Goal: Task Accomplishment & Management: Use online tool/utility

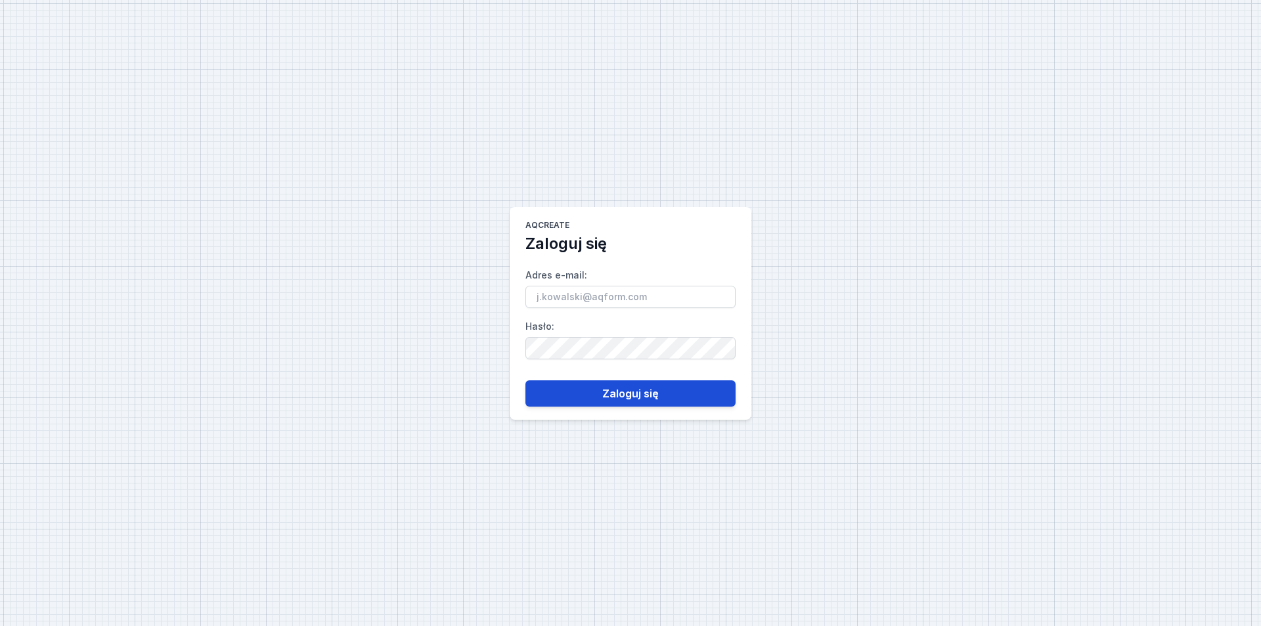
type input "[EMAIL_ADDRESS][DOMAIN_NAME]"
click at [567, 393] on button "Zaloguj się" at bounding box center [630, 393] width 210 height 26
select select "3000"
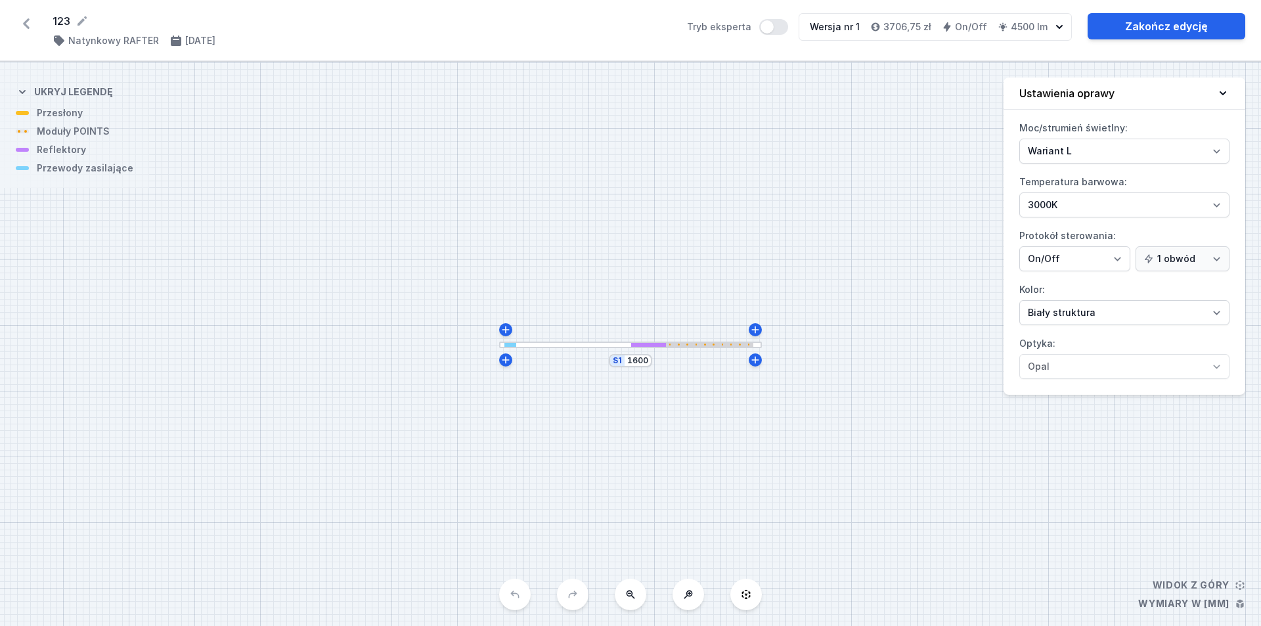
click at [32, 20] on icon at bounding box center [26, 23] width 21 height 21
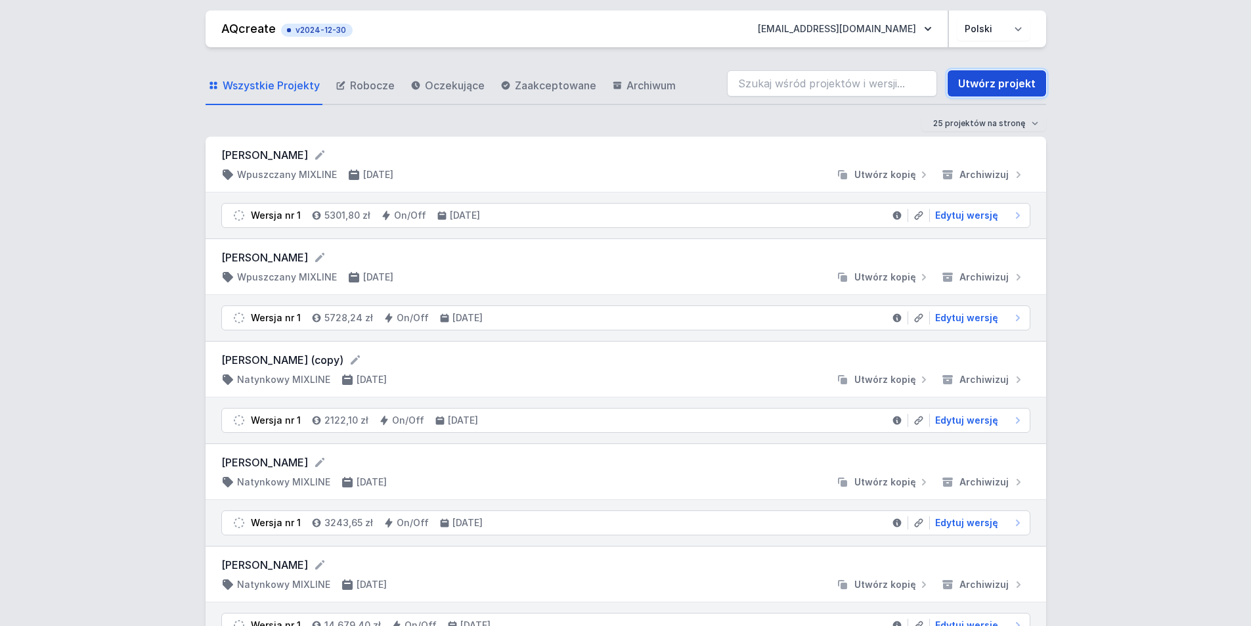
click at [609, 84] on link "Utwórz projekt" at bounding box center [997, 83] width 99 height 26
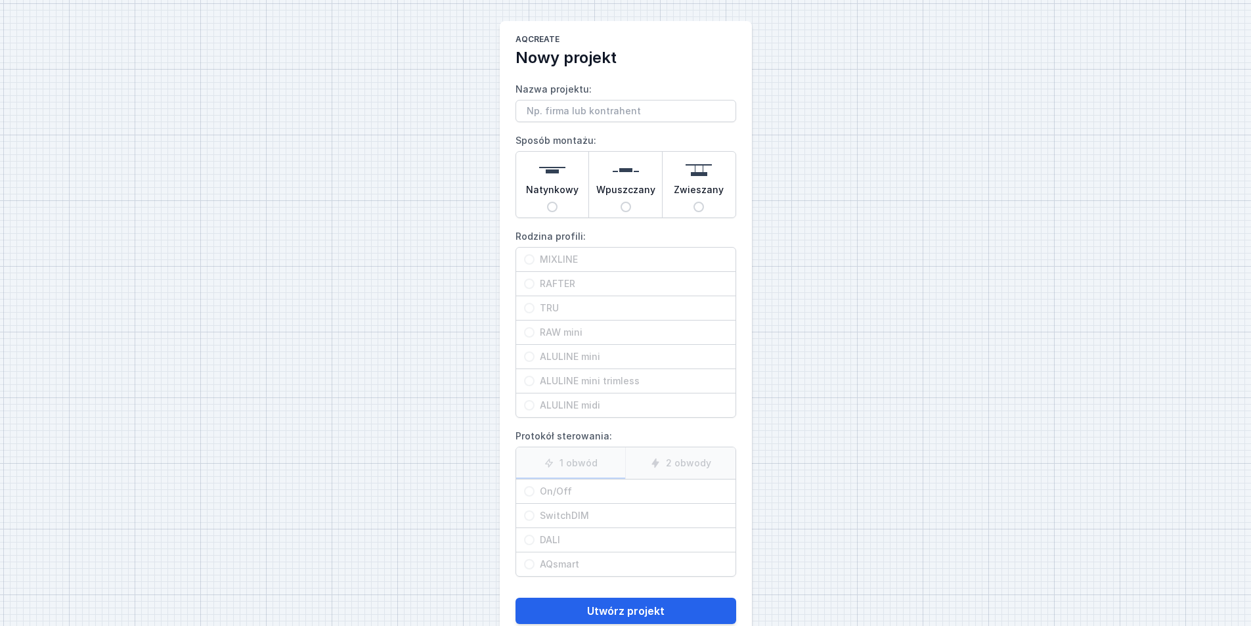
click at [548, 188] on span "Natynkowy" at bounding box center [552, 192] width 53 height 18
click at [548, 202] on input "Natynkowy" at bounding box center [552, 207] width 11 height 11
radio input "true"
click at [554, 255] on span "MIXLINE" at bounding box center [631, 259] width 193 height 13
click at [535, 255] on input "MIXLINE" at bounding box center [529, 259] width 11 height 11
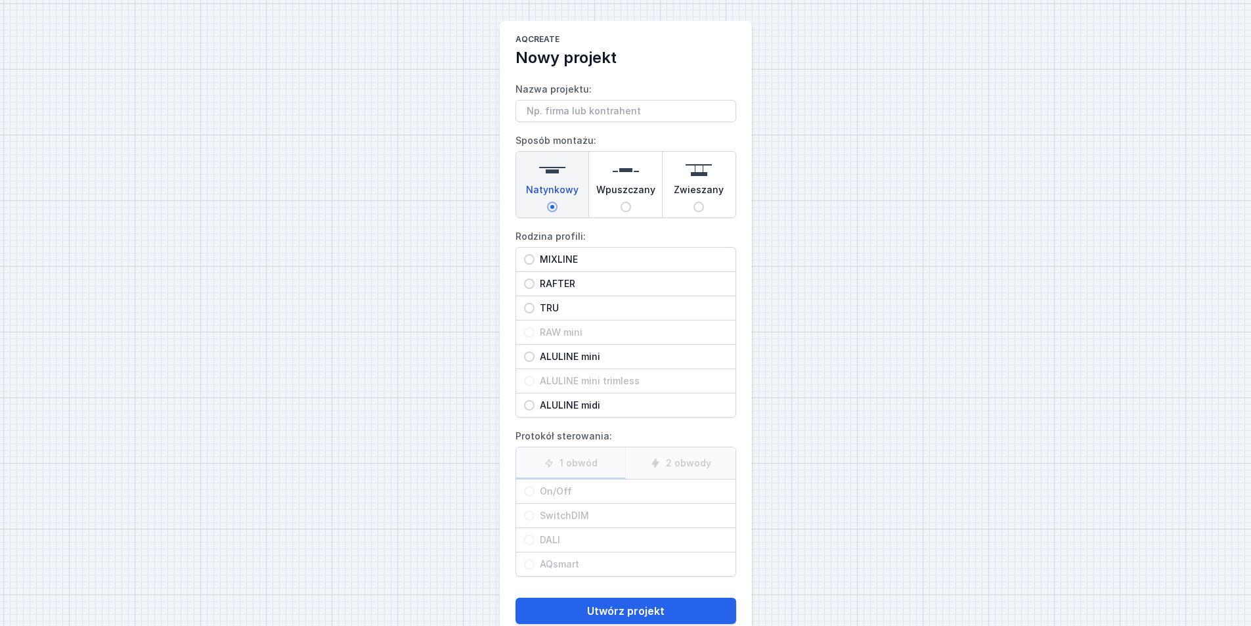
radio input "true"
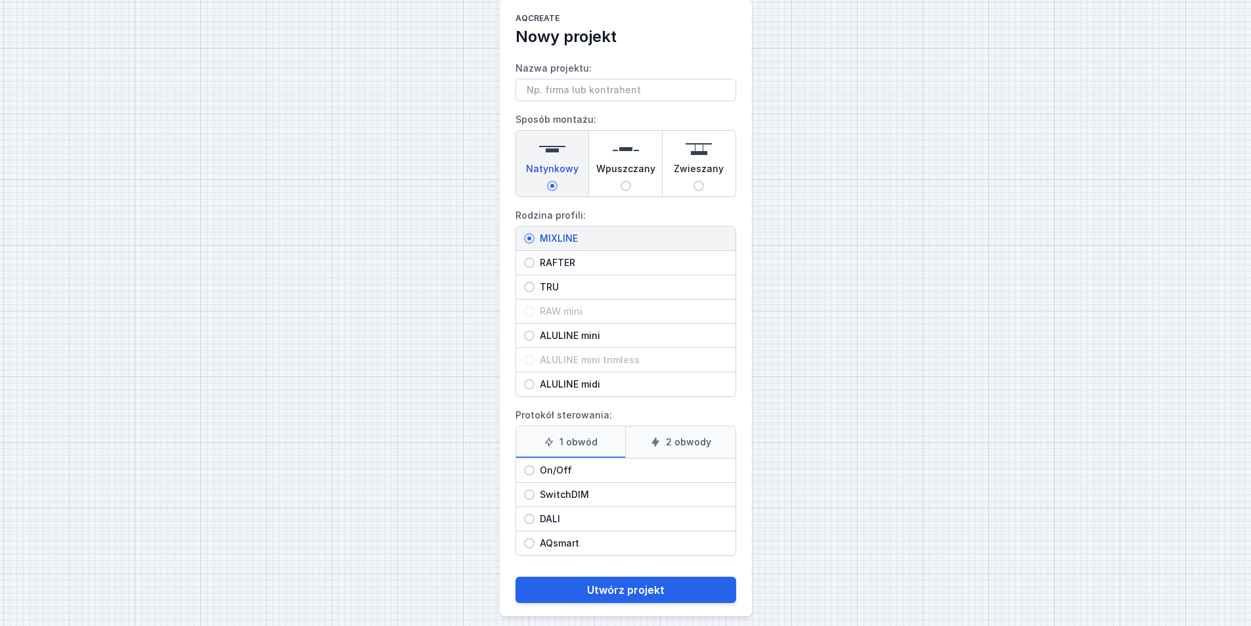
scroll to position [32, 0]
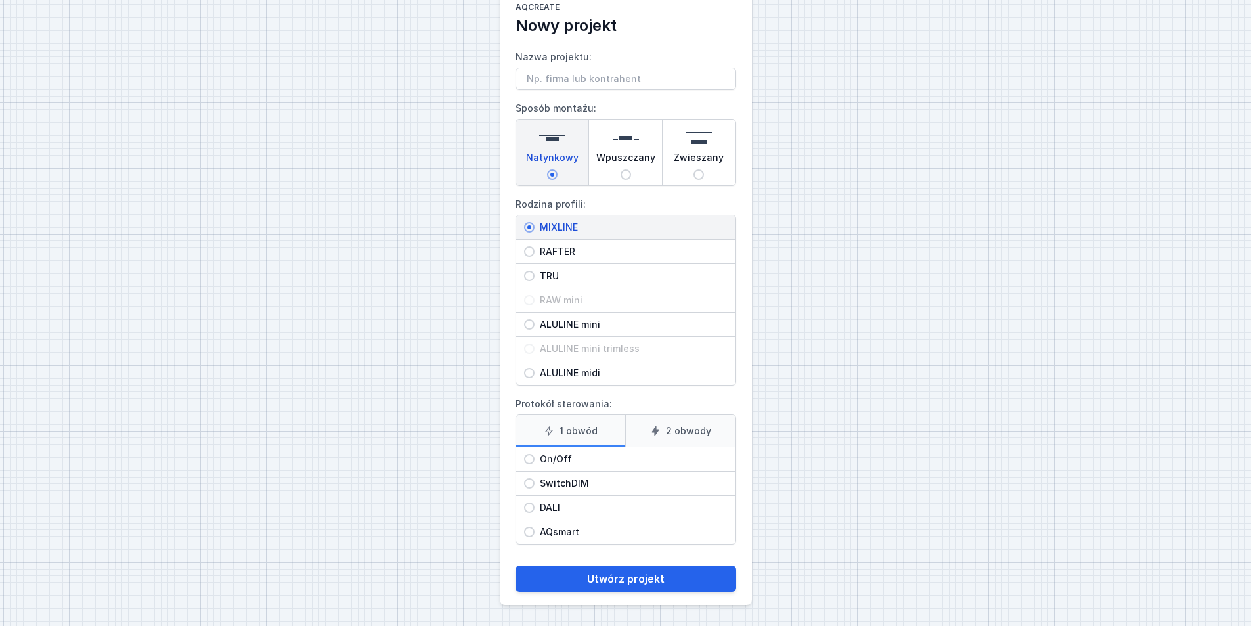
click at [609, 432] on label "2 obwody" at bounding box center [680, 431] width 110 height 32
click at [0, 0] on input "2 obwody" at bounding box center [0, 0] width 0 height 0
click at [551, 462] on span "On/Off" at bounding box center [631, 459] width 193 height 13
click at [535, 462] on input "On/Off" at bounding box center [529, 459] width 11 height 11
radio input "true"
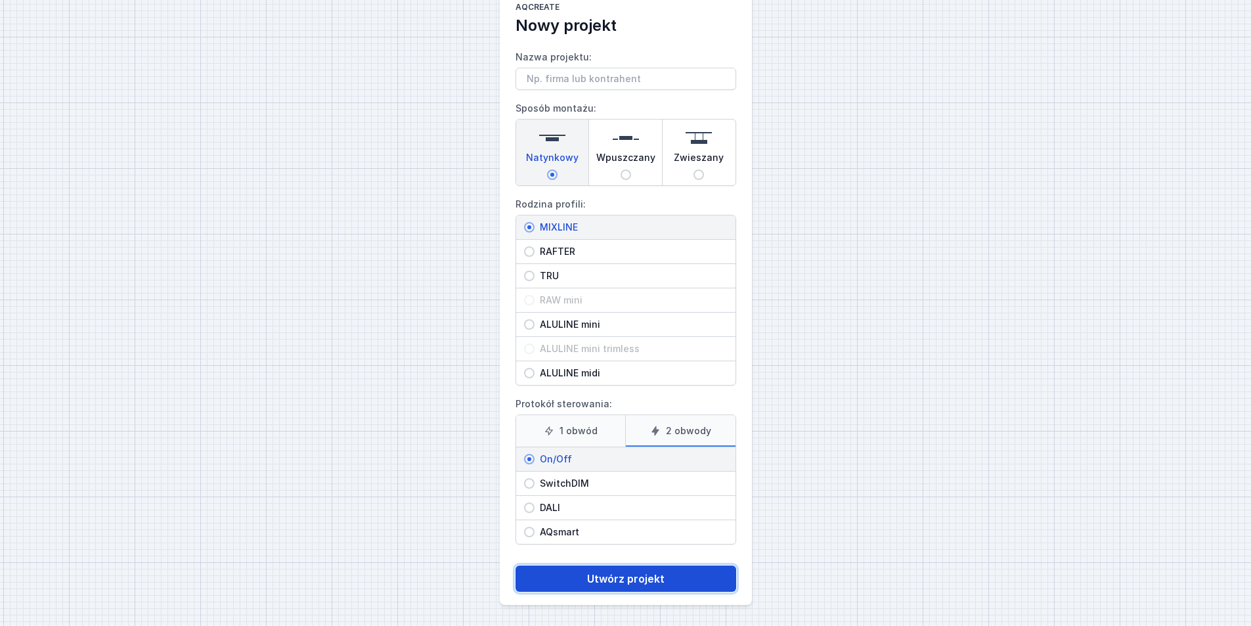
click at [609, 576] on button "Utwórz projekt" at bounding box center [626, 578] width 221 height 26
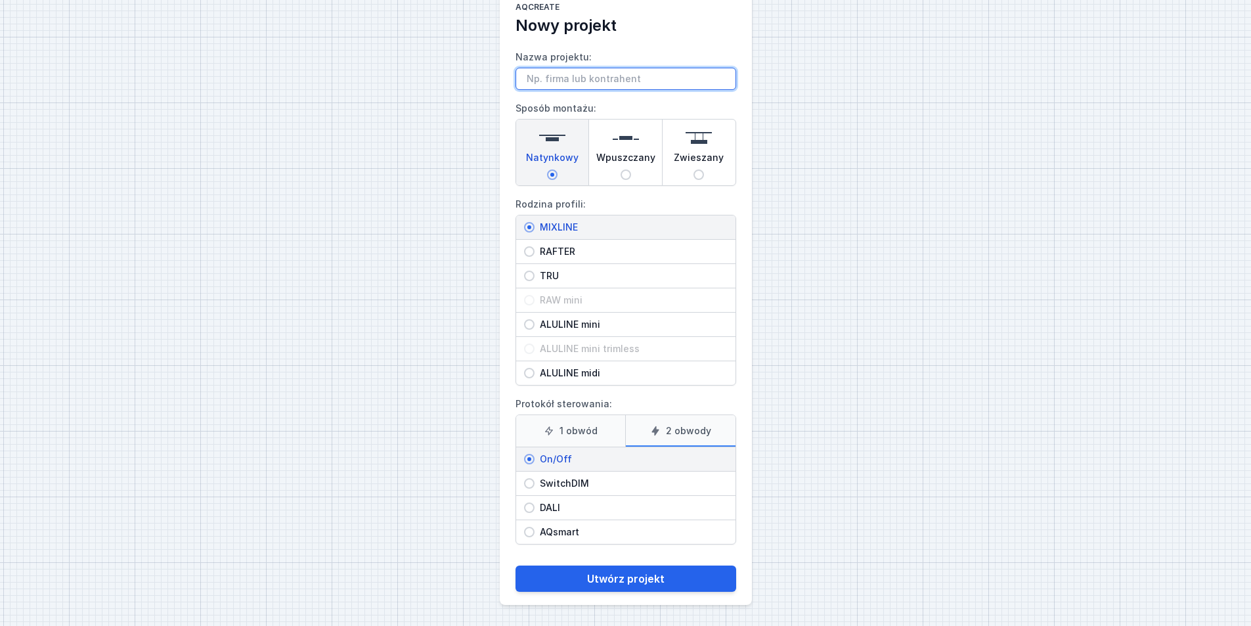
click at [584, 75] on input "Nazwa projektu:" at bounding box center [626, 79] width 221 height 22
type input "12"
click at [317, 317] on div "AQcreate Nowy projekt Nazwa projektu: 12 Sposób montażu: Natynkowy Wpuszczany Z…" at bounding box center [625, 297] width 1251 height 658
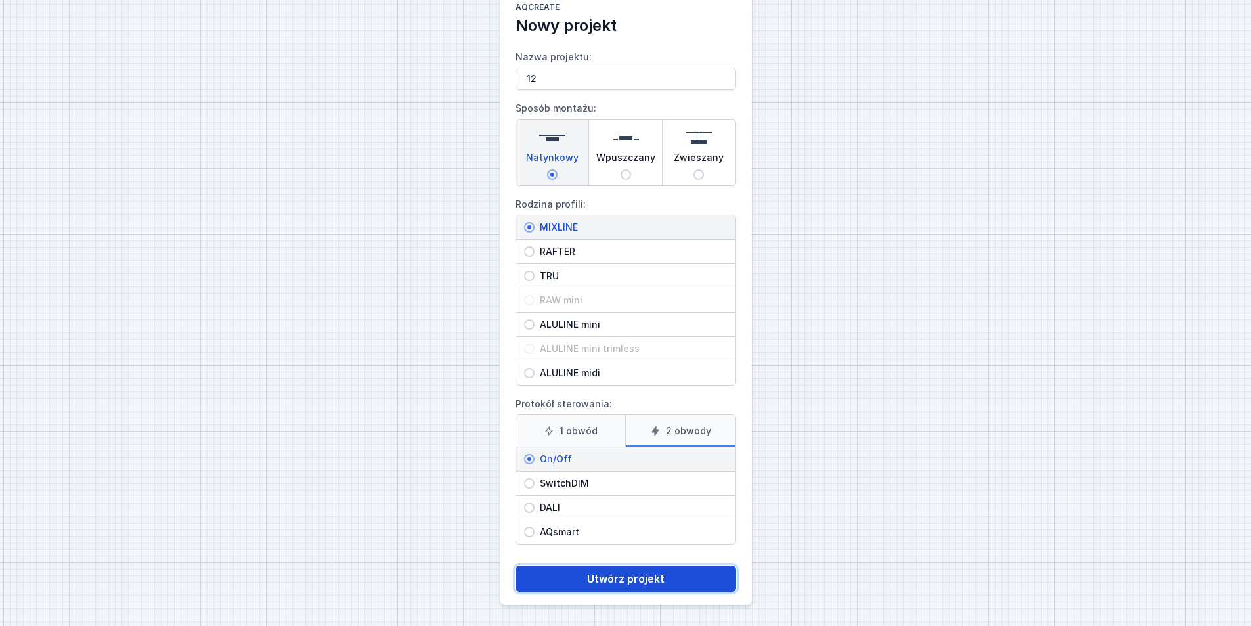
click at [609, 575] on button "Utwórz projekt" at bounding box center [626, 578] width 221 height 26
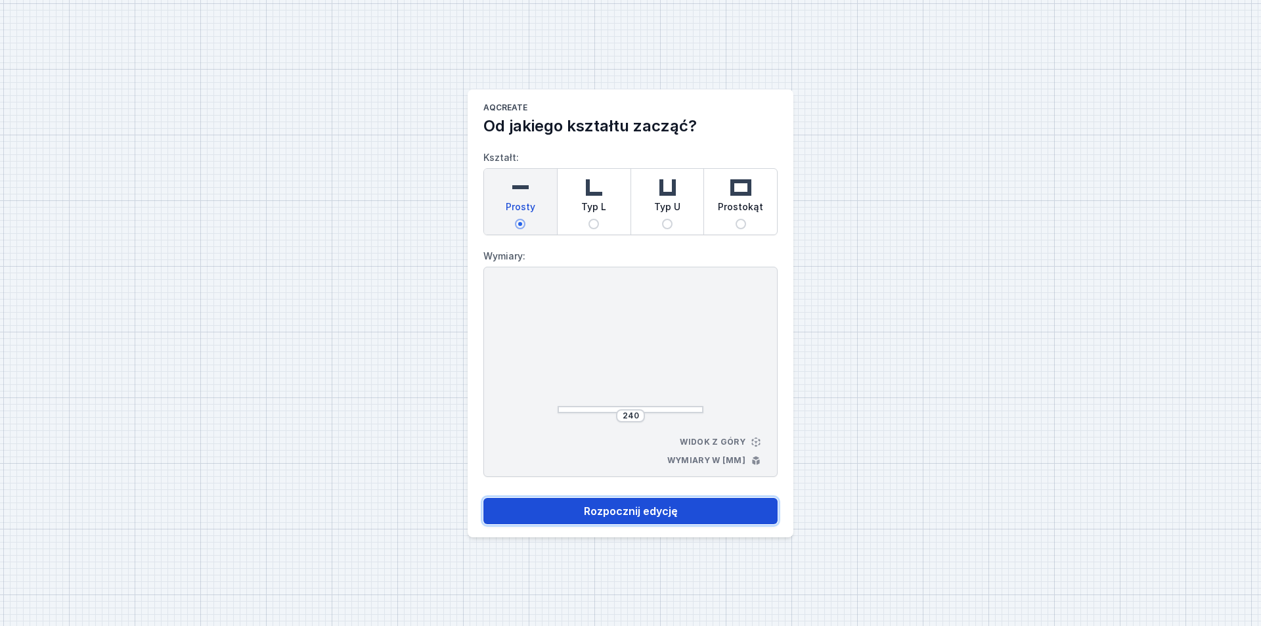
click at [609, 517] on button "Rozpocznij edycję" at bounding box center [630, 511] width 294 height 26
select select "true"
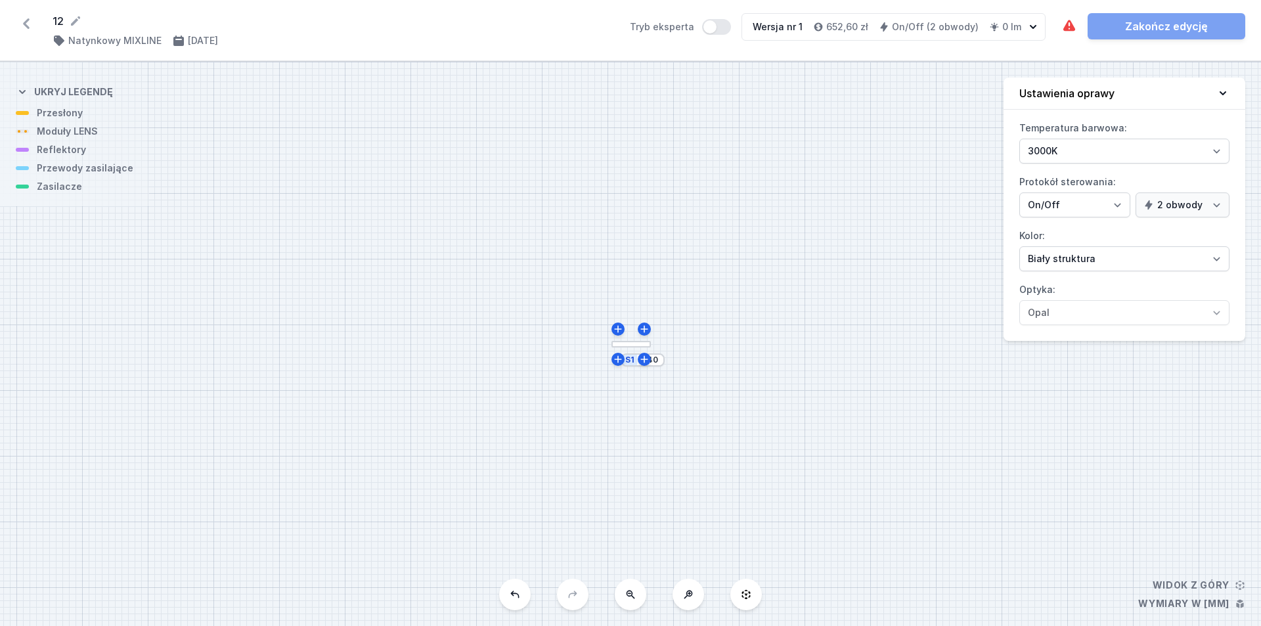
click at [609, 365] on div at bounding box center [644, 359] width 13 height 13
click at [609, 359] on div "S1 240" at bounding box center [642, 359] width 43 height 13
drag, startPoint x: 685, startPoint y: 616, endPoint x: 694, endPoint y: 602, distance: 16.6
click at [609, 607] on div "S1 240" at bounding box center [630, 344] width 1261 height 564
click at [609, 602] on button at bounding box center [689, 595] width 32 height 32
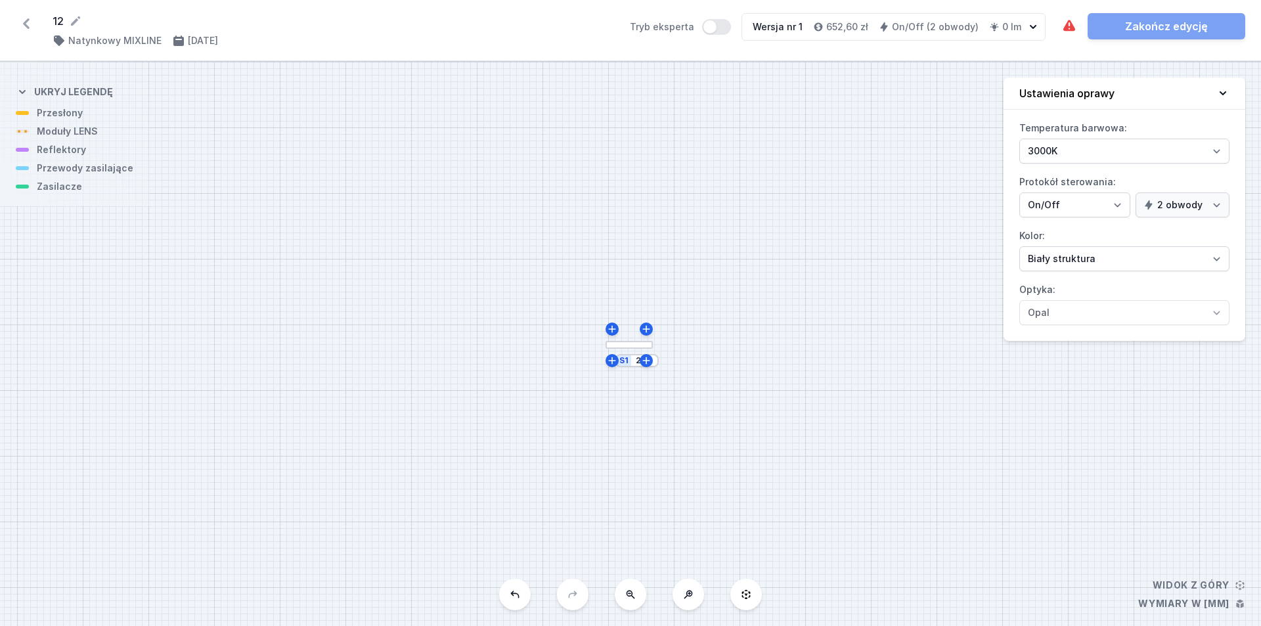
click at [609, 602] on button at bounding box center [689, 595] width 32 height 32
click at [609, 363] on input "240" at bounding box center [625, 363] width 21 height 11
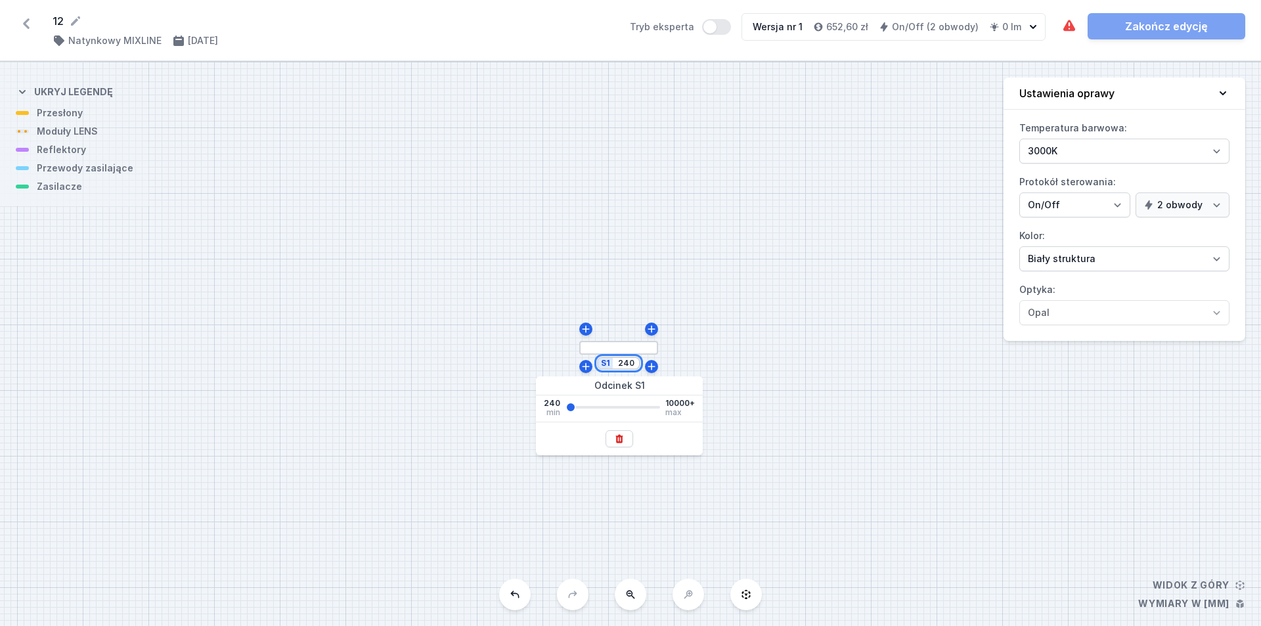
click at [609, 363] on input "240" at bounding box center [625, 363] width 21 height 11
click at [609, 364] on input "240" at bounding box center [625, 363] width 21 height 11
type input "2500"
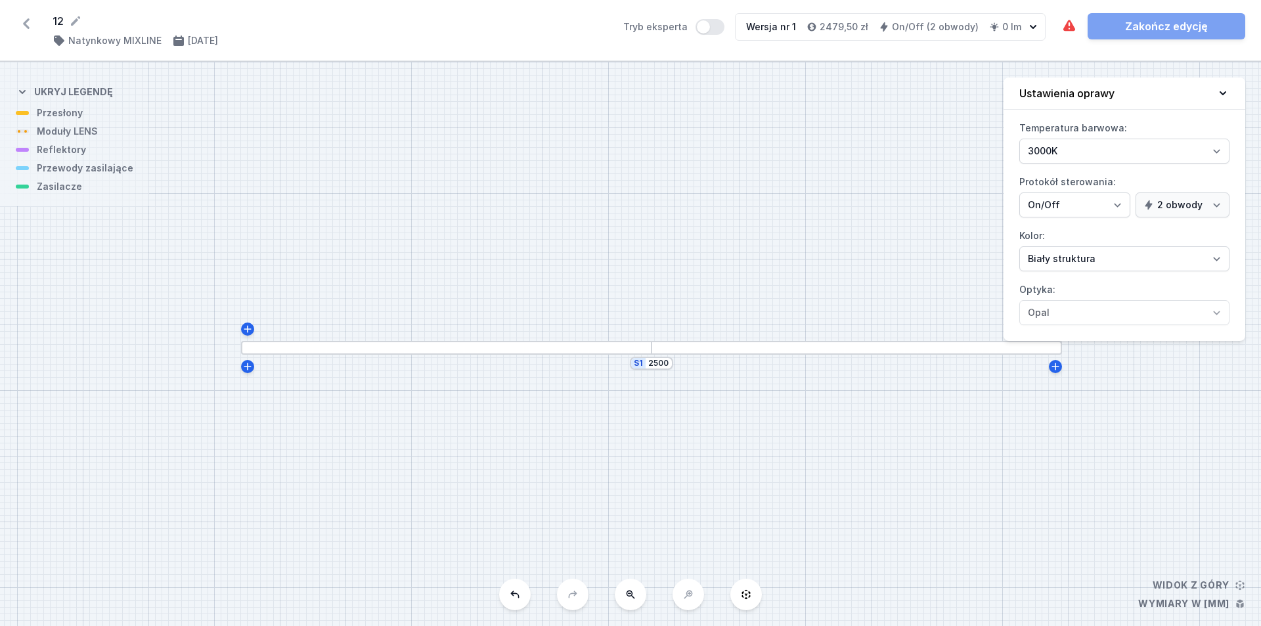
click at [609, 265] on div "S1 2500" at bounding box center [630, 344] width 1261 height 564
click at [609, 264] on select "Biały struktura Czarny struktura Złoty struktura Miedziany Szary Inny (z palety…" at bounding box center [1124, 258] width 210 height 25
select select "2"
click at [609, 246] on select "Biały struktura Czarny struktura Złoty struktura Miedziany Szary Inny (z palety…" at bounding box center [1124, 258] width 210 height 25
click at [609, 285] on div "S1 2500" at bounding box center [630, 344] width 1261 height 564
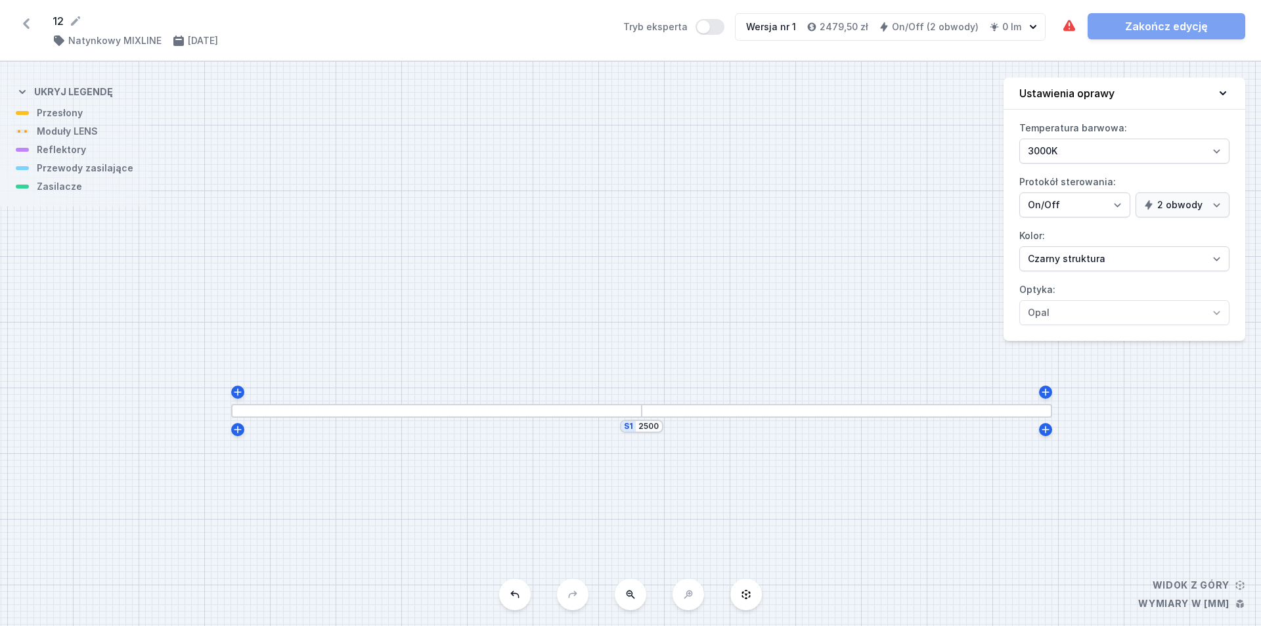
drag, startPoint x: 782, startPoint y: 273, endPoint x: 772, endPoint y: 336, distance: 63.8
click at [609, 336] on div "S1 2500" at bounding box center [630, 344] width 1261 height 564
click at [609, 26] on button "Tryb eksperta" at bounding box center [710, 27] width 29 height 16
click at [129, 43] on h4 "Natynkowy MIXLINE" at bounding box center [114, 40] width 93 height 13
click at [609, 131] on div "S1 2500" at bounding box center [630, 344] width 1261 height 564
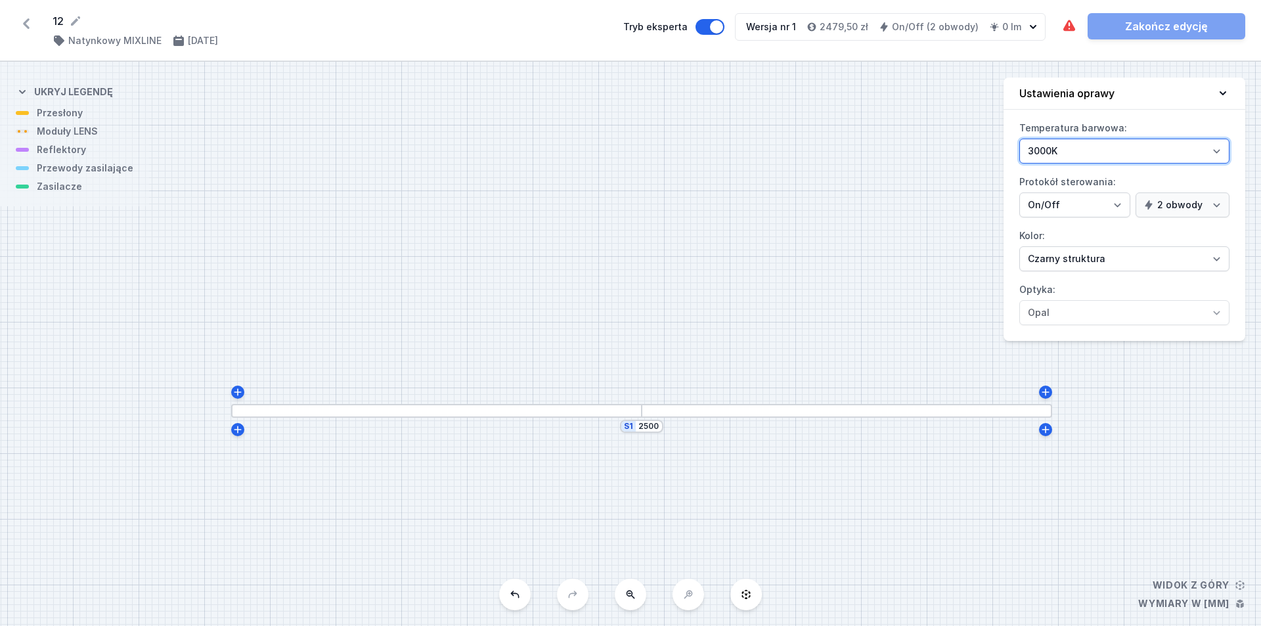
click at [609, 152] on select "3000K 4000K 2700K" at bounding box center [1124, 151] width 210 height 25
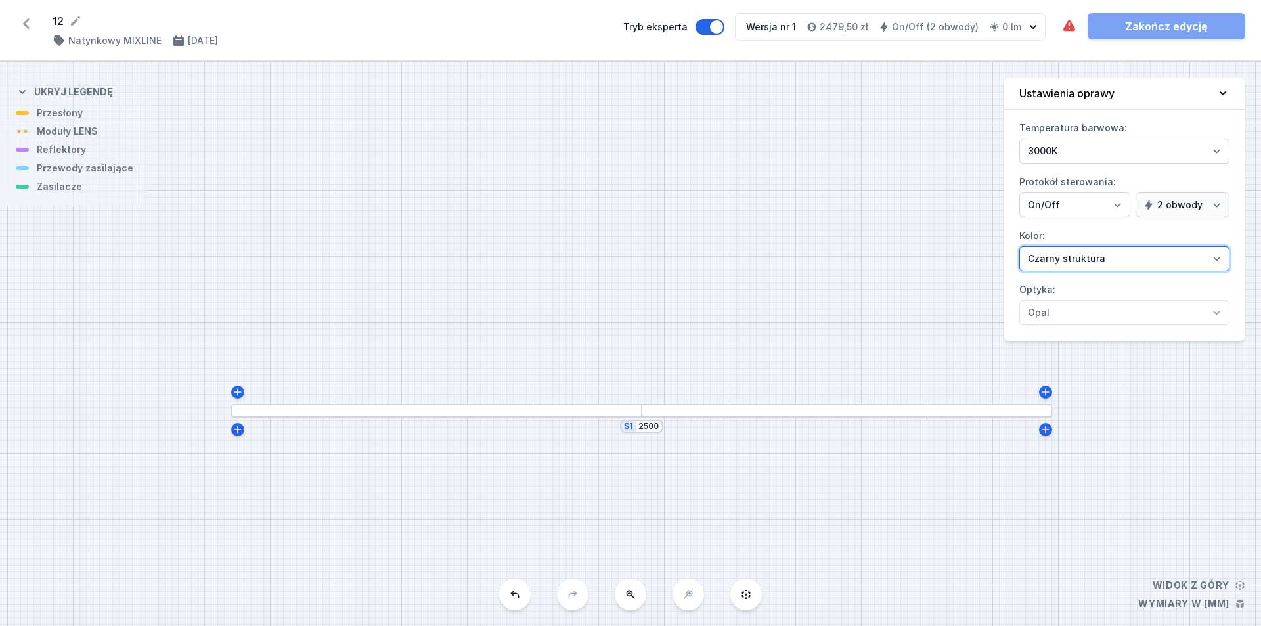
click at [609, 260] on select "Biały struktura Czarny struktura Złoty struktura Miedziany Szary Inny (z palety…" at bounding box center [1124, 258] width 210 height 25
click at [500, 416] on div at bounding box center [436, 411] width 410 height 14
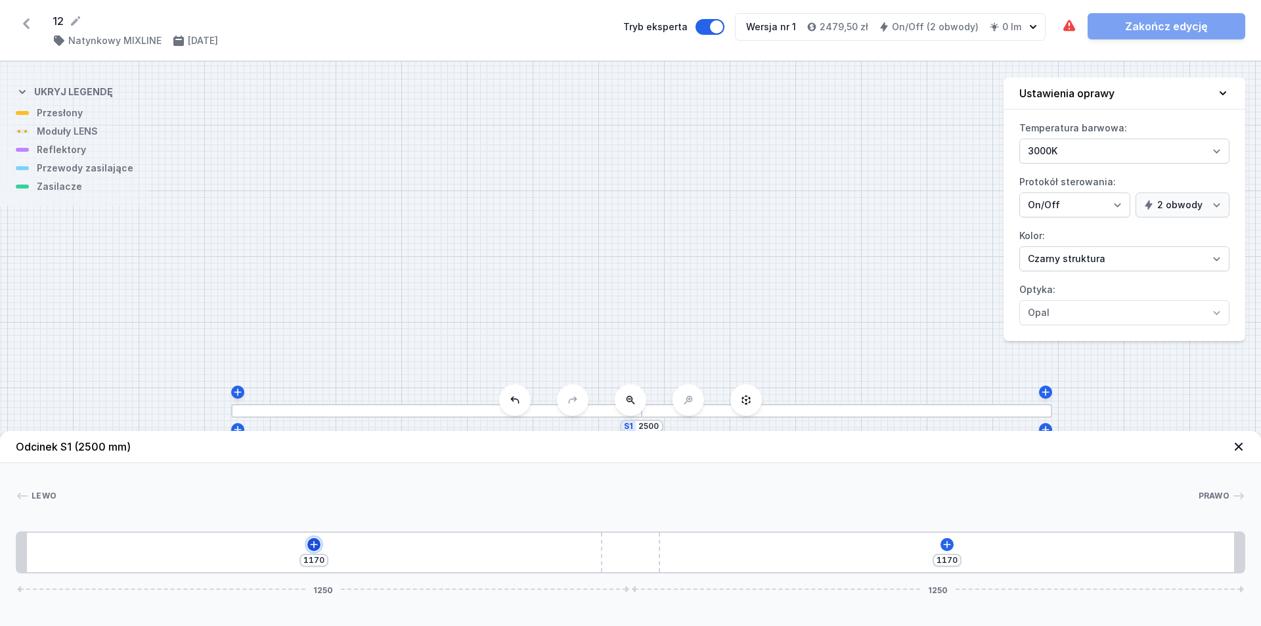
click at [311, 548] on icon at bounding box center [314, 544] width 11 height 11
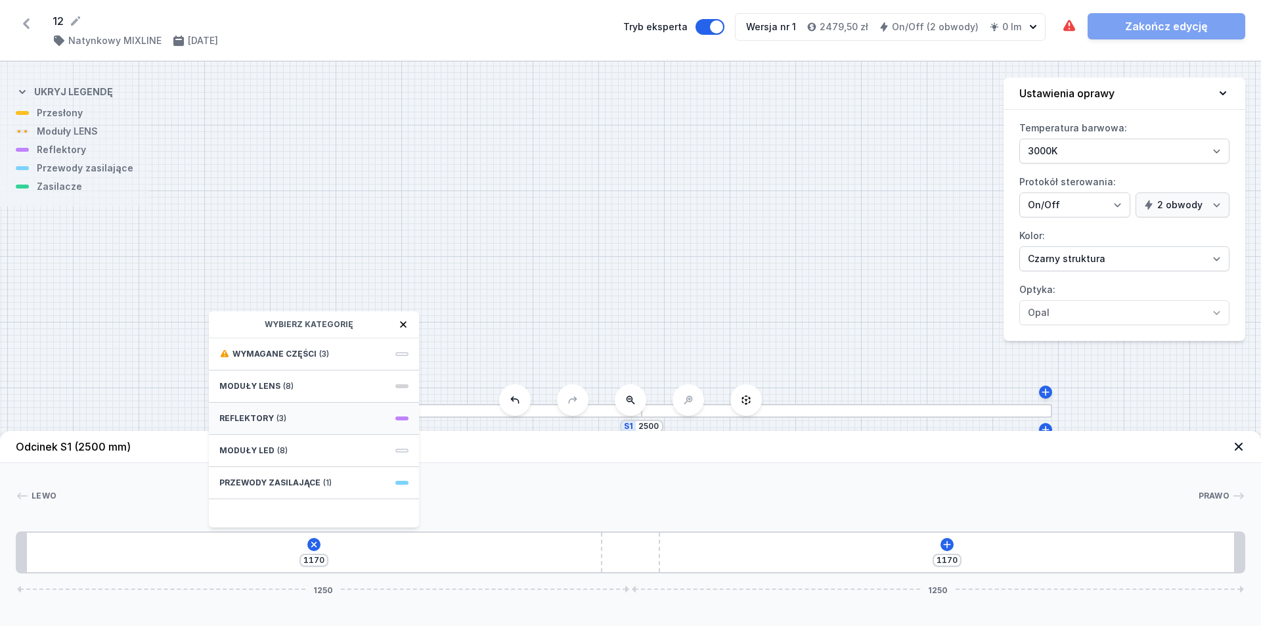
click at [300, 412] on div "Reflektory (3)" at bounding box center [314, 419] width 210 height 32
click at [405, 321] on icon at bounding box center [403, 324] width 11 height 11
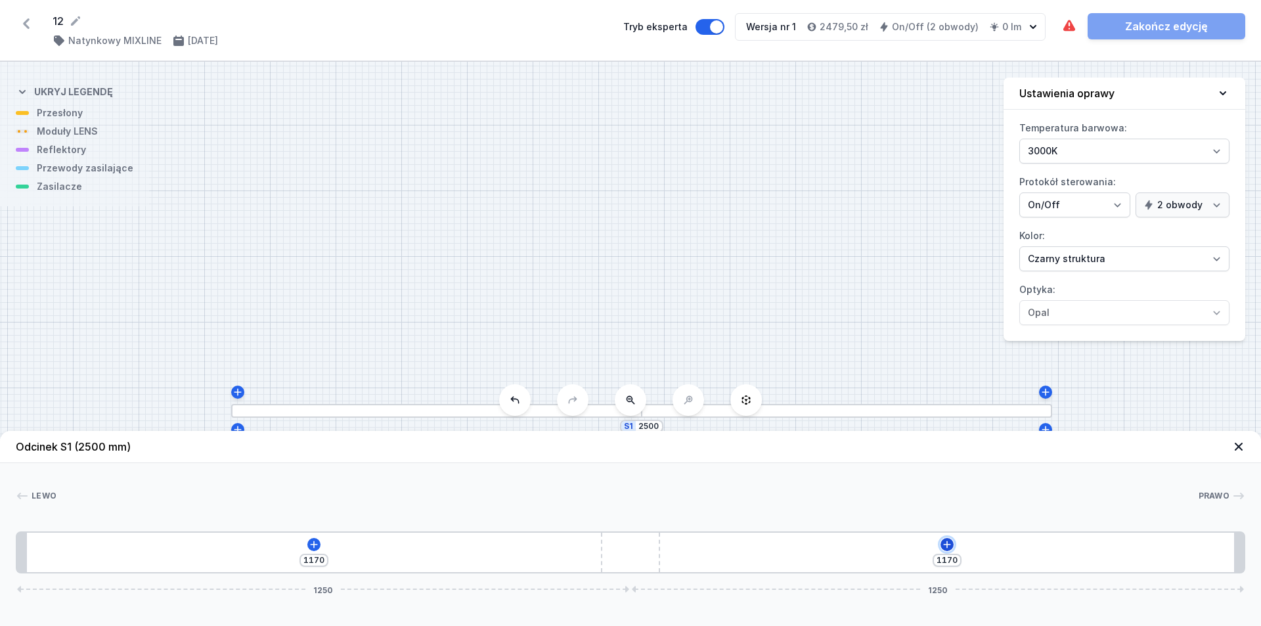
click at [609, 544] on icon at bounding box center [947, 544] width 11 height 11
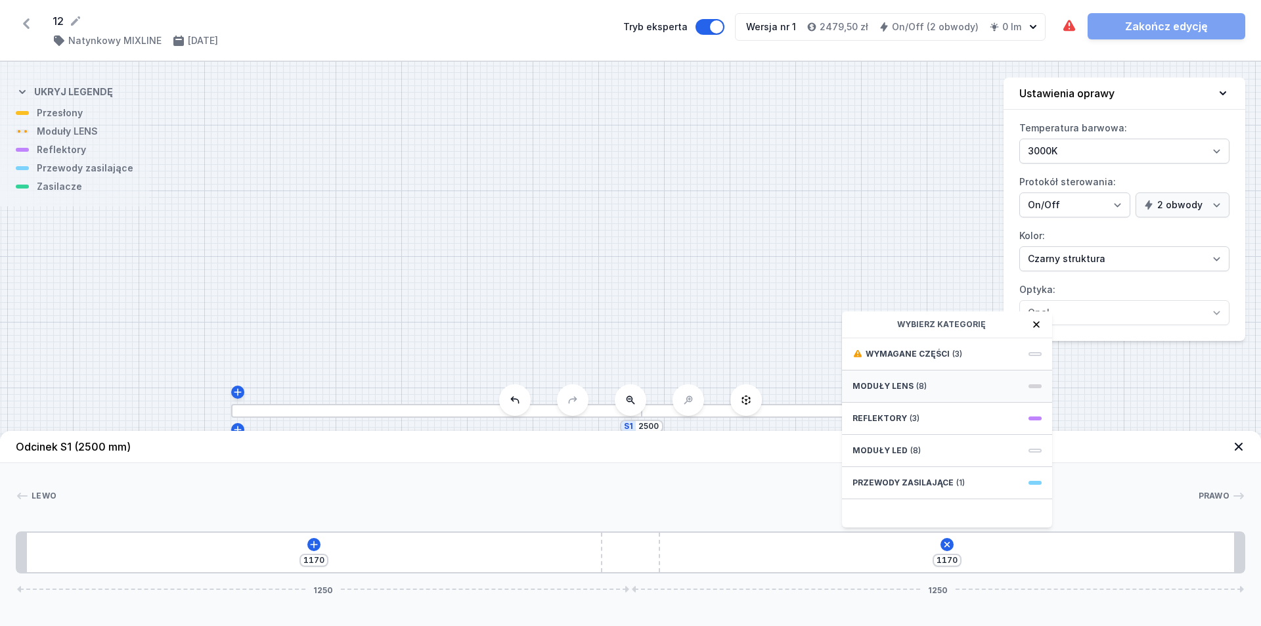
click at [609, 393] on div "Moduły LENS (8)" at bounding box center [947, 386] width 210 height 32
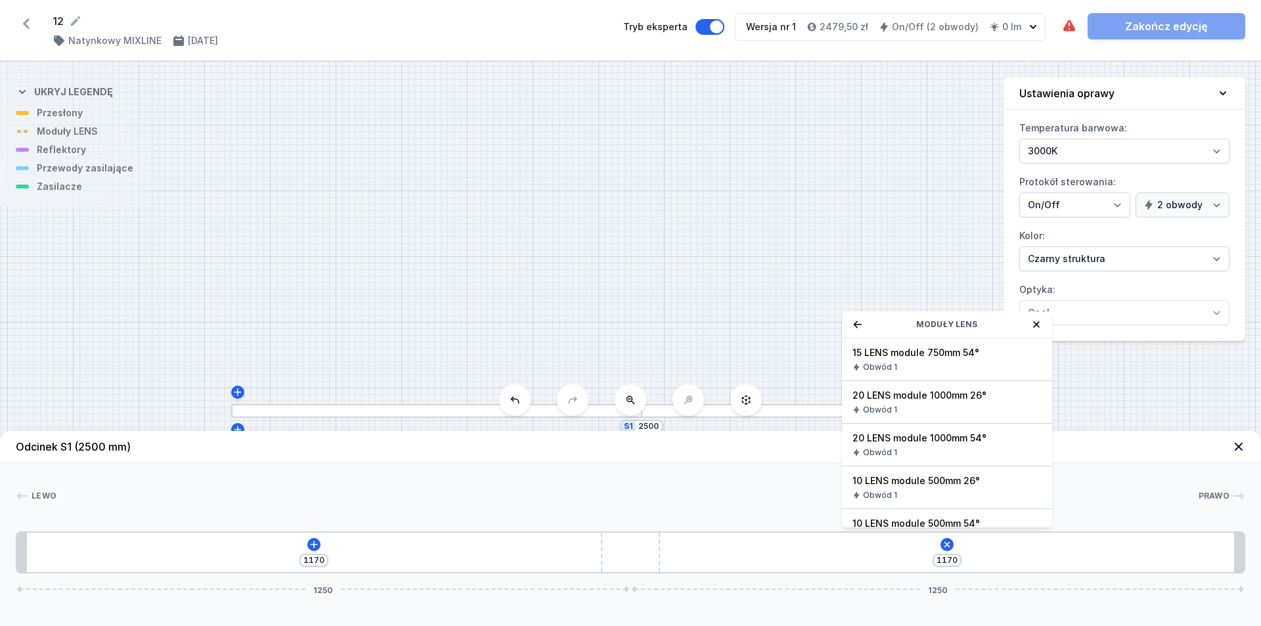
click at [609, 322] on icon at bounding box center [1036, 324] width 7 height 7
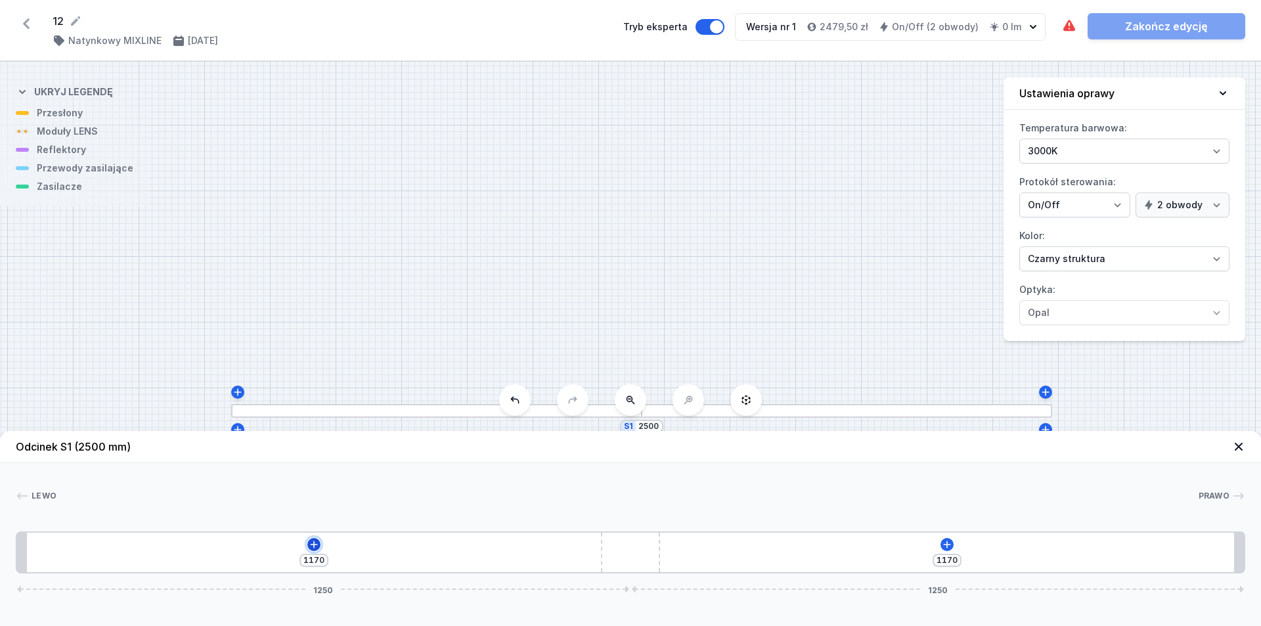
click at [314, 545] on icon at bounding box center [313, 544] width 7 height 7
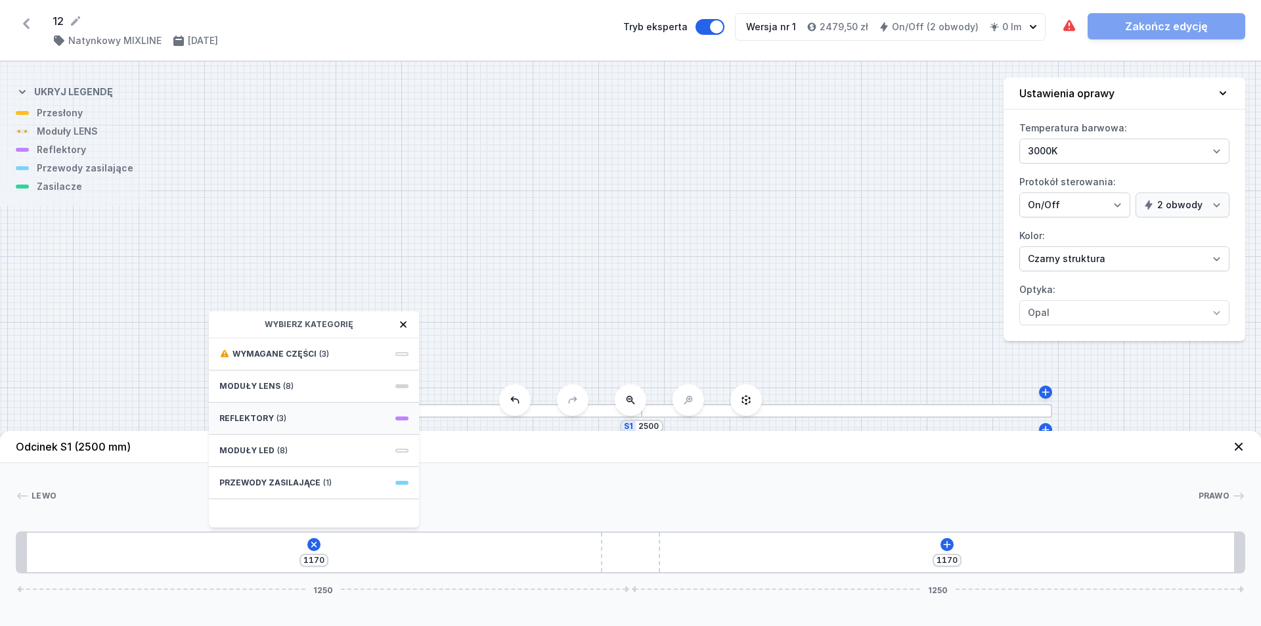
click at [304, 418] on div "Reflektory (3)" at bounding box center [314, 419] width 210 height 32
click at [309, 399] on span "PET next module 35°" at bounding box center [313, 395] width 189 height 13
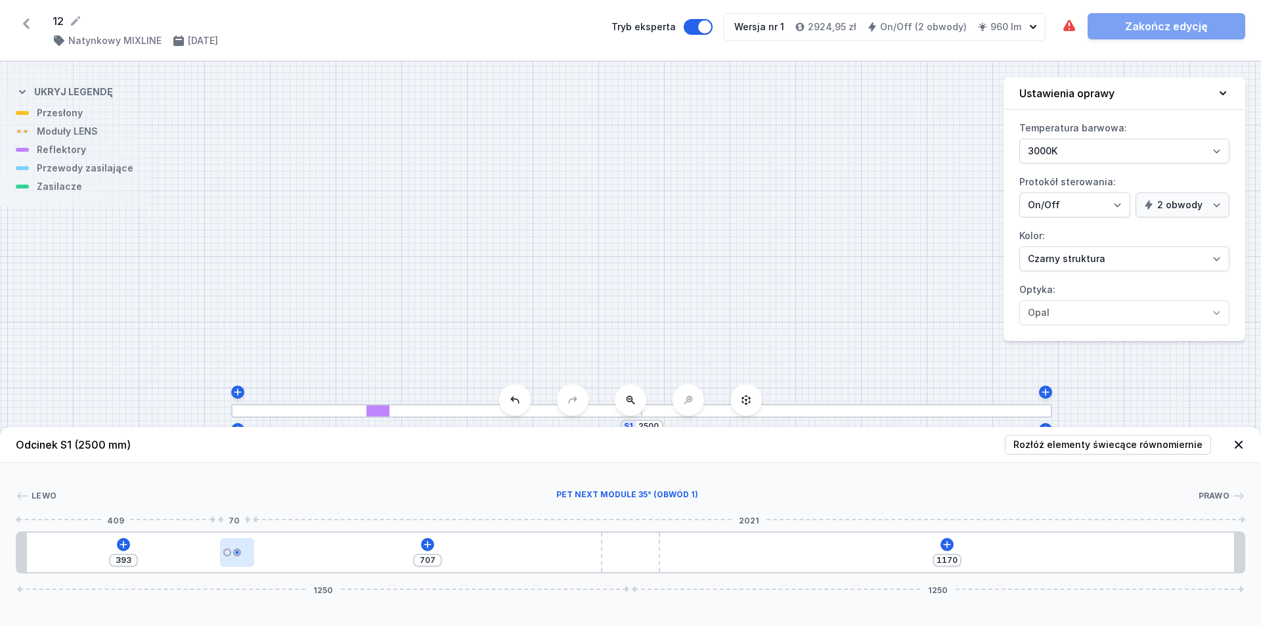
type input "703"
type input "397"
type input "698"
type input "402"
type input "690"
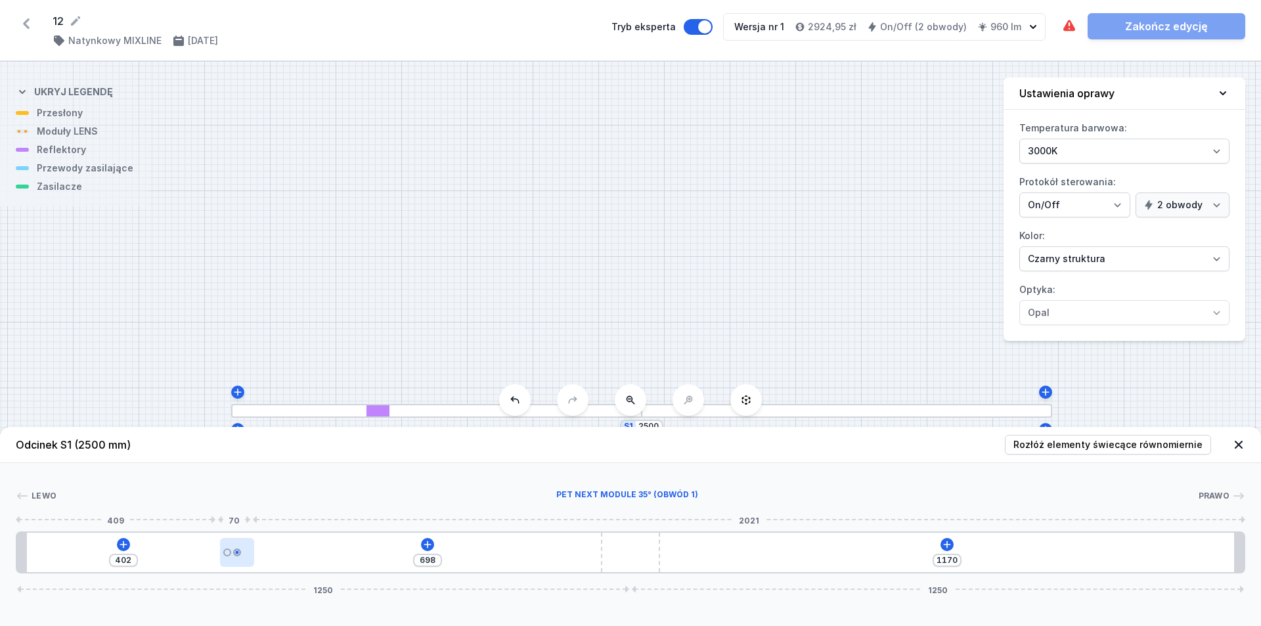
type input "410"
type input "676"
type input "424"
type input "669"
type input "431"
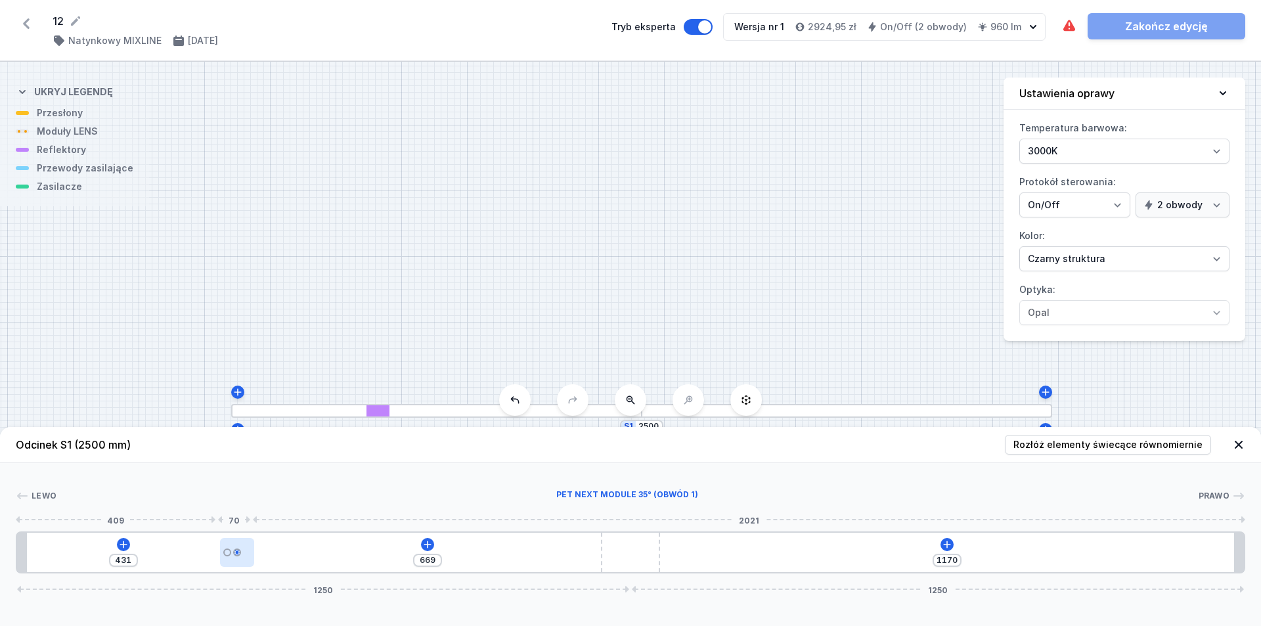
type input "665"
type input "435"
type input "661"
type input "439"
type input "656"
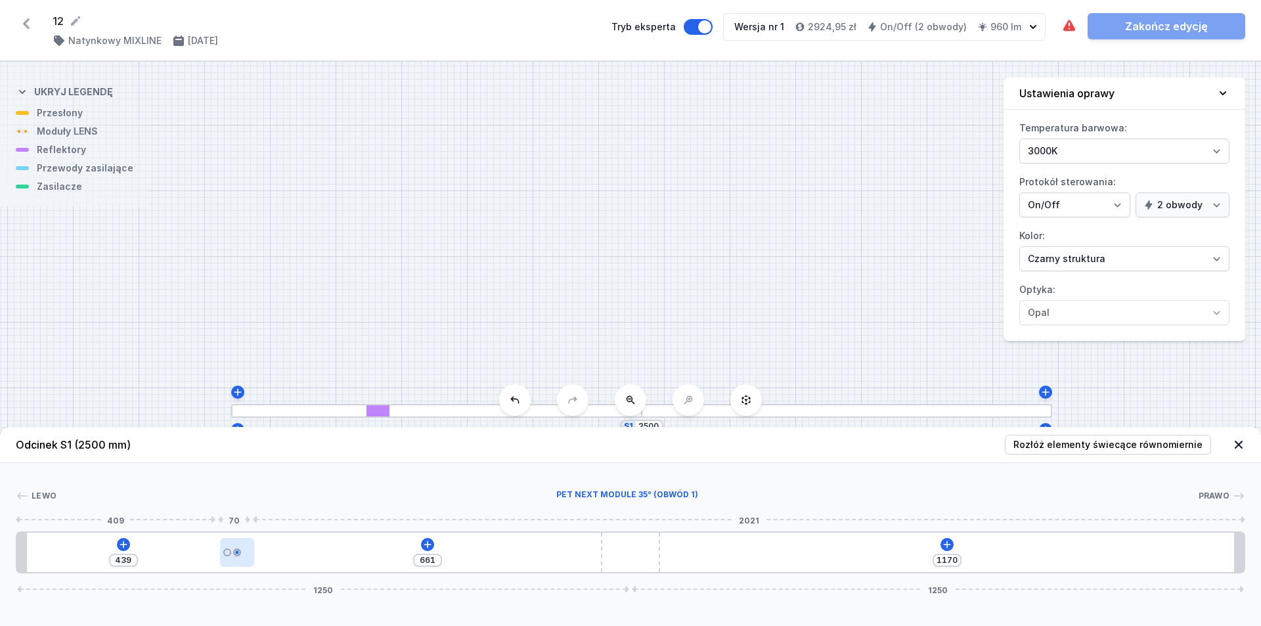
type input "444"
type input "653"
type input "447"
type input "652"
type input "448"
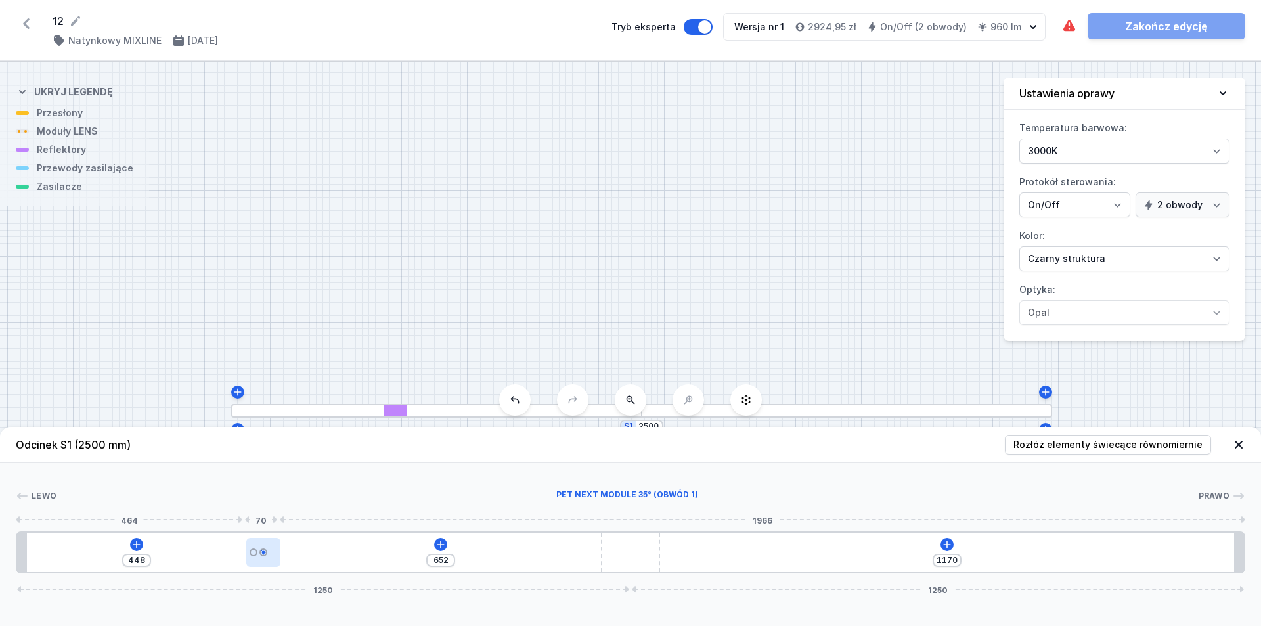
type input "651"
type input "449"
type input "649"
type input "451"
drag, startPoint x: 68, startPoint y: 560, endPoint x: 266, endPoint y: 558, distance: 198.4
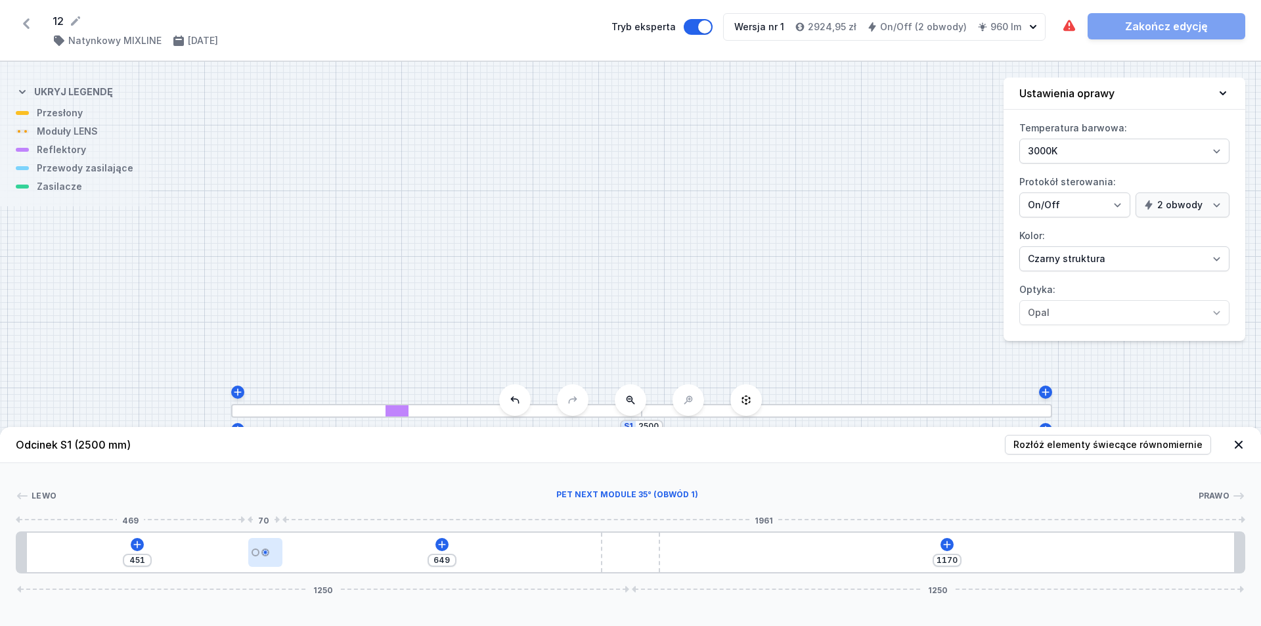
click at [266, 558] on div at bounding box center [265, 552] width 34 height 29
drag, startPoint x: 747, startPoint y: 498, endPoint x: 653, endPoint y: 481, distance: 94.8
click at [609, 481] on div "[PERSON_NAME] 1 2 1 3 1 451 649 1170 1250 1250 471 70 1959 20 1170 120 1170 20 …" at bounding box center [630, 518] width 1261 height 110
click at [609, 546] on icon at bounding box center [947, 544] width 11 height 11
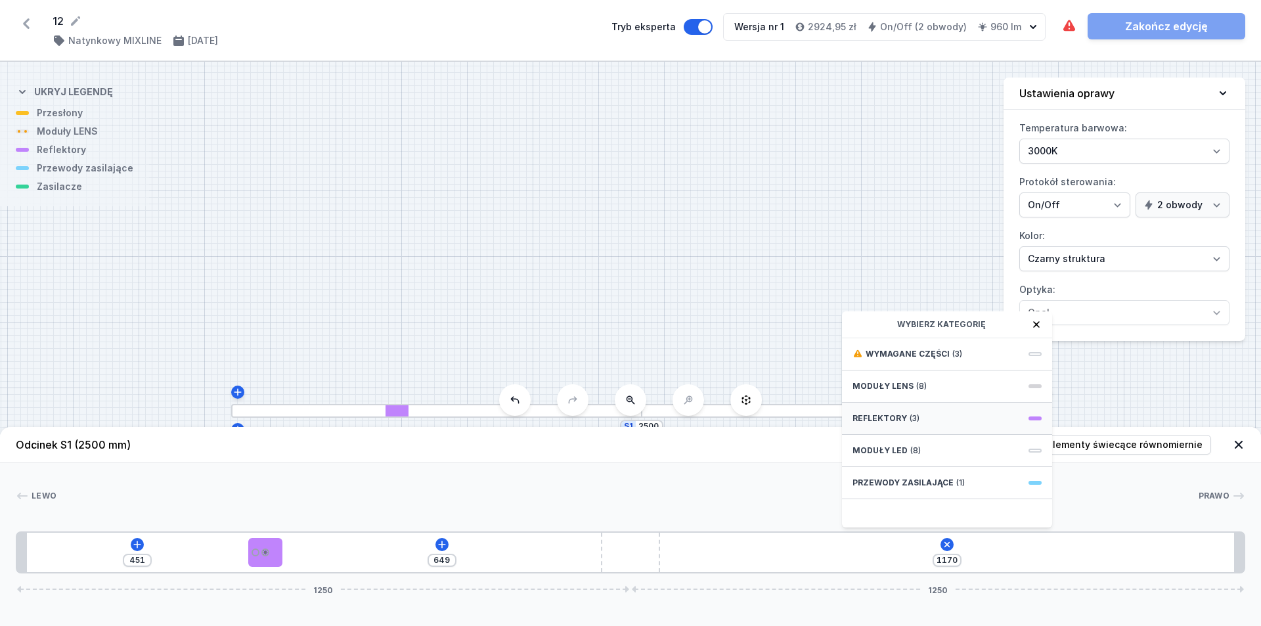
click at [609, 416] on div "Reflektory (3)" at bounding box center [947, 419] width 210 height 32
click at [609, 403] on div "PET next module 35° Obwód 1" at bounding box center [947, 402] width 210 height 43
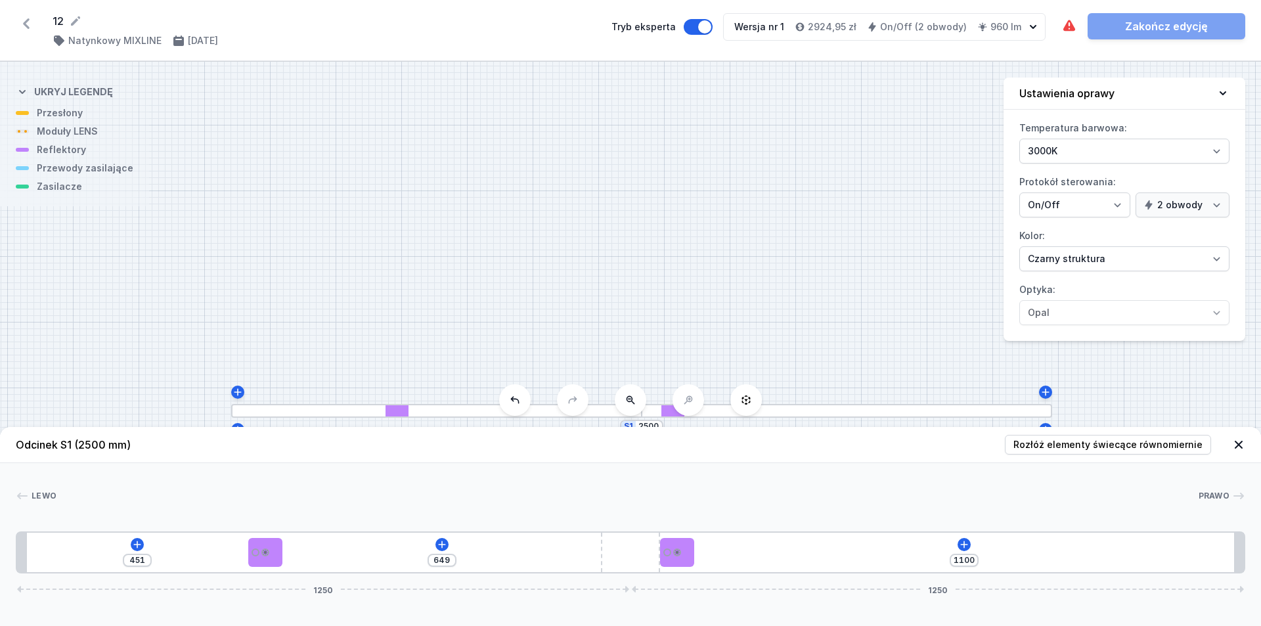
click at [609, 282] on div "S1 2500" at bounding box center [630, 344] width 1261 height 564
type input "488"
type input "612"
type input "492"
type input "608"
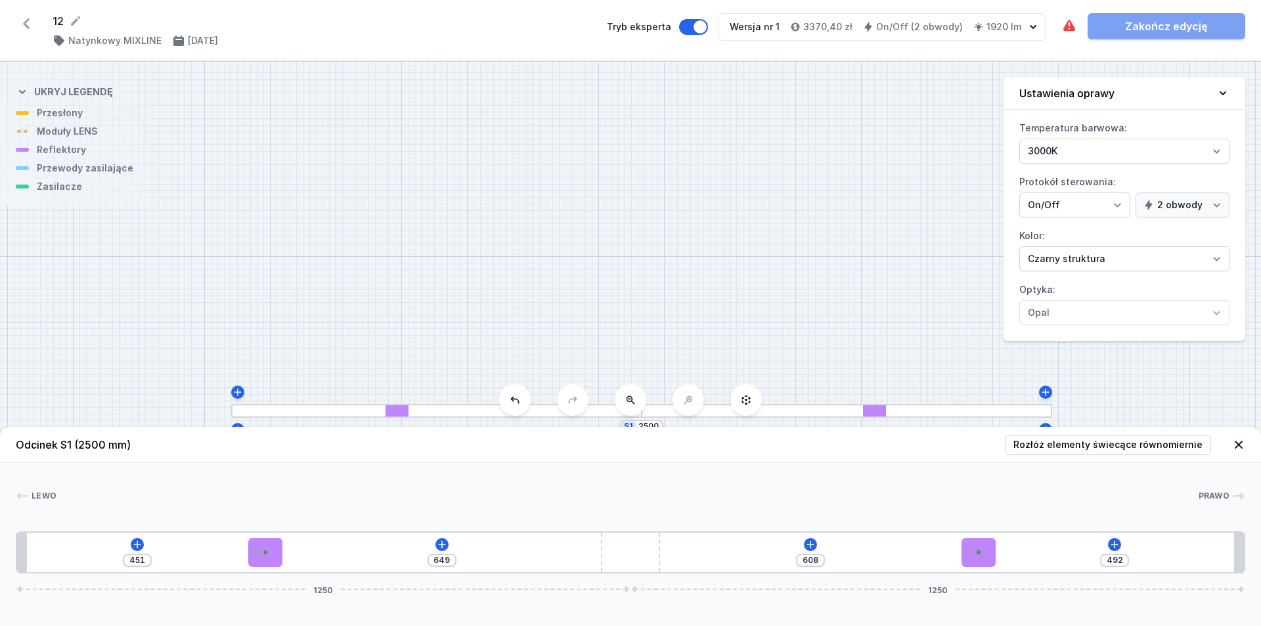
type input "493"
type input "607"
type input "501"
type input "599"
type input "505"
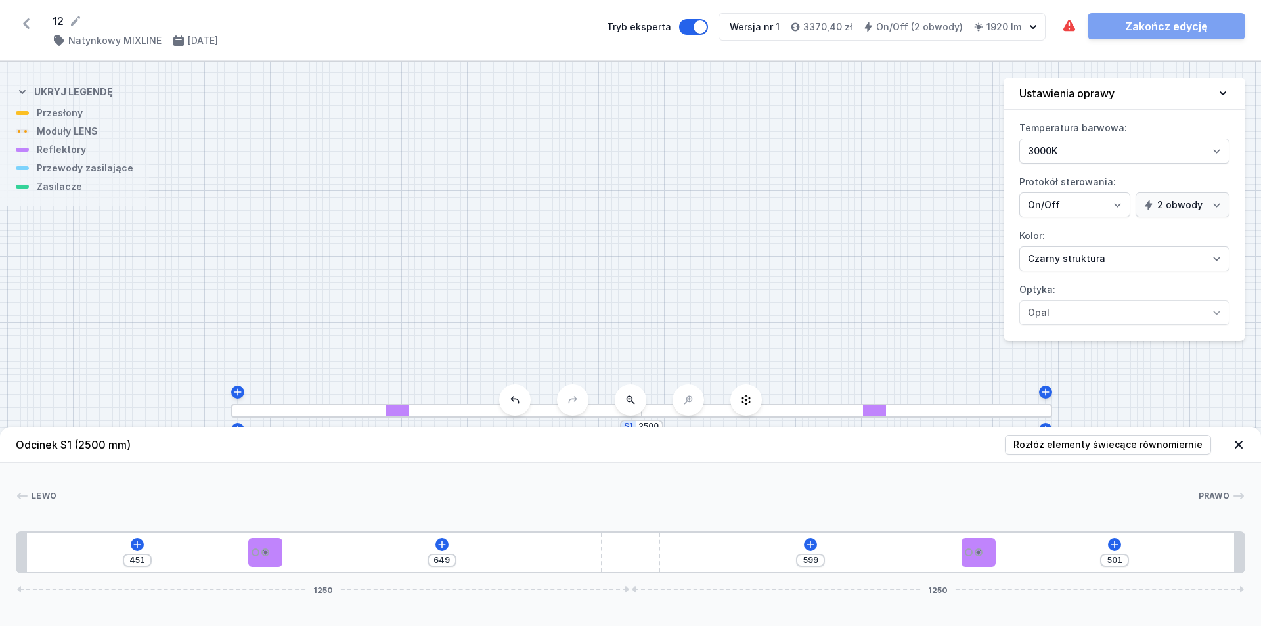
type input "595"
type input "522"
type input "578"
type input "524"
type input "576"
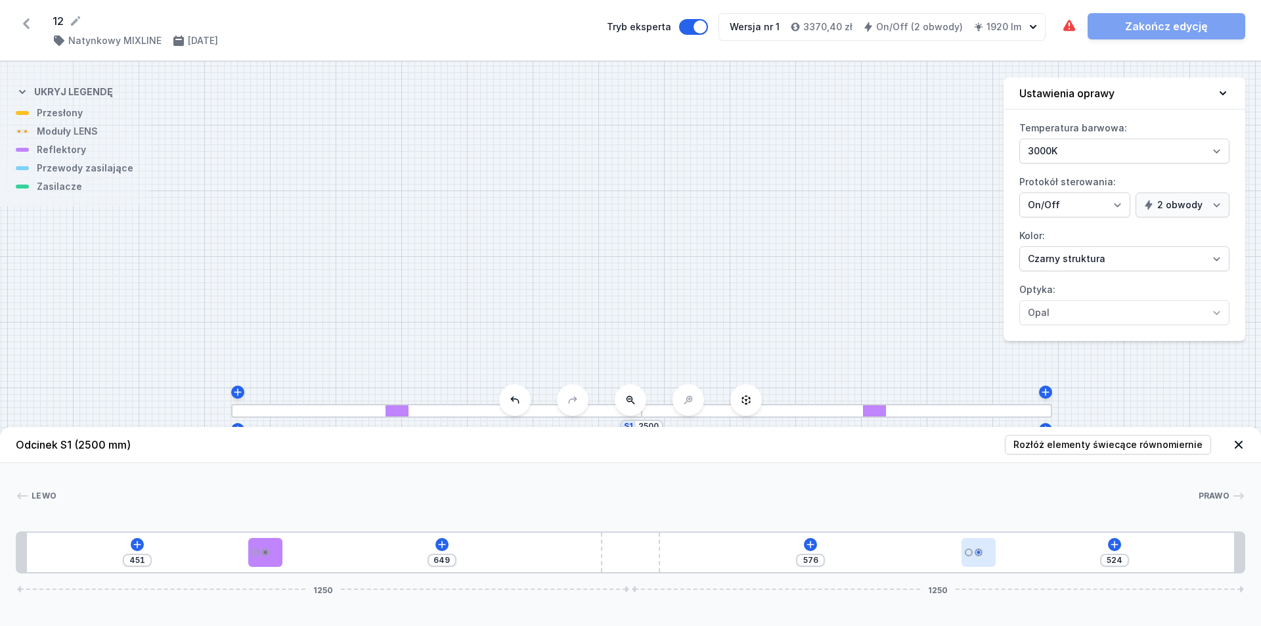
type input "526"
type input "574"
type input "527"
type input "573"
type input "530"
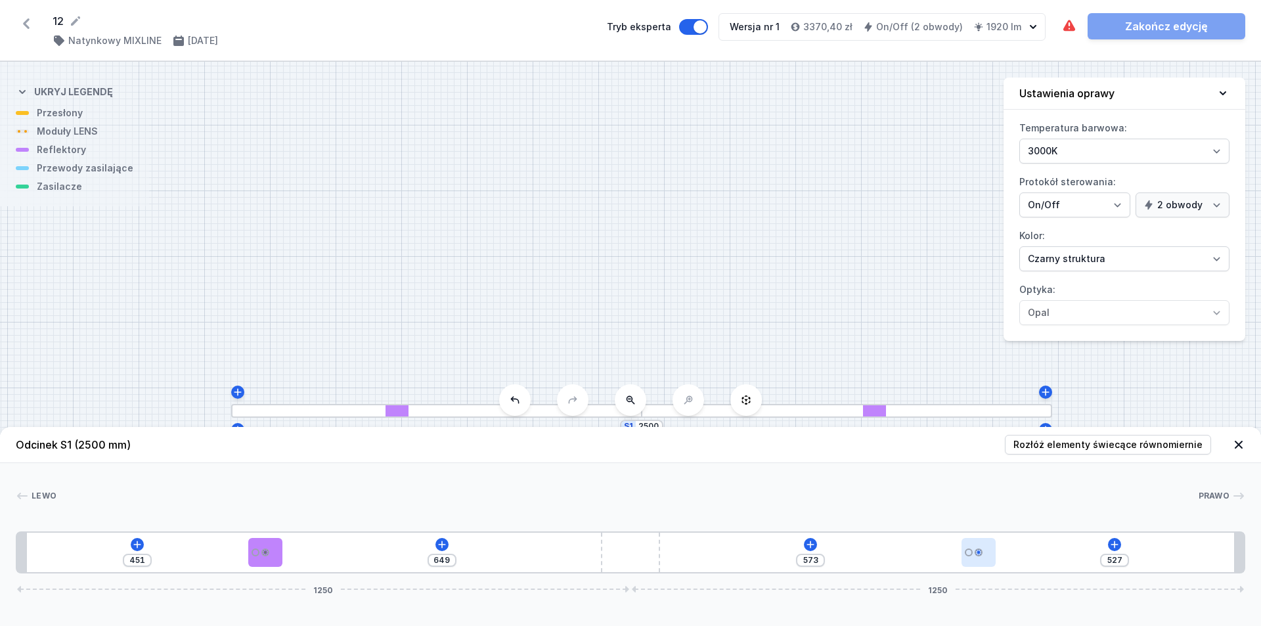
type input "570"
type input "531"
type input "569"
type input "532"
type input "568"
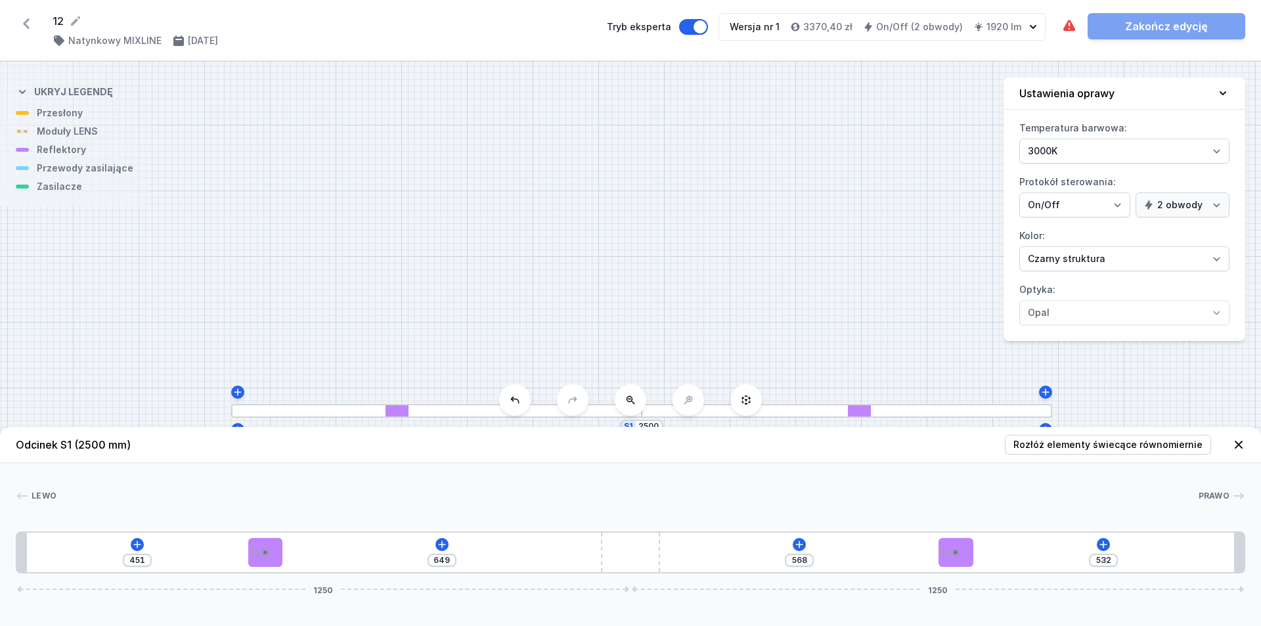
drag, startPoint x: 702, startPoint y: 558, endPoint x: 974, endPoint y: 555, distance: 271.9
click at [609, 555] on div "451 649 568 532 1250 1250" at bounding box center [630, 552] width 1229 height 42
click at [439, 546] on icon at bounding box center [442, 544] width 11 height 11
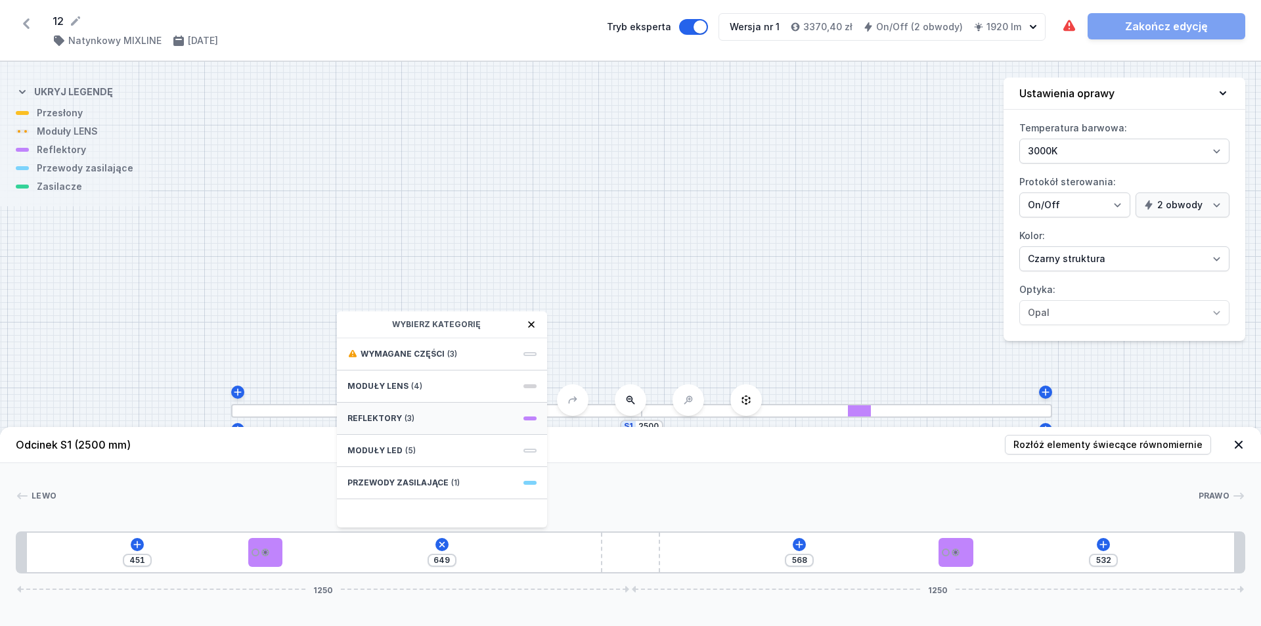
click at [418, 419] on div "Reflektory (3)" at bounding box center [442, 419] width 210 height 32
drag, startPoint x: 611, startPoint y: 263, endPoint x: 634, endPoint y: 321, distance: 62.2
click at [609, 263] on div "S1 2500" at bounding box center [630, 344] width 1261 height 564
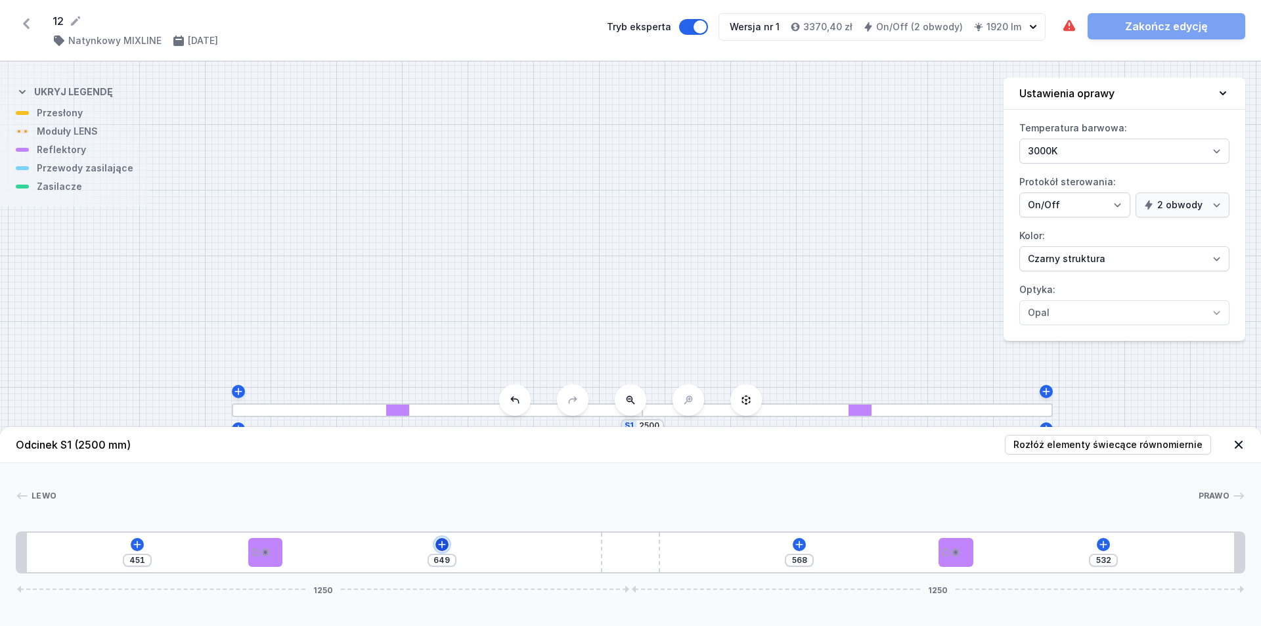
click at [443, 544] on icon at bounding box center [442, 544] width 11 height 11
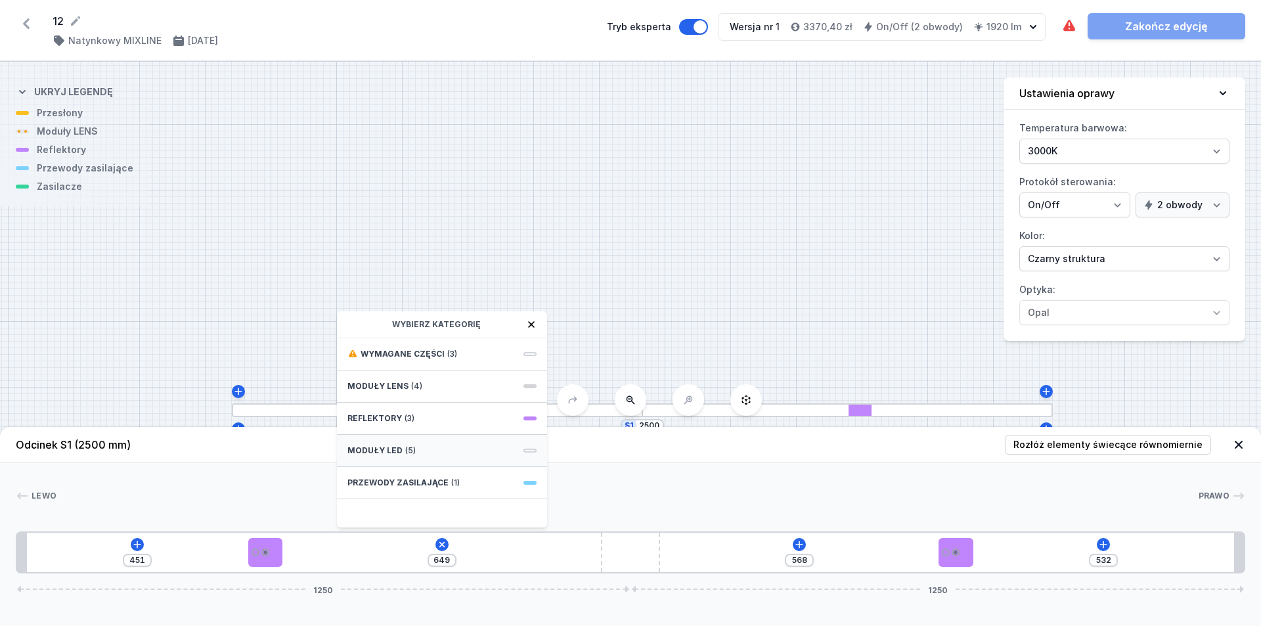
click at [410, 452] on span "(5)" at bounding box center [410, 450] width 11 height 11
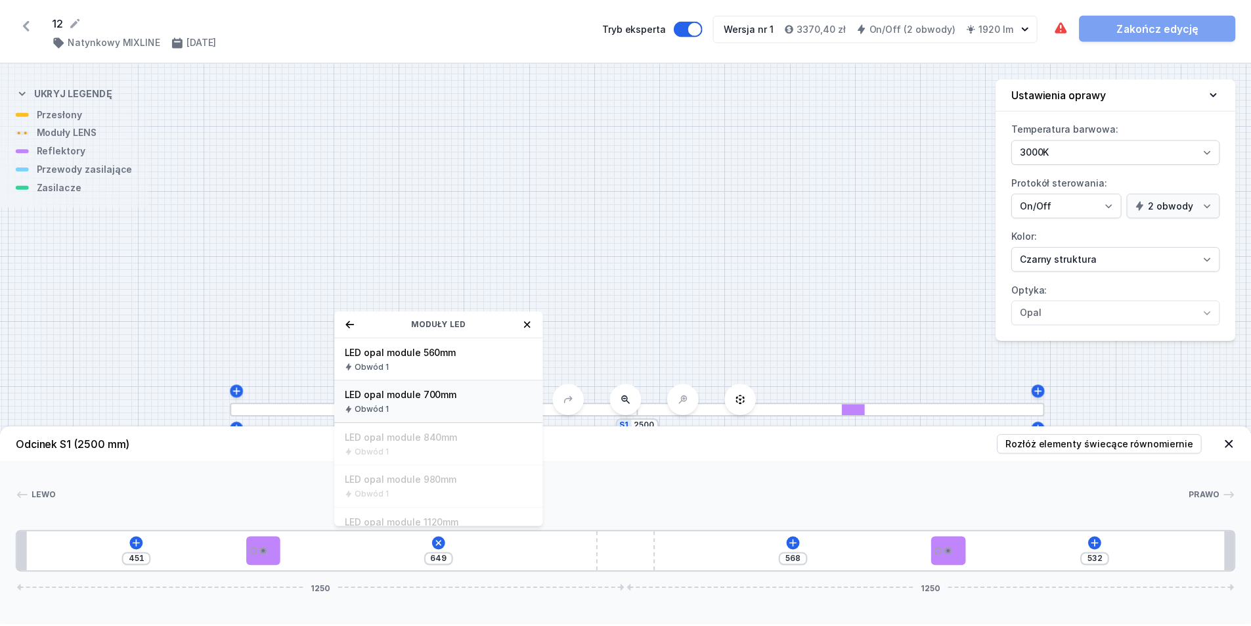
scroll to position [66, 0]
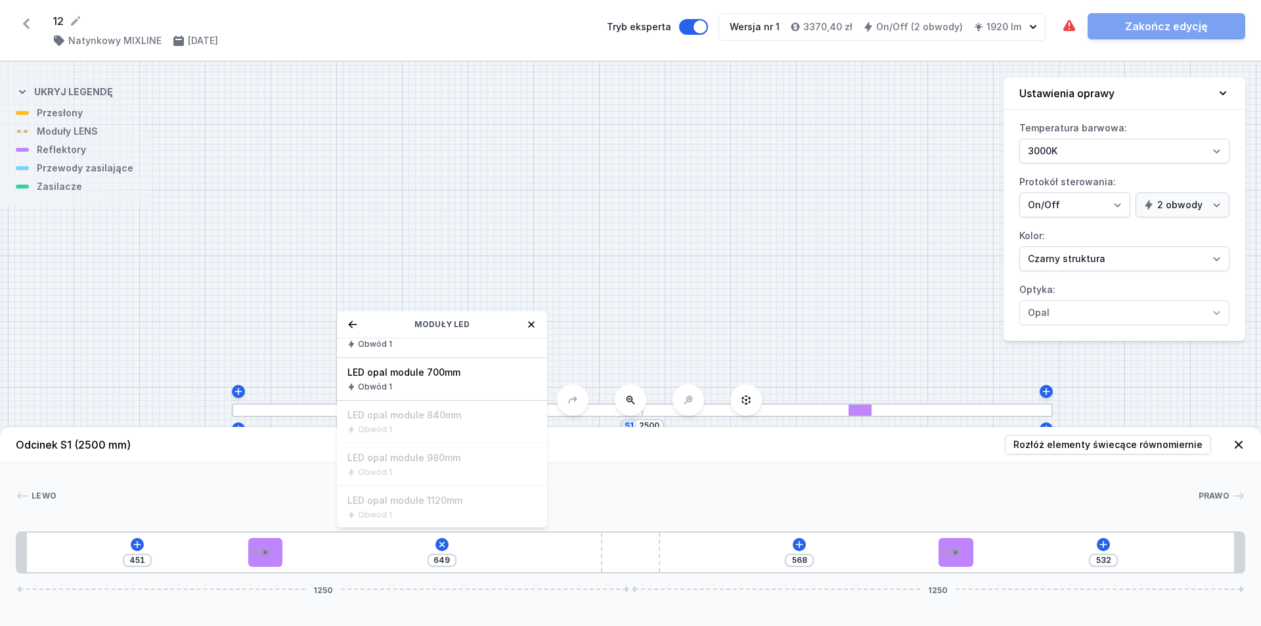
click at [531, 325] on icon at bounding box center [531, 324] width 7 height 7
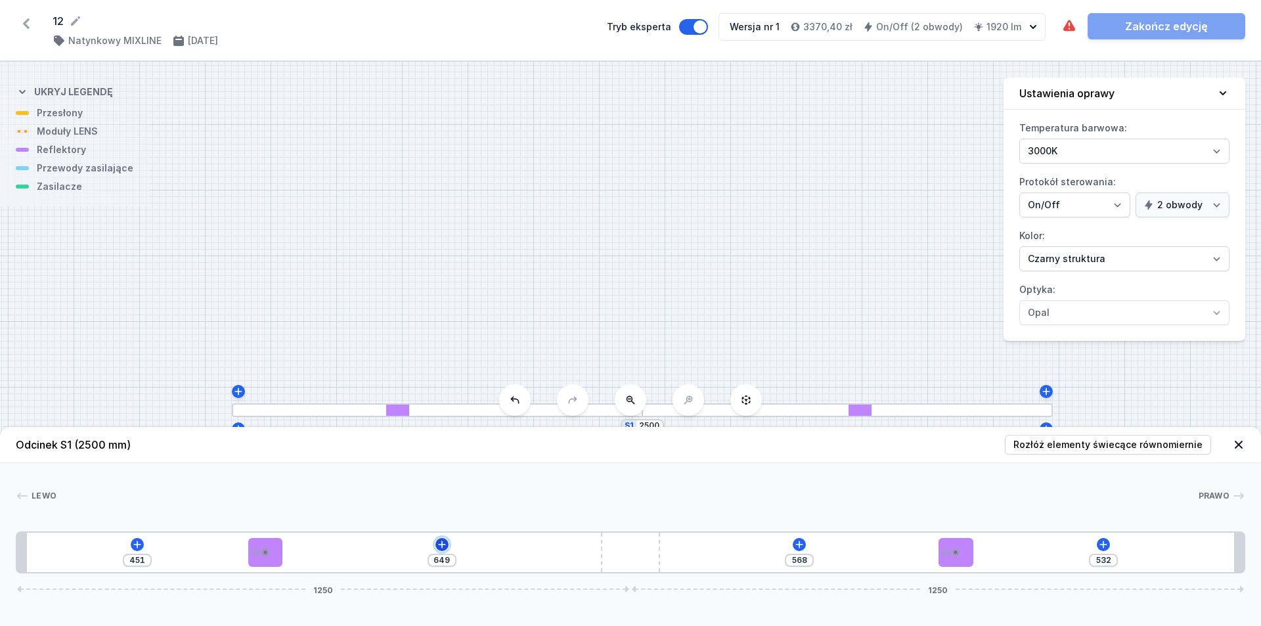
click at [444, 545] on icon at bounding box center [442, 544] width 11 height 11
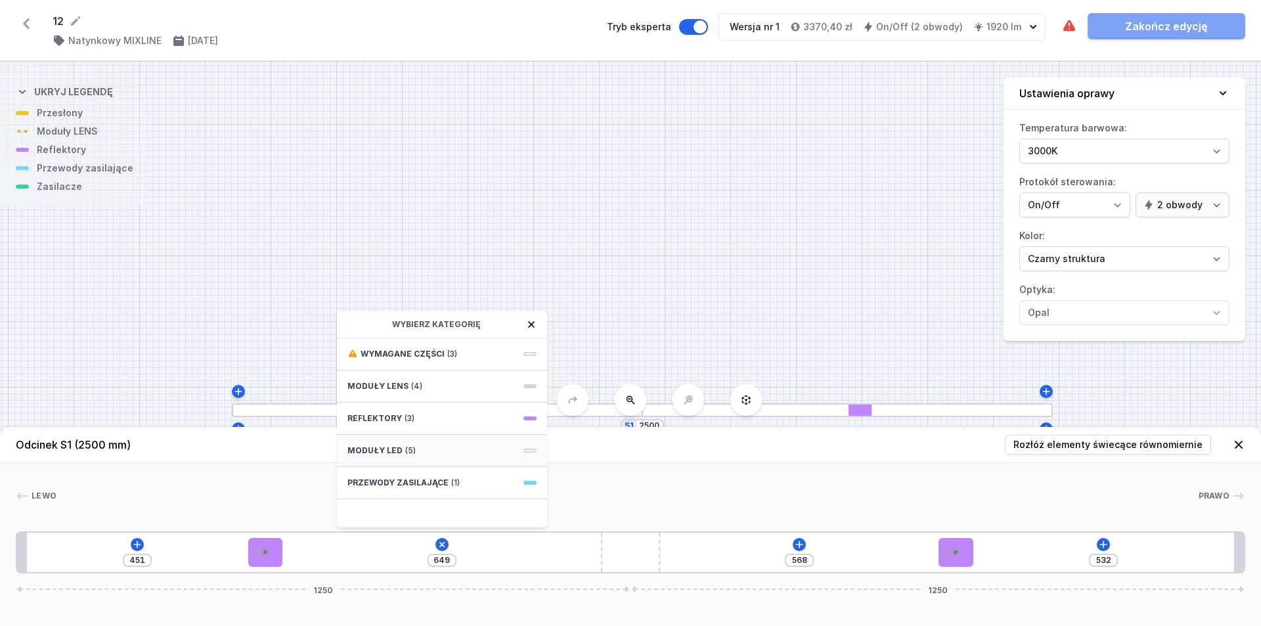
click at [420, 451] on div "Moduły LED (5)" at bounding box center [442, 451] width 210 height 32
click at [412, 440] on span "LED opal module 700mm" at bounding box center [441, 437] width 189 height 13
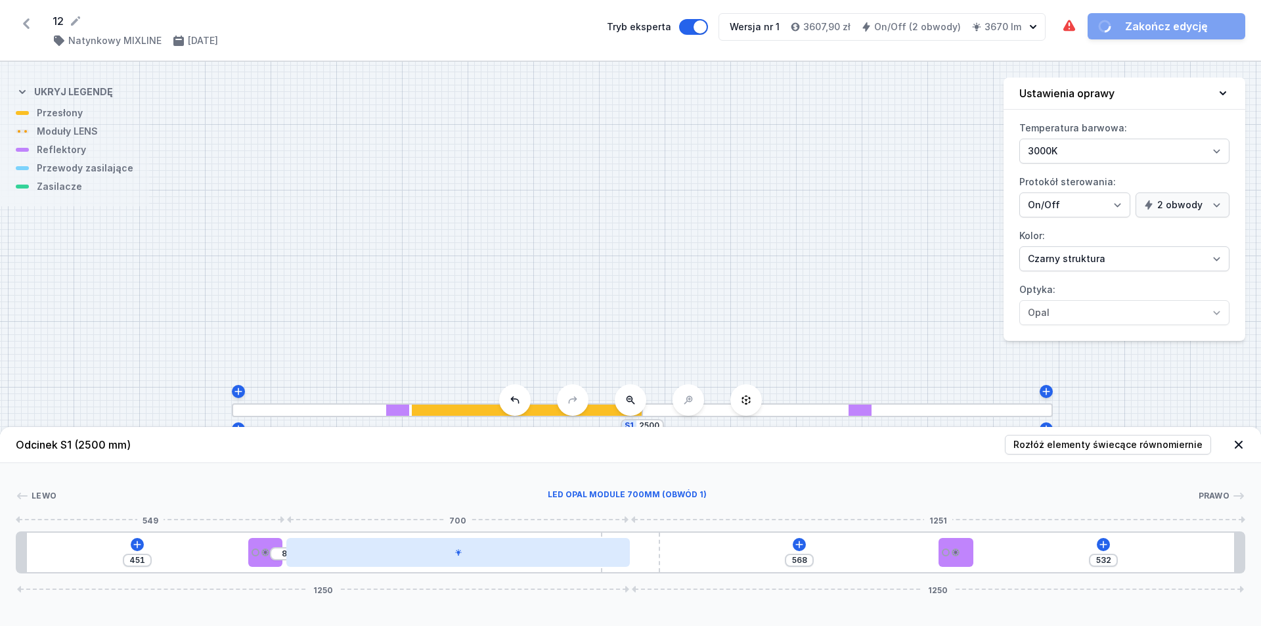
drag, startPoint x: 474, startPoint y: 554, endPoint x: 604, endPoint y: 550, distance: 130.8
click at [453, 556] on div at bounding box center [457, 552] width 343 height 29
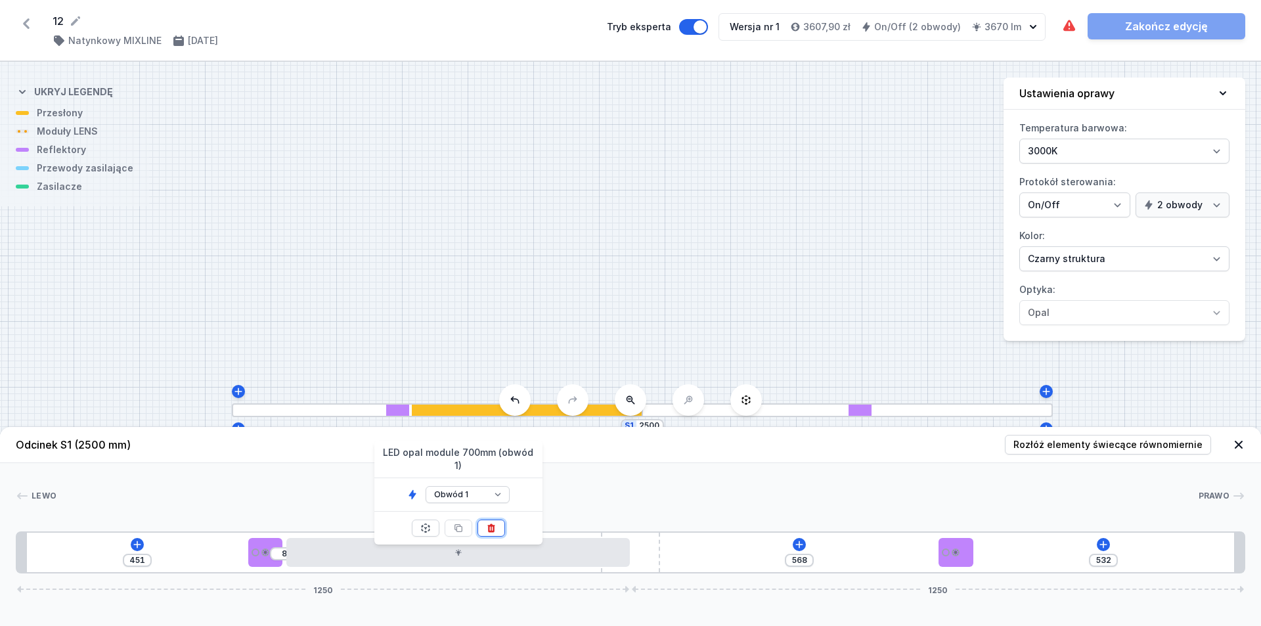
click at [489, 524] on icon at bounding box center [490, 528] width 7 height 9
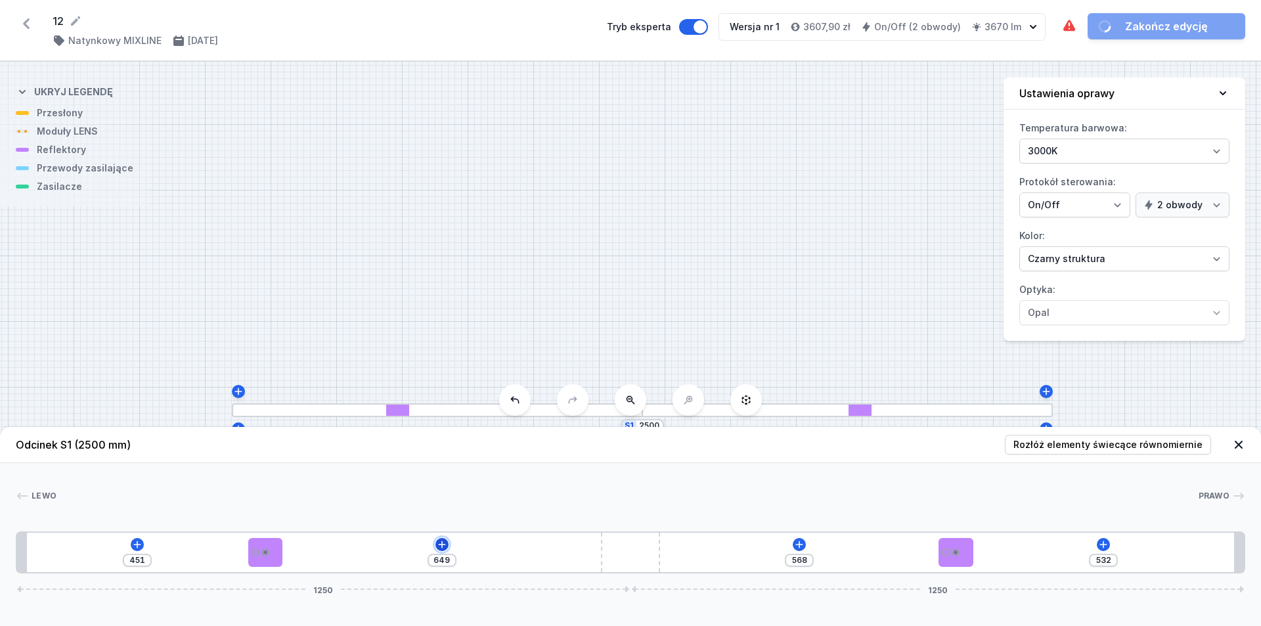
click at [439, 546] on icon at bounding box center [442, 544] width 11 height 11
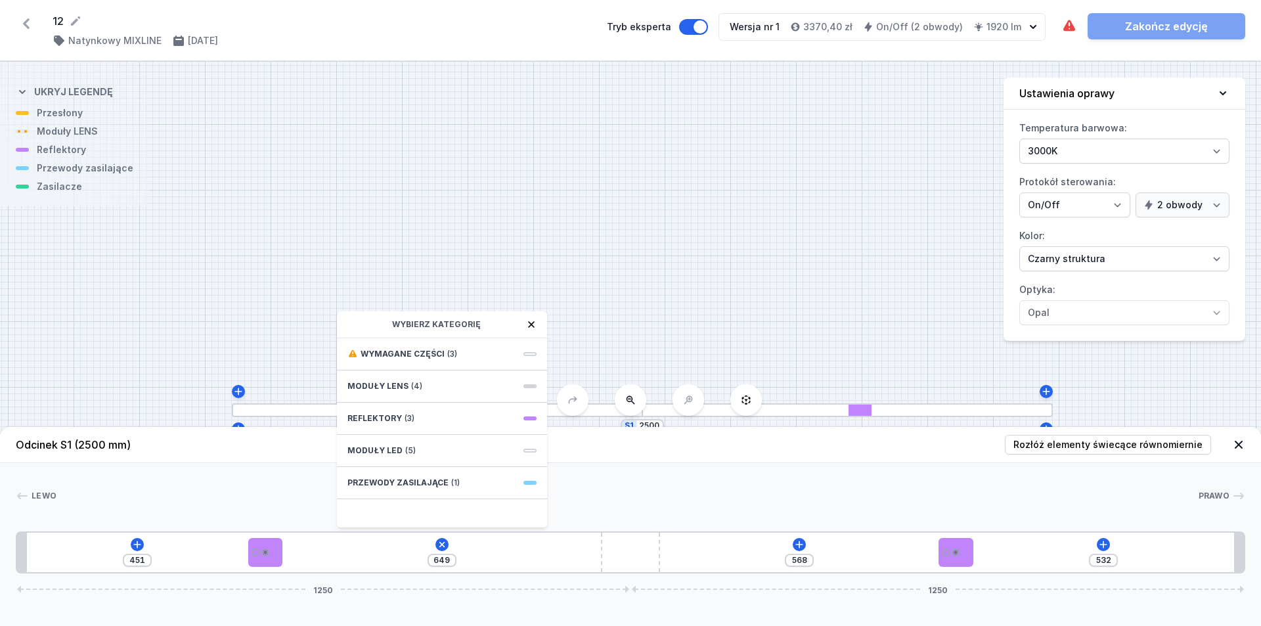
click at [609, 215] on div "S1 2500" at bounding box center [630, 344] width 1261 height 564
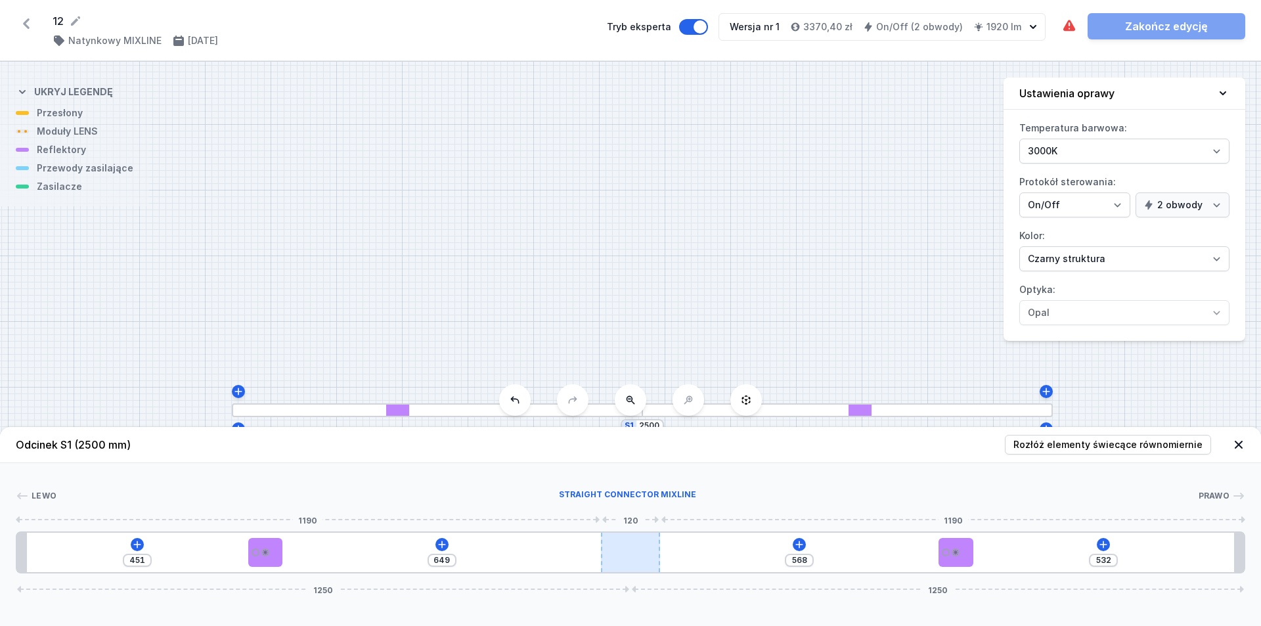
click at [609, 552] on div at bounding box center [630, 552] width 59 height 39
type input "600"
type input "581"
type input "579"
type input "602"
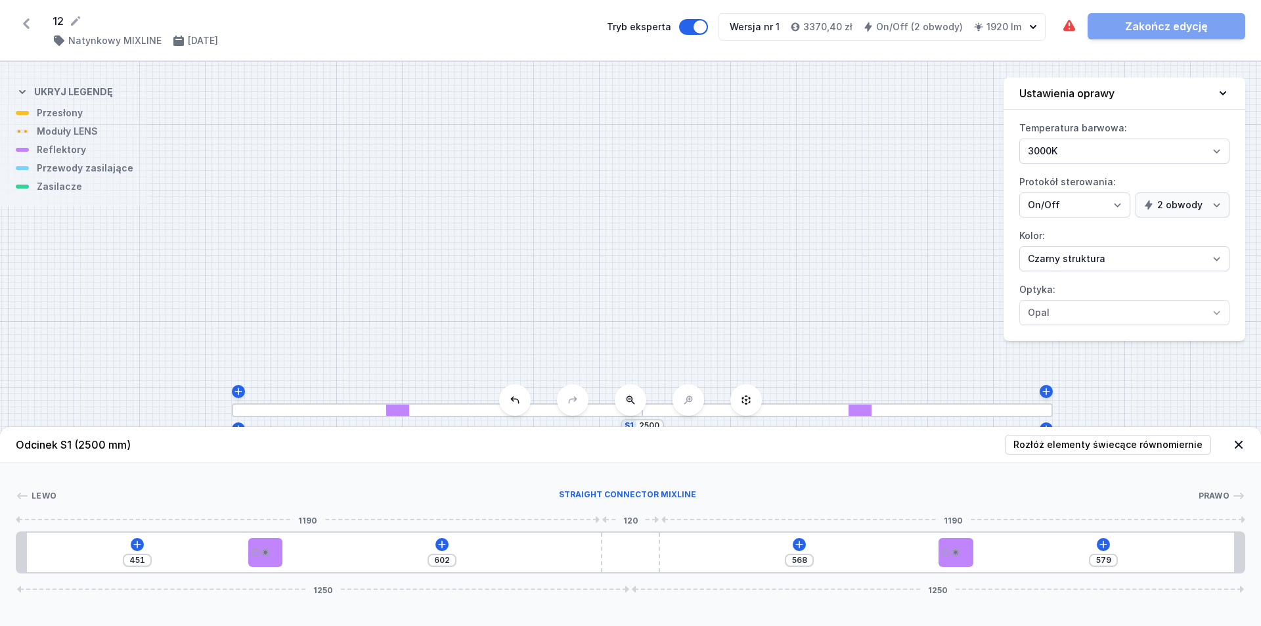
type input "560"
type input "621"
type input "544"
type input "637"
type input "532"
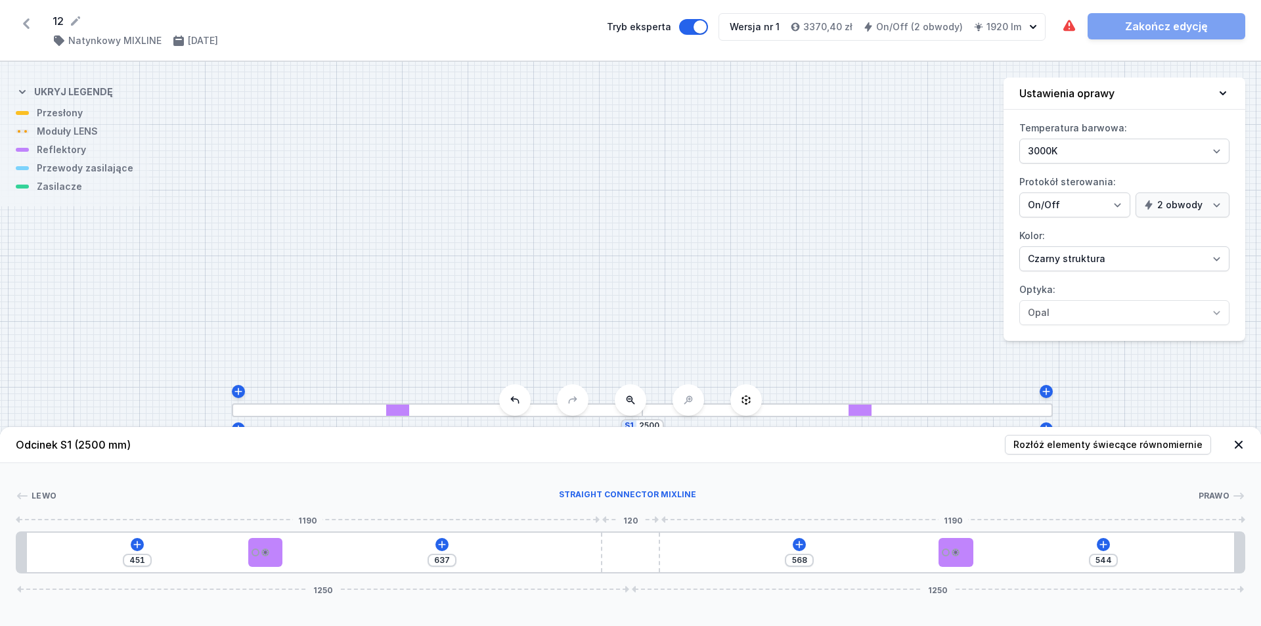
type input "649"
type input "527"
type input "654"
type input "524"
type input "657"
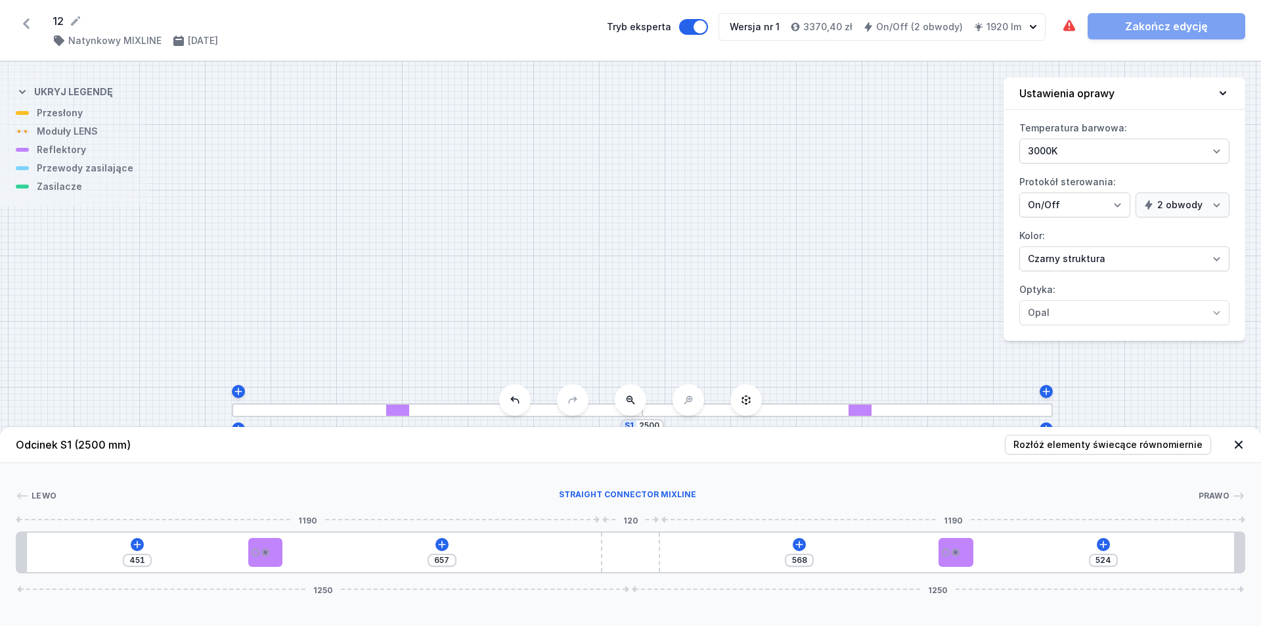
type input "522"
type input "659"
type input "516"
type input "665"
type input "511"
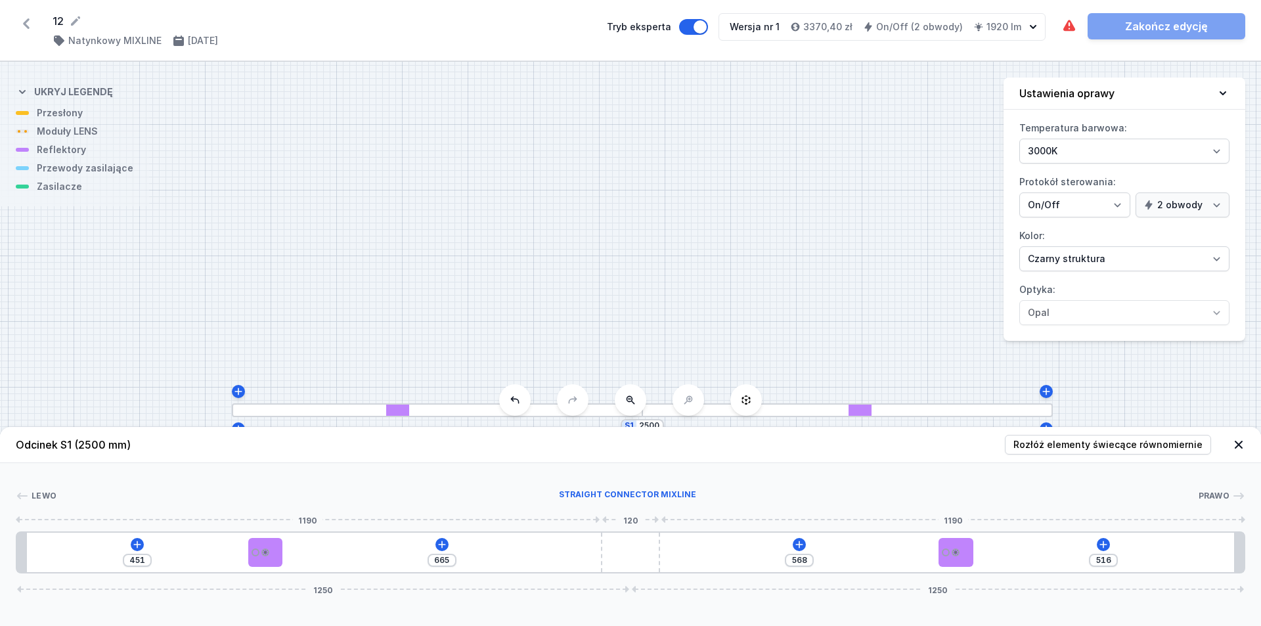
type input "670"
type input "506"
type input "675"
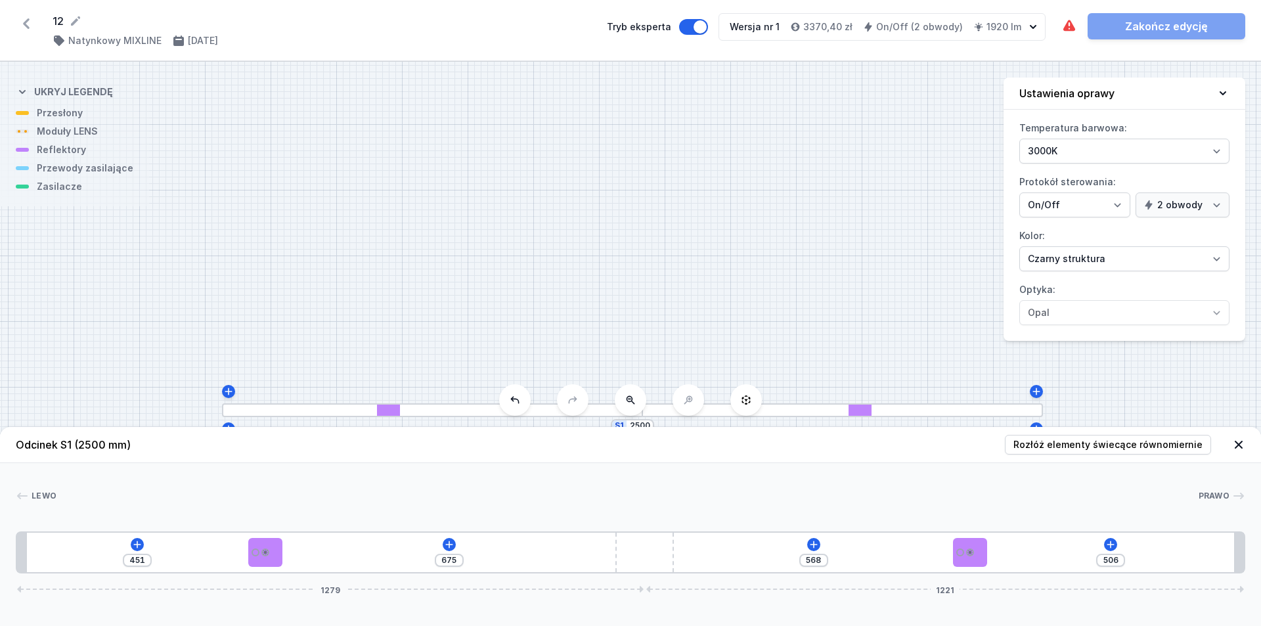
type input "503"
type input "678"
type input "501"
type input "680"
type input "495"
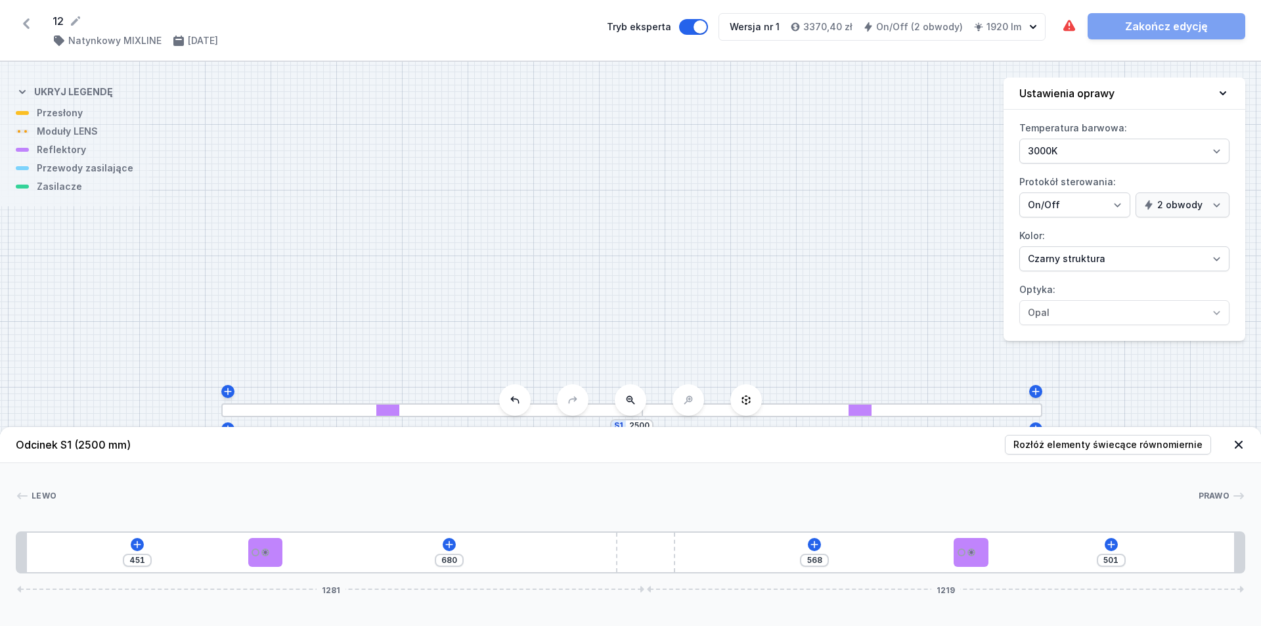
type input "686"
type input "480"
type input "576"
type input "447"
type input "609"
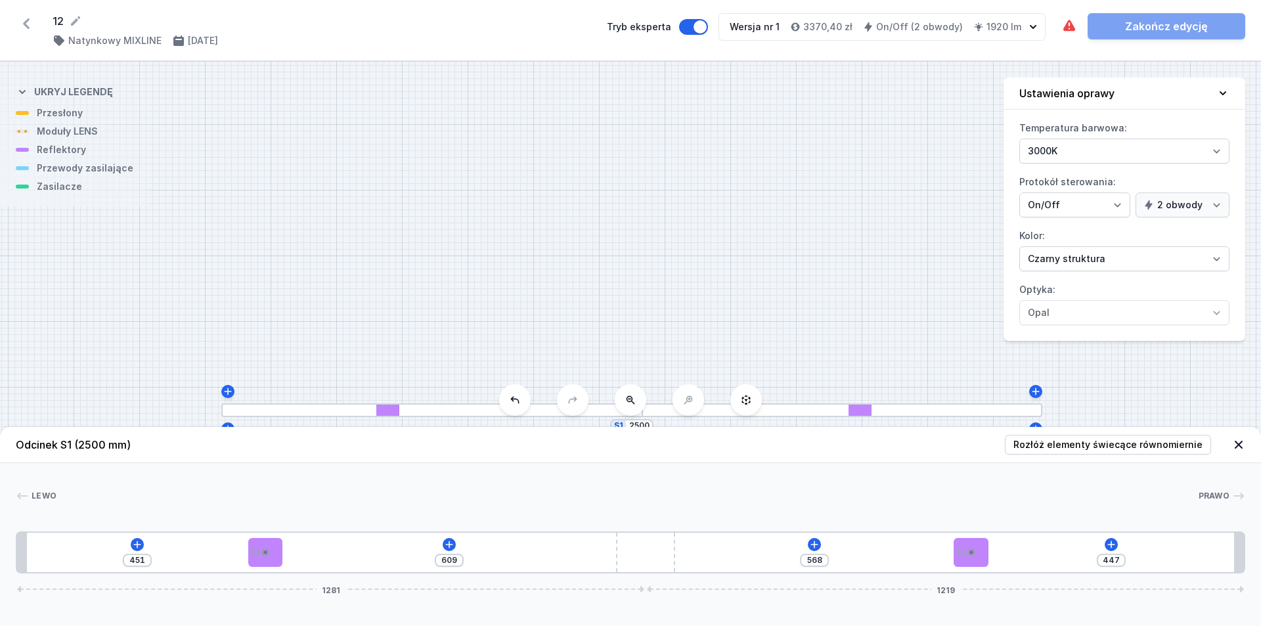
type input "397"
type input "659"
type input "326"
type input "730"
type input "299"
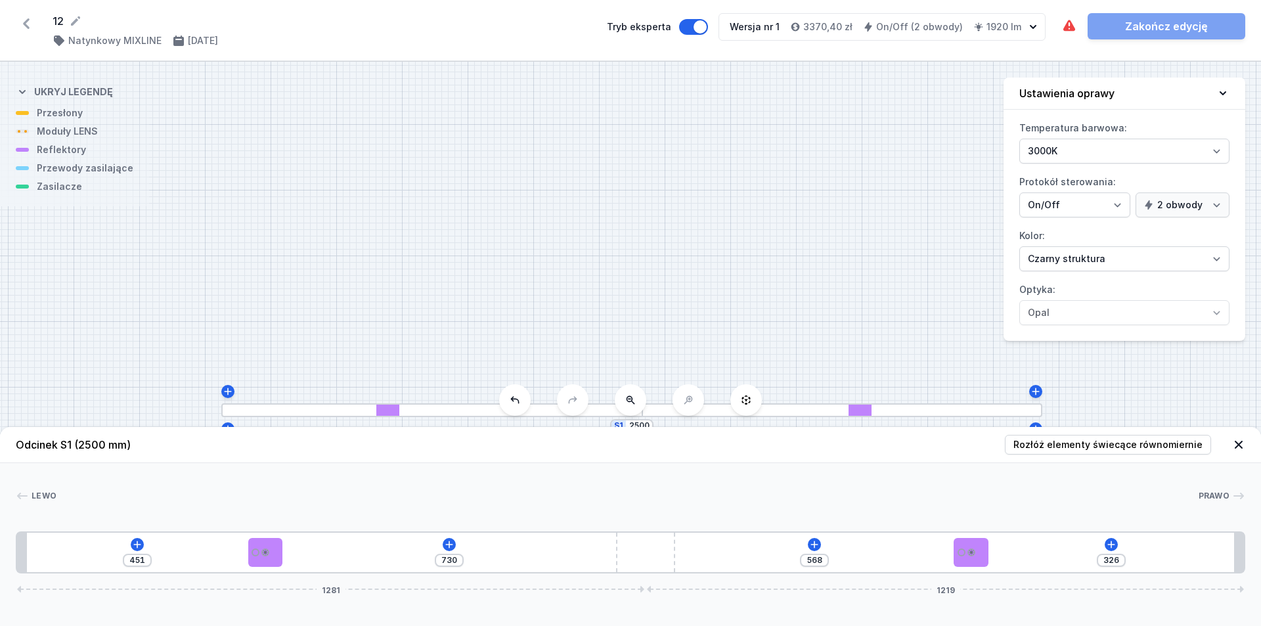
type input "757"
type input "277"
type input "779"
type input "269"
type input "787"
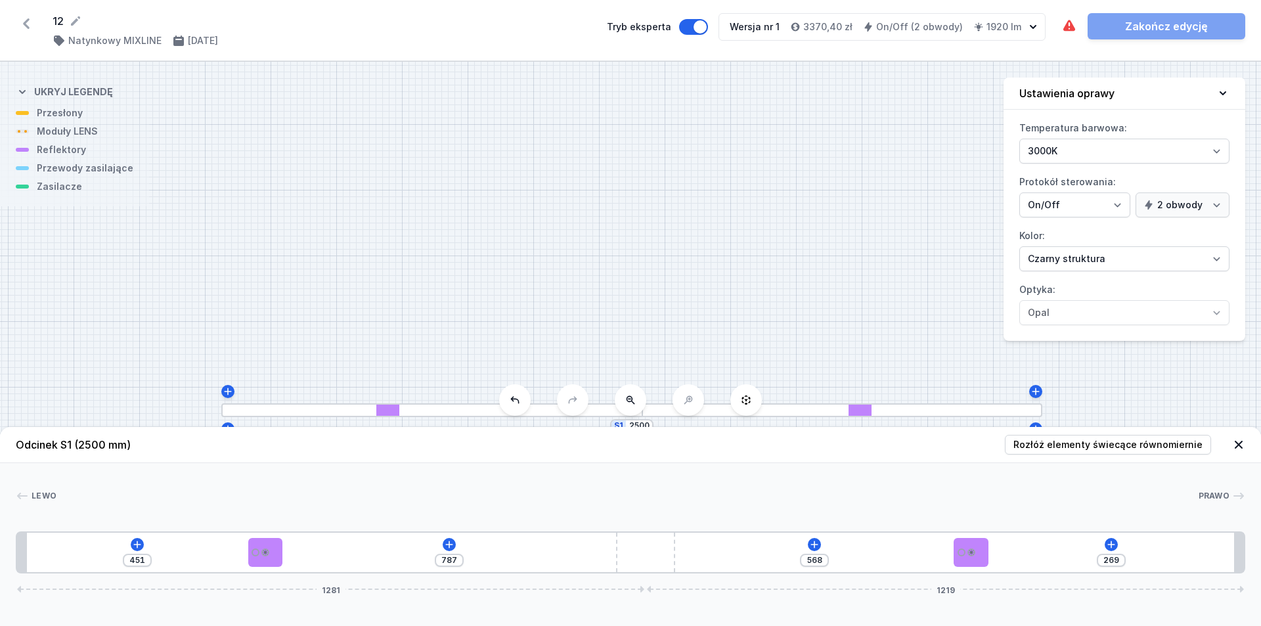
type input "265"
type input "791"
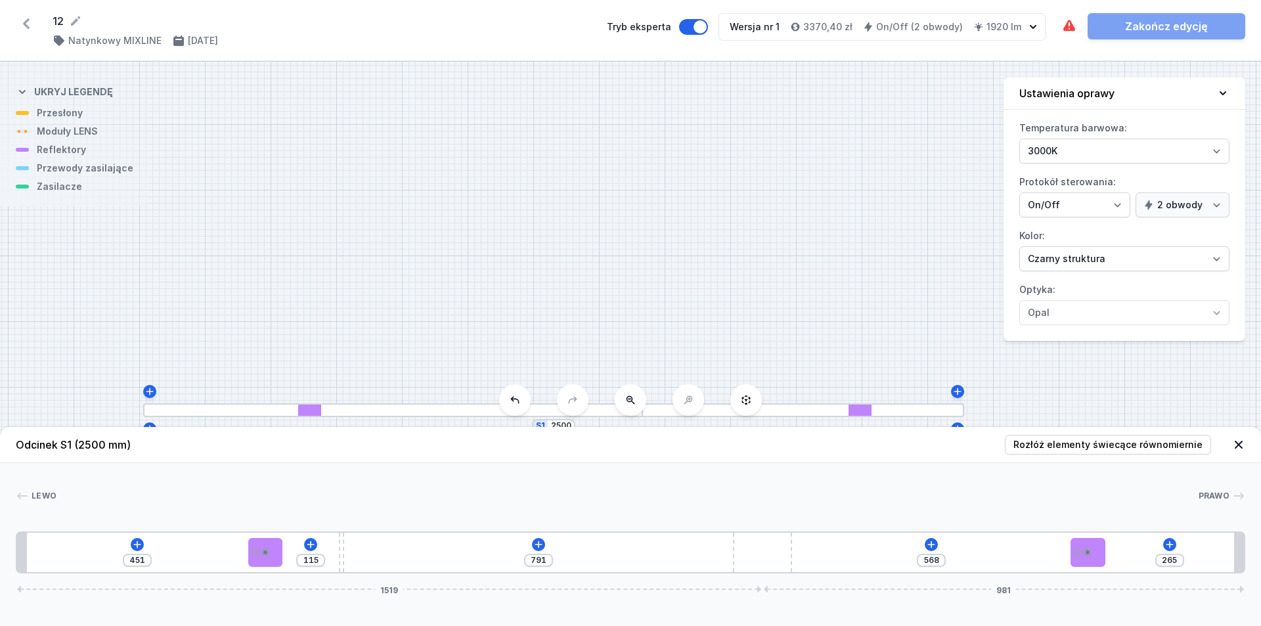
type input "263"
type input "793"
type input "257"
type input "799"
type input "256"
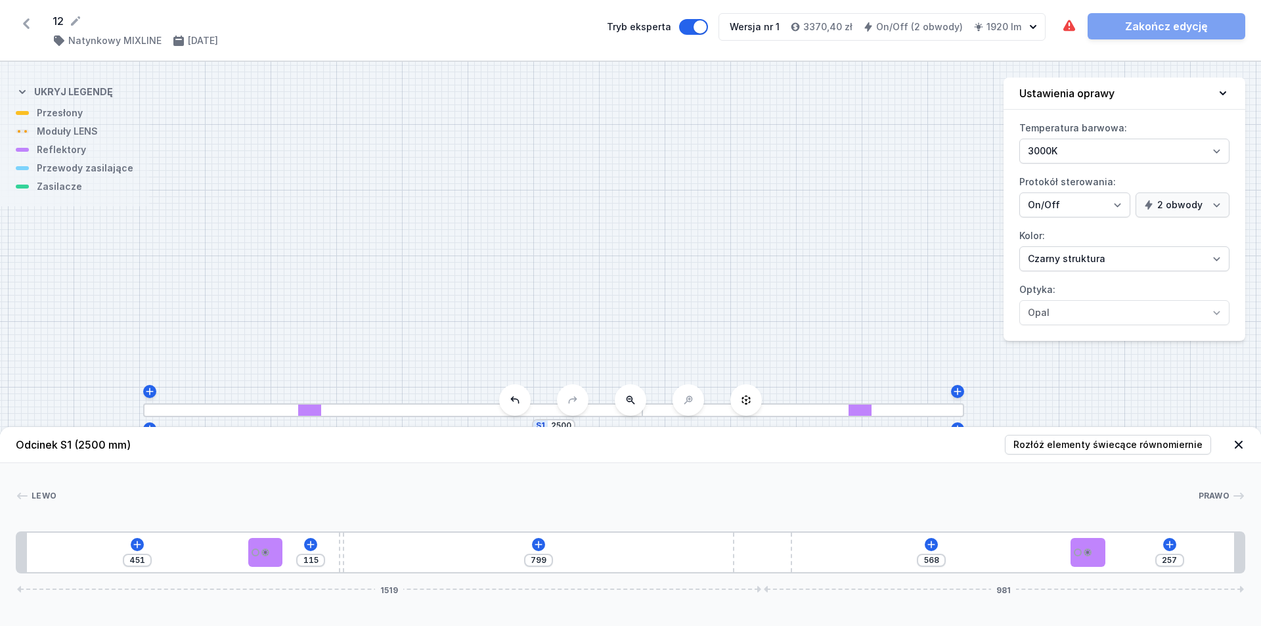
type input "800"
type input "253"
type input "803"
type input "251"
type input "805"
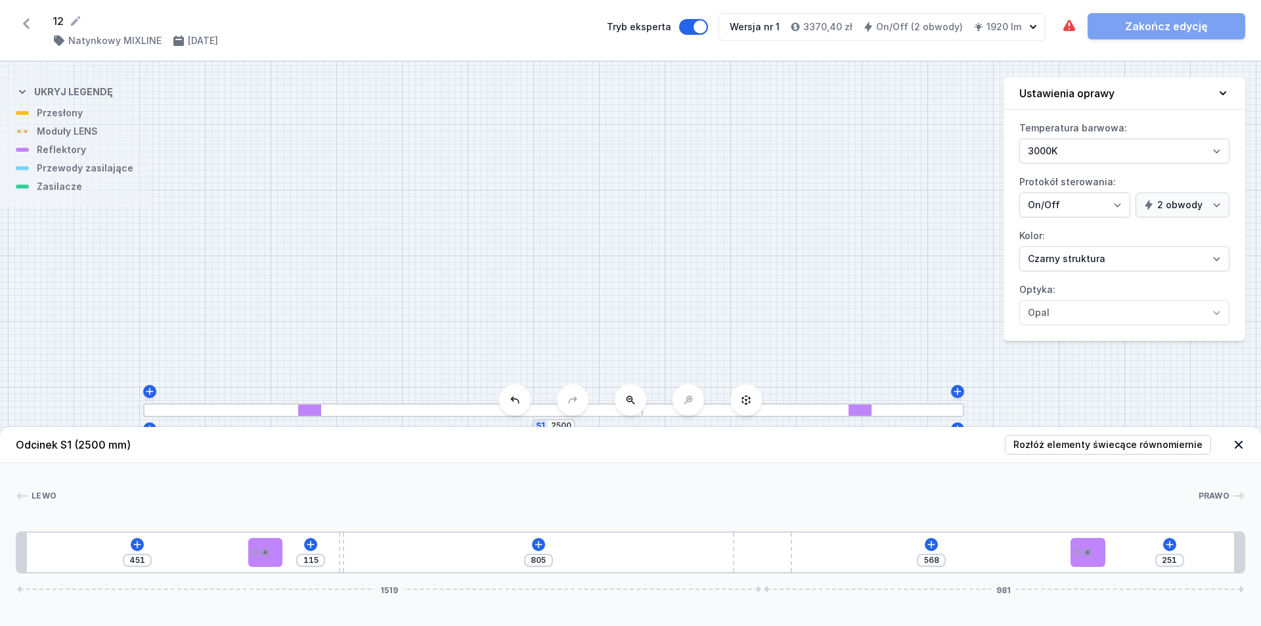
type input "246"
type input "810"
type input "243"
type input "813"
type input "242"
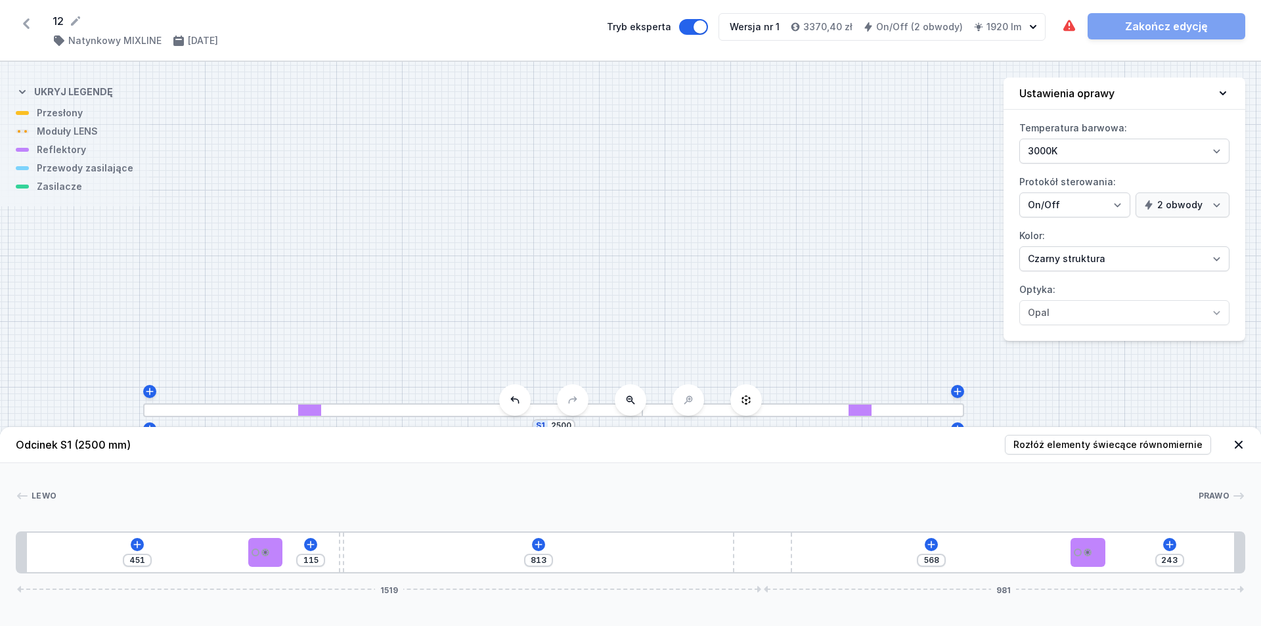
type input "814"
type input "236"
type input "820"
type input "229"
type input "827"
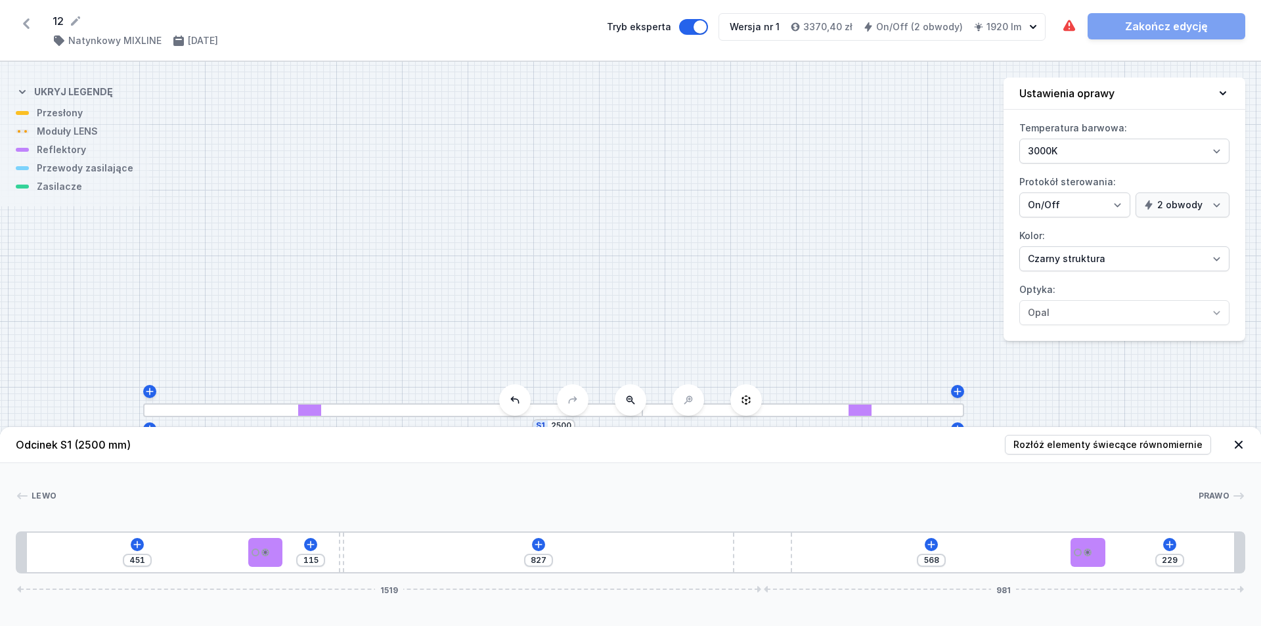
type input "222"
type input "834"
type input "217"
type input "839"
type input "213"
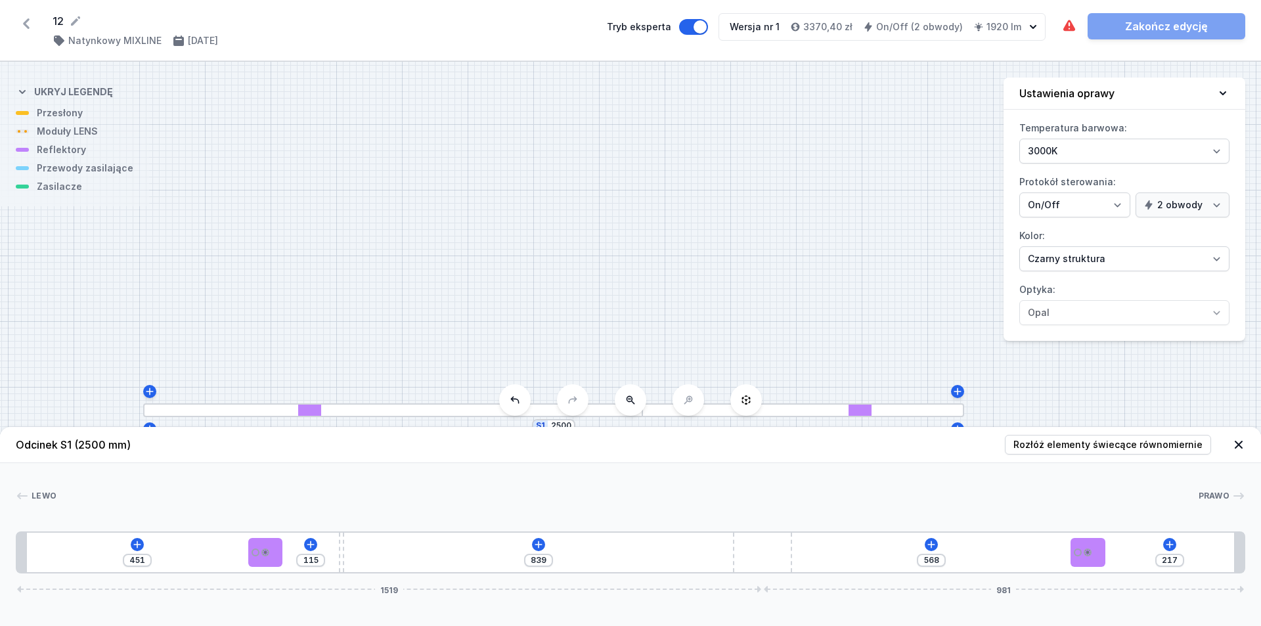
type input "843"
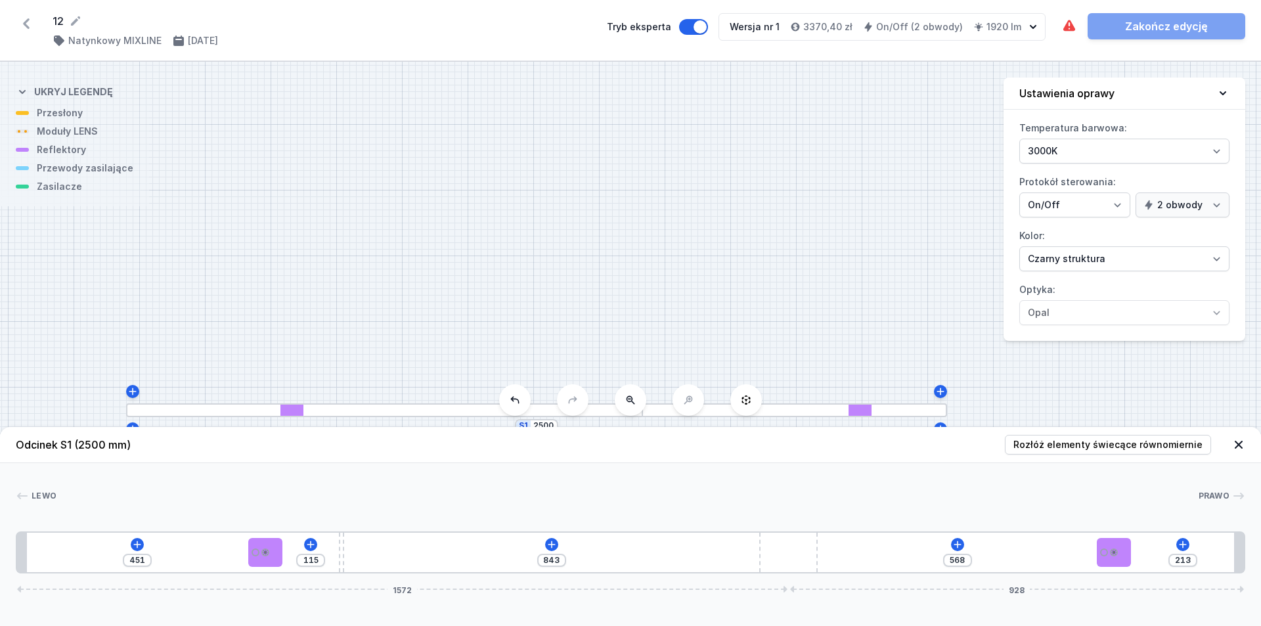
type input "210"
type input "846"
type input "205"
type input "851"
type input "198"
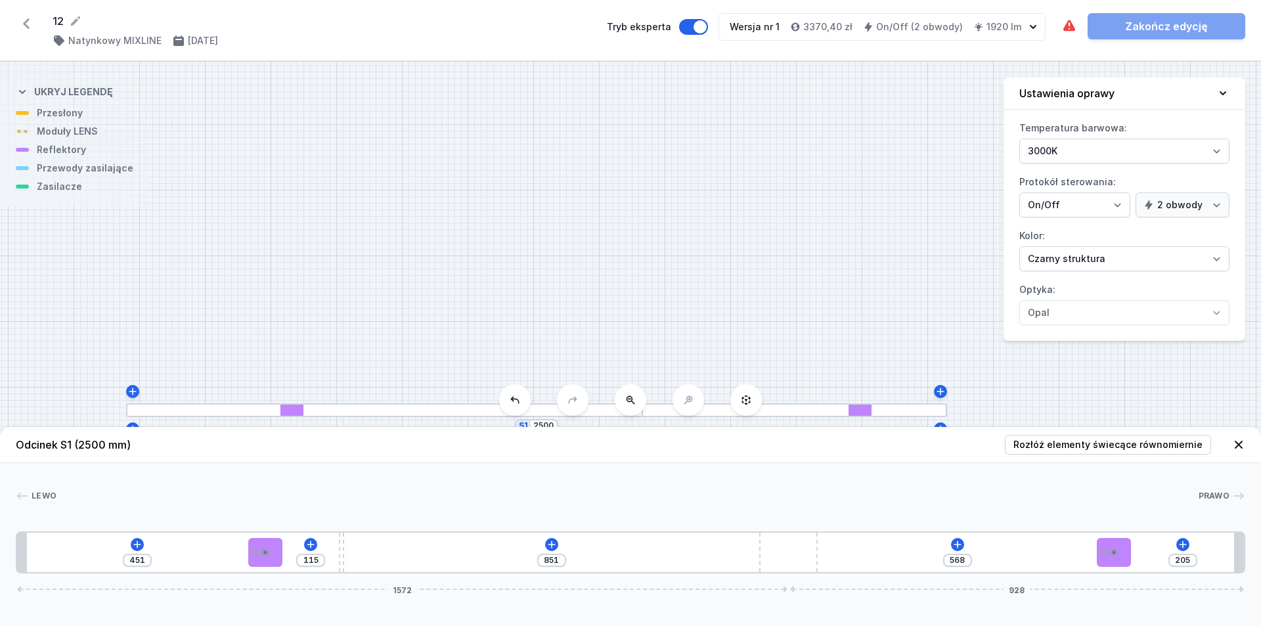
type input "858"
type input "185"
type input "871"
type input "179"
type input "877"
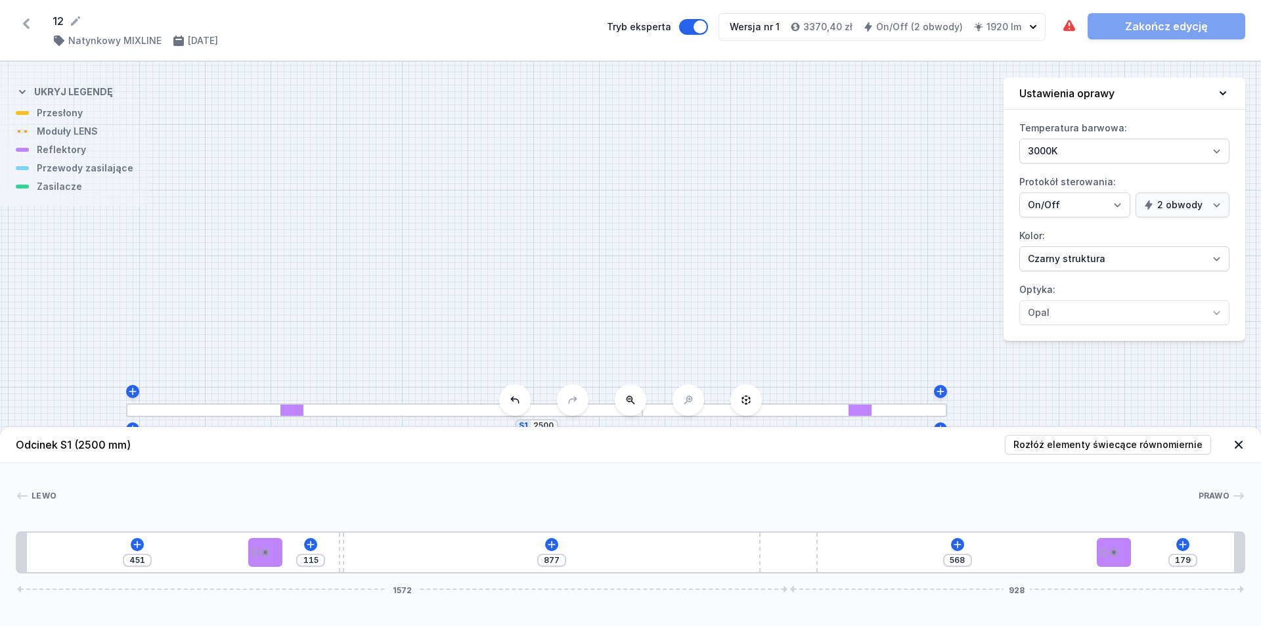
type input "173"
type input "883"
type input "171"
type input "885"
type input "168"
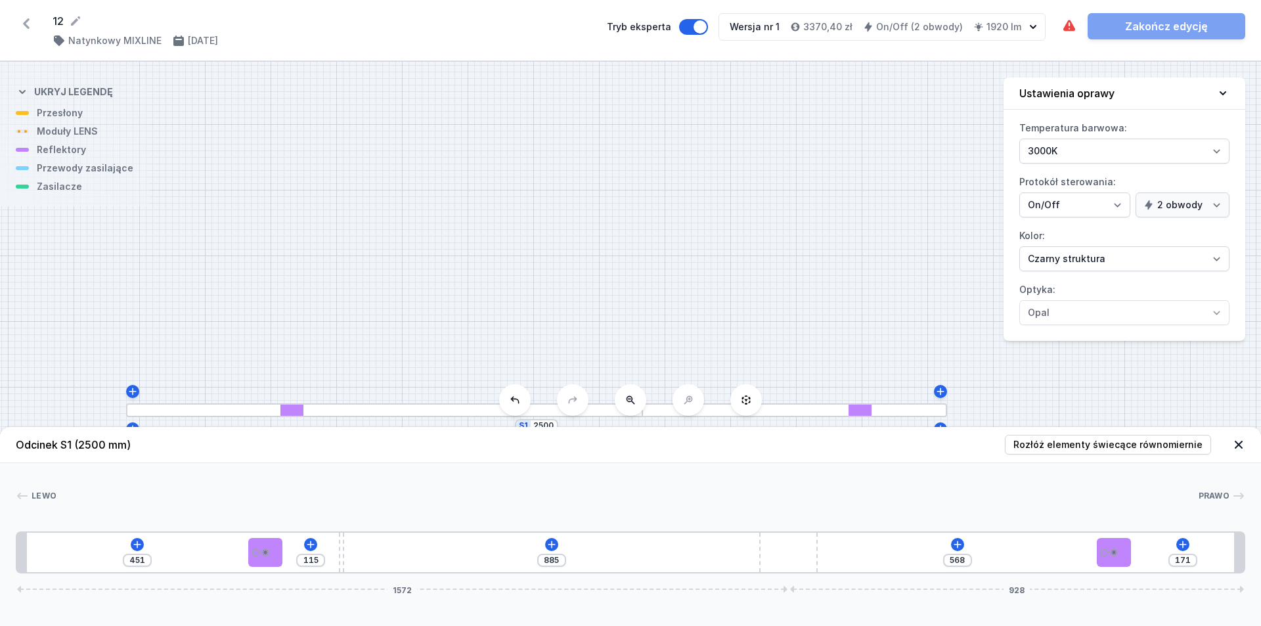
type input "888"
type input "167"
type input "889"
type input "165"
type input "891"
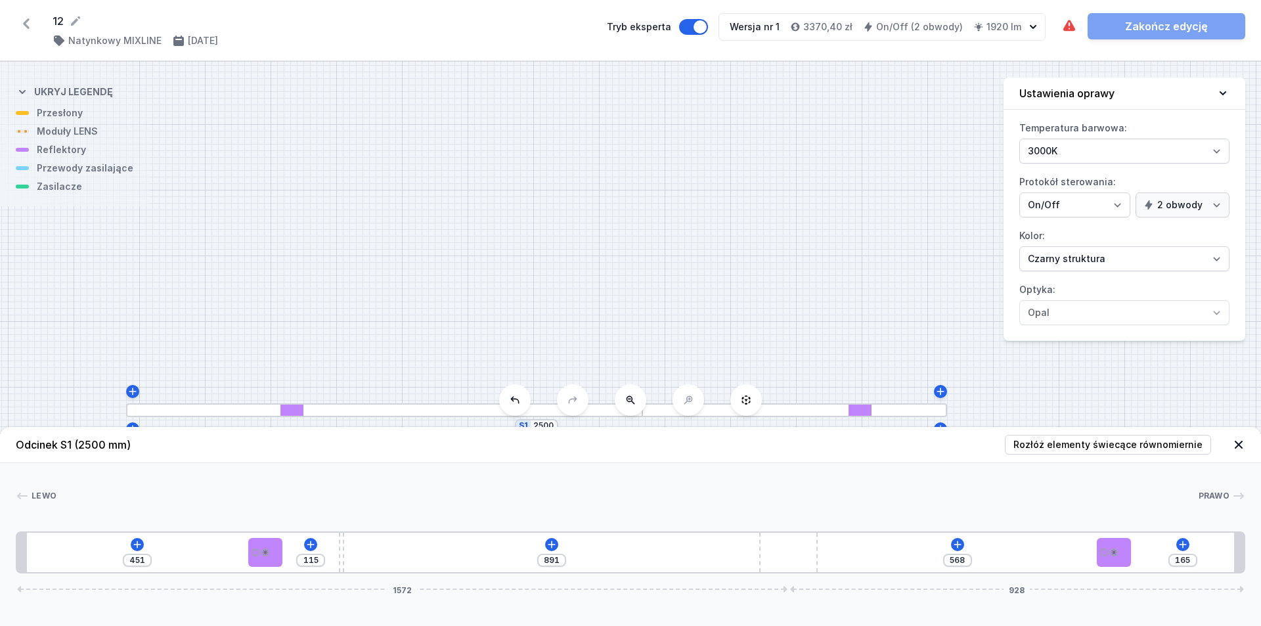
type input "163"
type input "893"
type input "162"
type input "894"
type input "160"
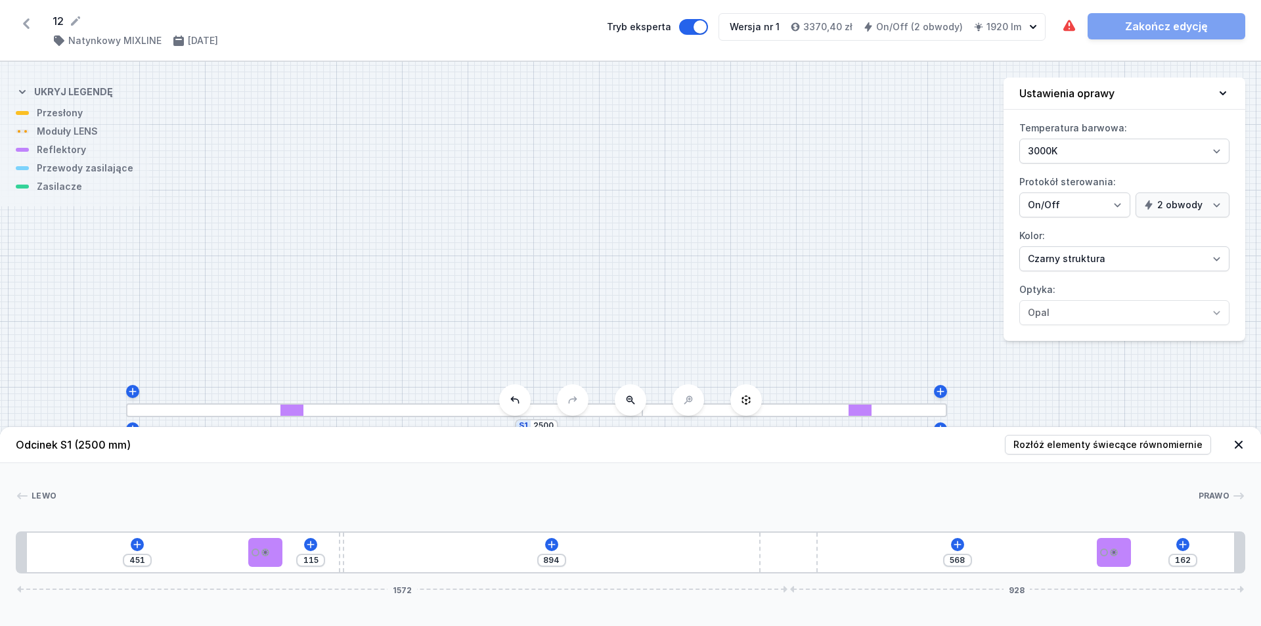
type input "896"
type input "158"
type input "898"
type input "151"
type input "905"
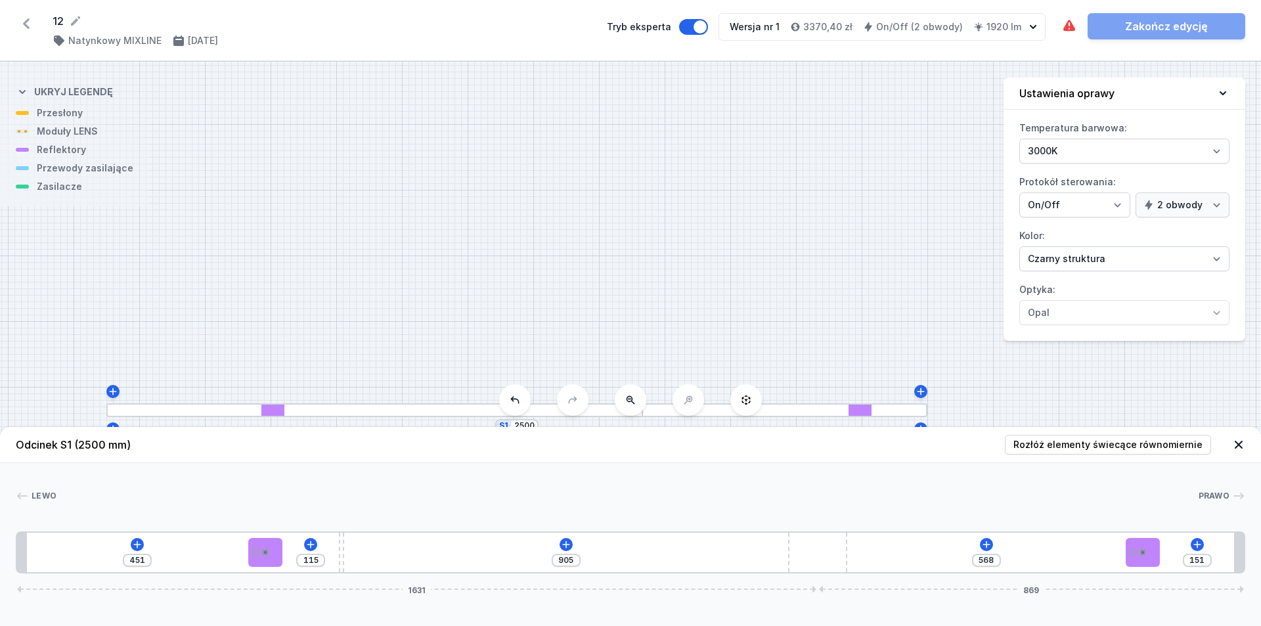
type input "144"
type input "912"
type input "140"
type input "916"
type input "135"
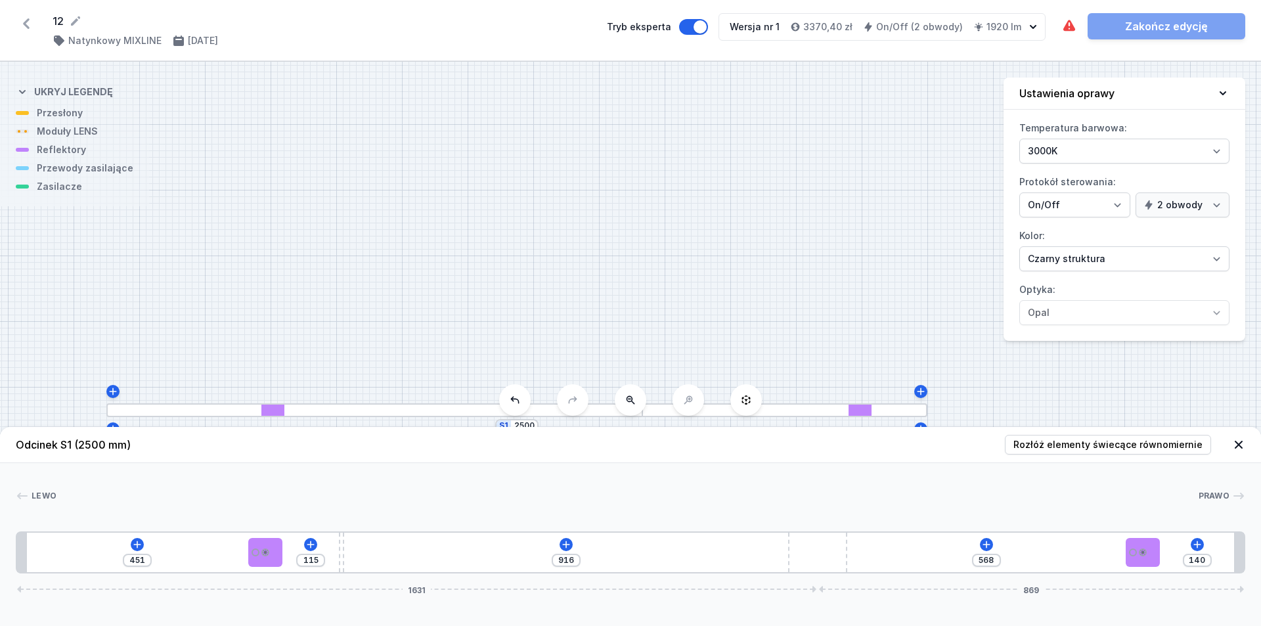
type input "921"
type input "133"
type input "923"
type input "130"
type input "926"
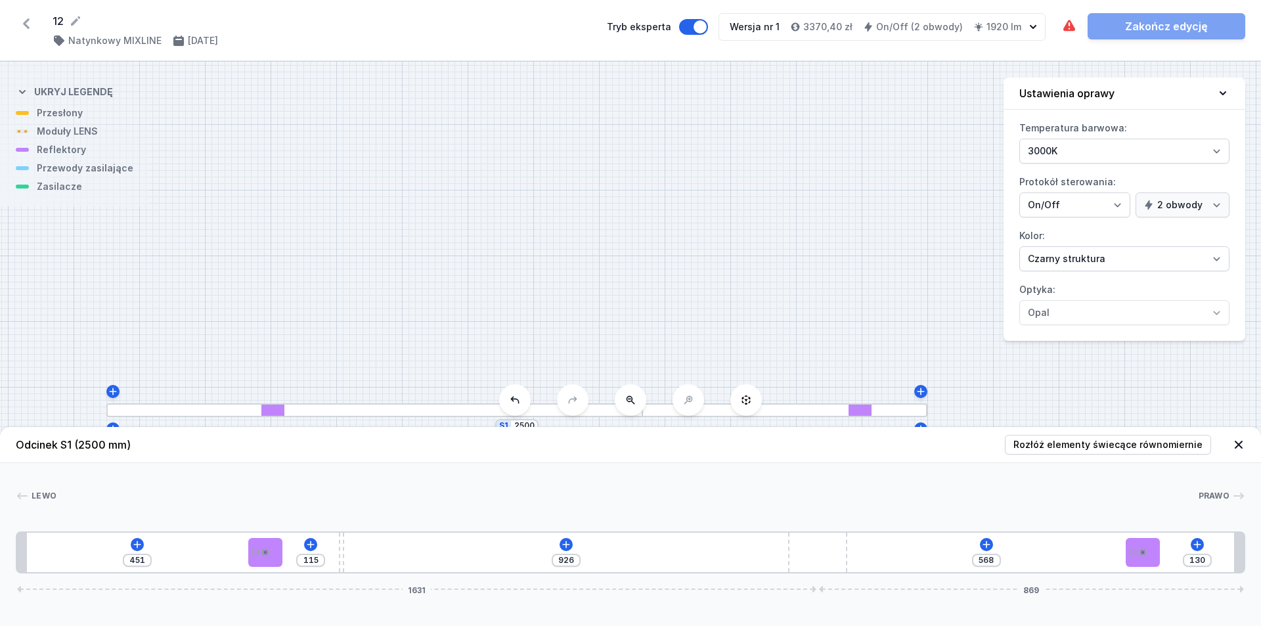
type input "127"
type input "929"
type input "125"
type input "931"
type input "119"
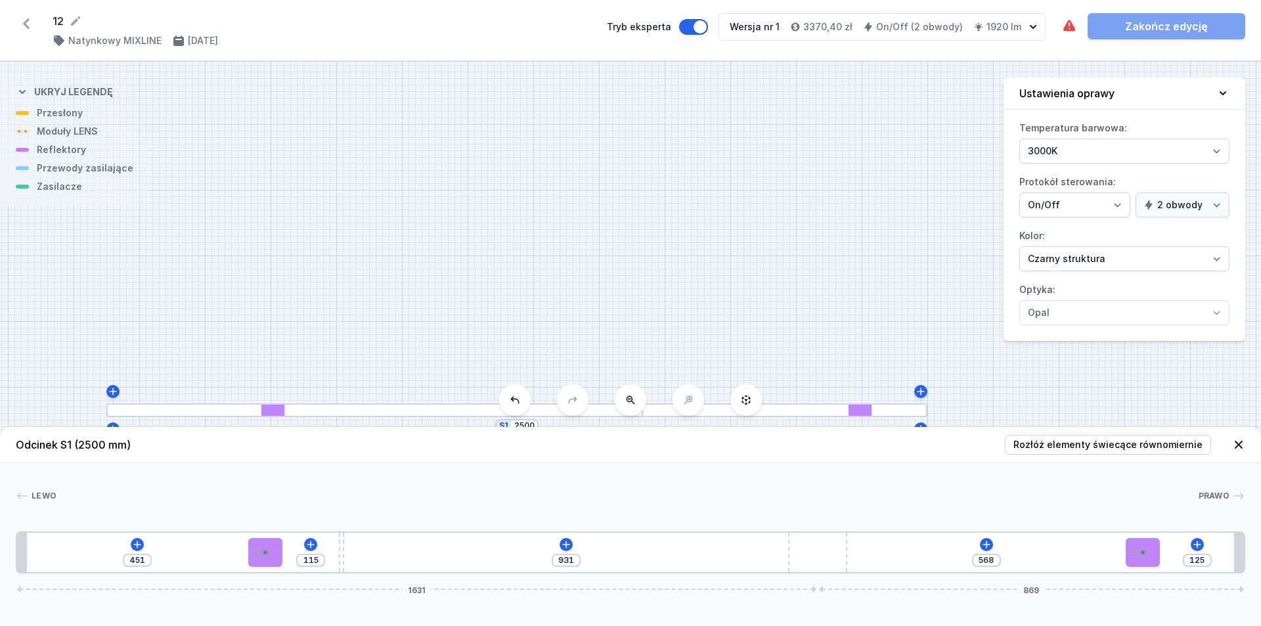
type input "937"
type input "116"
type input "940"
type input "109"
type input "947"
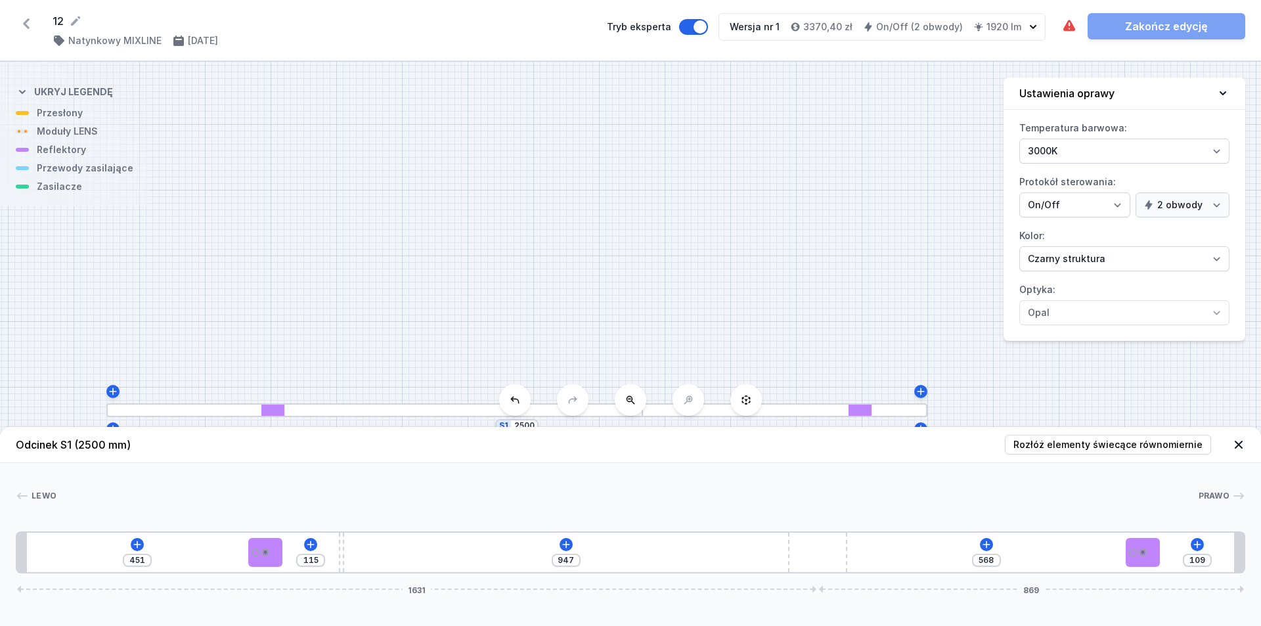
type input "101"
type input "955"
type input "97"
type input "959"
type input "91"
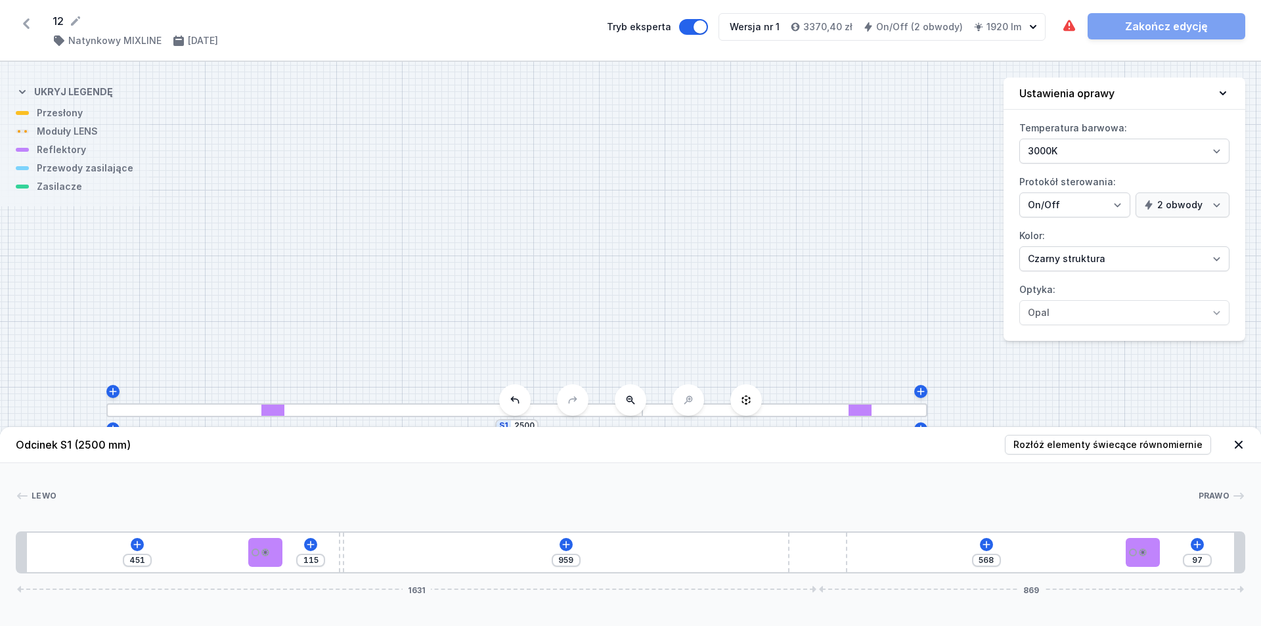
type input "965"
type input "80"
type input "976"
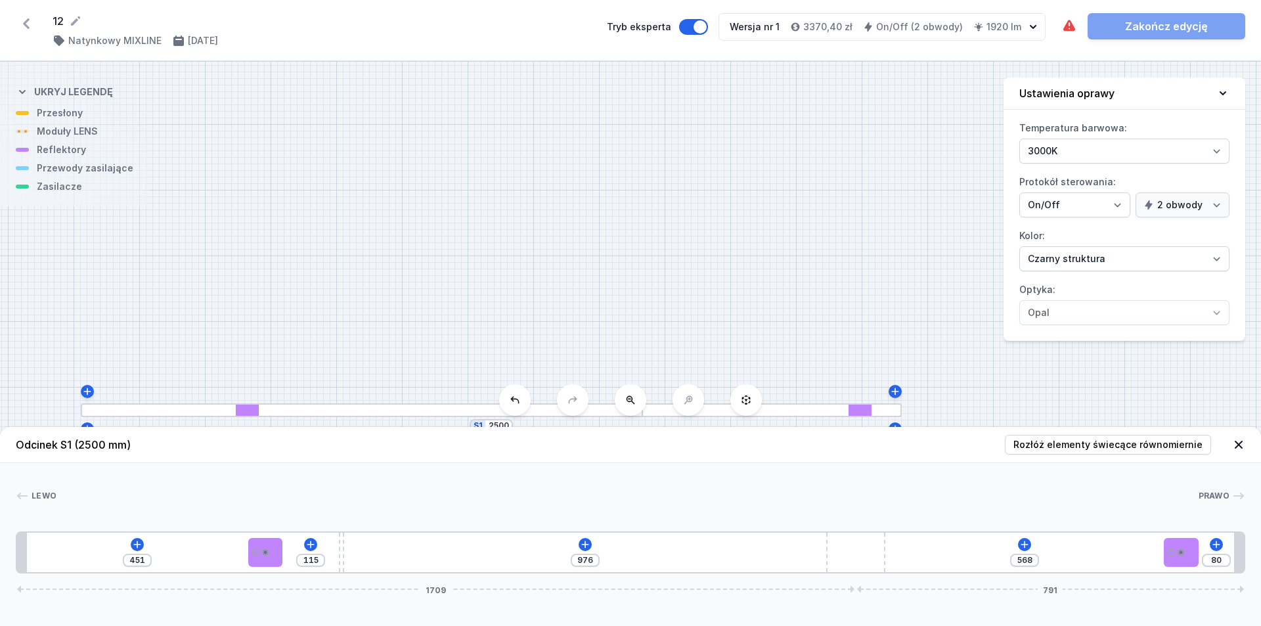
type input "73"
type input "983"
type input "67"
type input "989"
type input "60"
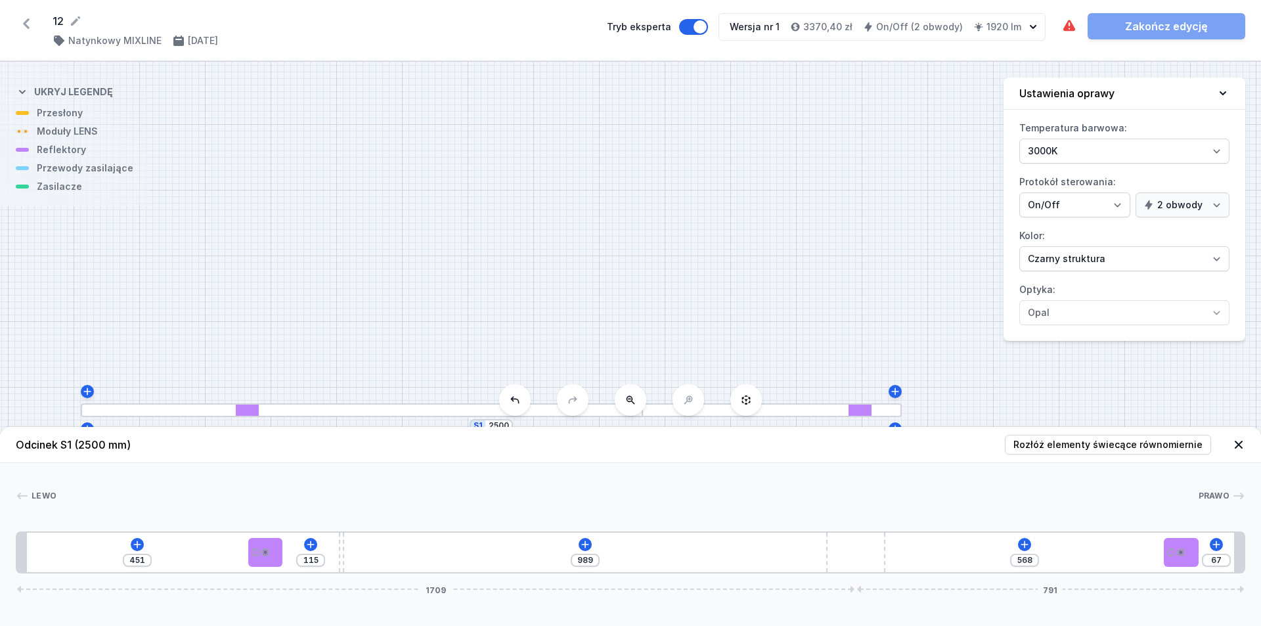
type input "996"
type input "54"
type input "1002"
type input "50"
type input "1006"
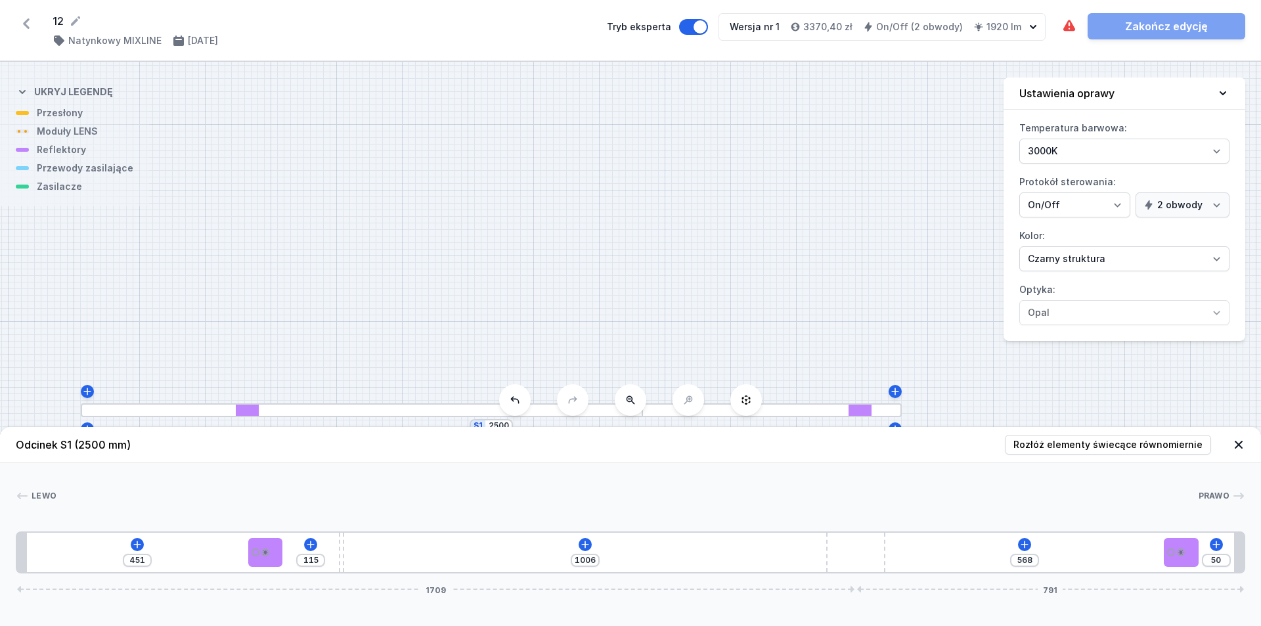
type input "43"
type input "1013"
type input "38"
type input "1018"
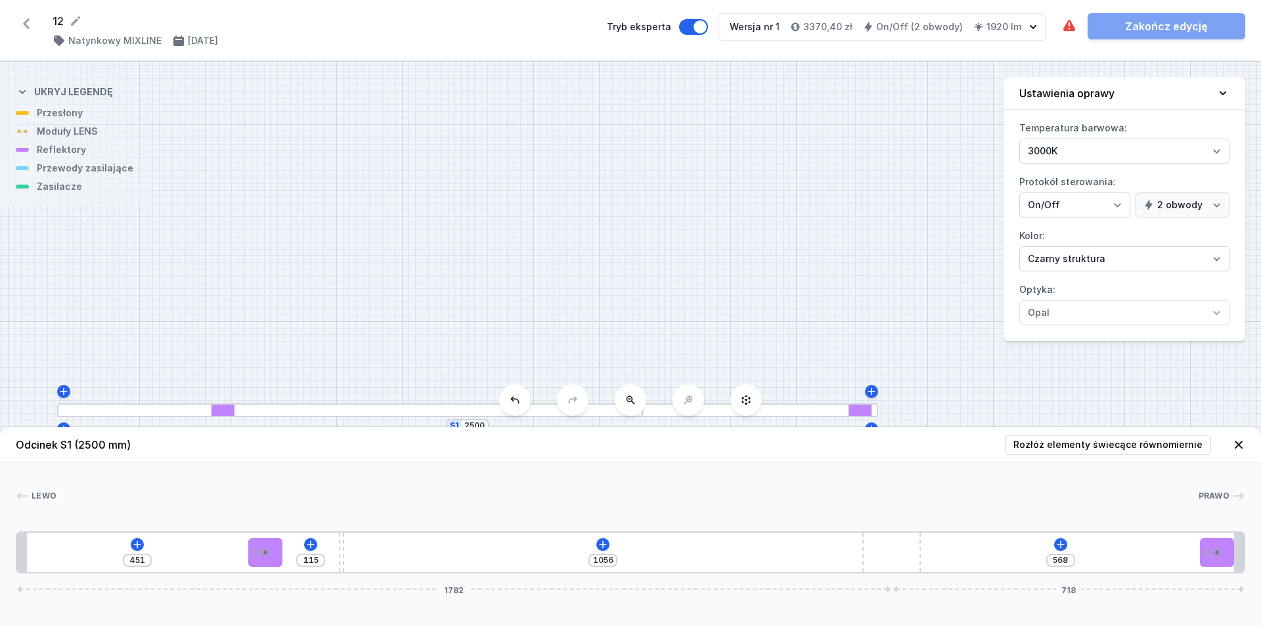
drag, startPoint x: 639, startPoint y: 562, endPoint x: 970, endPoint y: 547, distance: 331.3
click at [609, 547] on div "451 115 1056 568 1782 718" at bounding box center [630, 552] width 1229 height 42
drag, startPoint x: 1220, startPoint y: 549, endPoint x: 1002, endPoint y: 563, distance: 217.8
click at [609, 563] on div "451 115 1056 89 479 1782 718" at bounding box center [630, 552] width 1229 height 42
click at [604, 544] on icon at bounding box center [603, 544] width 7 height 7
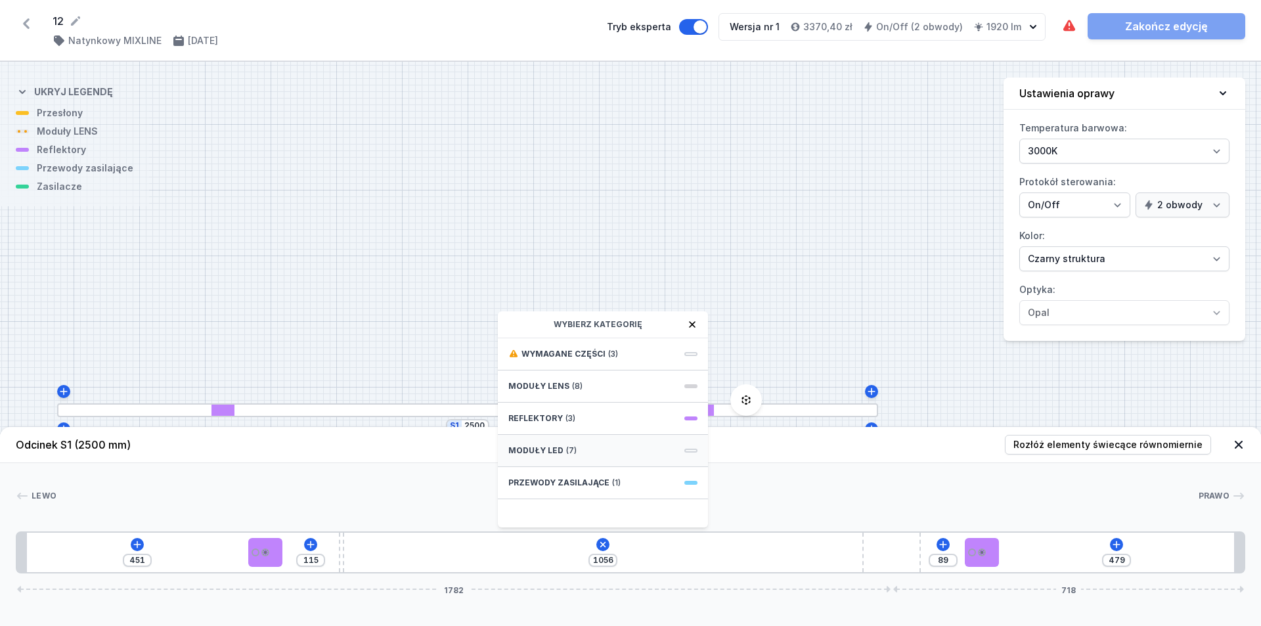
drag, startPoint x: 565, startPoint y: 391, endPoint x: 558, endPoint y: 453, distance: 61.5
click at [558, 453] on div "Wymagane części (3) Moduły LENS (8) Reflektory (3) Moduły LED (7) Przewody zasi…" at bounding box center [603, 432] width 210 height 189
click at [558, 453] on span "Moduły LED" at bounding box center [535, 450] width 55 height 11
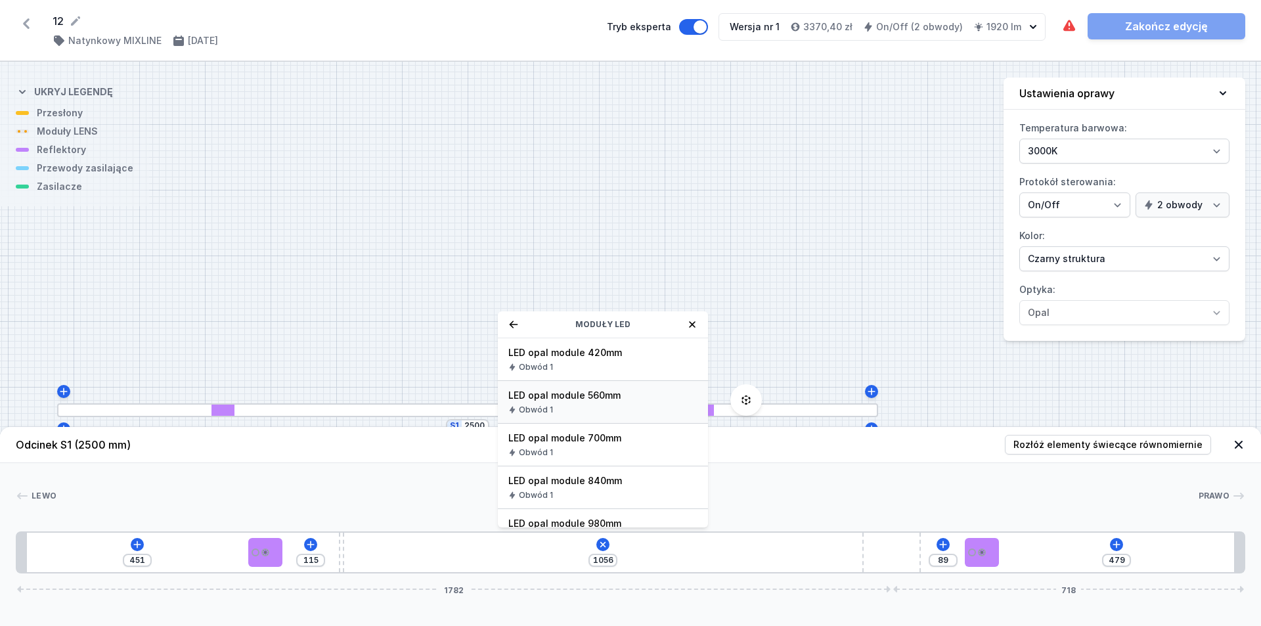
click at [577, 410] on div "Obwód 1" at bounding box center [602, 410] width 189 height 11
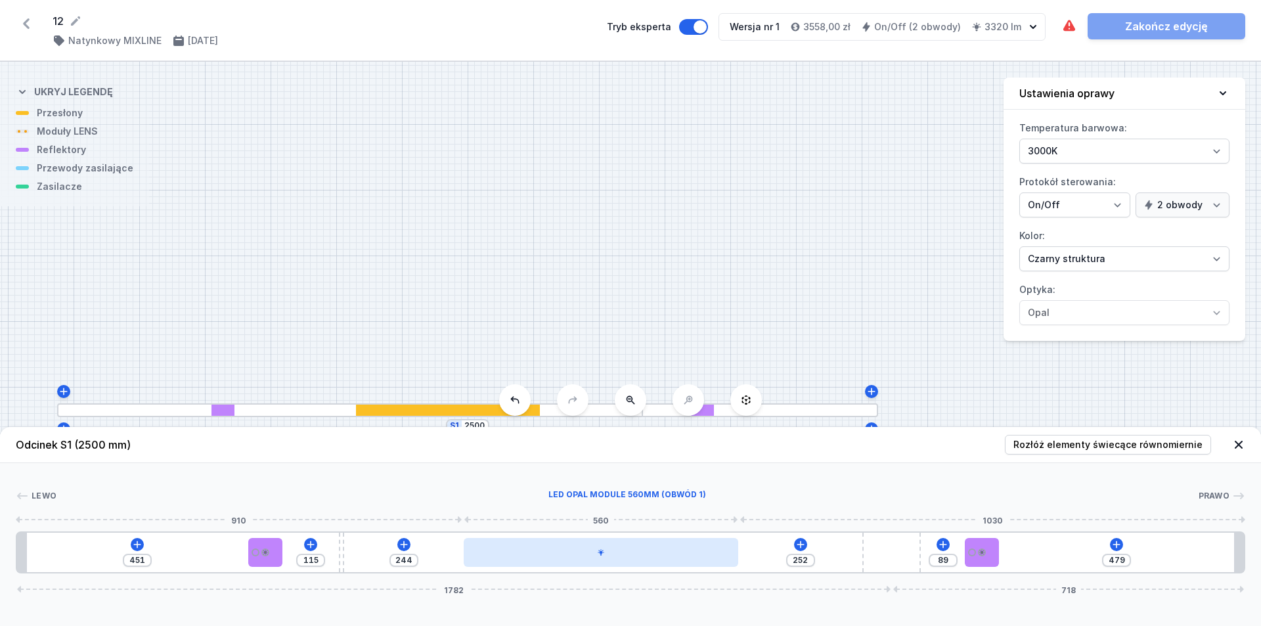
drag, startPoint x: 537, startPoint y: 557, endPoint x: 655, endPoint y: 552, distance: 118.3
click at [609, 552] on div at bounding box center [601, 552] width 275 height 29
click at [606, 553] on div at bounding box center [601, 552] width 275 height 29
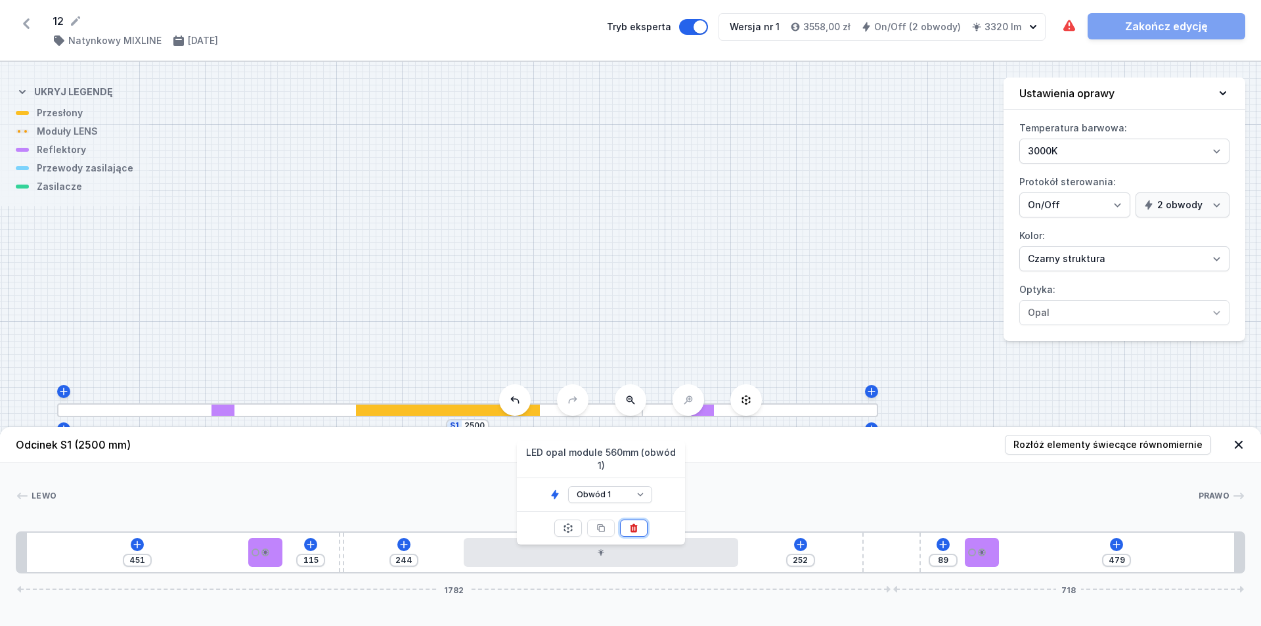
click at [609, 524] on icon at bounding box center [633, 528] width 7 height 9
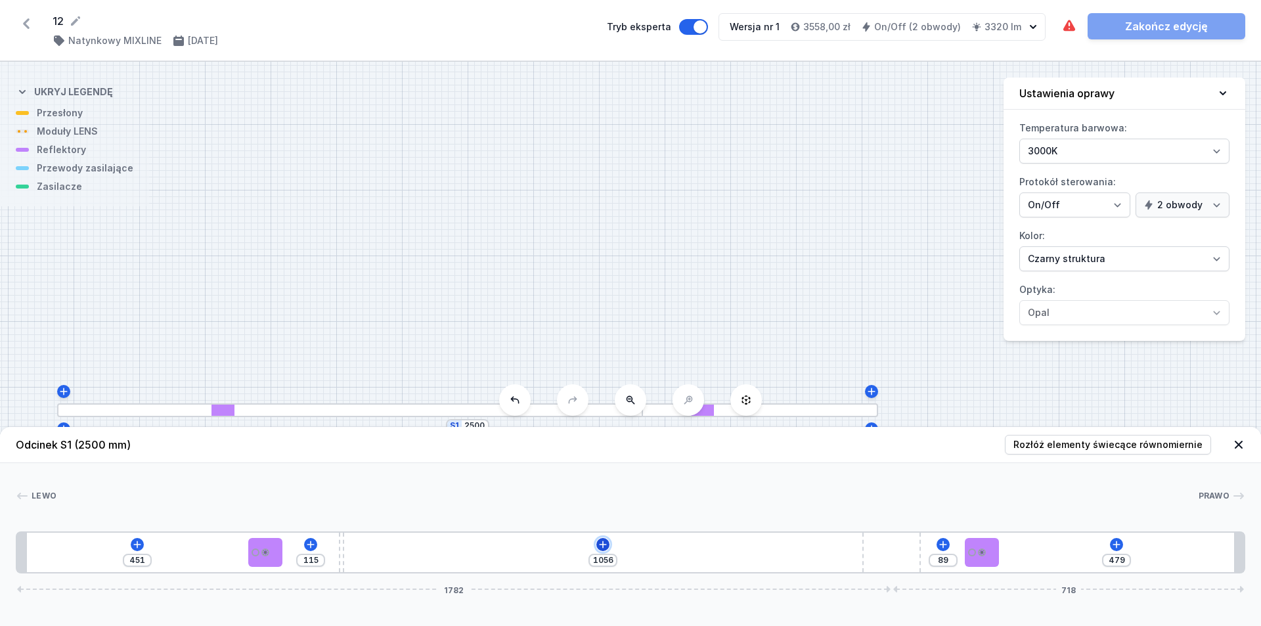
click at [600, 542] on icon at bounding box center [603, 544] width 11 height 11
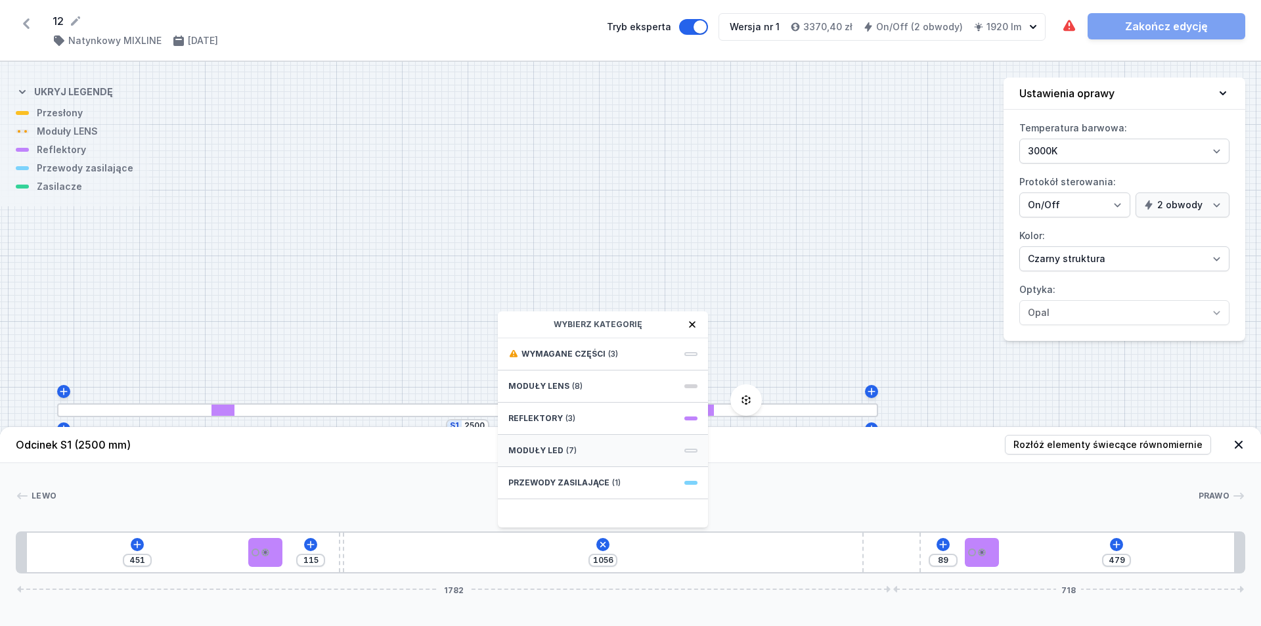
click at [593, 439] on div "Moduły LED (7)" at bounding box center [603, 451] width 210 height 32
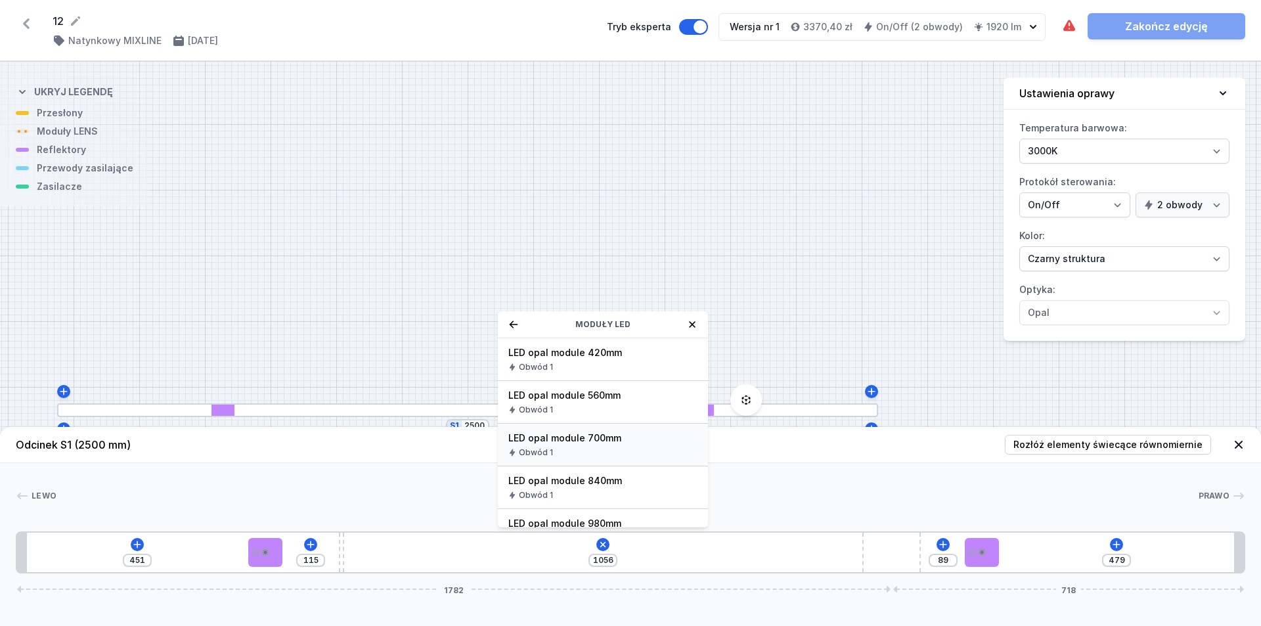
click at [609, 449] on div "Obwód 1" at bounding box center [602, 452] width 189 height 11
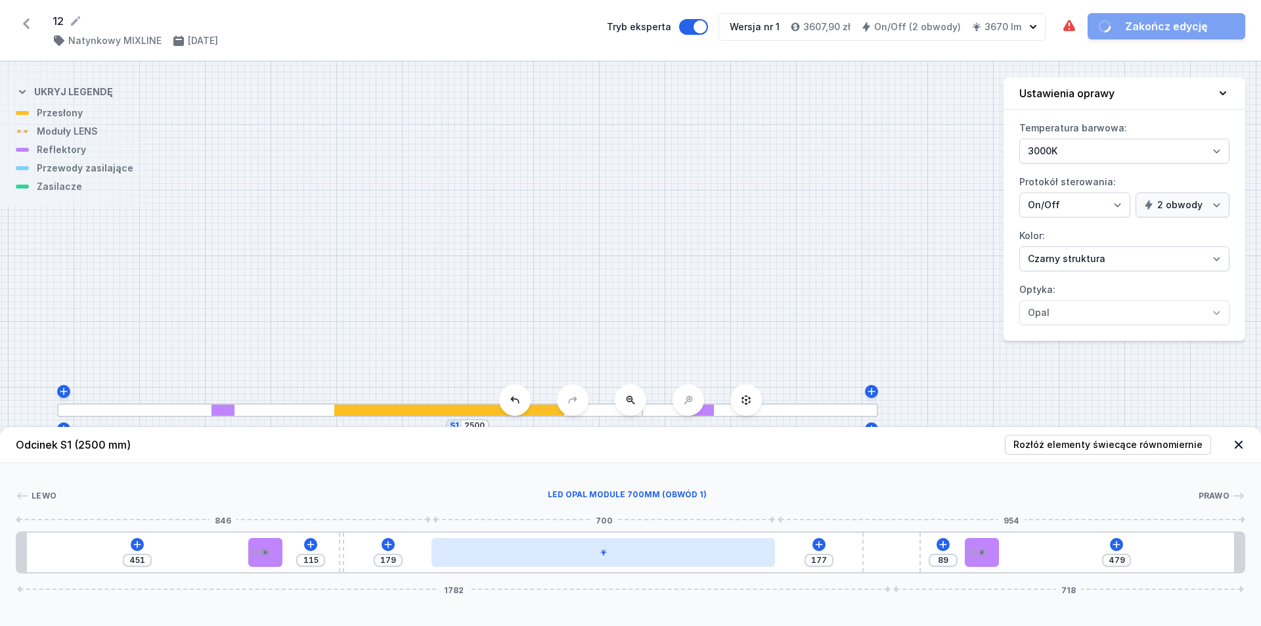
drag, startPoint x: 555, startPoint y: 558, endPoint x: 640, endPoint y: 547, distance: 86.0
click at [609, 547] on div at bounding box center [602, 552] width 343 height 29
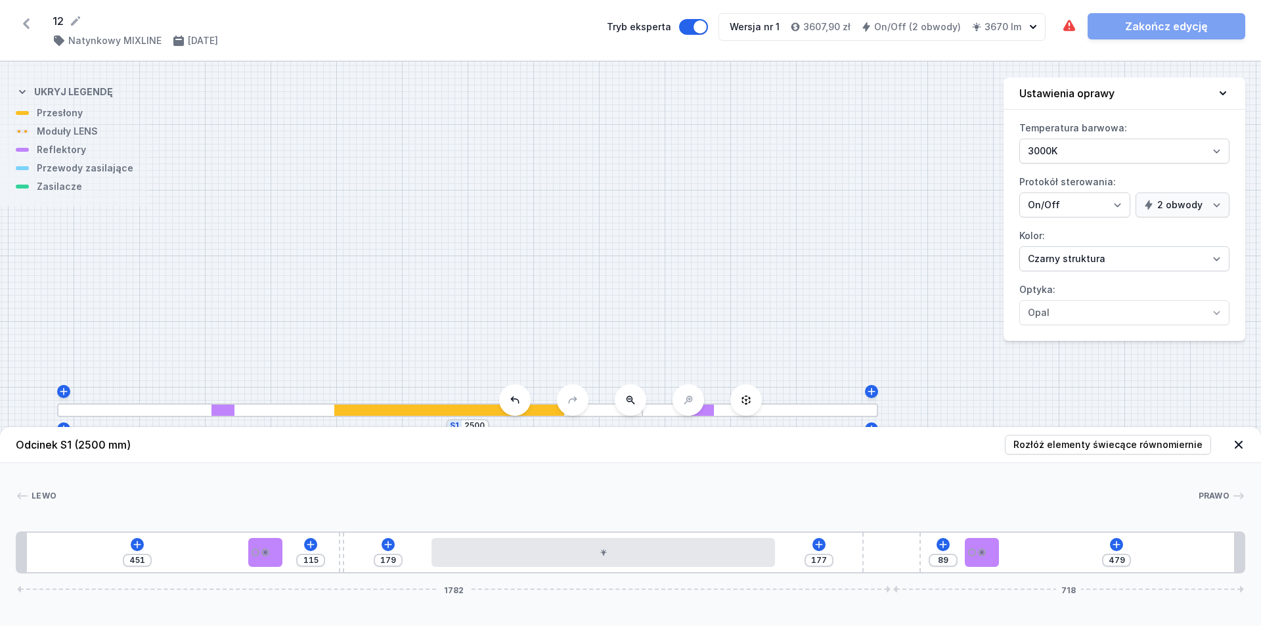
click at [609, 248] on div "S1 2500" at bounding box center [630, 344] width 1261 height 564
click at [609, 547] on icon at bounding box center [819, 544] width 11 height 11
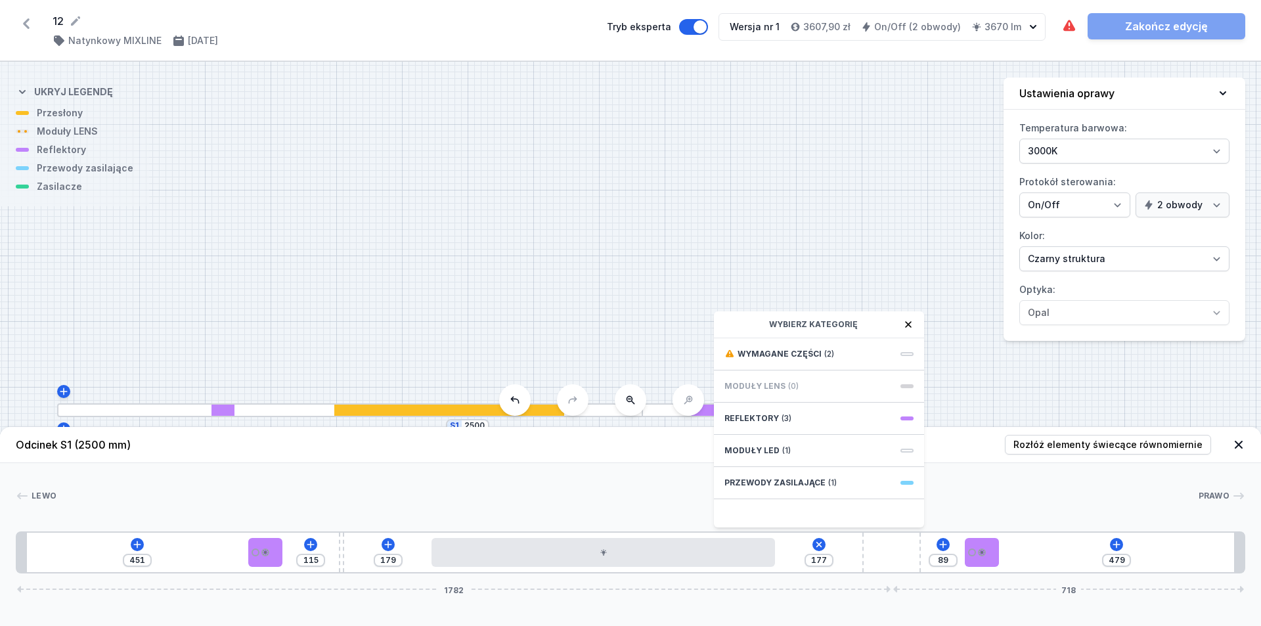
click at [609, 476] on div "Przewody zasilające (1)" at bounding box center [819, 483] width 210 height 32
click at [609, 359] on span "Hole for power supply cable" at bounding box center [818, 352] width 189 height 13
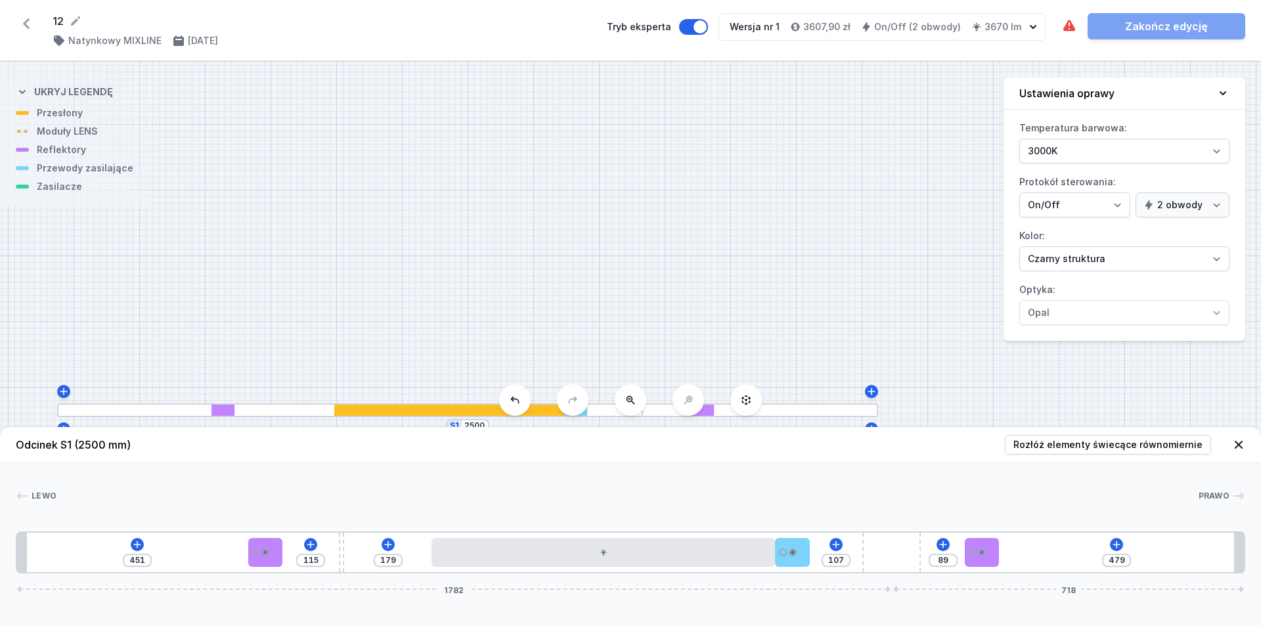
drag, startPoint x: 799, startPoint y: 554, endPoint x: 824, endPoint y: 554, distance: 25.6
click at [609, 554] on div "451 115 179 107 89 479 1782 718" at bounding box center [630, 552] width 1229 height 42
click at [609, 483] on div "Lewo Prawo 1 2 1 3 4 1 5 6 2 1 1 451 115 179 107 89 479 1782 718 471 70 115 10 …" at bounding box center [630, 518] width 1261 height 110
click at [609, 26] on icon at bounding box center [1069, 25] width 12 height 11
click at [137, 547] on icon at bounding box center [137, 544] width 7 height 7
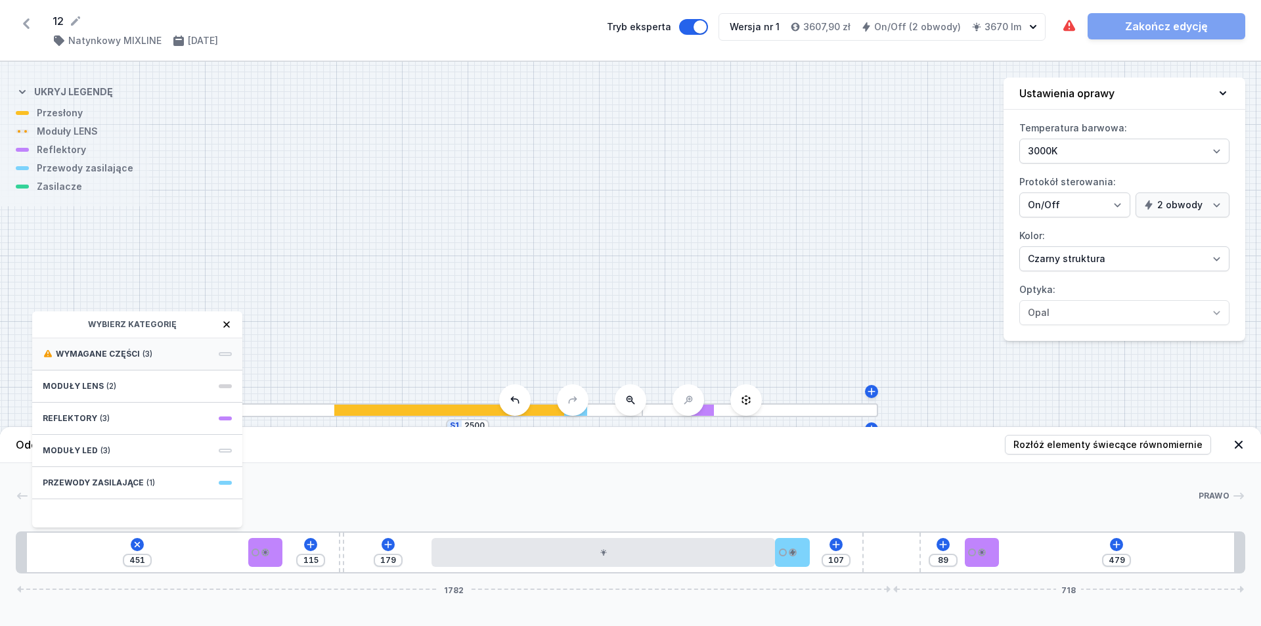
click at [93, 349] on span "Wymagane części" at bounding box center [98, 354] width 84 height 11
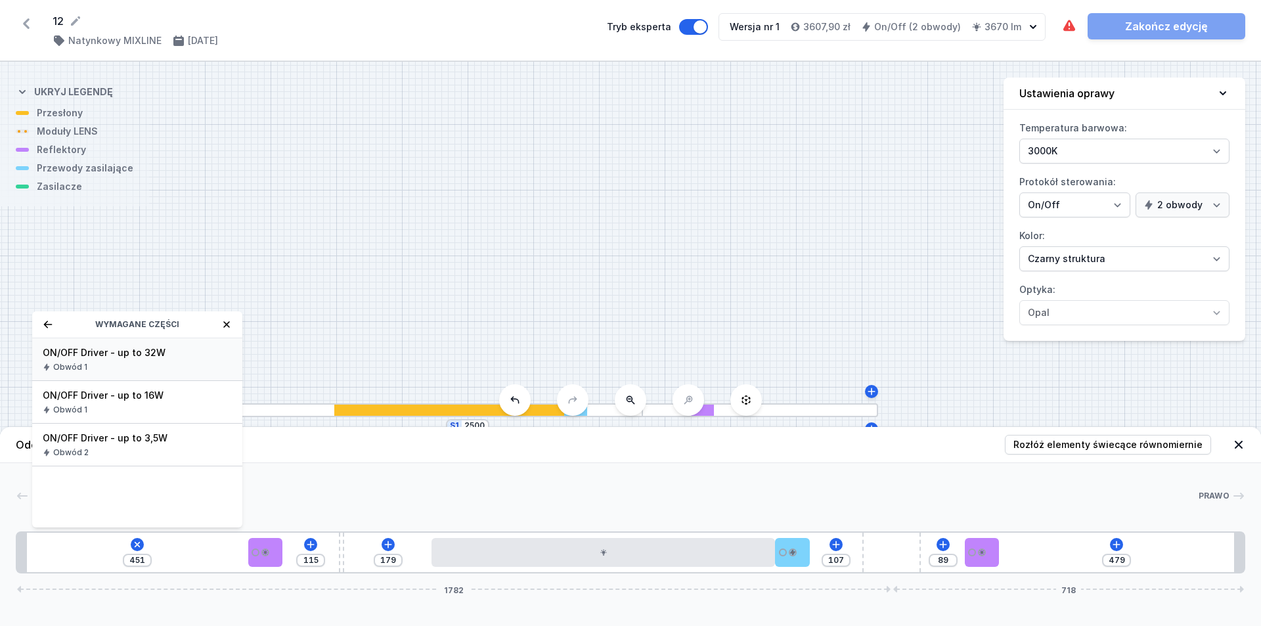
click at [99, 365] on div "Obwód 1" at bounding box center [137, 367] width 189 height 11
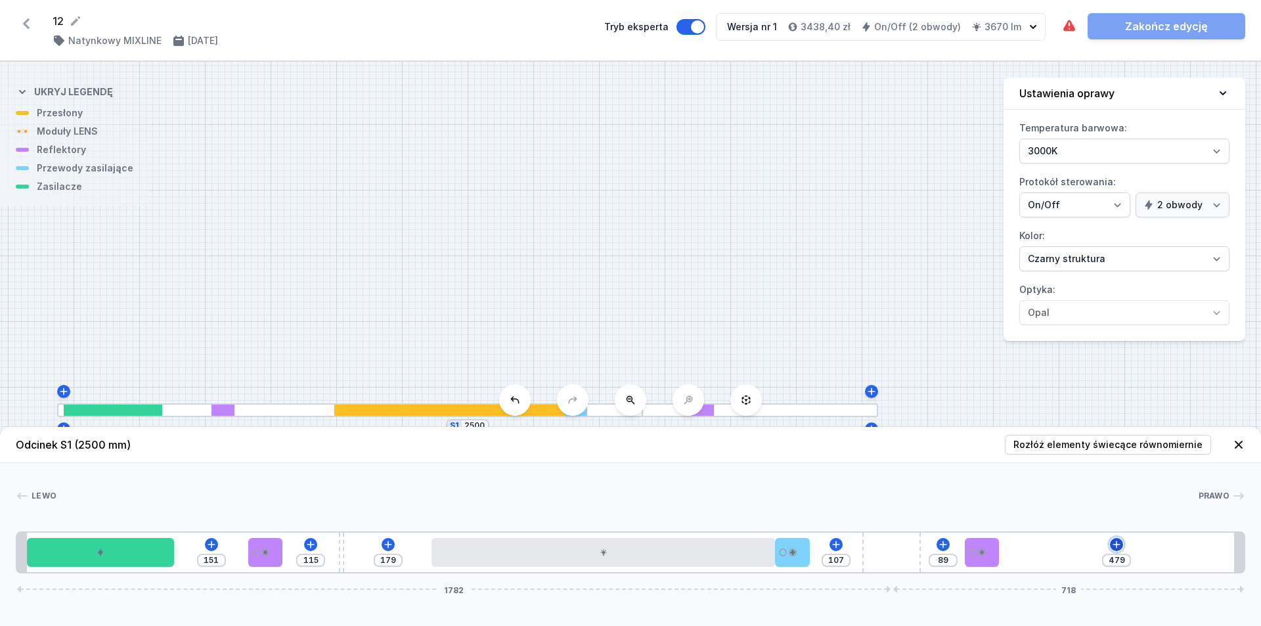
click at [609, 543] on icon at bounding box center [1116, 544] width 11 height 11
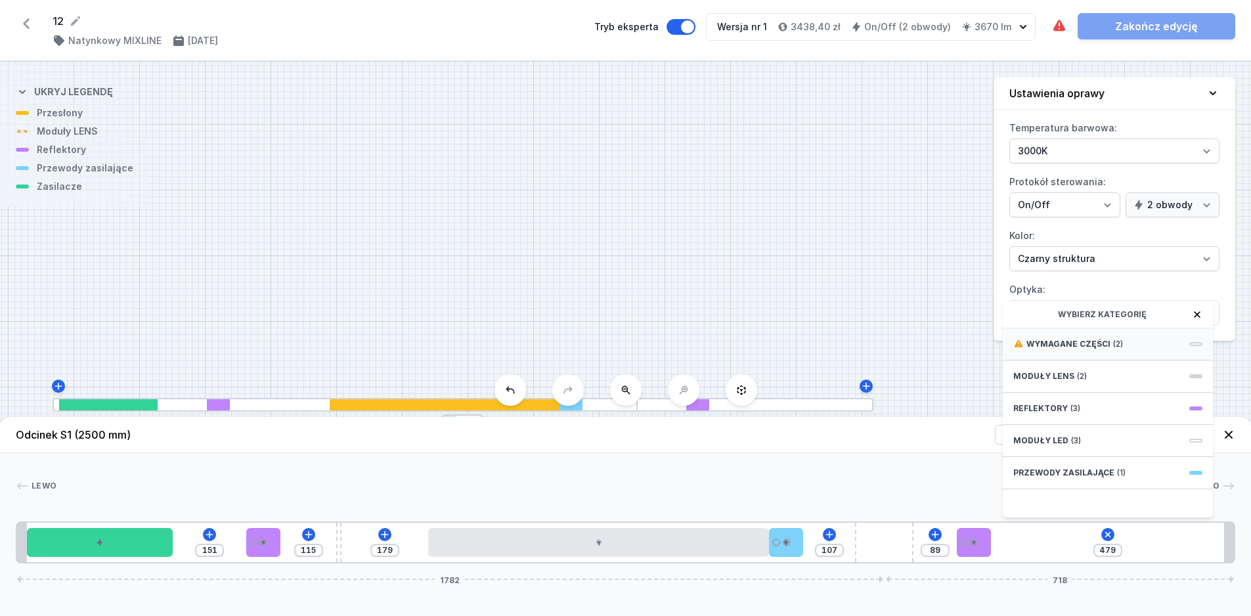
click at [609, 349] on span "Wymagane części" at bounding box center [1069, 344] width 84 height 11
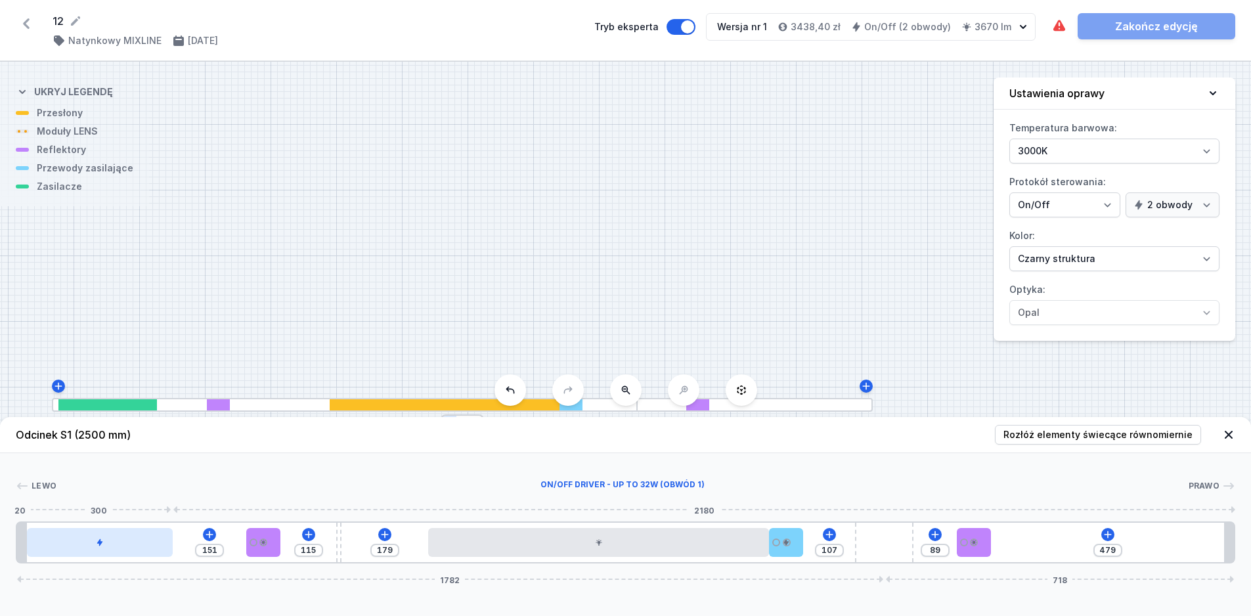
click at [116, 557] on div at bounding box center [100, 542] width 146 height 29
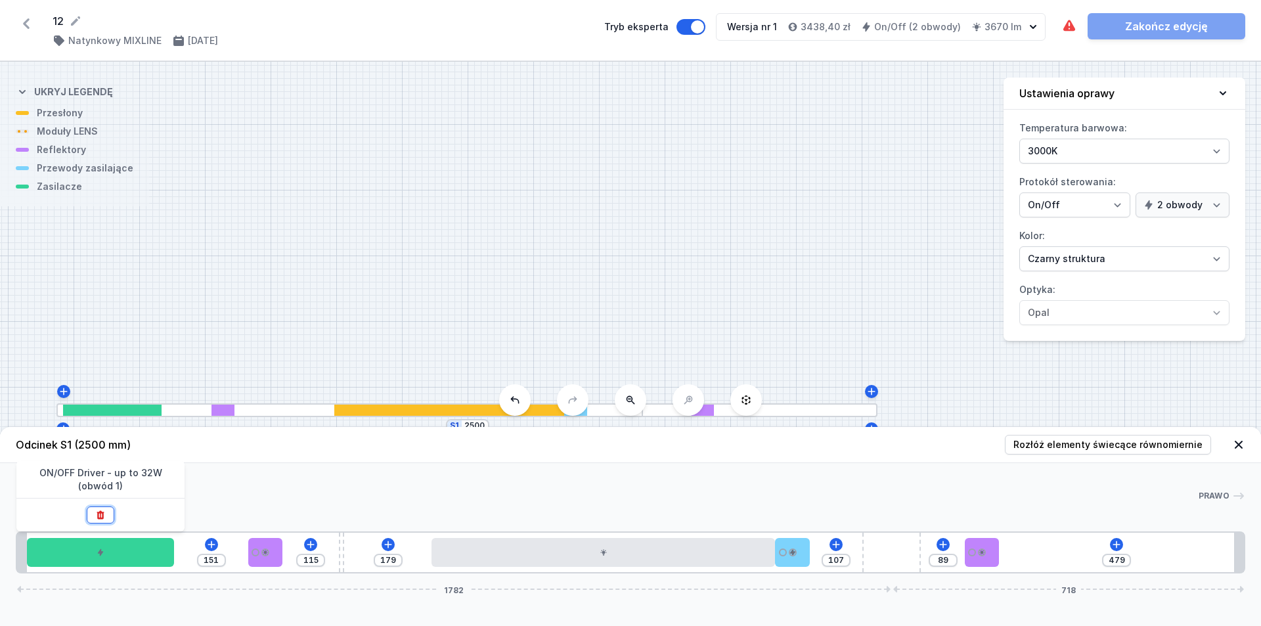
click at [104, 518] on icon at bounding box center [100, 515] width 11 height 11
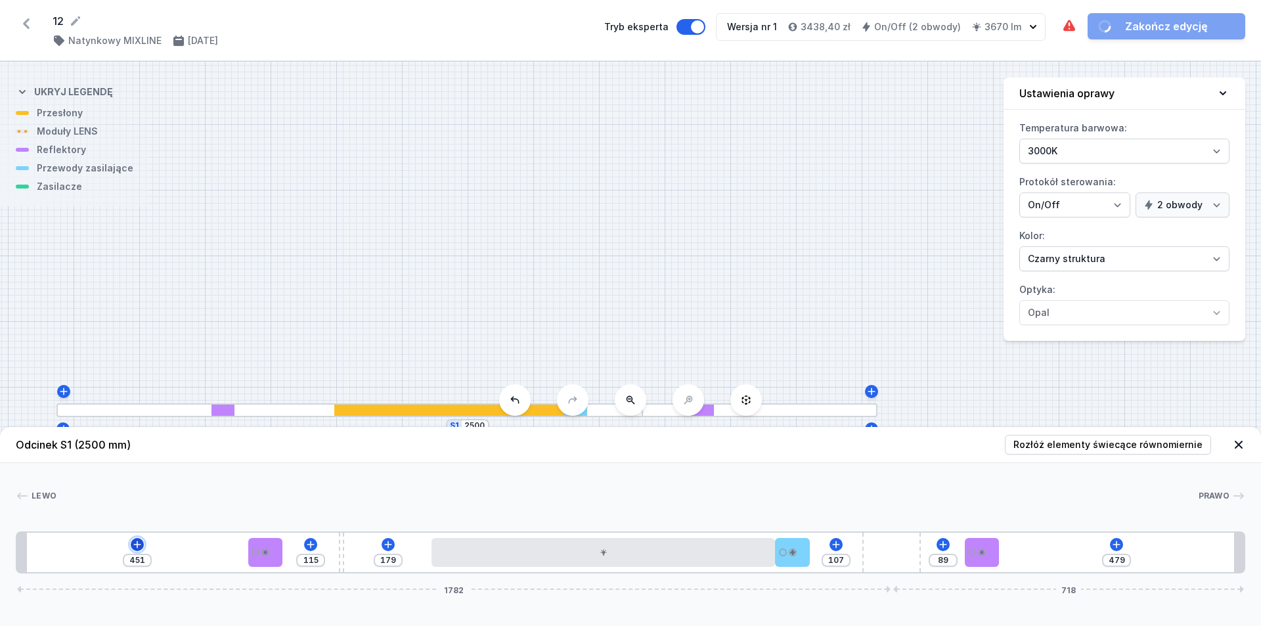
click at [135, 545] on icon at bounding box center [137, 544] width 11 height 11
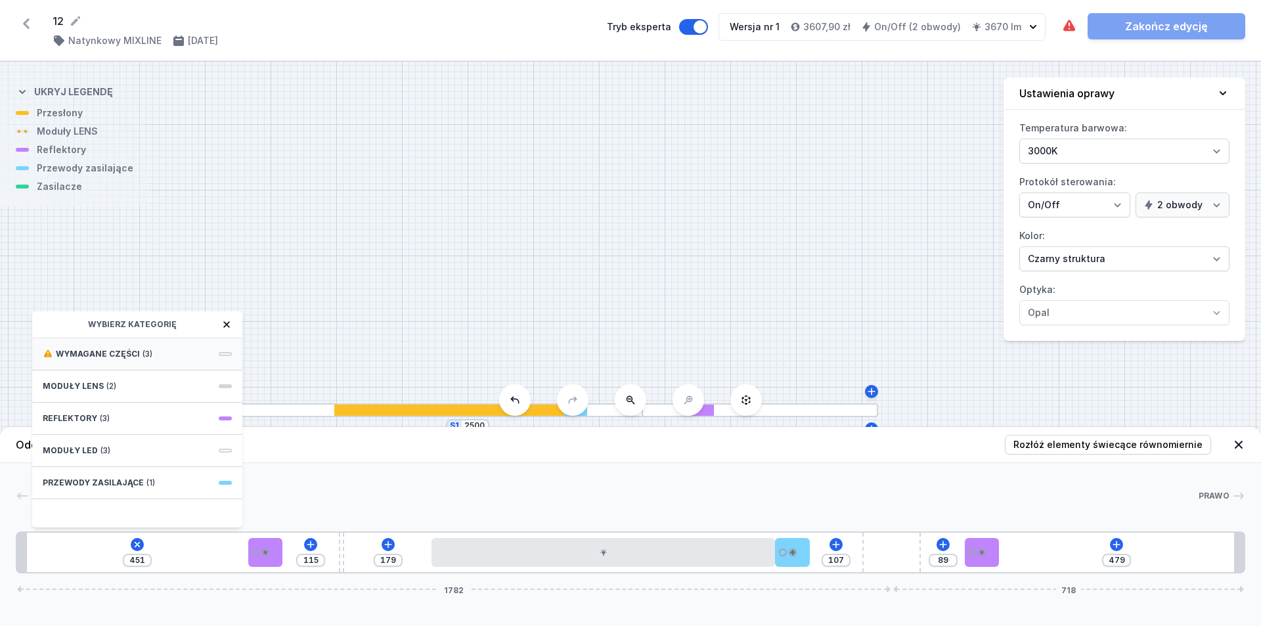
click at [120, 361] on div "Wymagane części (3)" at bounding box center [137, 354] width 210 height 32
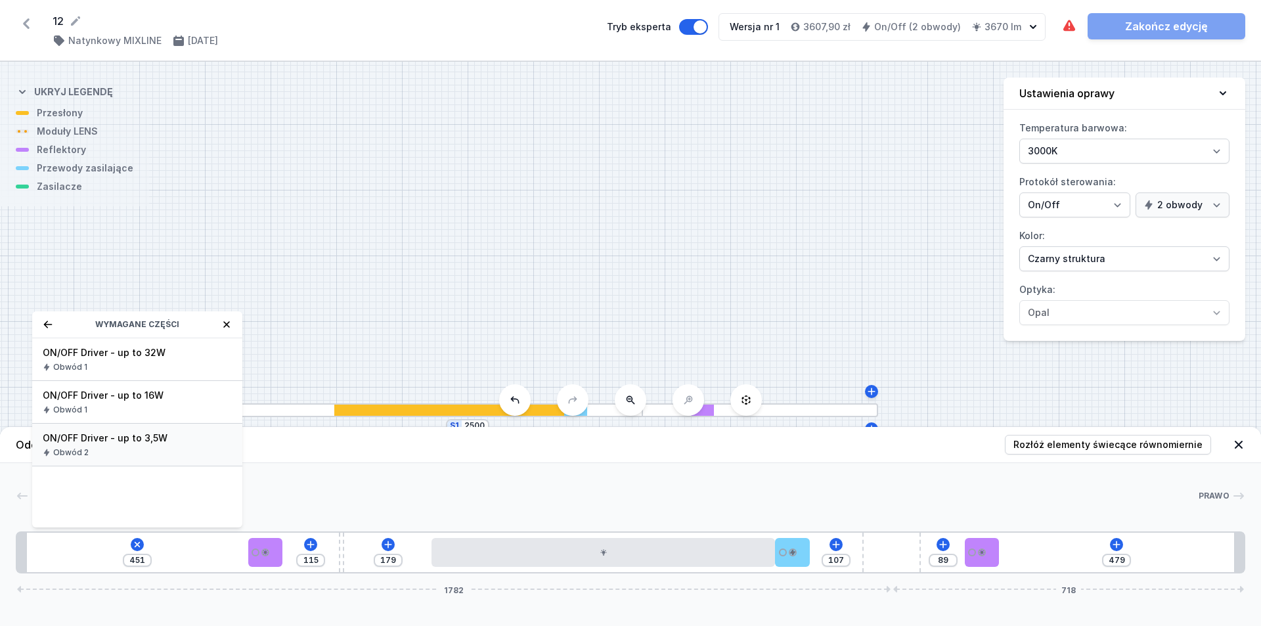
click at [122, 447] on div "Obwód 2" at bounding box center [137, 452] width 189 height 11
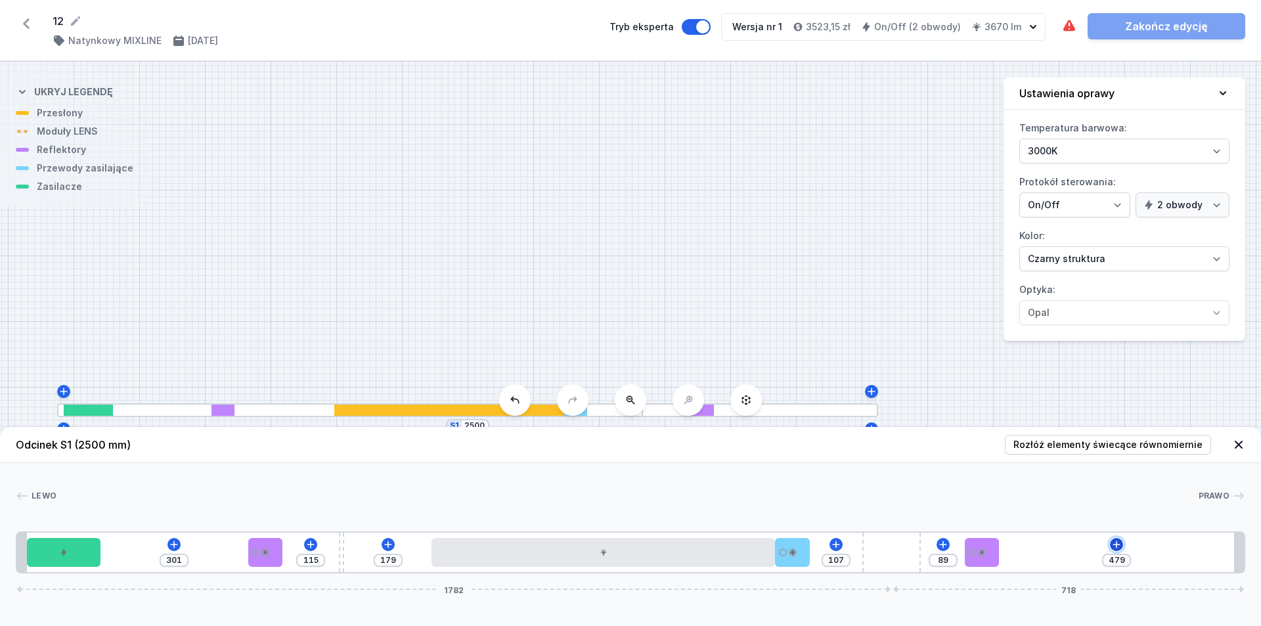
click at [609, 545] on icon at bounding box center [1116, 544] width 11 height 11
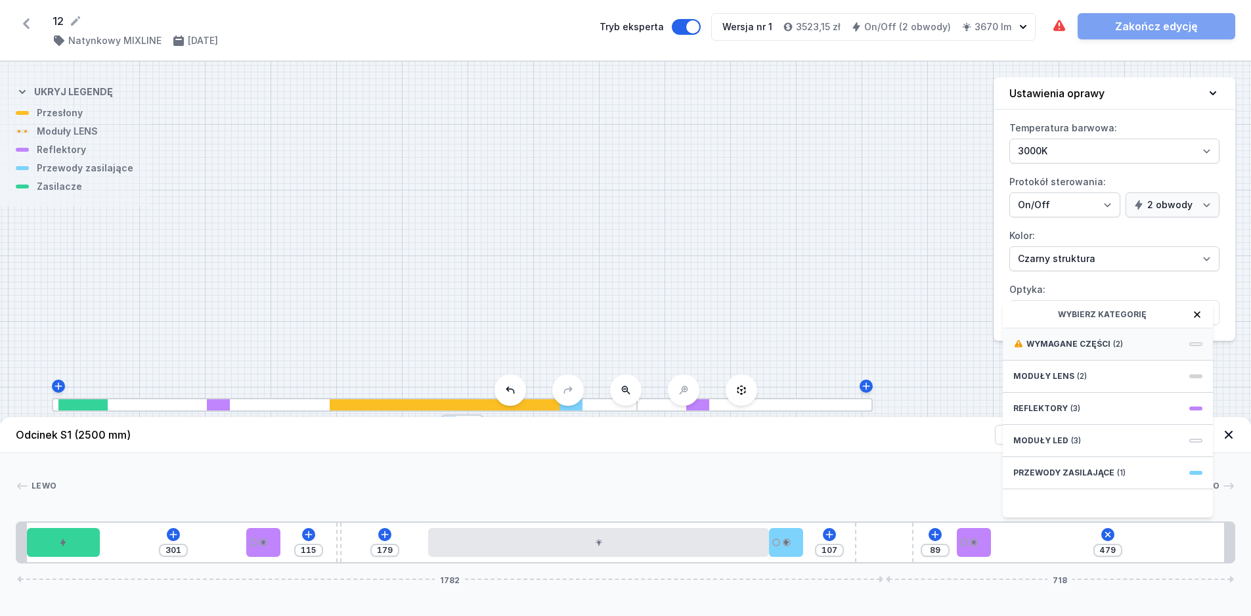
click at [609, 361] on div "Wymagane części (2)" at bounding box center [1108, 344] width 210 height 32
click at [609, 363] on div "Obwód 1" at bounding box center [1107, 357] width 189 height 11
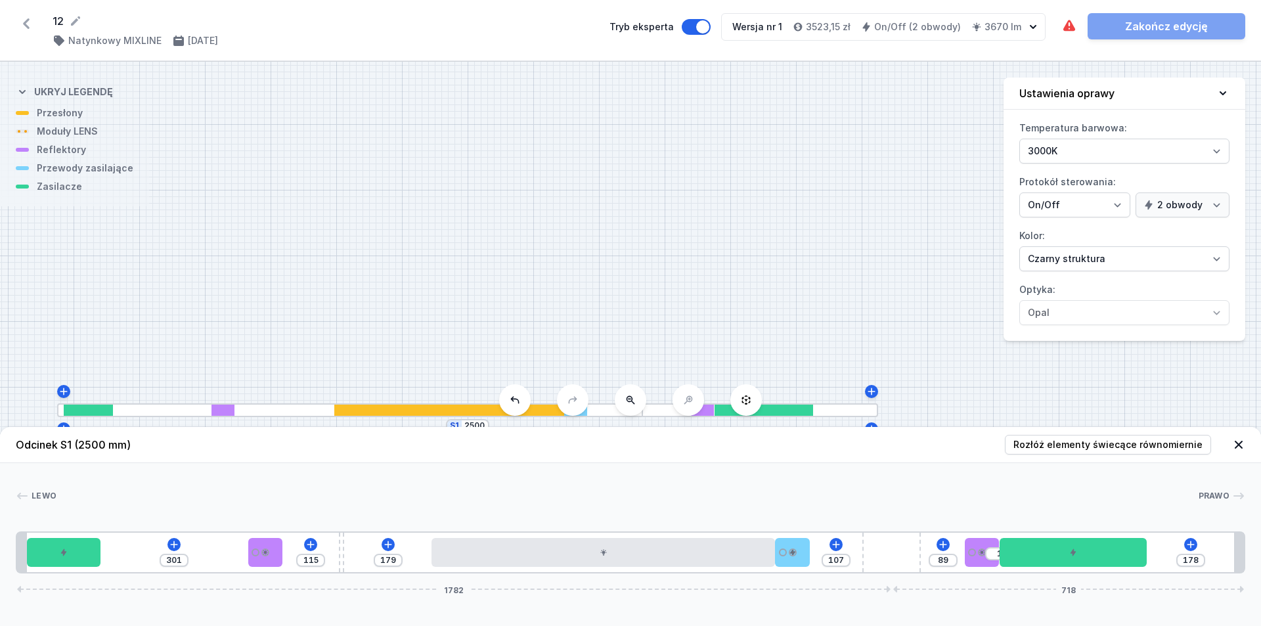
click at [609, 303] on div "S1 2500" at bounding box center [630, 344] width 1261 height 564
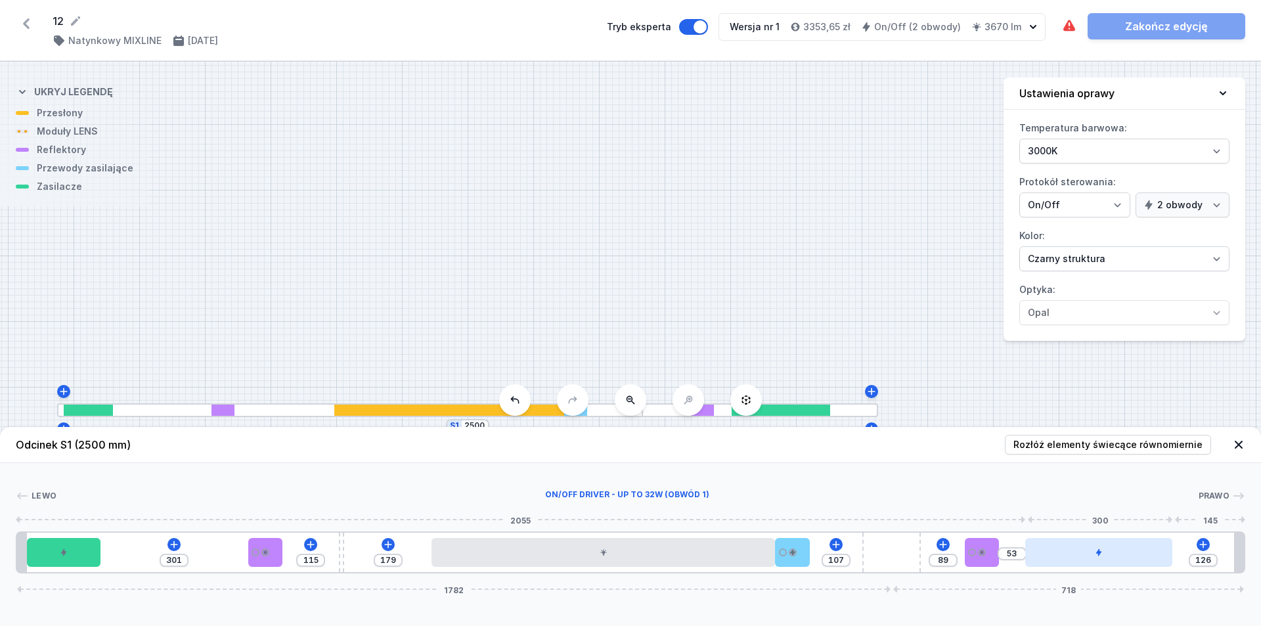
drag, startPoint x: 1047, startPoint y: 553, endPoint x: 1091, endPoint y: 552, distance: 44.0
click at [609, 552] on div at bounding box center [1098, 552] width 147 height 29
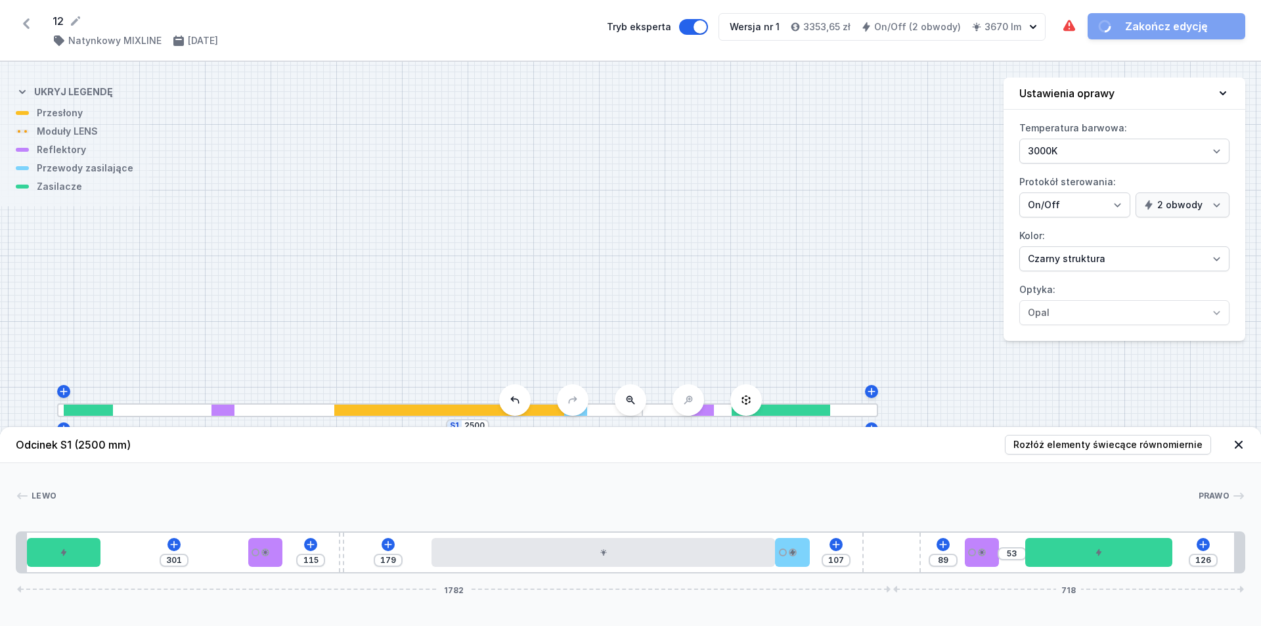
click at [609, 250] on div "S1 2500" at bounding box center [630, 344] width 1261 height 564
click at [609, 30] on div "Wymagane części nie zostały dodane. Zakończ edycję" at bounding box center [1153, 26] width 184 height 26
click at [609, 26] on icon at bounding box center [1069, 25] width 12 height 11
click at [609, 550] on div "301 115 179 107 89 53 126 1782 718" at bounding box center [630, 552] width 1229 height 42
click at [609, 547] on icon at bounding box center [836, 544] width 11 height 11
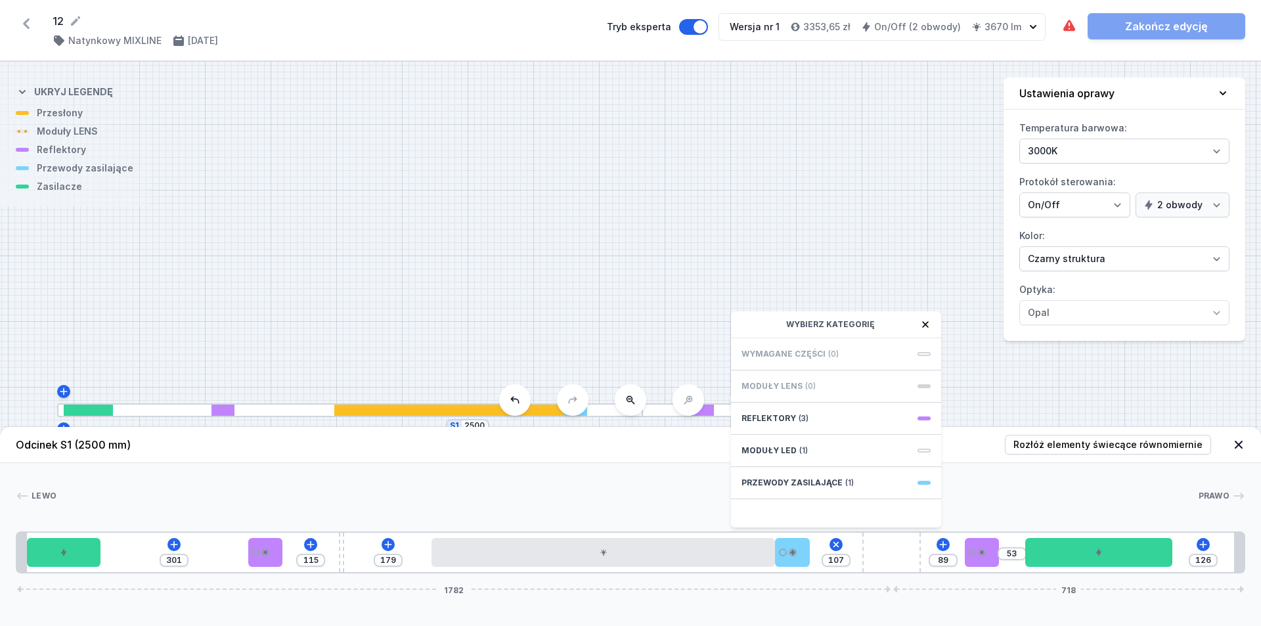
click at [609, 354] on div "Wymagane części (0)" at bounding box center [836, 354] width 210 height 32
click at [163, 548] on div "301 115 179 107 Wybierz kategorię Wymagane części (0) Moduły LENS (0) Reflektor…" at bounding box center [630, 552] width 1229 height 42
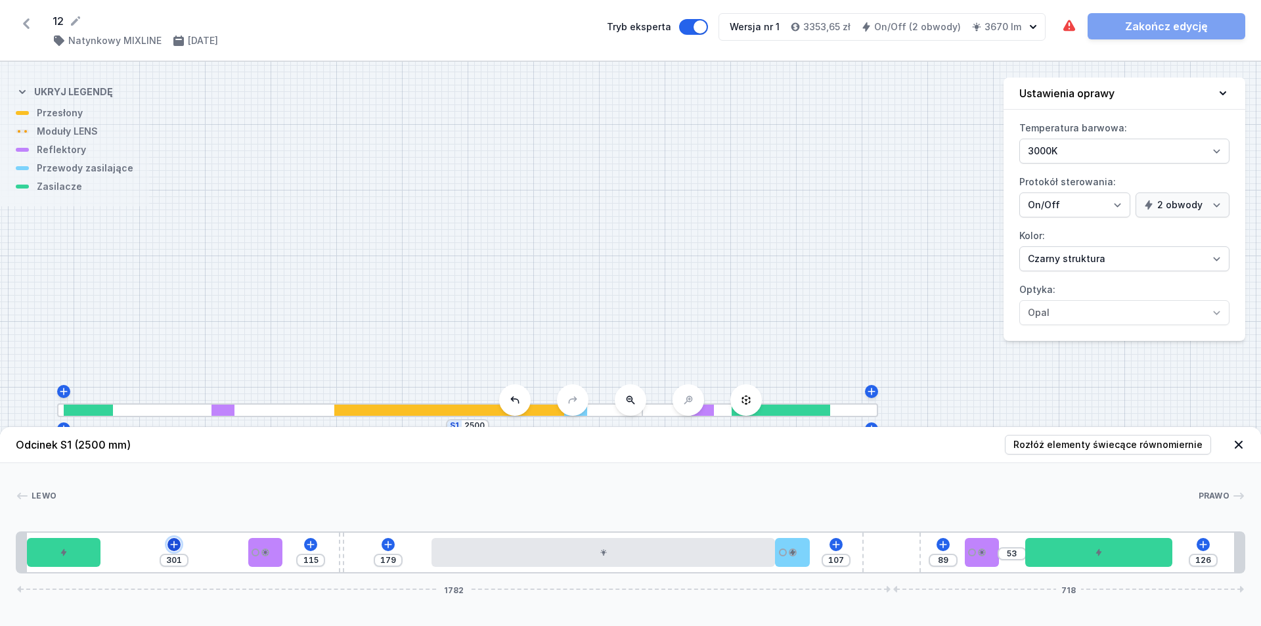
click at [177, 547] on icon at bounding box center [174, 544] width 11 height 11
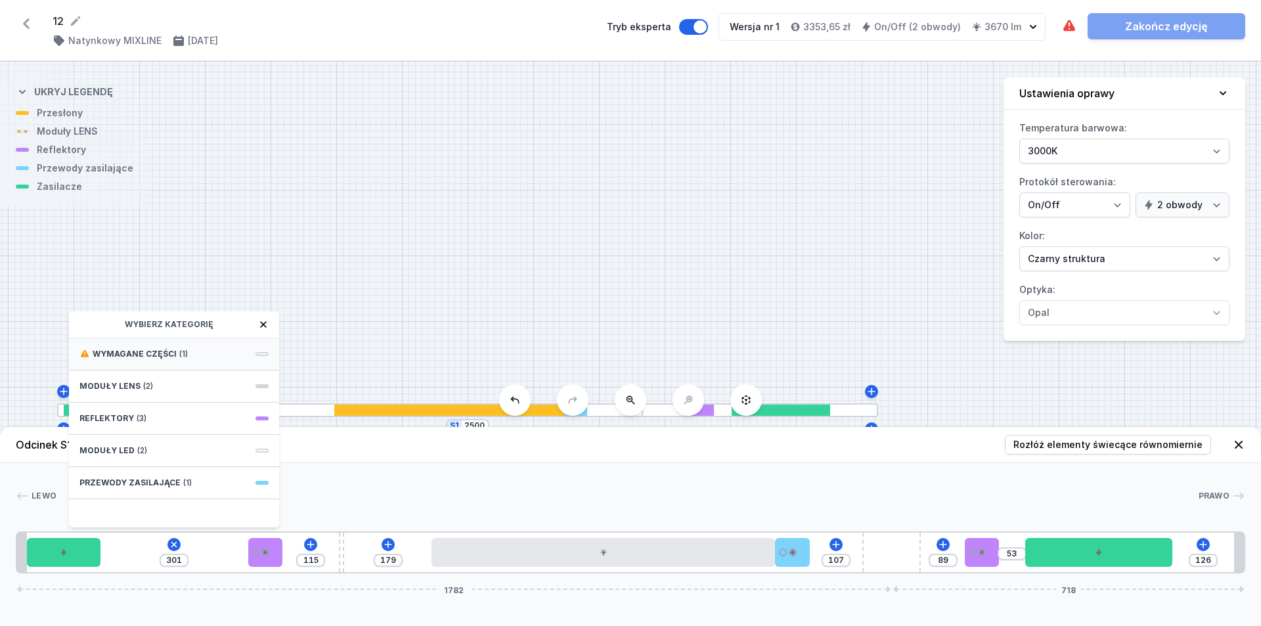
click at [184, 357] on span "(1)" at bounding box center [183, 354] width 9 height 11
click at [215, 365] on div "Obwód 1" at bounding box center [173, 367] width 189 height 11
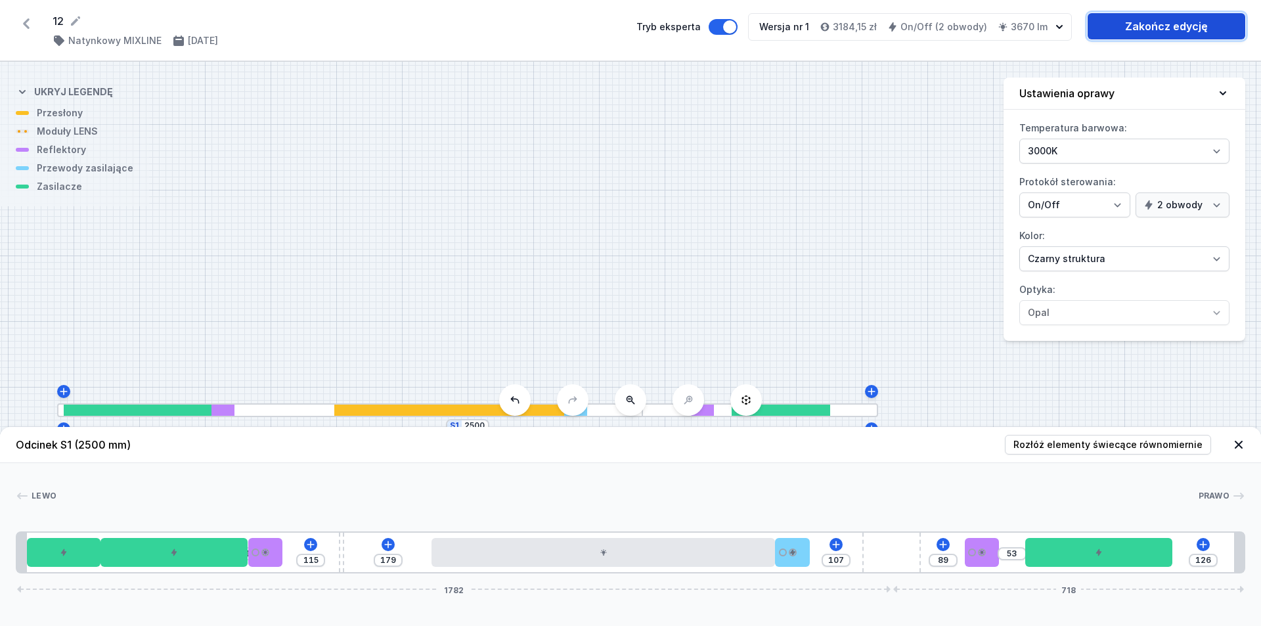
click at [609, 22] on link "Zakończ edycję" at bounding box center [1167, 26] width 158 height 26
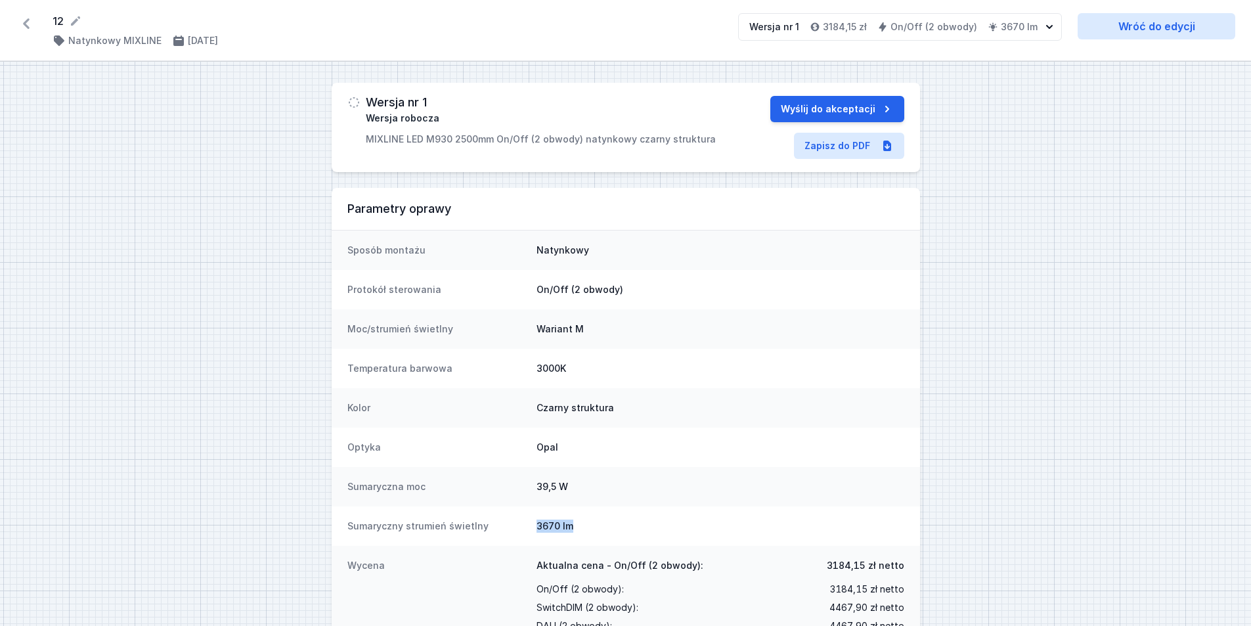
drag, startPoint x: 533, startPoint y: 522, endPoint x: 577, endPoint y: 526, distance: 44.2
click at [577, 526] on div "Sumaryczny strumień świetlny 3670 lm" at bounding box center [626, 525] width 588 height 39
click at [577, 526] on dd "3670 lm" at bounding box center [721, 526] width 368 height 13
click at [29, 25] on icon at bounding box center [26, 23] width 21 height 21
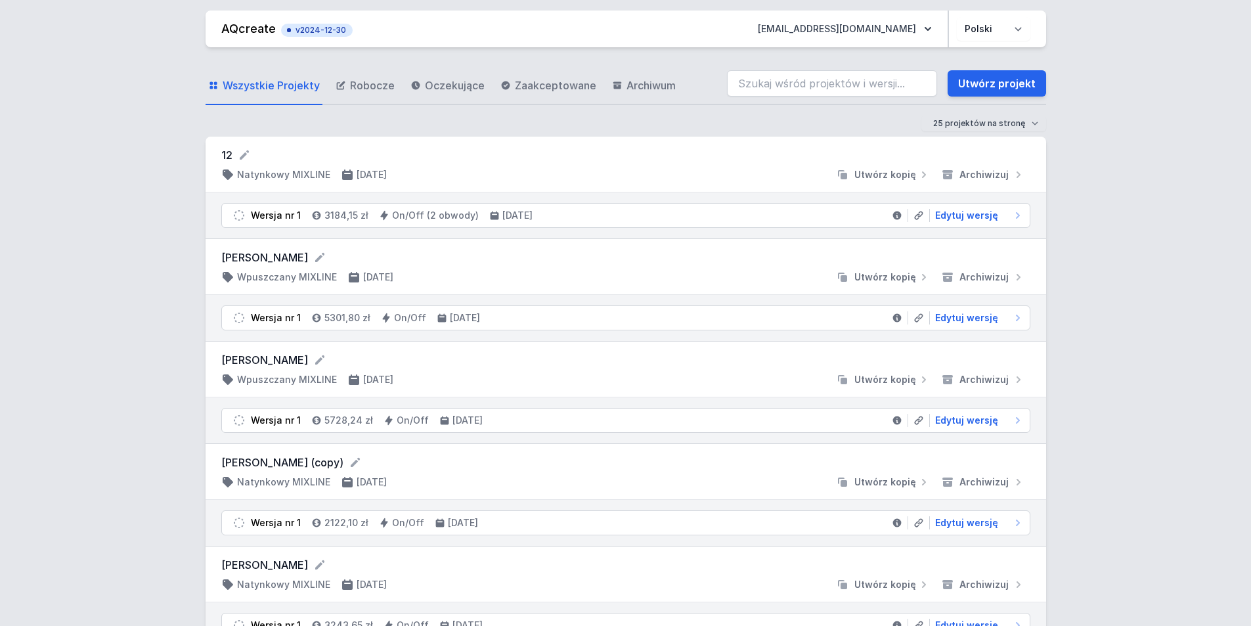
click at [609, 172] on div at bounding box center [613, 174] width 433 height 13
click at [325, 167] on div "12 Natynkowy MIXLINE [DATE] Utwórz kopię Archiwizuj" at bounding box center [625, 164] width 809 height 34
click at [239, 154] on icon at bounding box center [244, 154] width 13 height 13
click at [609, 112] on form "Wszystkie Projekty Robocze Oczekujące Zaakceptowane Archiwum Utwórz projekt 25 …" at bounding box center [626, 100] width 841 height 74
click at [609, 213] on span "Edytuj wersję" at bounding box center [966, 215] width 63 height 13
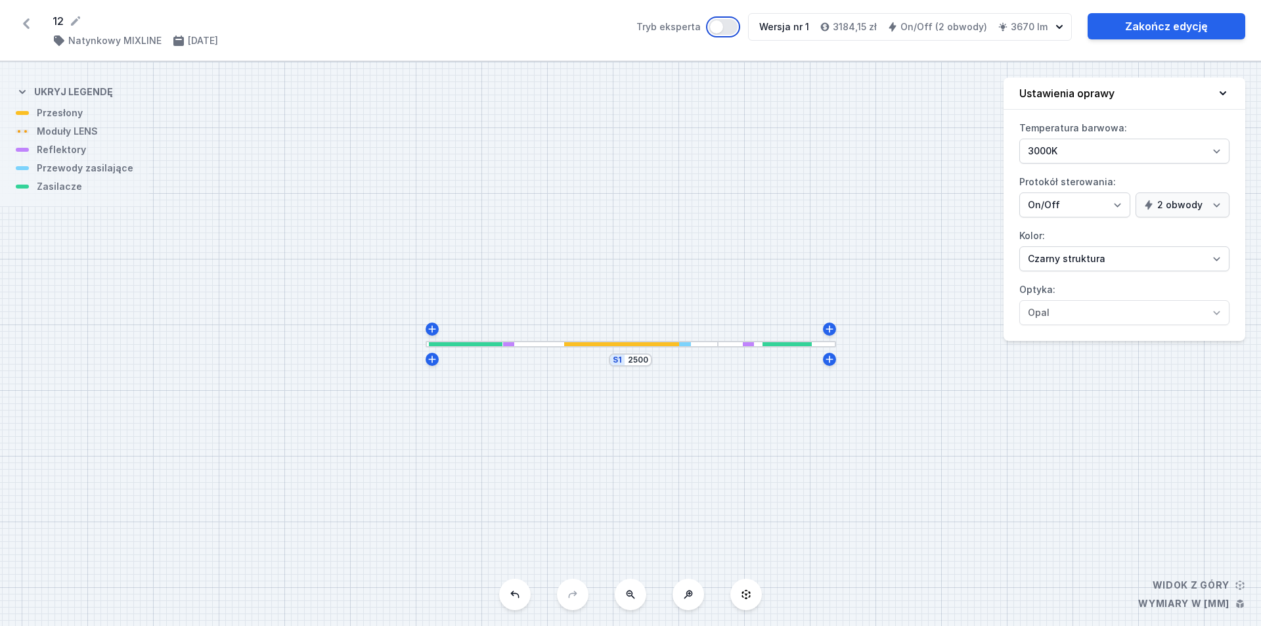
click at [609, 20] on button "Tryb eksperta" at bounding box center [723, 27] width 29 height 16
click at [609, 266] on div "S1 2500" at bounding box center [630, 344] width 1261 height 564
click at [609, 598] on icon at bounding box center [688, 594] width 11 height 11
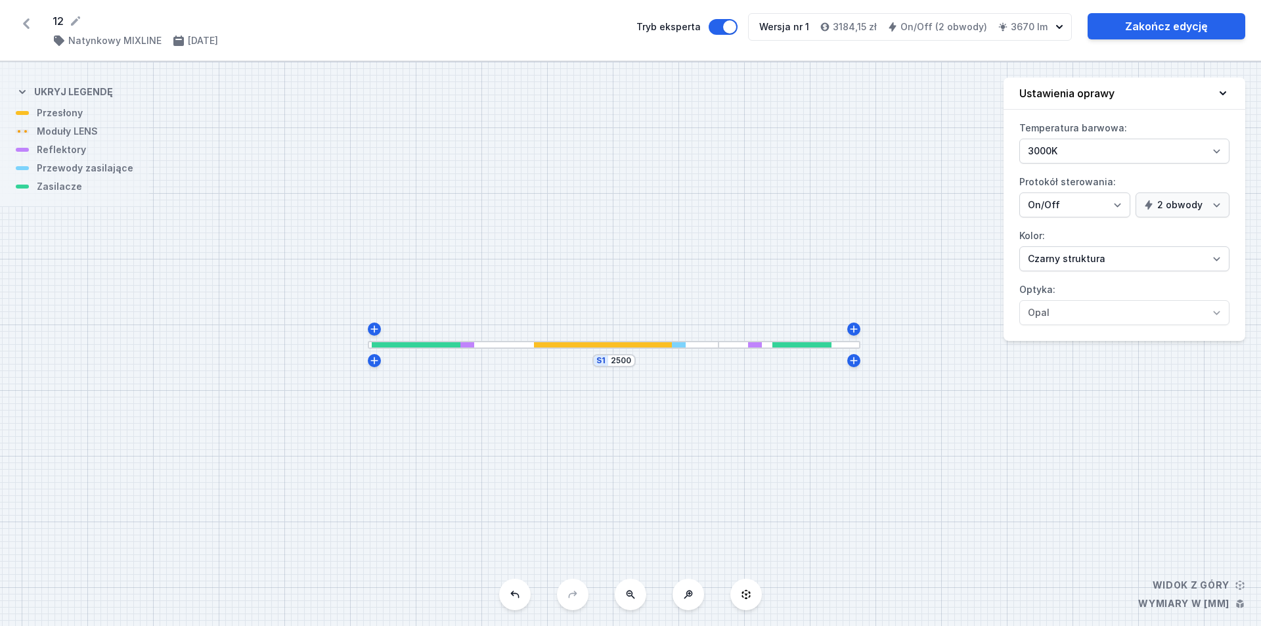
click at [609, 598] on icon at bounding box center [688, 594] width 11 height 11
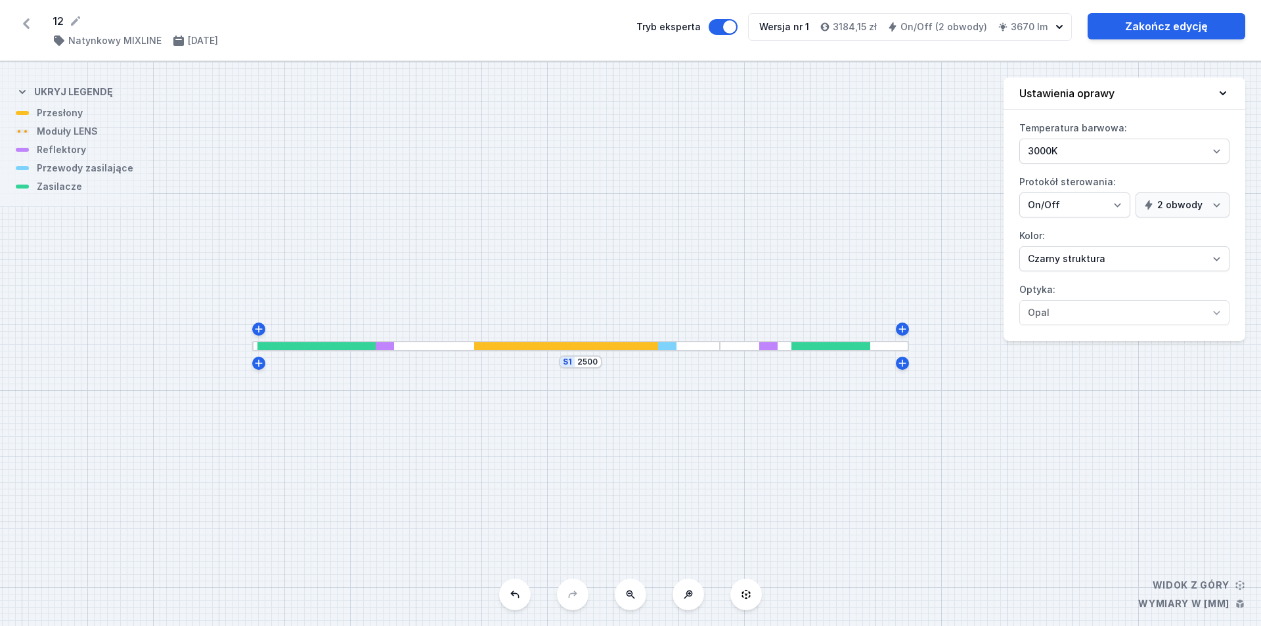
click at [609, 598] on icon at bounding box center [688, 594] width 11 height 11
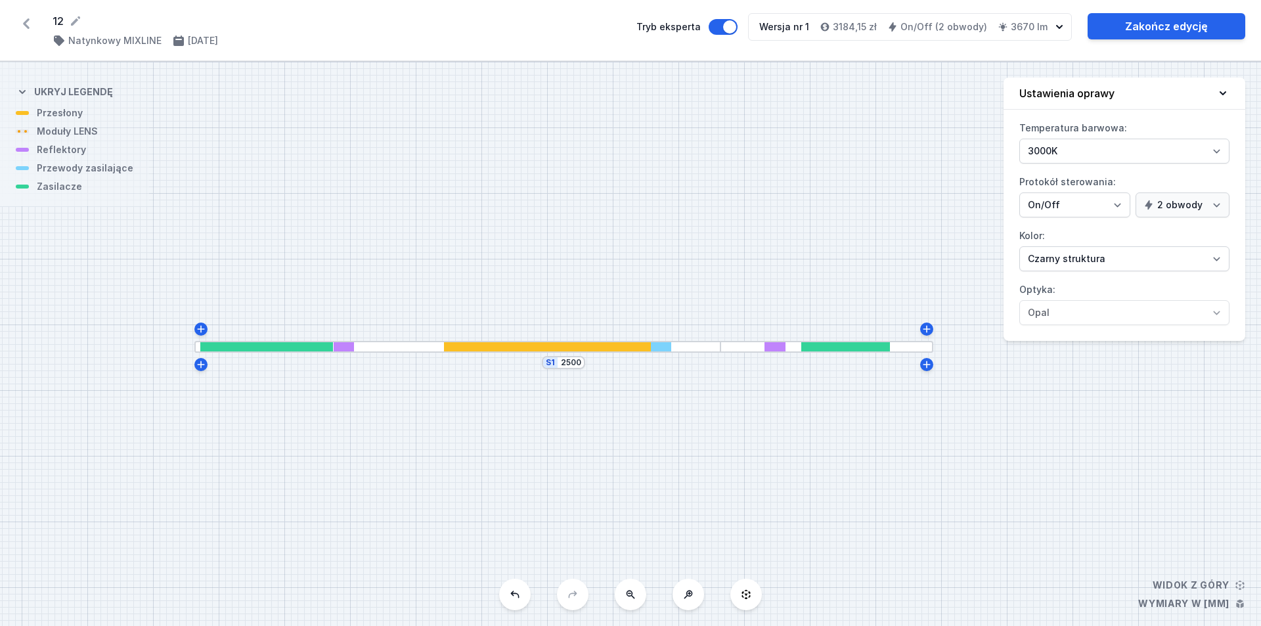
click at [609, 594] on icon at bounding box center [689, 593] width 3 height 3
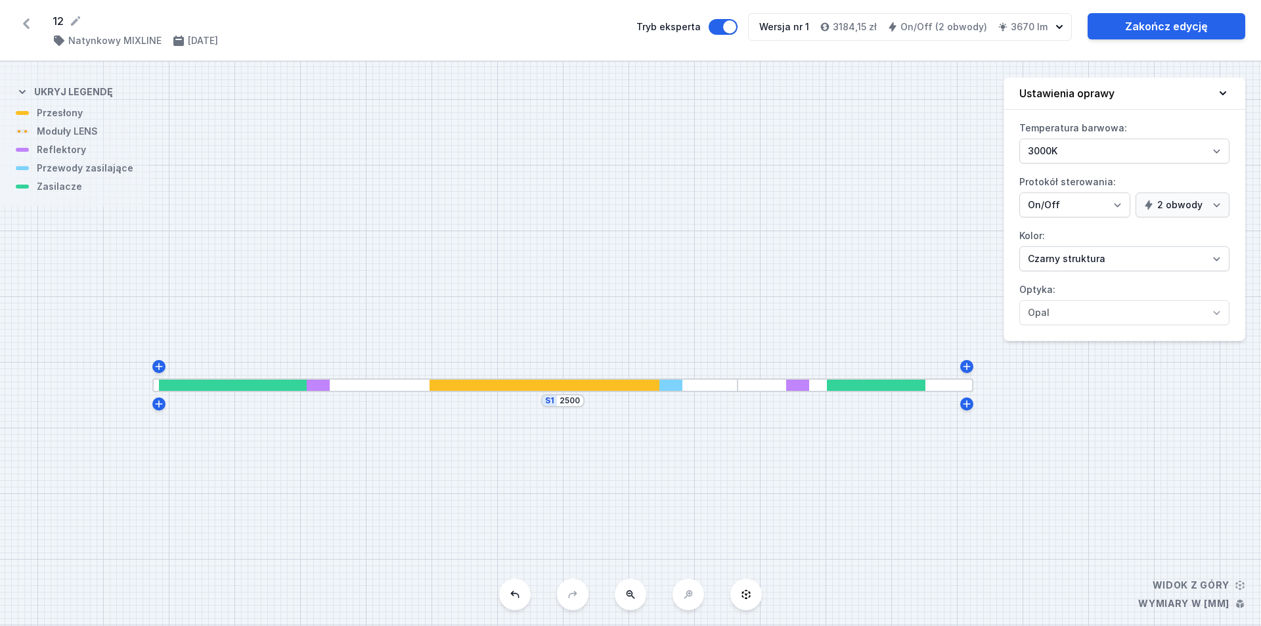
drag, startPoint x: 546, startPoint y: 430, endPoint x: 562, endPoint y: 468, distance: 40.6
click at [562, 468] on div "S1 2500" at bounding box center [630, 344] width 1261 height 564
click at [494, 384] on div at bounding box center [545, 385] width 230 height 11
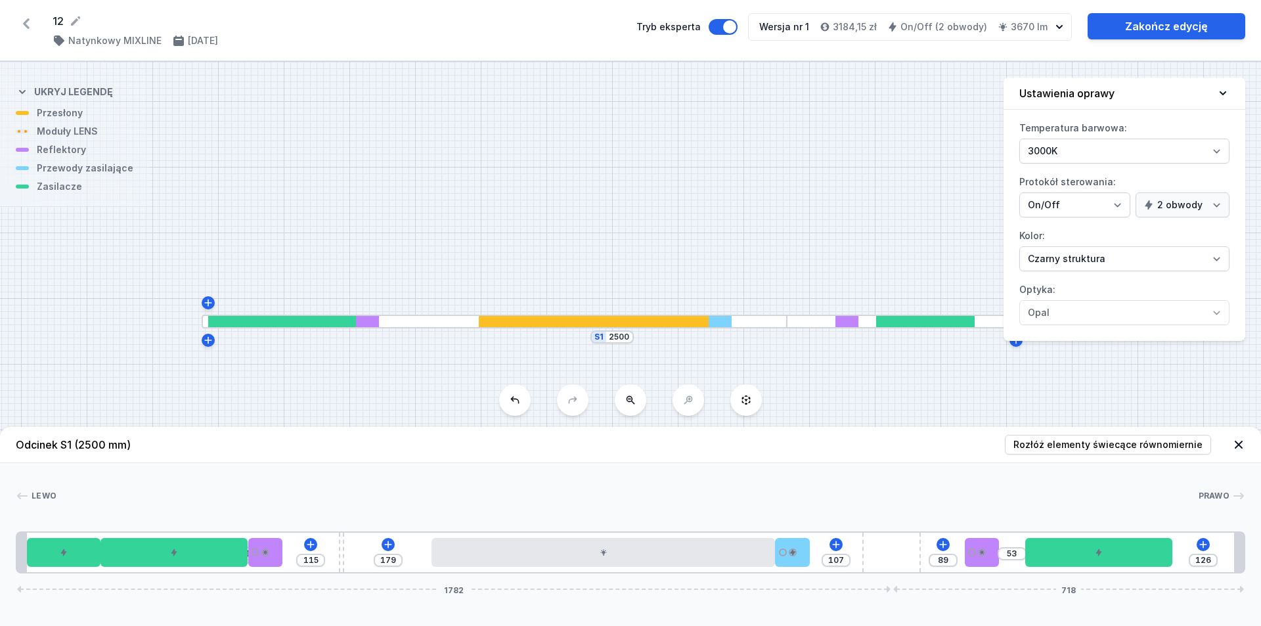
drag, startPoint x: 706, startPoint y: 210, endPoint x: 764, endPoint y: 157, distance: 78.6
click at [609, 157] on div "S1 2500" at bounding box center [630, 344] width 1261 height 564
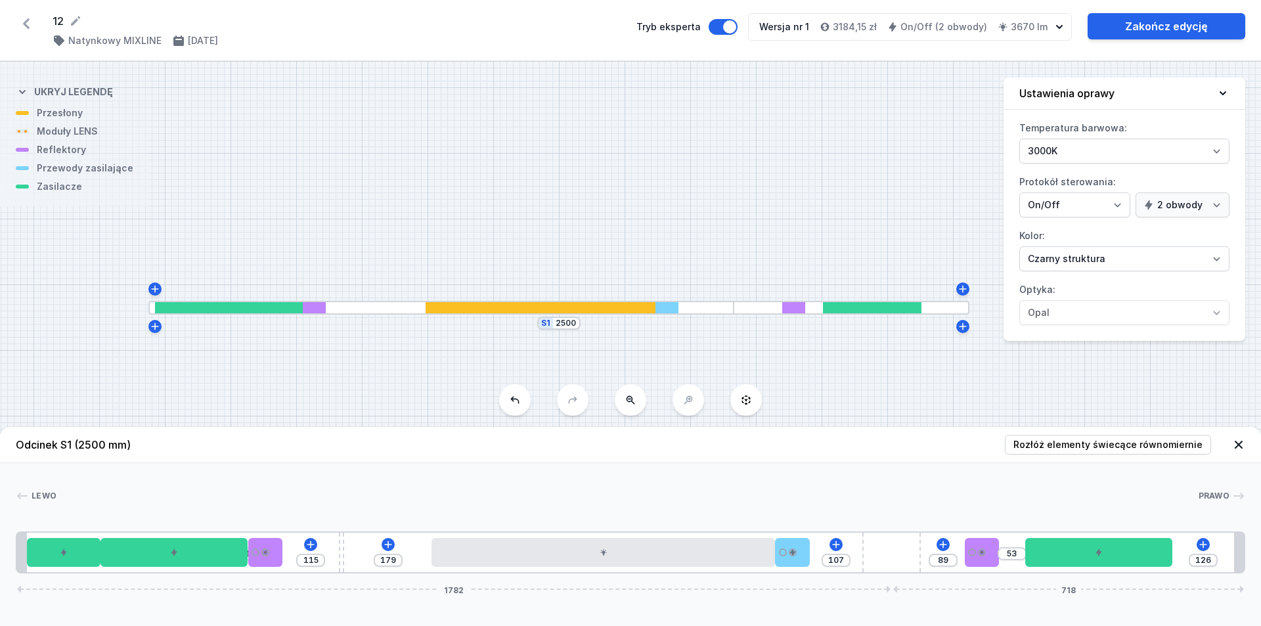
drag, startPoint x: 716, startPoint y: 267, endPoint x: 658, endPoint y: 241, distance: 63.5
click at [609, 241] on div "S1 2500" at bounding box center [630, 344] width 1261 height 564
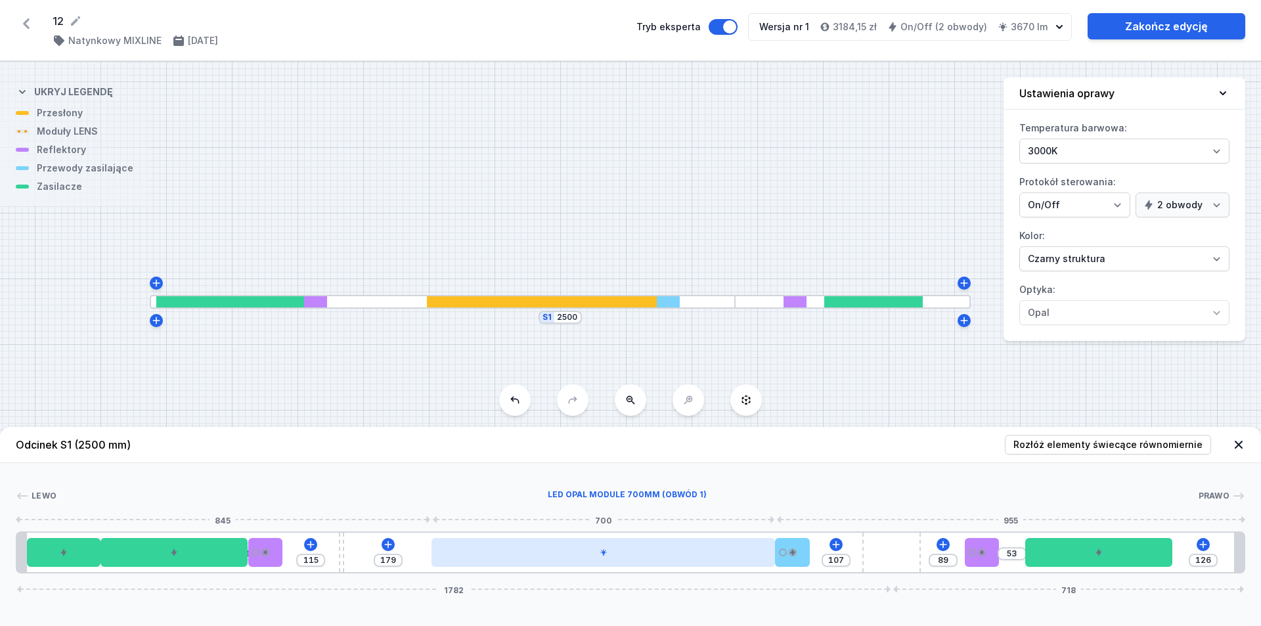
click at [609, 550] on div at bounding box center [602, 552] width 343 height 29
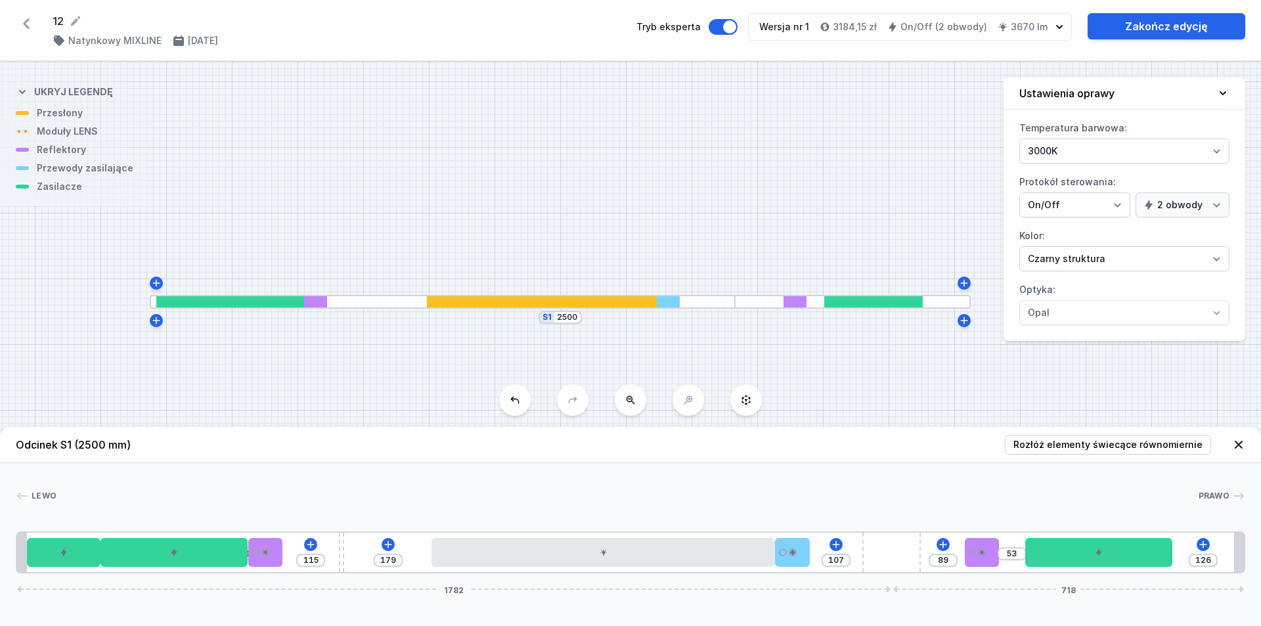
click at [609, 35] on div "Tryb eksperta" at bounding box center [686, 27] width 101 height 28
click at [609, 23] on button "Tryb eksperta" at bounding box center [723, 27] width 29 height 16
click at [609, 24] on link "Zakończ edycję" at bounding box center [1167, 26] width 158 height 26
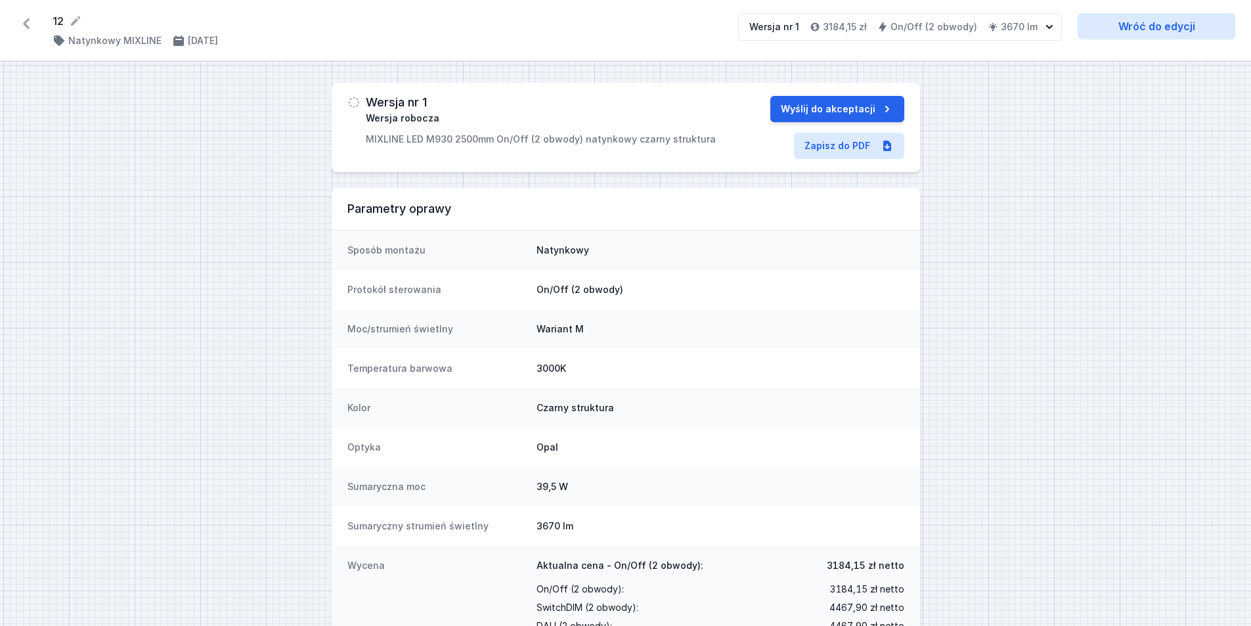
click at [33, 23] on icon at bounding box center [26, 23] width 21 height 21
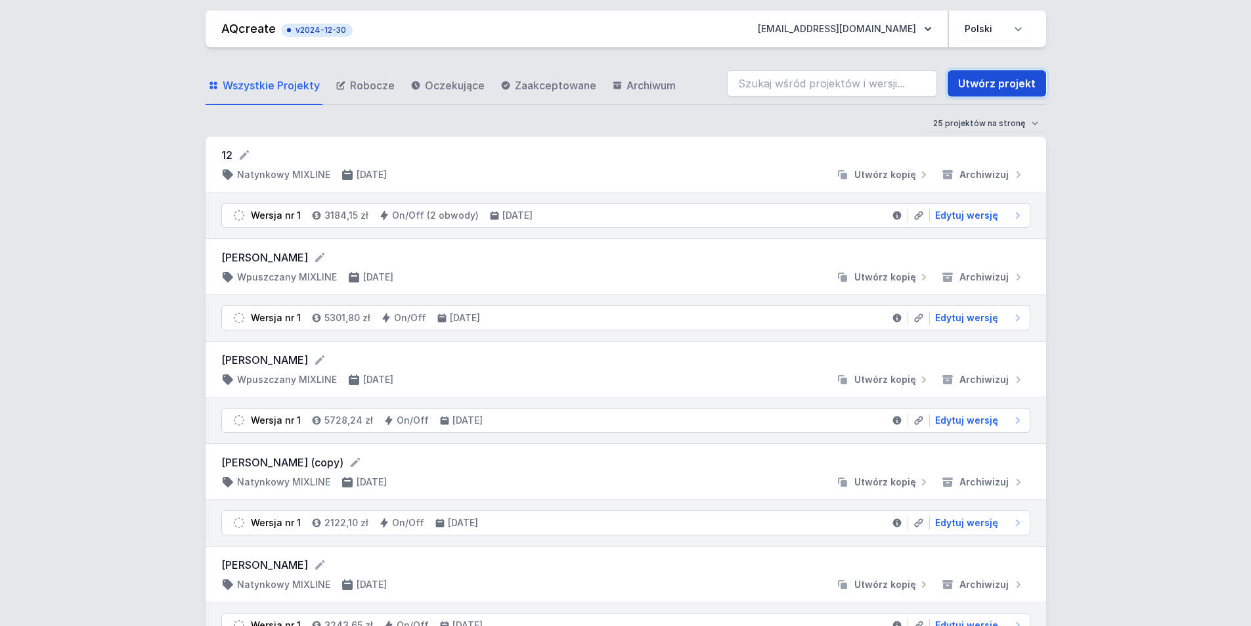
click at [609, 86] on link "Utwórz projekt" at bounding box center [997, 83] width 99 height 26
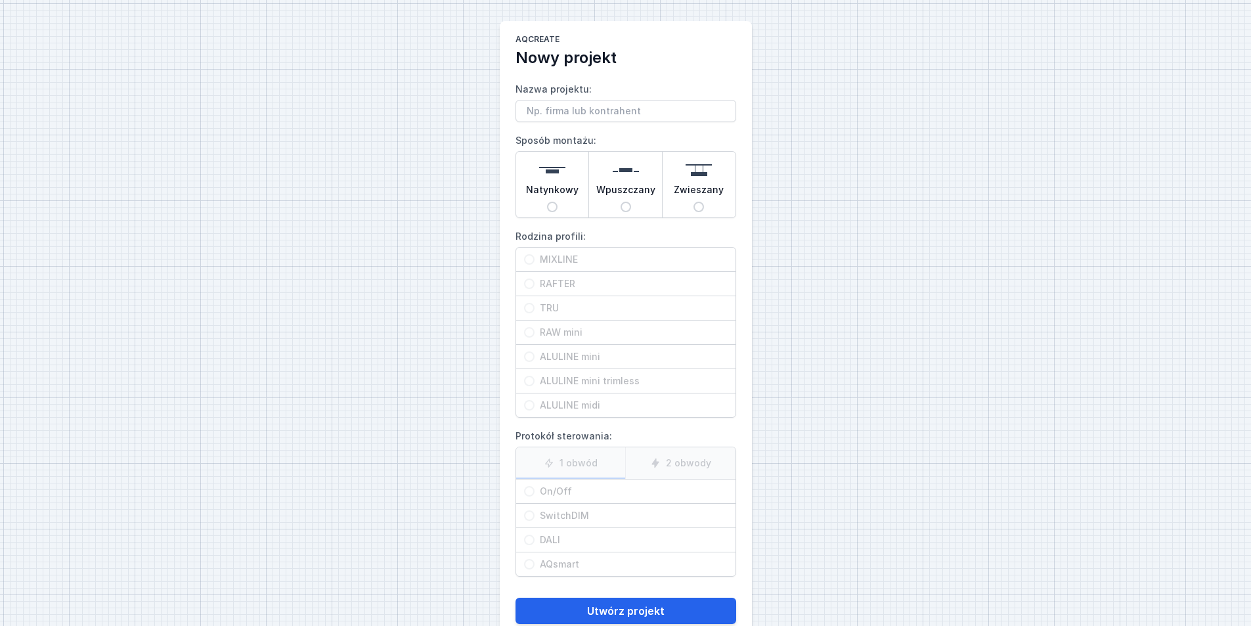
click at [562, 184] on span "Natynkowy" at bounding box center [552, 192] width 53 height 18
click at [558, 202] on input "Natynkowy" at bounding box center [552, 207] width 11 height 11
click at [552, 263] on span "MIXLINE" at bounding box center [631, 259] width 193 height 13
click at [535, 263] on input "MIXLINE" at bounding box center [529, 259] width 11 height 11
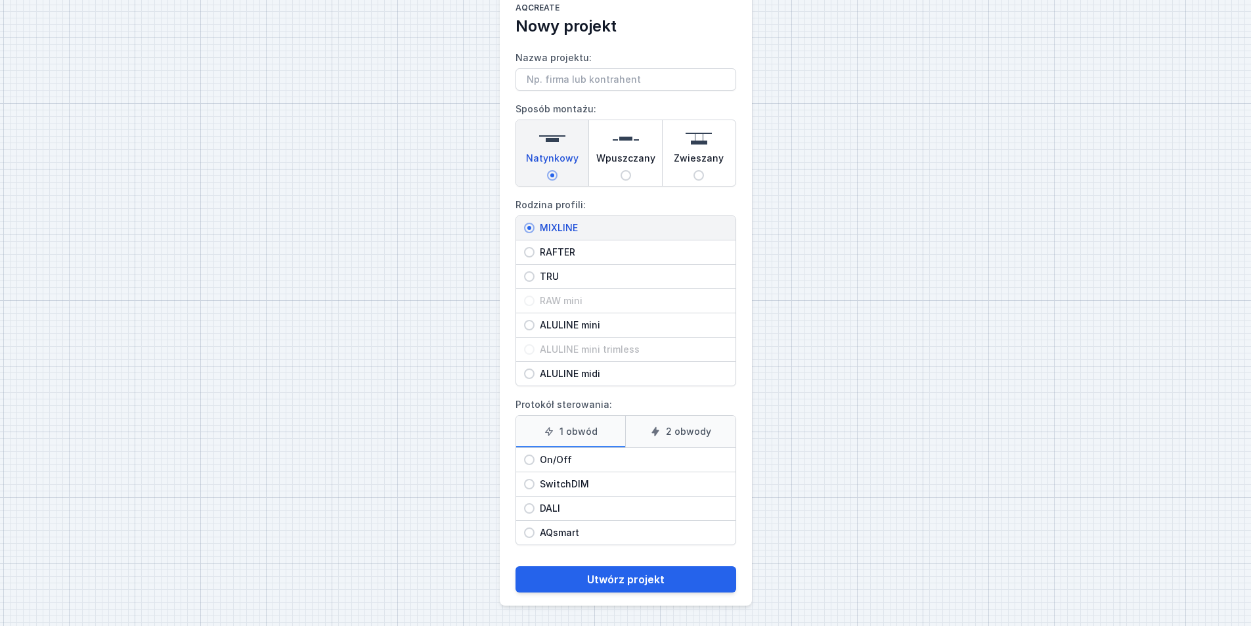
scroll to position [32, 0]
click at [609, 435] on label "2 obwody" at bounding box center [680, 431] width 110 height 32
click at [0, 0] on input "2 obwody" at bounding box center [0, 0] width 0 height 0
click at [609, 456] on span "On/Off" at bounding box center [631, 459] width 193 height 13
click at [535, 456] on input "On/Off" at bounding box center [529, 459] width 11 height 11
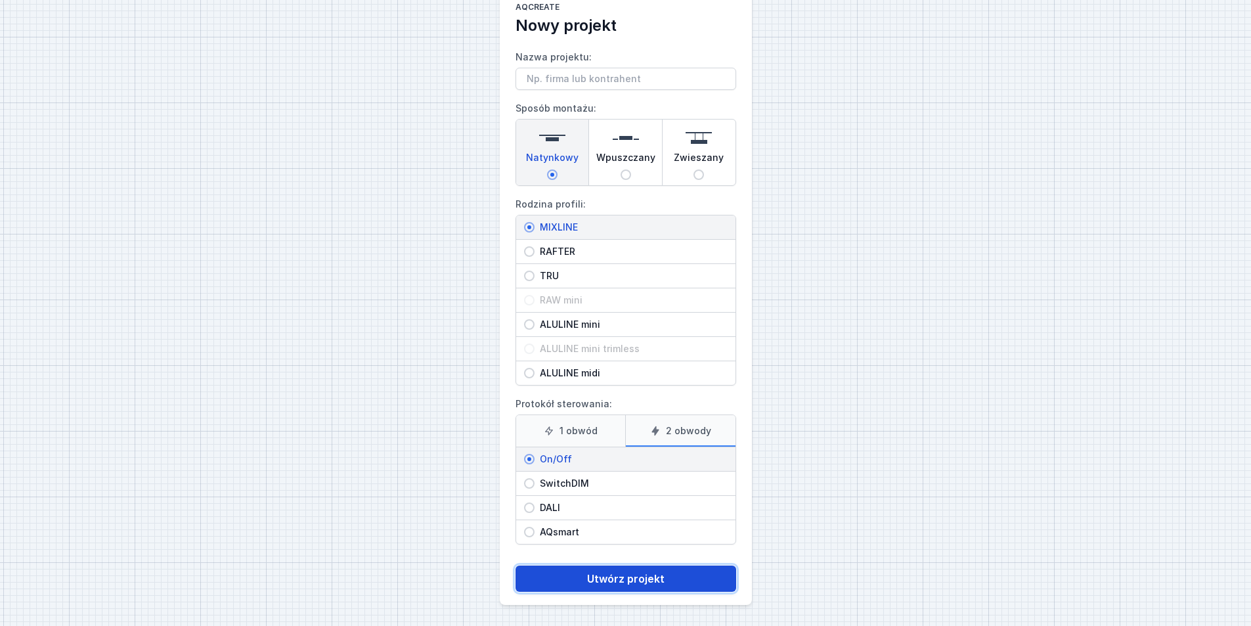
click at [609, 591] on button "Utwórz projekt" at bounding box center [626, 578] width 221 height 26
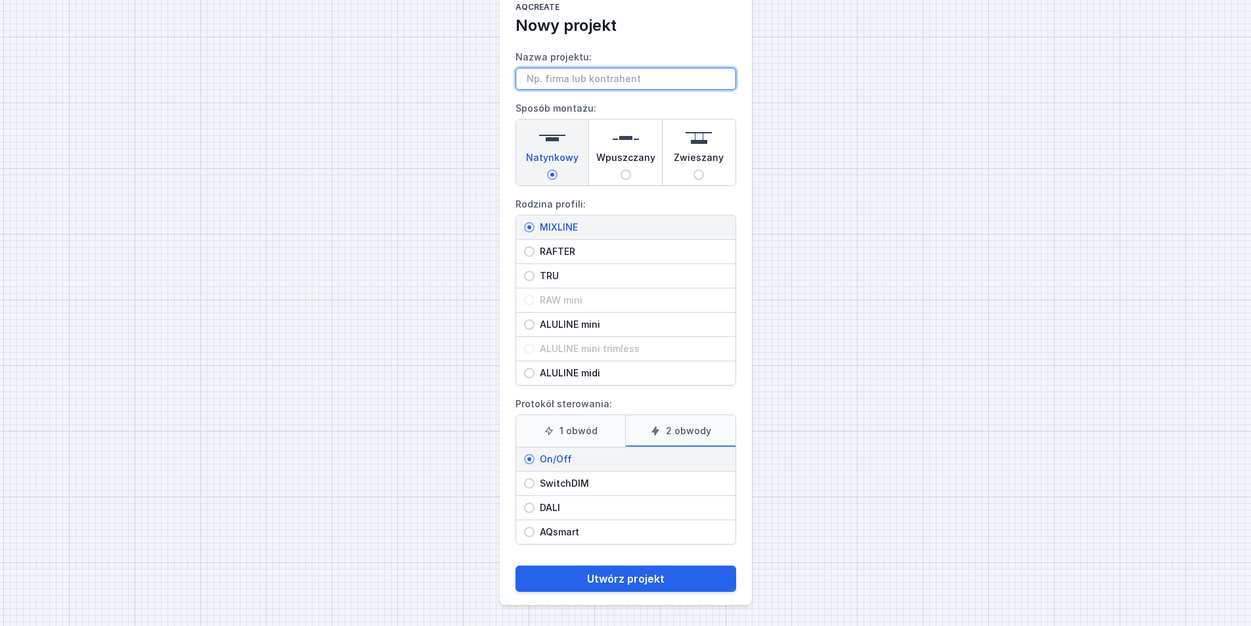
click at [577, 70] on input "Nazwa projektu:" at bounding box center [626, 79] width 221 height 22
click at [581, 77] on input "Nazwa projektu:" at bounding box center [626, 79] width 221 height 22
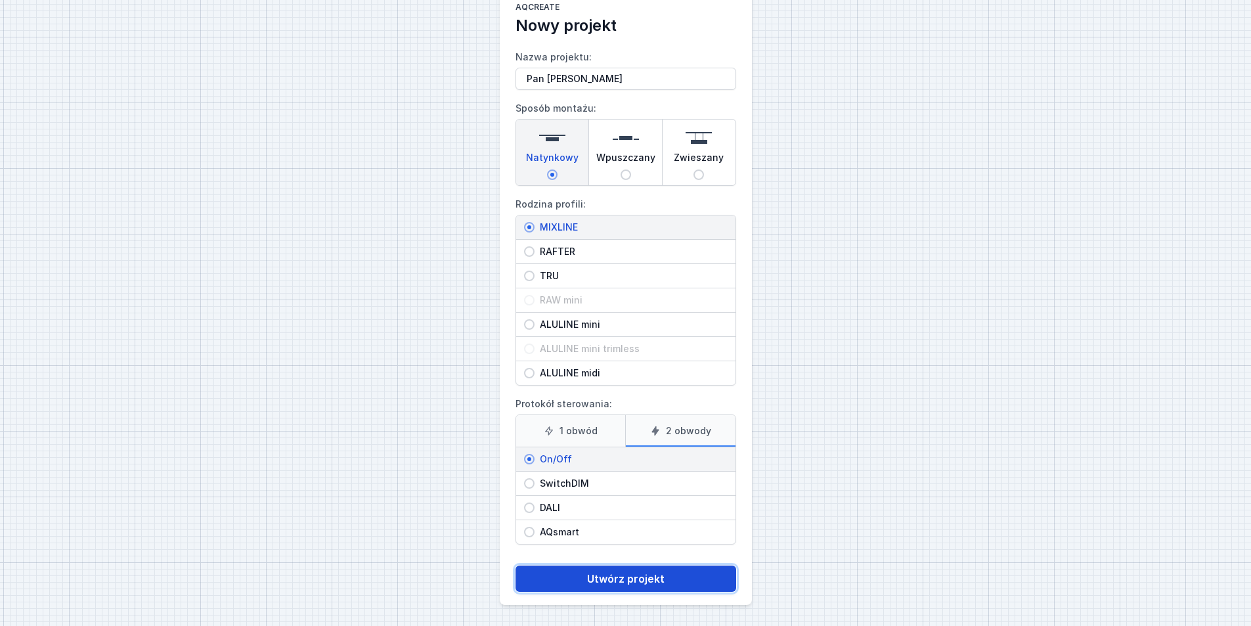
click at [609, 575] on button "Utwórz projekt" at bounding box center [626, 578] width 221 height 26
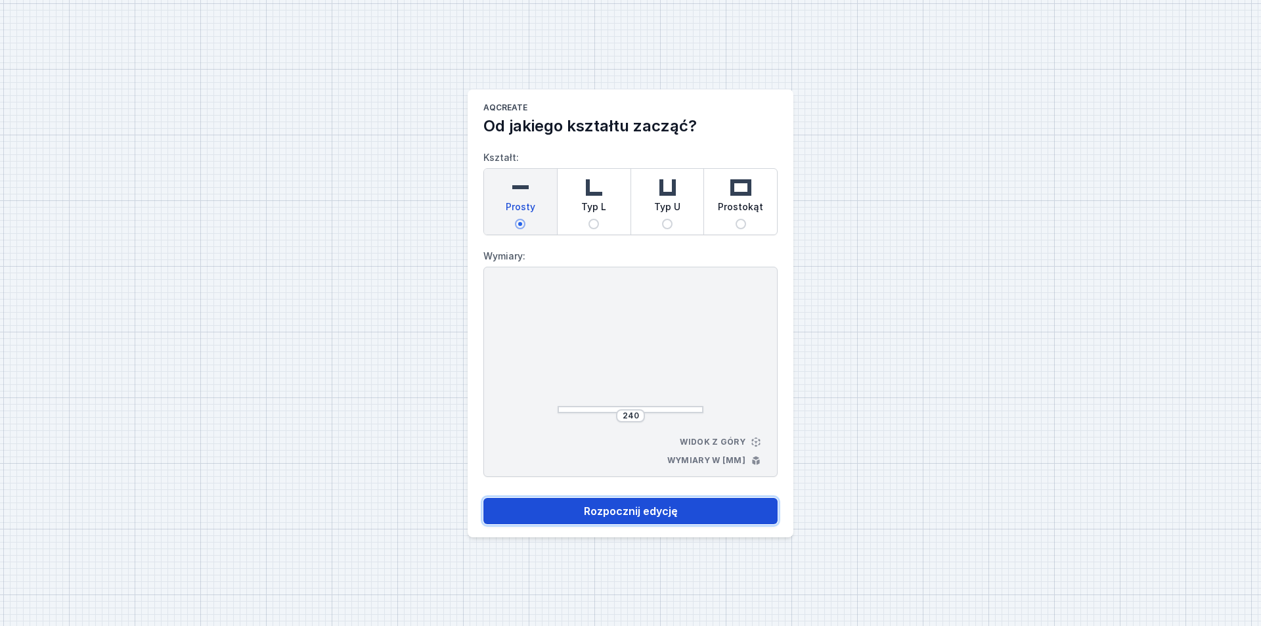
click at [609, 514] on button "Rozpocznij edycję" at bounding box center [630, 511] width 294 height 26
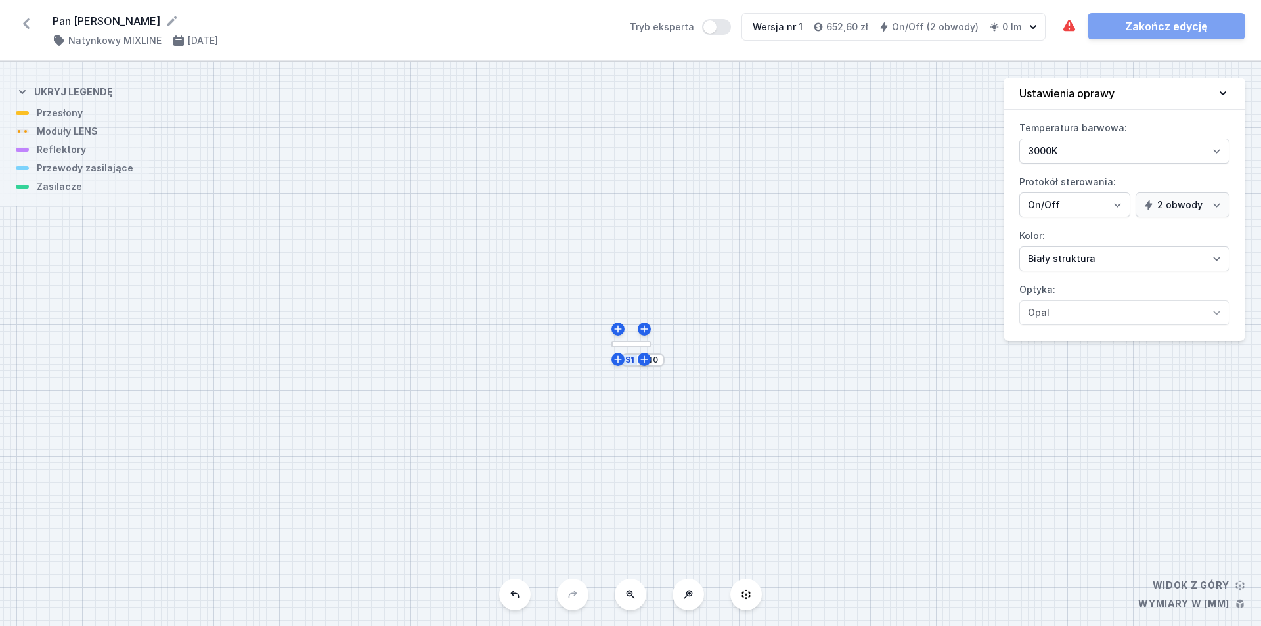
click at [609, 597] on button at bounding box center [689, 595] width 32 height 32
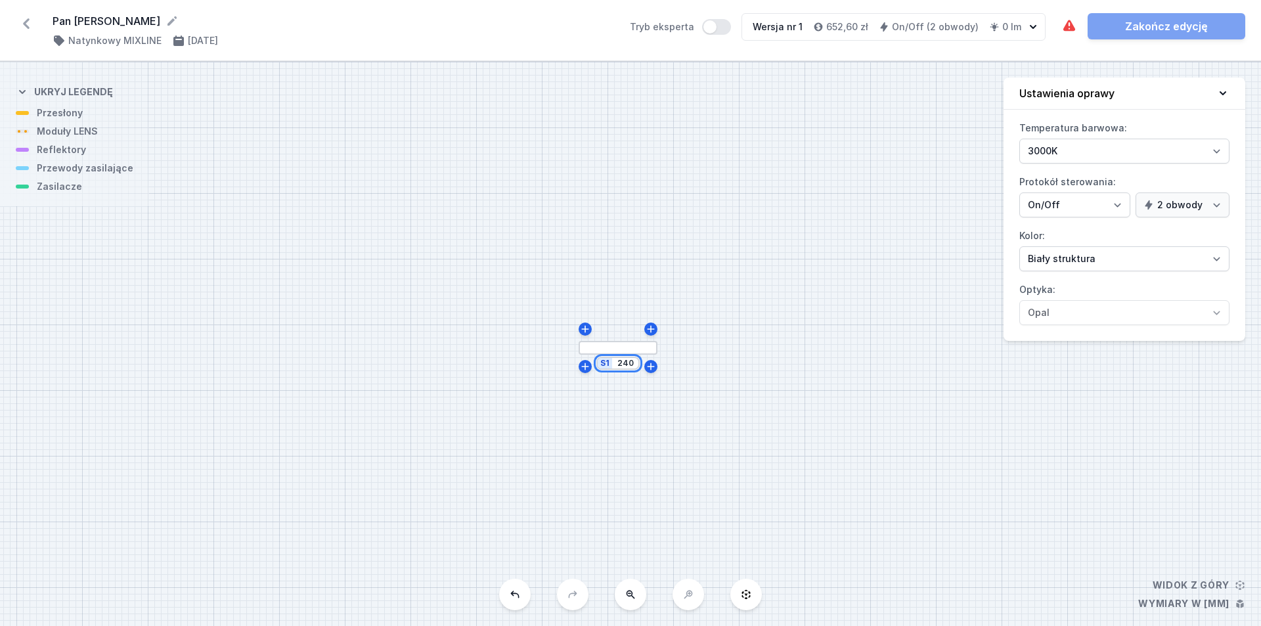
click at [609, 364] on input "240" at bounding box center [625, 363] width 21 height 11
click at [609, 365] on div "S1 2500" at bounding box center [630, 344] width 1261 height 564
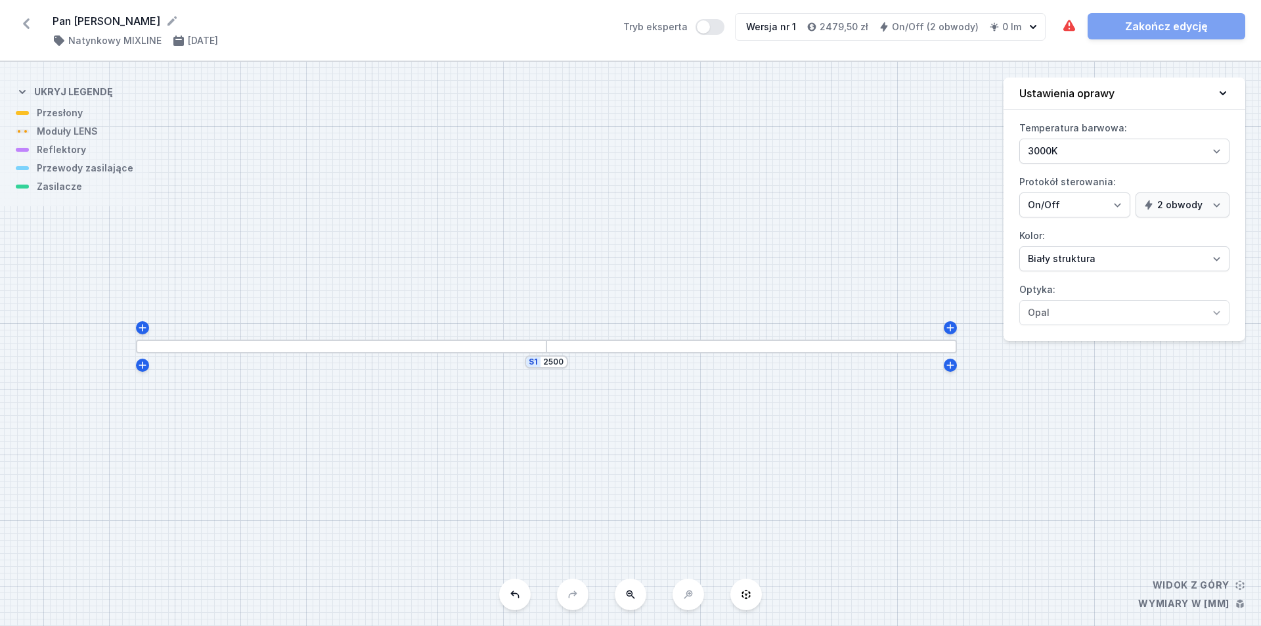
drag, startPoint x: 583, startPoint y: 521, endPoint x: 479, endPoint y: 520, distance: 104.4
click at [479, 520] on div "S1 2500" at bounding box center [630, 344] width 1261 height 564
drag, startPoint x: 612, startPoint y: 433, endPoint x: 641, endPoint y: 432, distance: 28.9
click at [609, 432] on div "S1 2500" at bounding box center [630, 344] width 1261 height 564
click at [561, 349] on div at bounding box center [575, 345] width 39 height 11
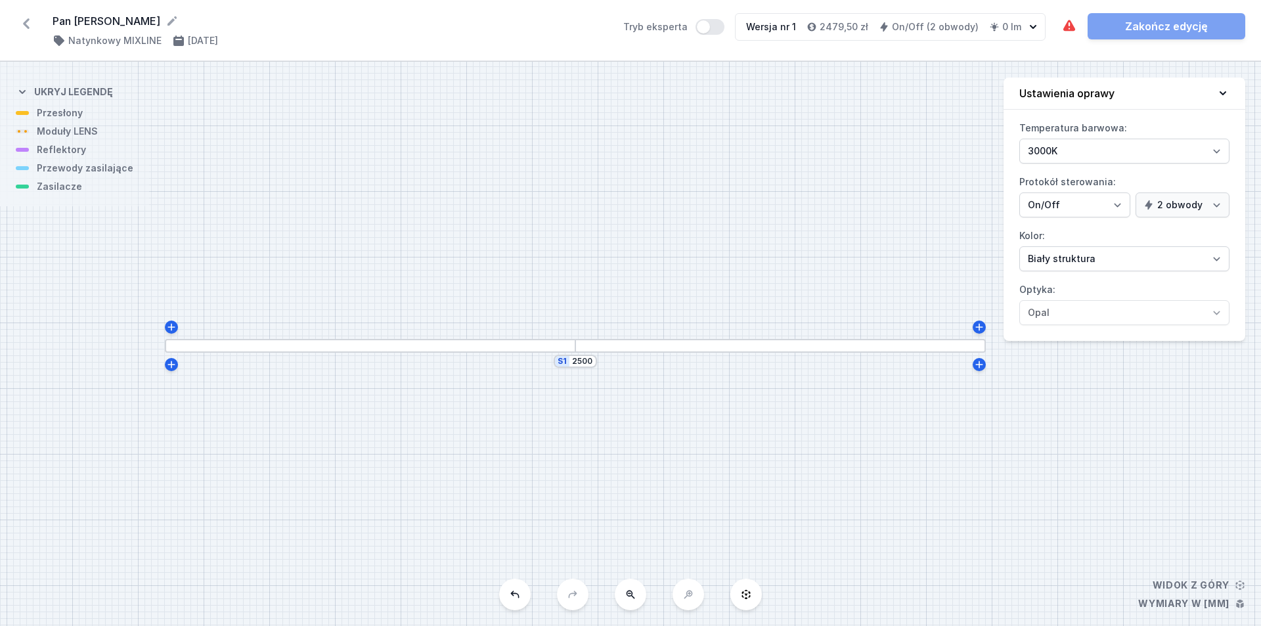
click at [559, 347] on div at bounding box center [575, 345] width 39 height 11
click at [580, 357] on input "2500" at bounding box center [582, 361] width 21 height 11
click at [447, 343] on div at bounding box center [370, 346] width 410 height 14
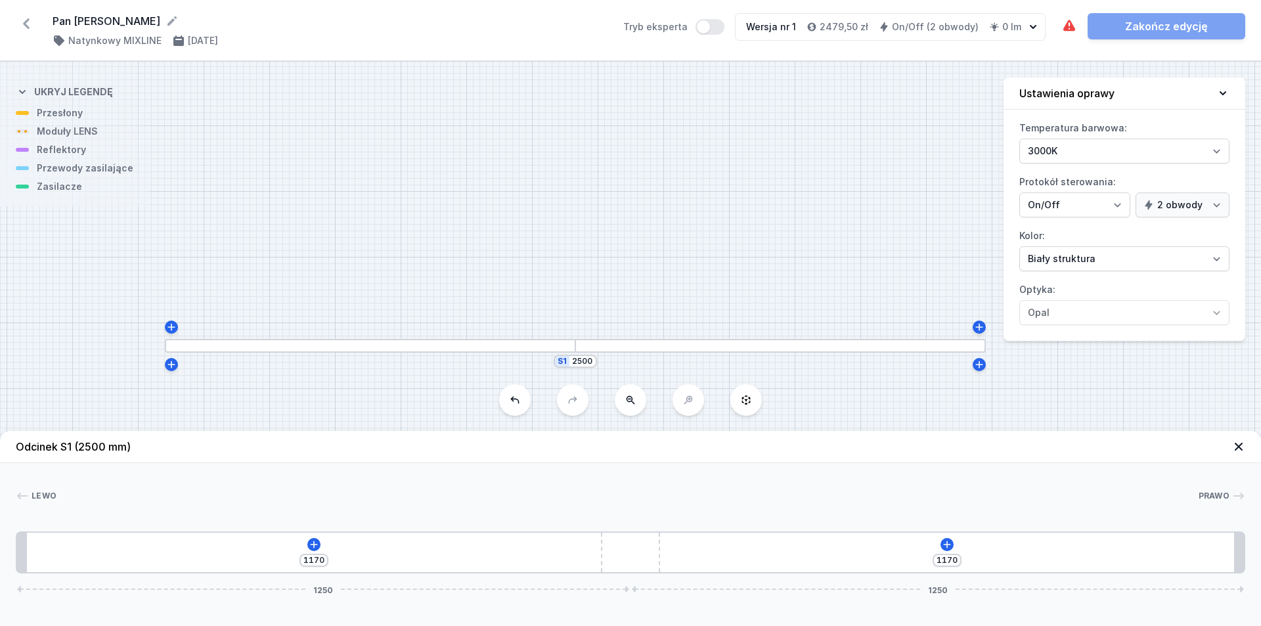
click at [312, 533] on div "1170 1170 1250 1250" at bounding box center [630, 552] width 1229 height 42
click at [317, 546] on icon at bounding box center [314, 544] width 11 height 11
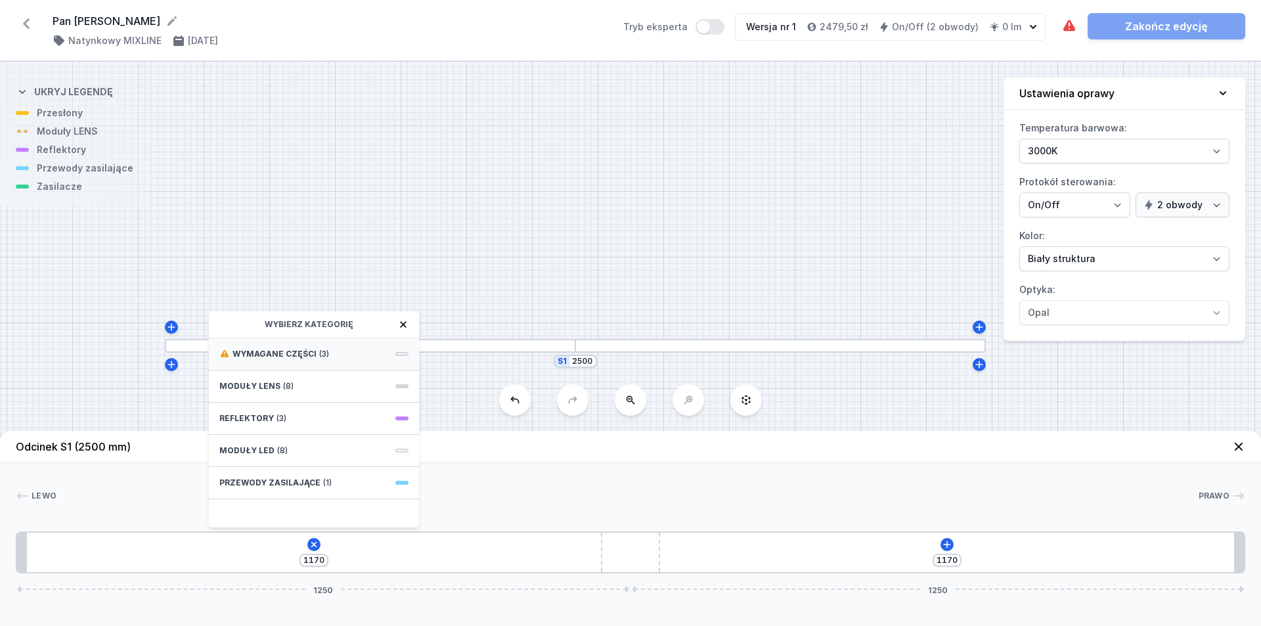
click at [298, 356] on span "Wymagane części" at bounding box center [274, 354] width 84 height 11
click at [314, 355] on span "Hole for power supply cable" at bounding box center [313, 352] width 189 height 13
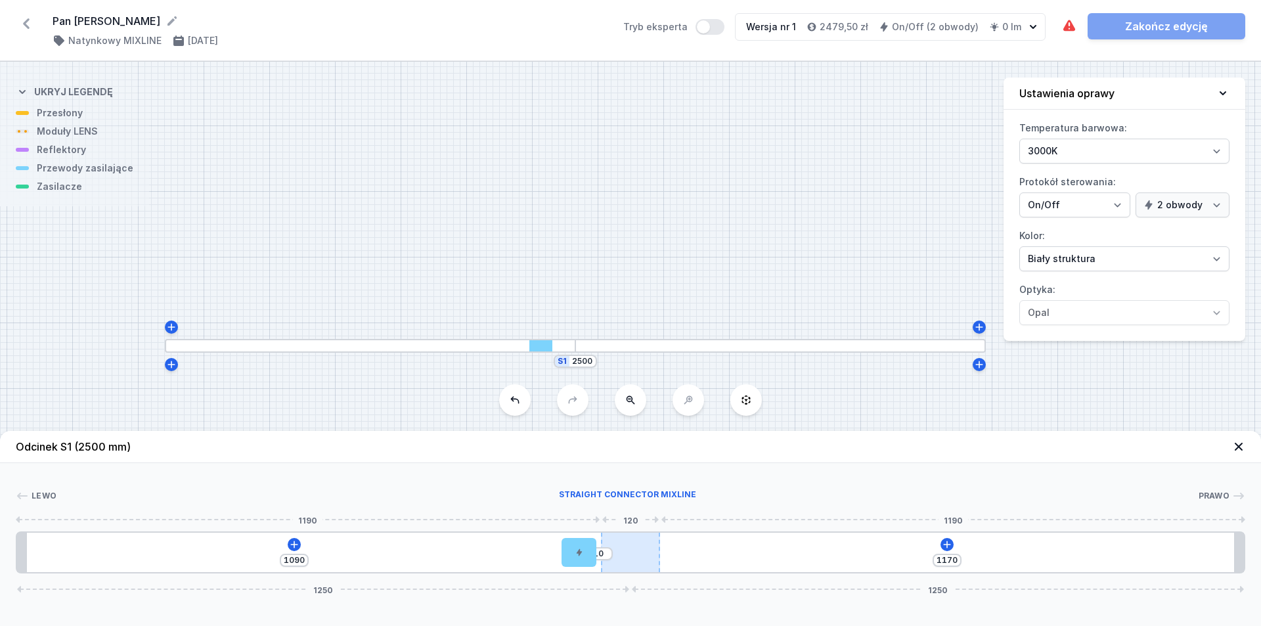
drag, startPoint x: 46, startPoint y: 552, endPoint x: 629, endPoint y: 554, distance: 582.6
click at [609, 554] on div "1090 10 1170 1250 1250" at bounding box center [630, 552] width 1229 height 42
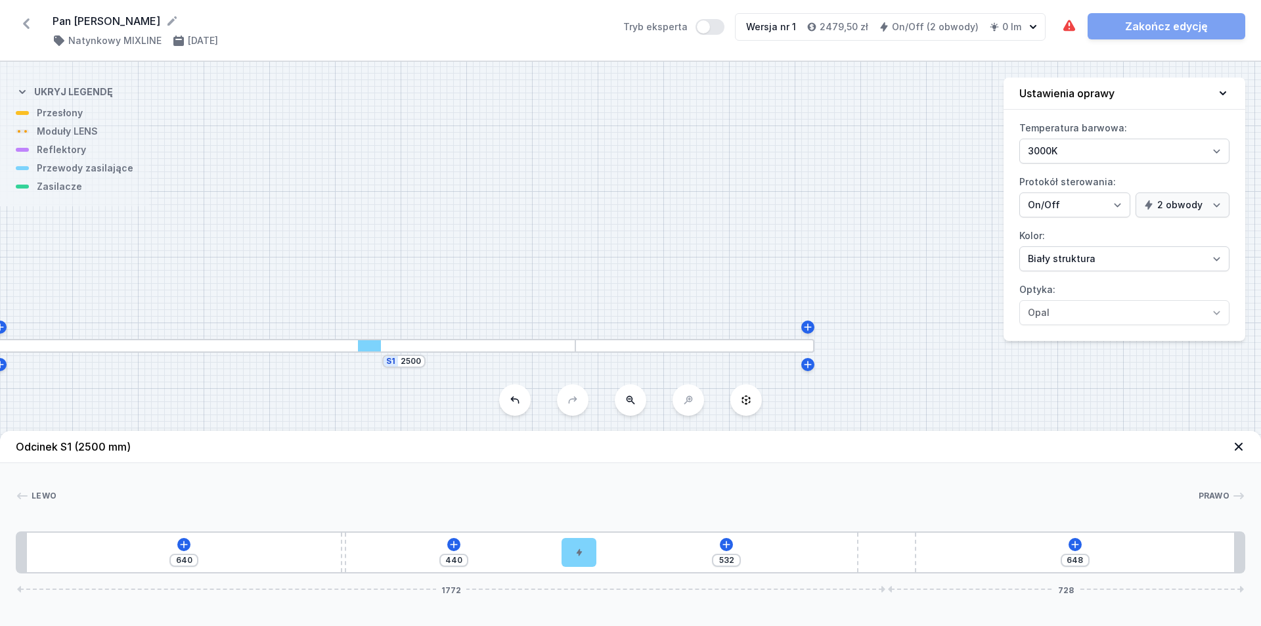
drag, startPoint x: 647, startPoint y: 545, endPoint x: 948, endPoint y: 540, distance: 301.5
click at [609, 540] on div "640 440 532 648 1772 728" at bounding box center [630, 552] width 1229 height 42
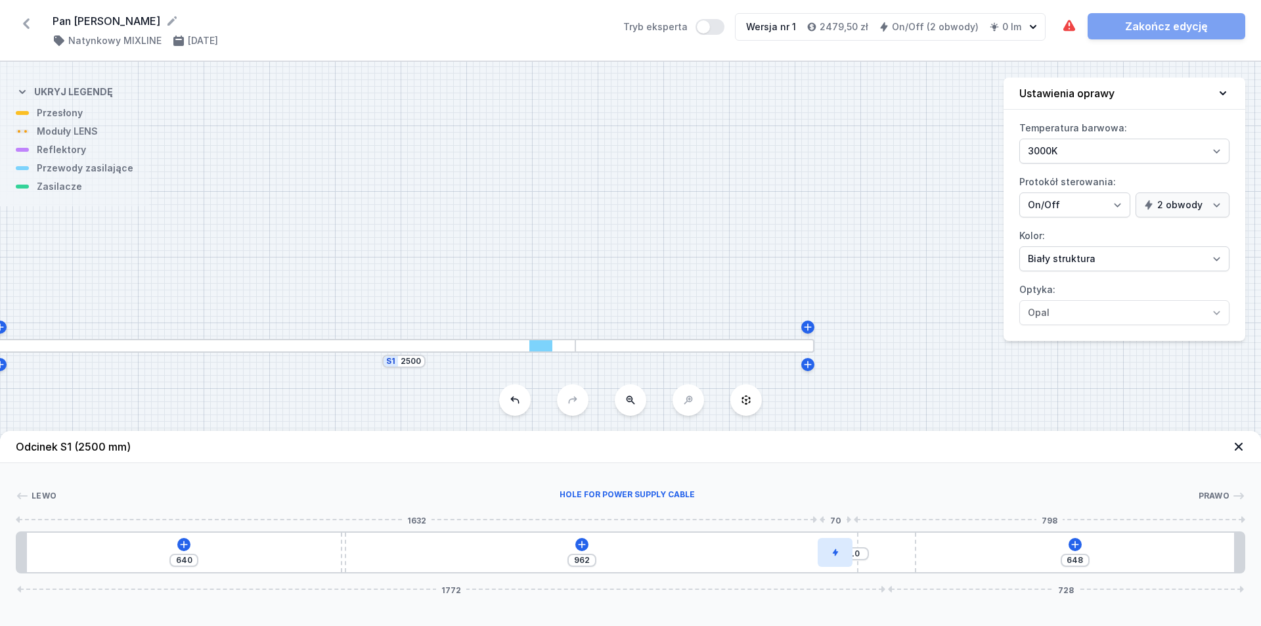
drag, startPoint x: 583, startPoint y: 552, endPoint x: 836, endPoint y: 550, distance: 252.9
click at [609, 550] on div at bounding box center [835, 552] width 34 height 29
drag, startPoint x: 834, startPoint y: 560, endPoint x: 621, endPoint y: 560, distance: 213.4
click at [609, 560] on div at bounding box center [621, 552] width 34 height 29
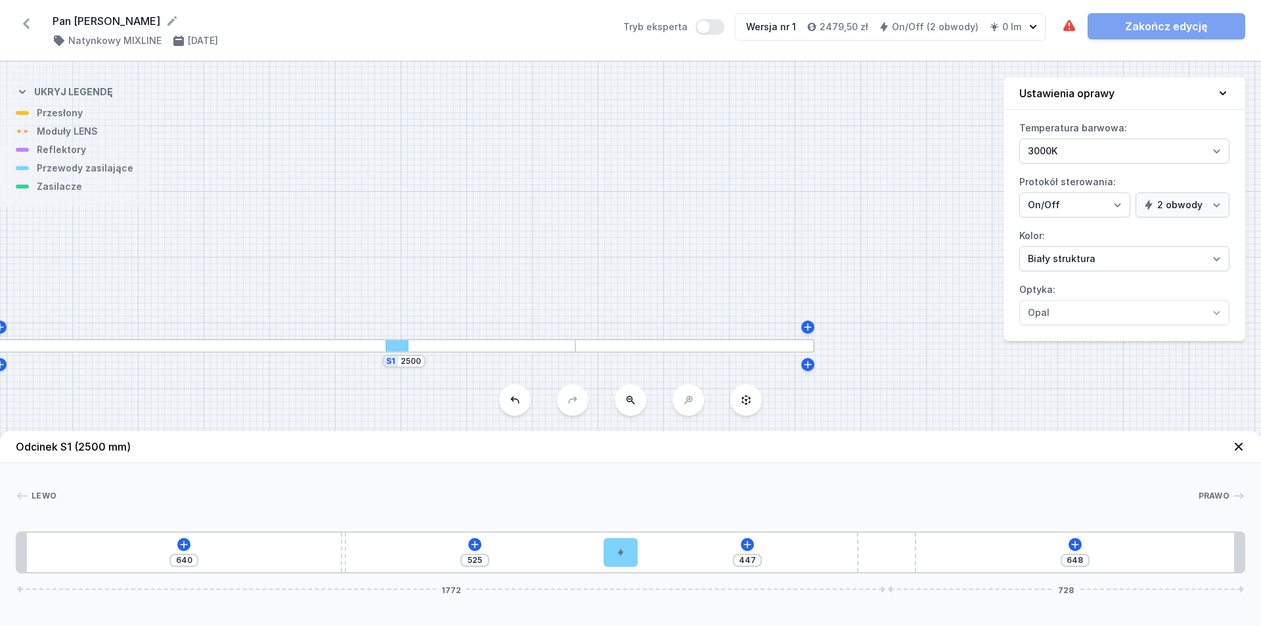
drag, startPoint x: 395, startPoint y: 453, endPoint x: 491, endPoint y: 441, distance: 96.0
click at [491, 441] on header "Odcinek S1 (2500 mm)" at bounding box center [630, 447] width 1261 height 32
drag, startPoint x: 615, startPoint y: 559, endPoint x: 598, endPoint y: 556, distance: 17.3
click at [598, 556] on div at bounding box center [602, 552] width 34 height 29
click at [495, 476] on div "Lewo Prawo 1 2 3 4 1 640 487 485 648 1772 728 660 10 487 70 1273 20 1692 120 64…" at bounding box center [630, 518] width 1261 height 110
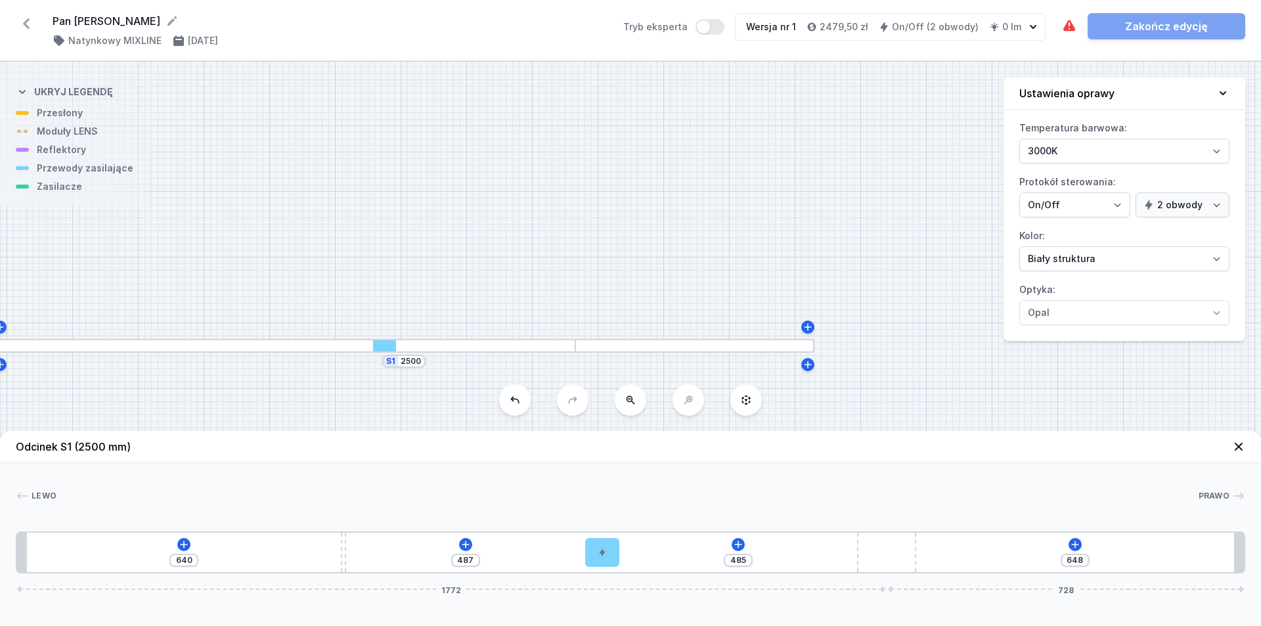
click at [177, 543] on div "640 487 485 648 1772 728" at bounding box center [630, 552] width 1229 height 42
click at [182, 543] on icon at bounding box center [184, 544] width 11 height 11
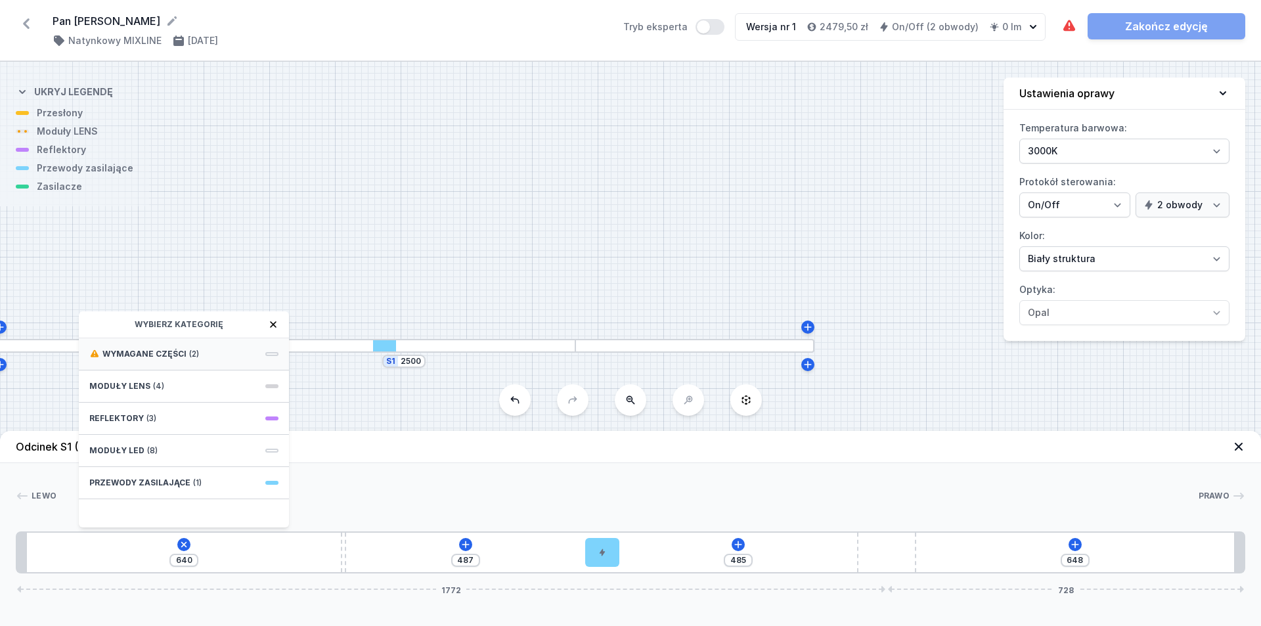
click at [162, 349] on span "Wymagane części" at bounding box center [144, 354] width 84 height 11
click at [182, 361] on div "ON/OFF Driver - up to 3,5W Obwód 1" at bounding box center [184, 359] width 210 height 43
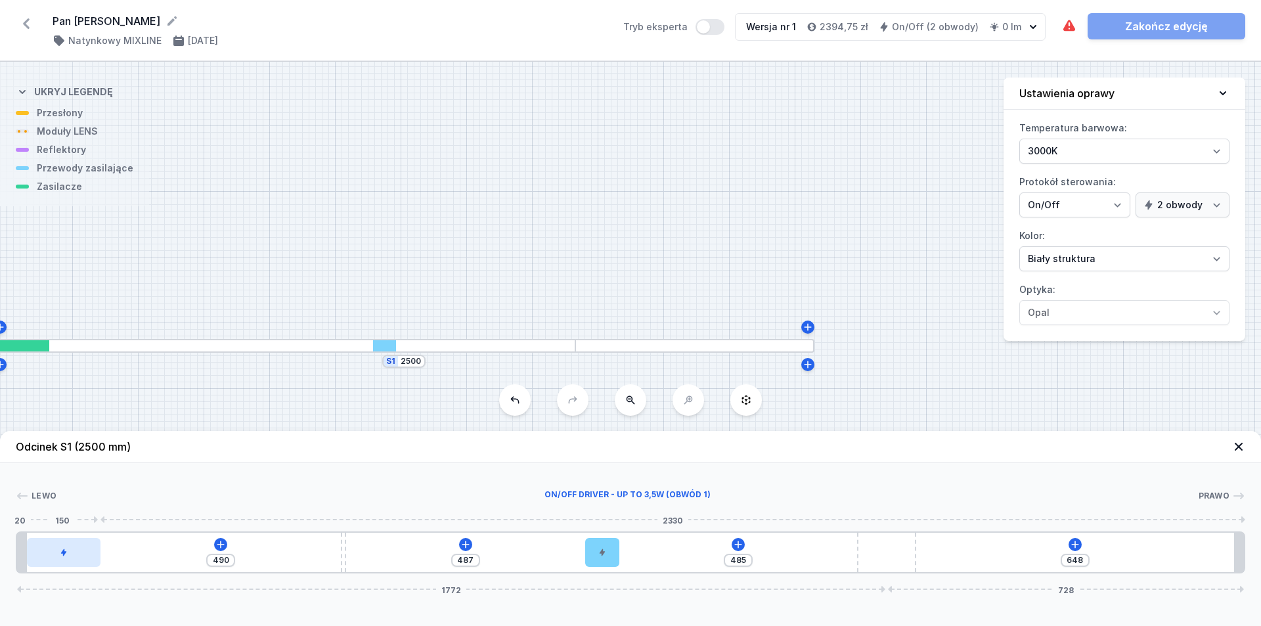
click at [84, 554] on div at bounding box center [64, 552] width 74 height 29
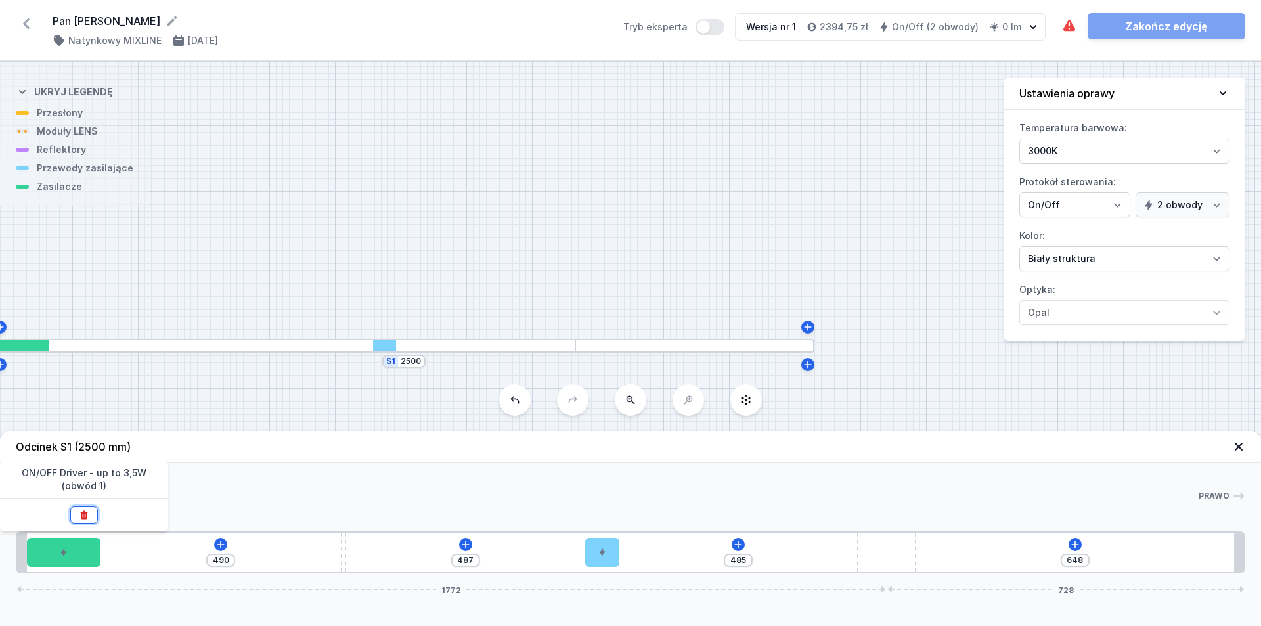
click at [88, 521] on button at bounding box center [84, 514] width 28 height 17
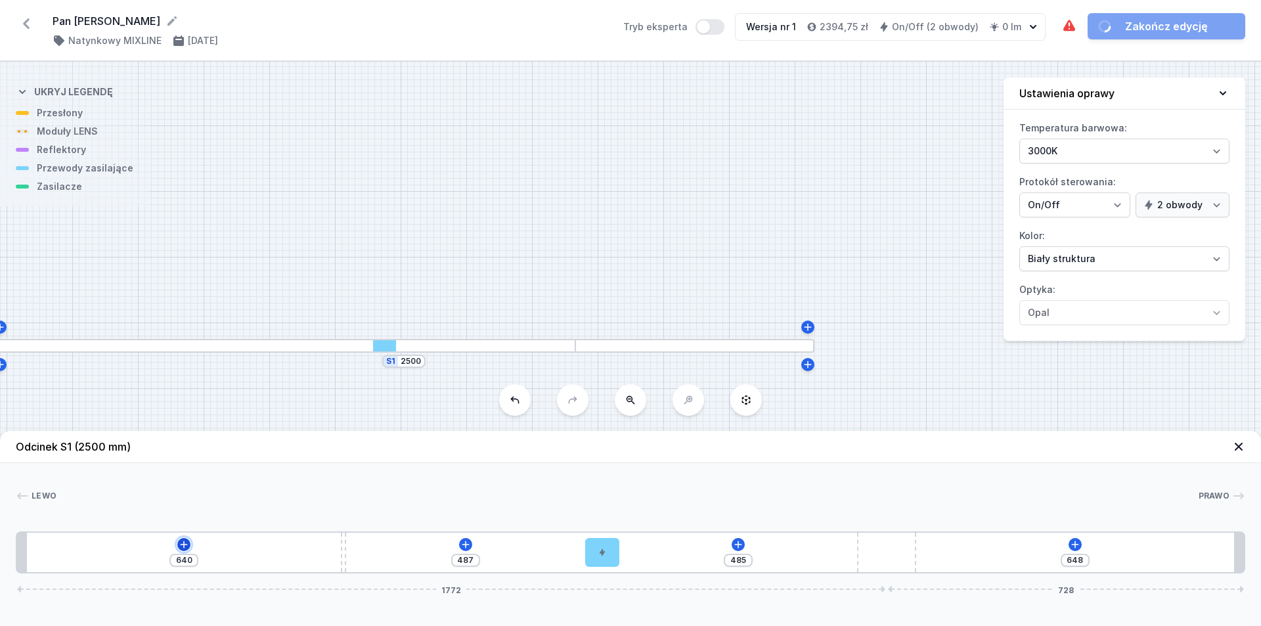
click at [184, 544] on icon at bounding box center [183, 544] width 7 height 7
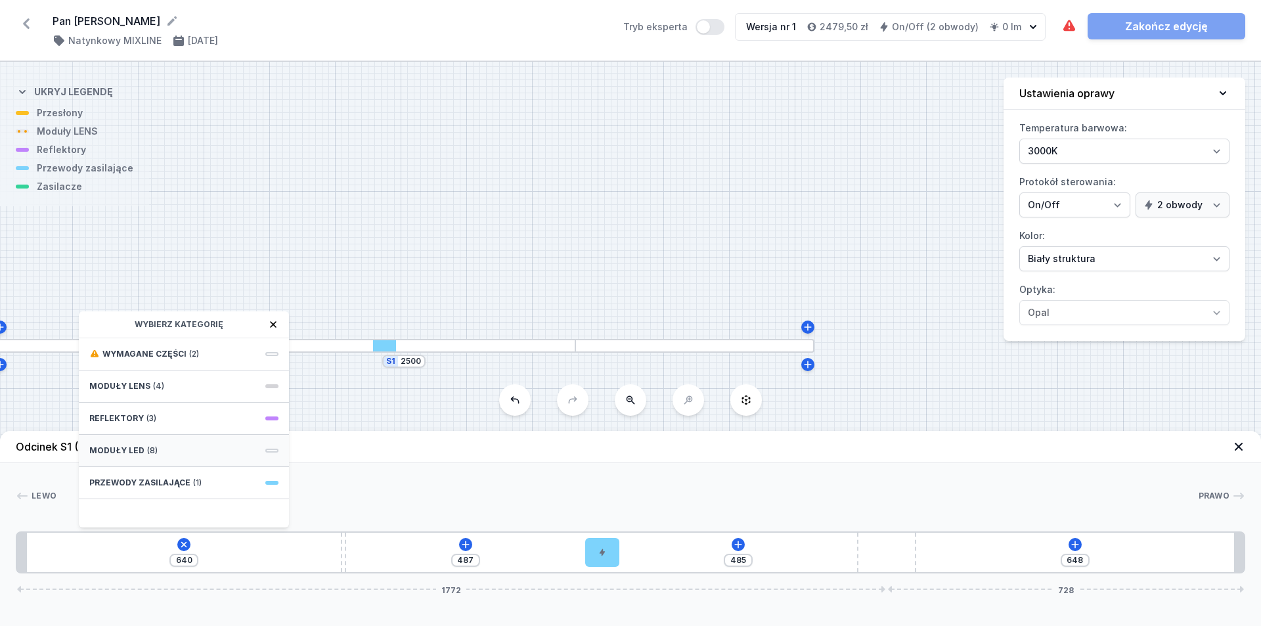
click at [171, 448] on div "Moduły LED (8)" at bounding box center [184, 451] width 210 height 32
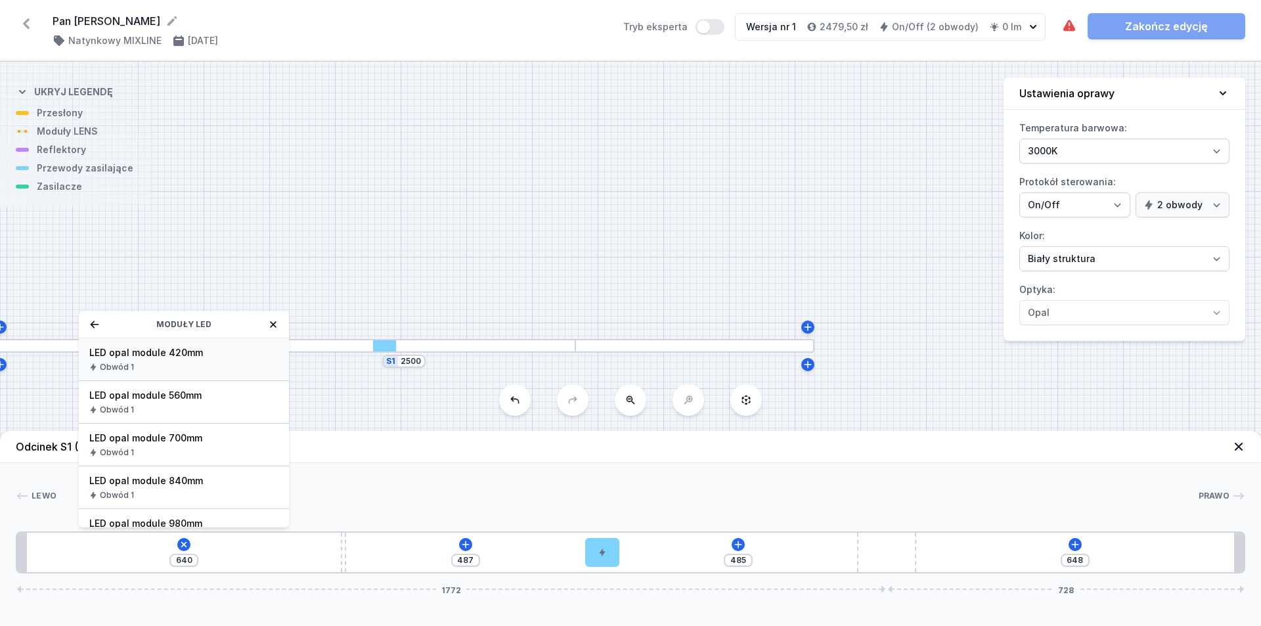
click at [236, 359] on div "LED opal module 420mm Obwód 1" at bounding box center [184, 359] width 210 height 43
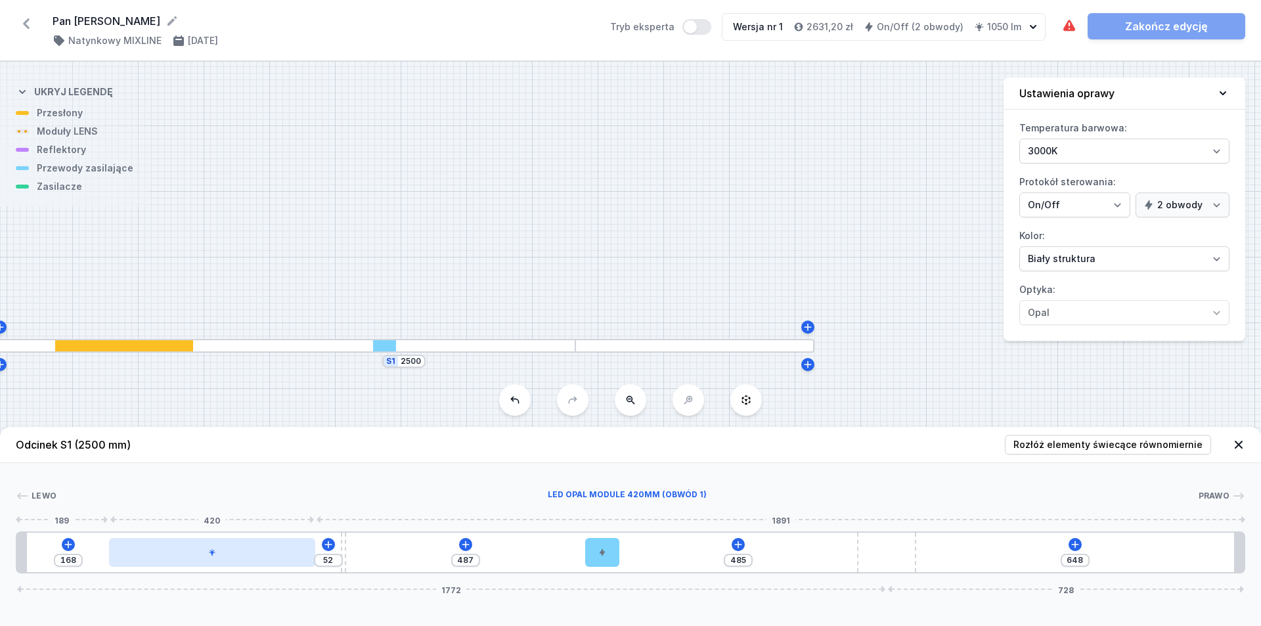
drag, startPoint x: 170, startPoint y: 554, endPoint x: 244, endPoint y: 556, distance: 74.3
click at [244, 556] on div at bounding box center [212, 552] width 206 height 29
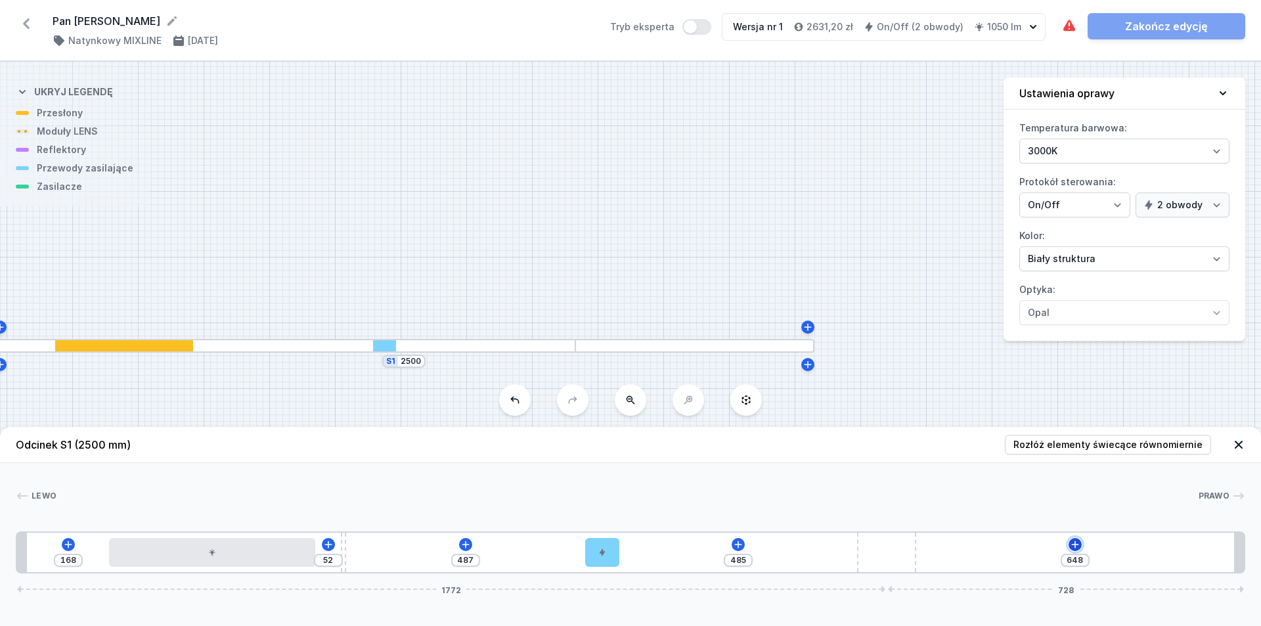
click at [609, 544] on icon at bounding box center [1074, 544] width 7 height 7
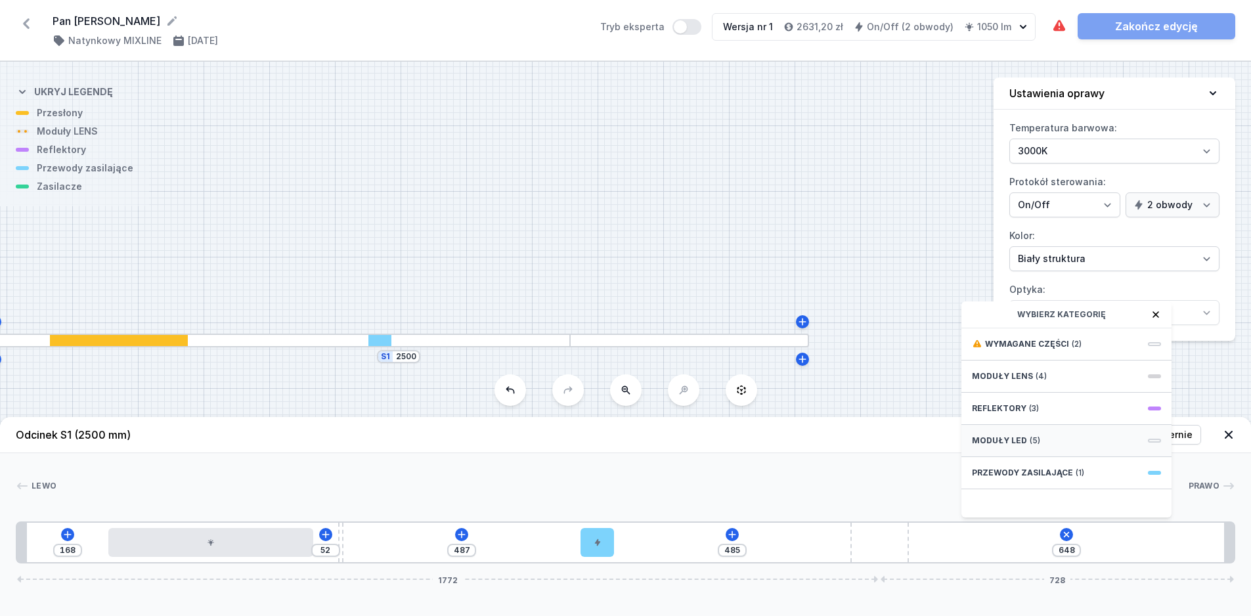
click at [609, 457] on div "Moduły LED (5)" at bounding box center [1067, 441] width 210 height 32
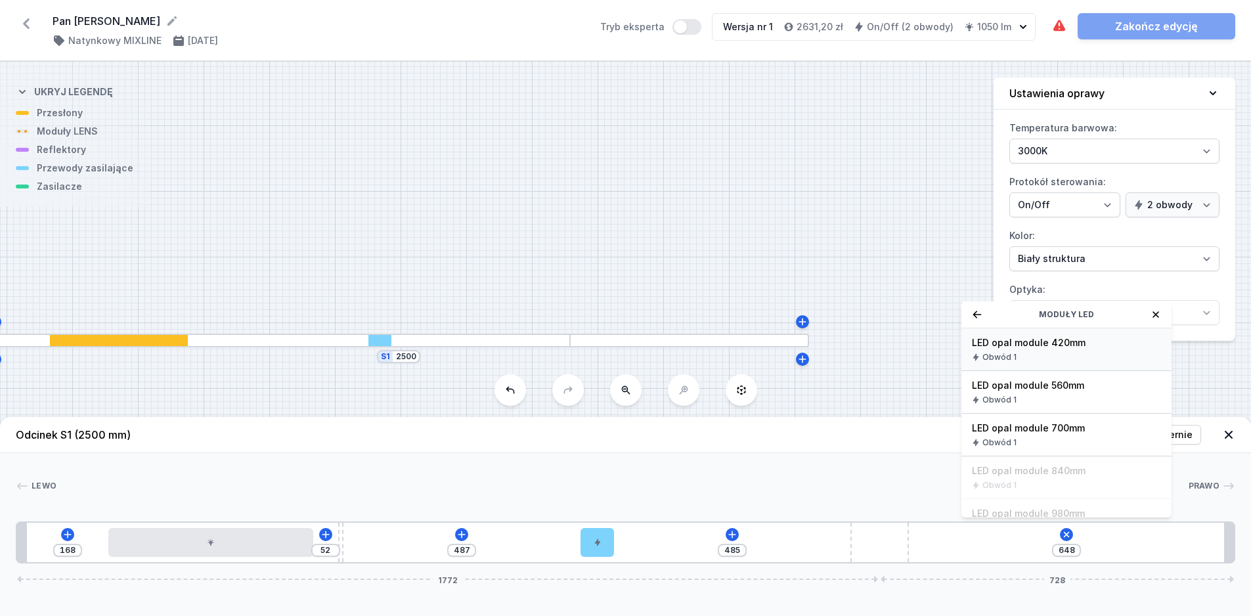
click at [609, 349] on span "LED opal module 420mm" at bounding box center [1066, 342] width 189 height 13
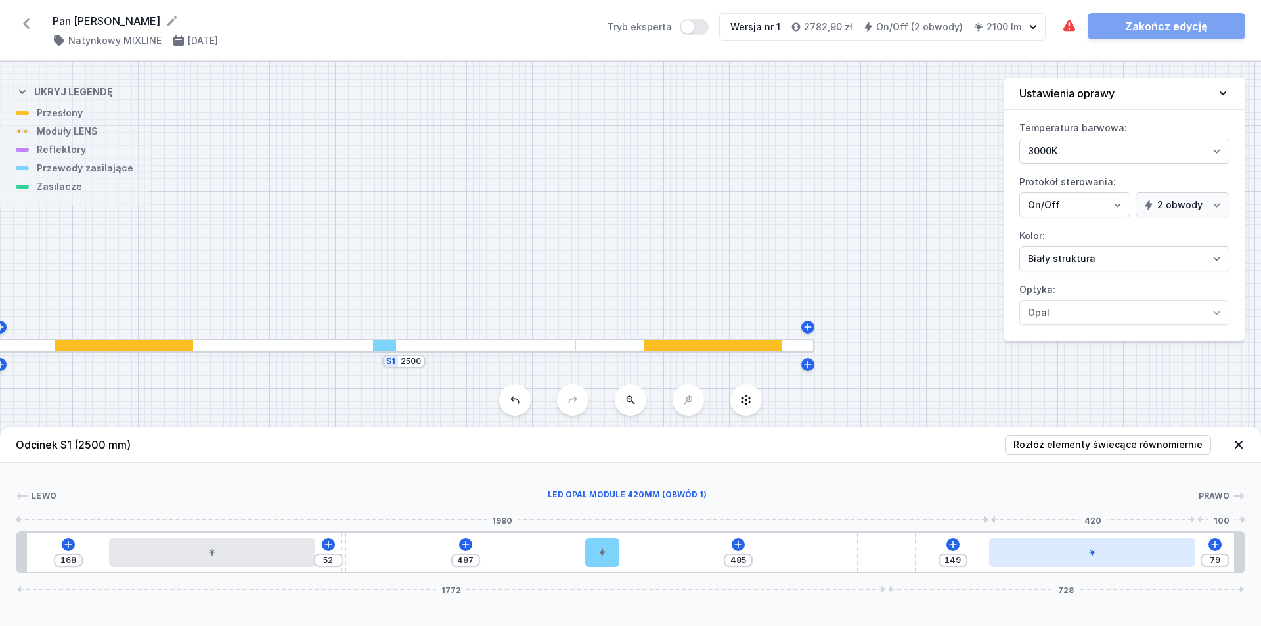
drag, startPoint x: 1025, startPoint y: 557, endPoint x: 1142, endPoint y: 555, distance: 117.6
click at [609, 555] on div at bounding box center [1092, 552] width 206 height 29
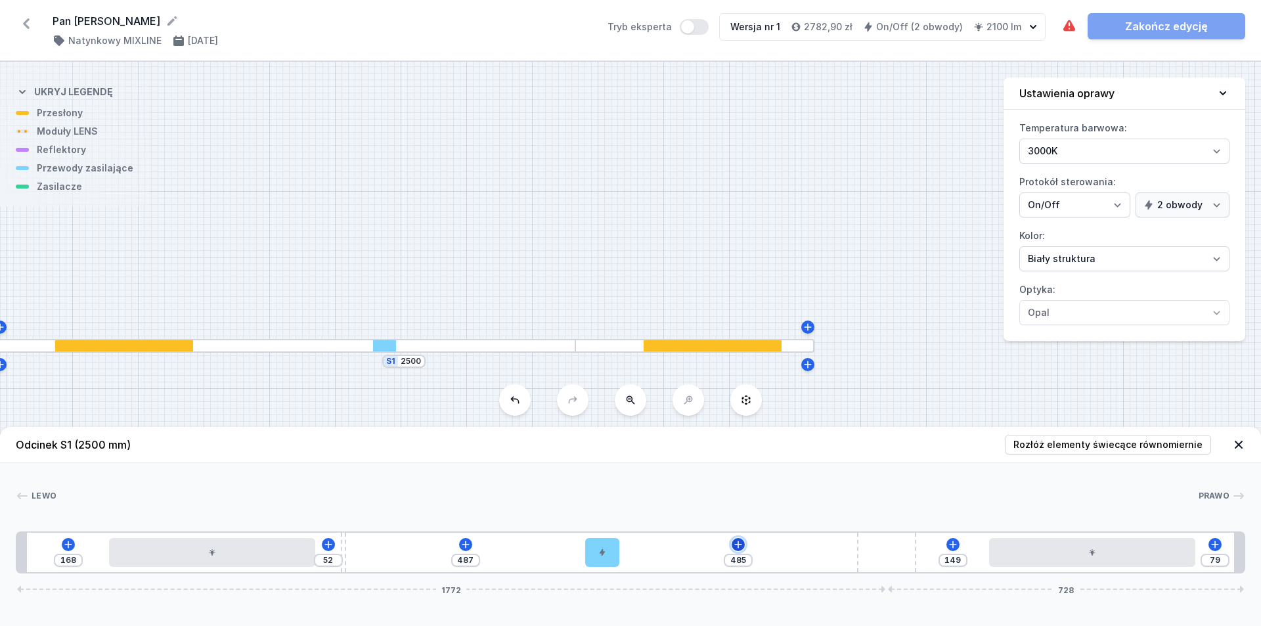
click at [609, 546] on icon at bounding box center [738, 544] width 11 height 11
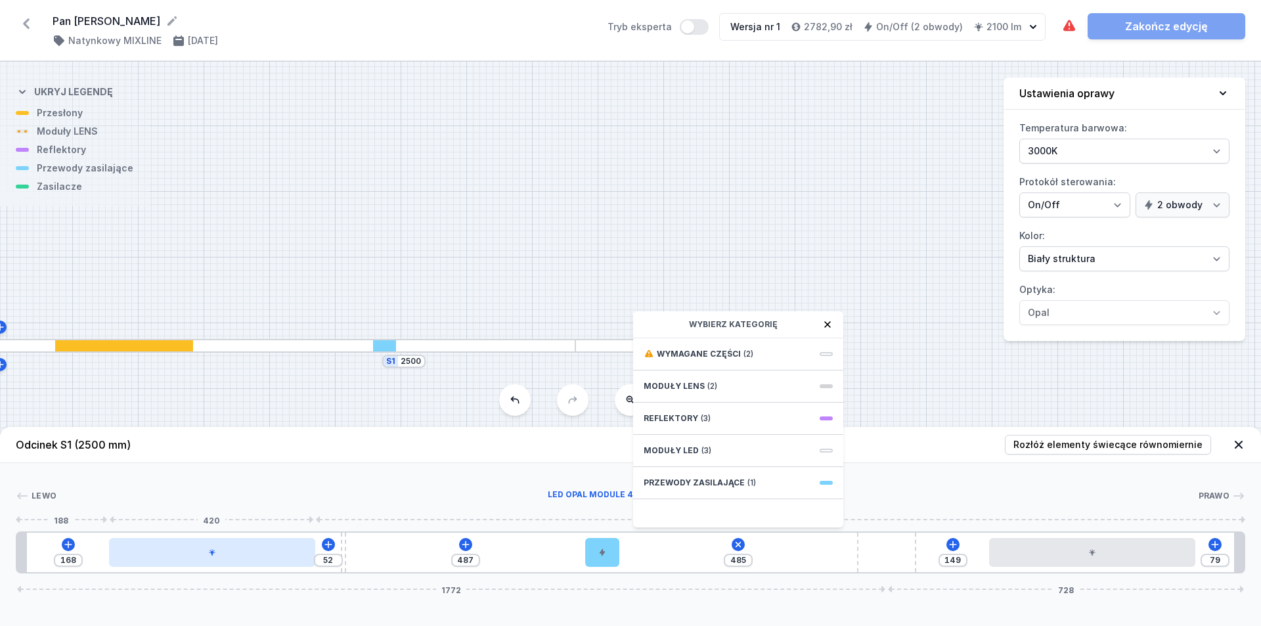
click at [261, 550] on div at bounding box center [212, 552] width 206 height 29
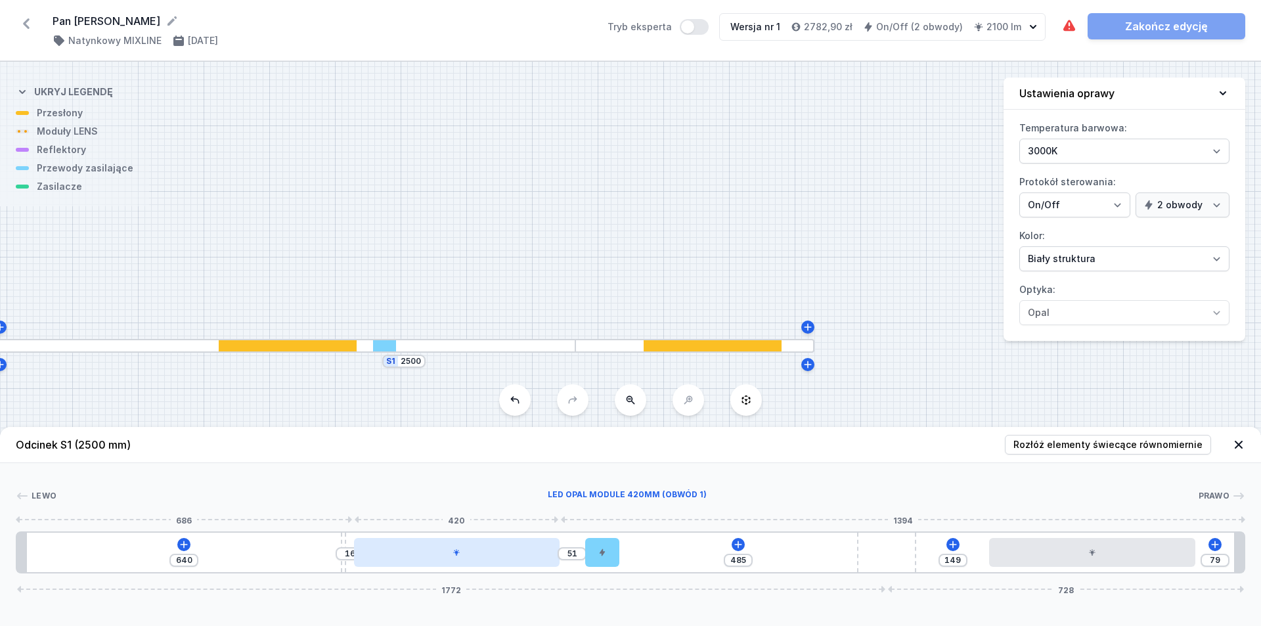
drag, startPoint x: 225, startPoint y: 555, endPoint x: 466, endPoint y: 560, distance: 240.4
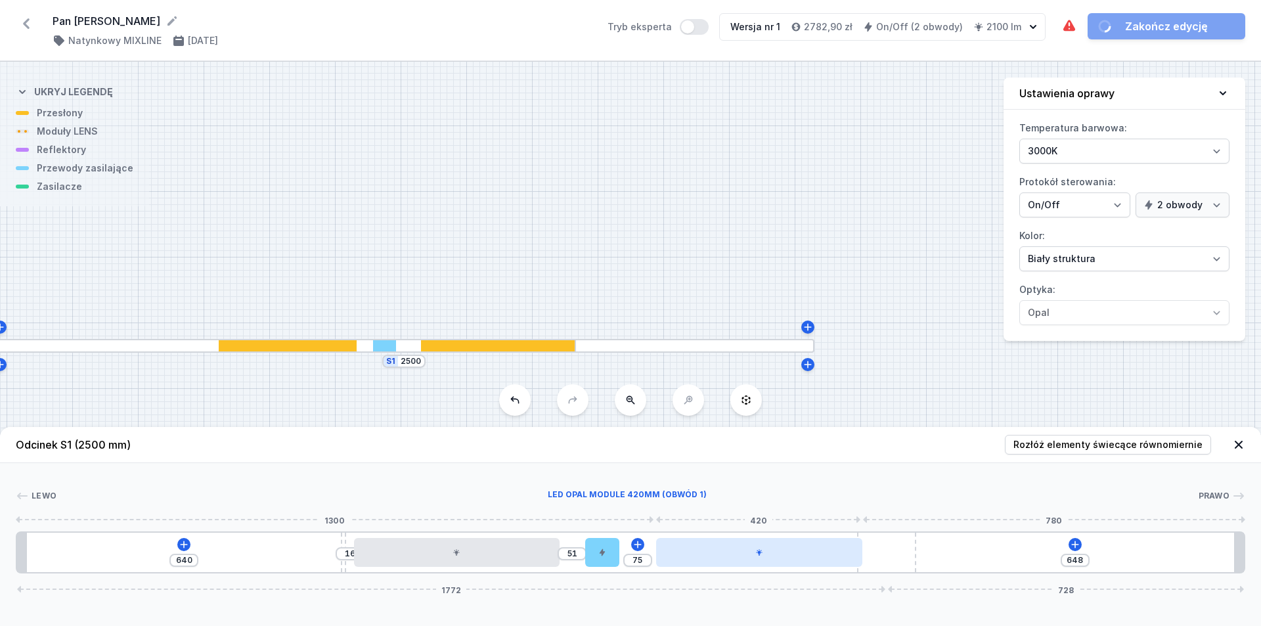
drag, startPoint x: 1076, startPoint y: 558, endPoint x: 744, endPoint y: 562, distance: 331.7
click at [609, 562] on div at bounding box center [759, 552] width 206 height 29
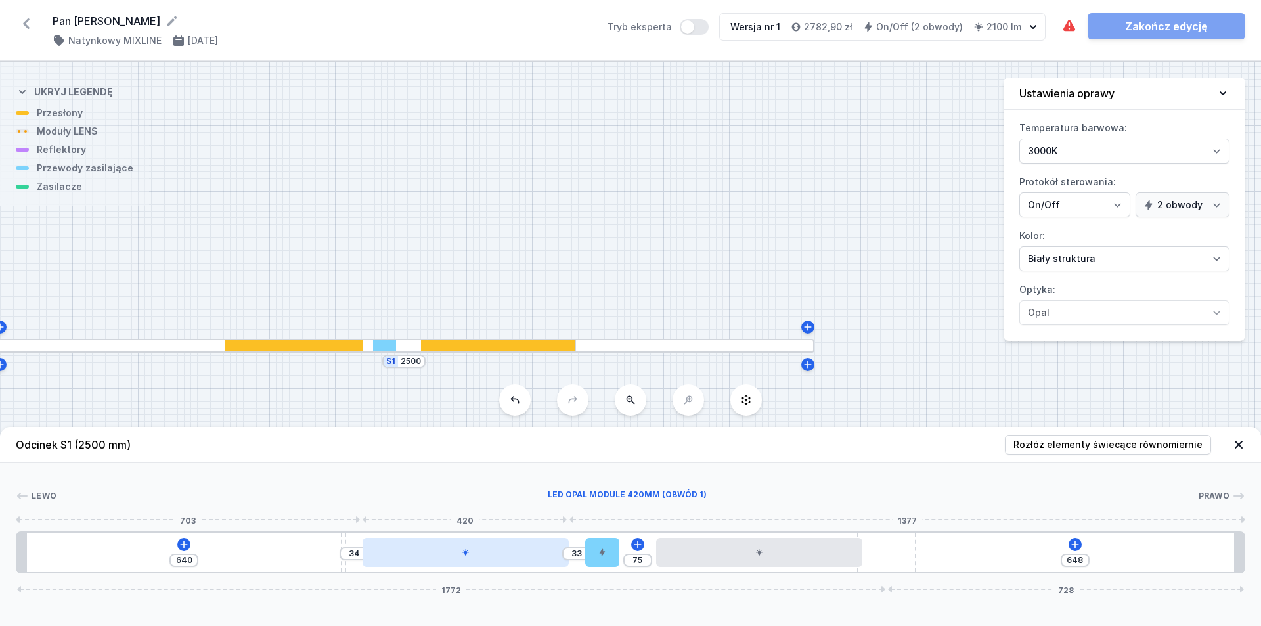
click at [400, 559] on div at bounding box center [466, 552] width 206 height 29
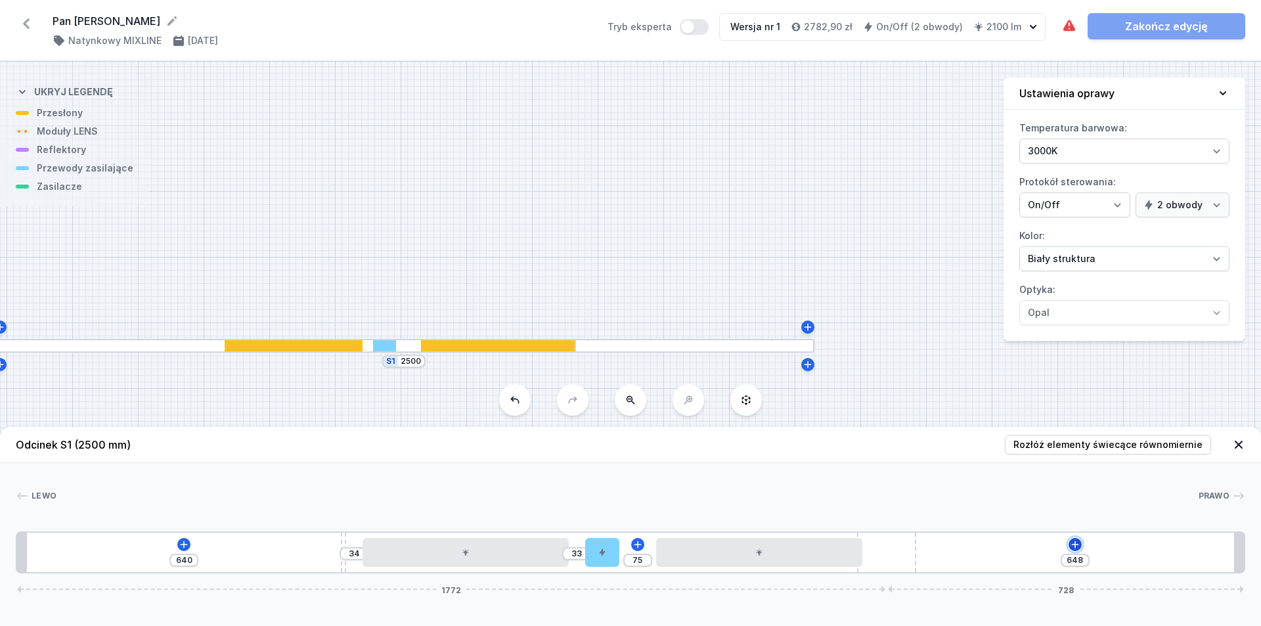
click at [609, 544] on icon at bounding box center [1074, 544] width 7 height 7
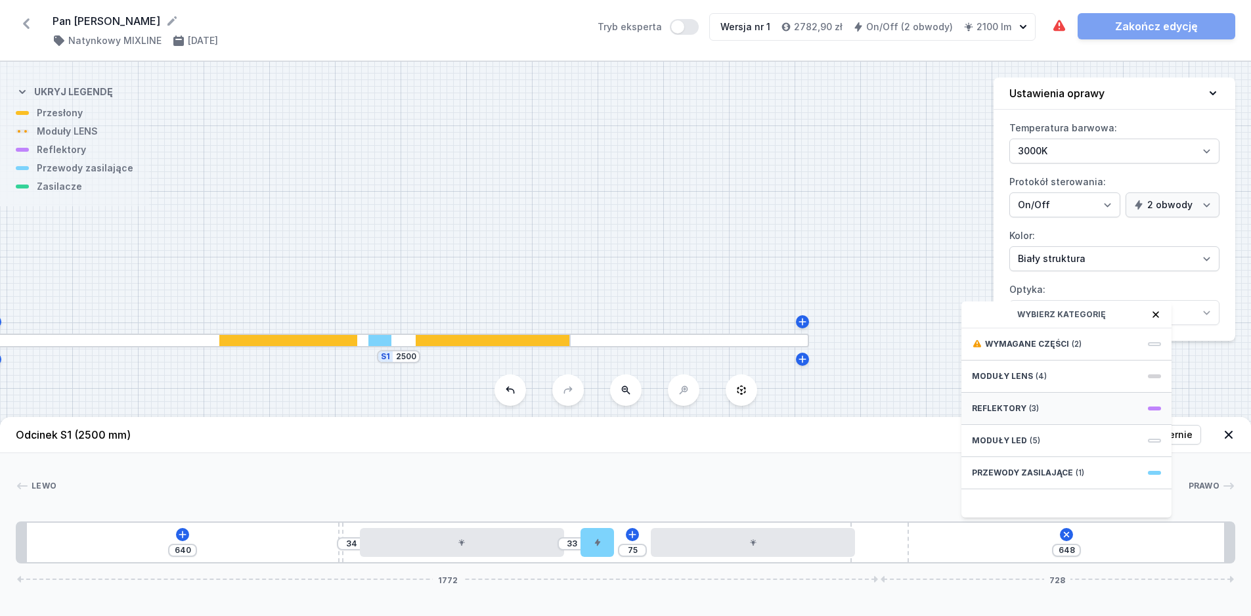
click at [609, 416] on div "Reflektory (3)" at bounding box center [1067, 409] width 210 height 32
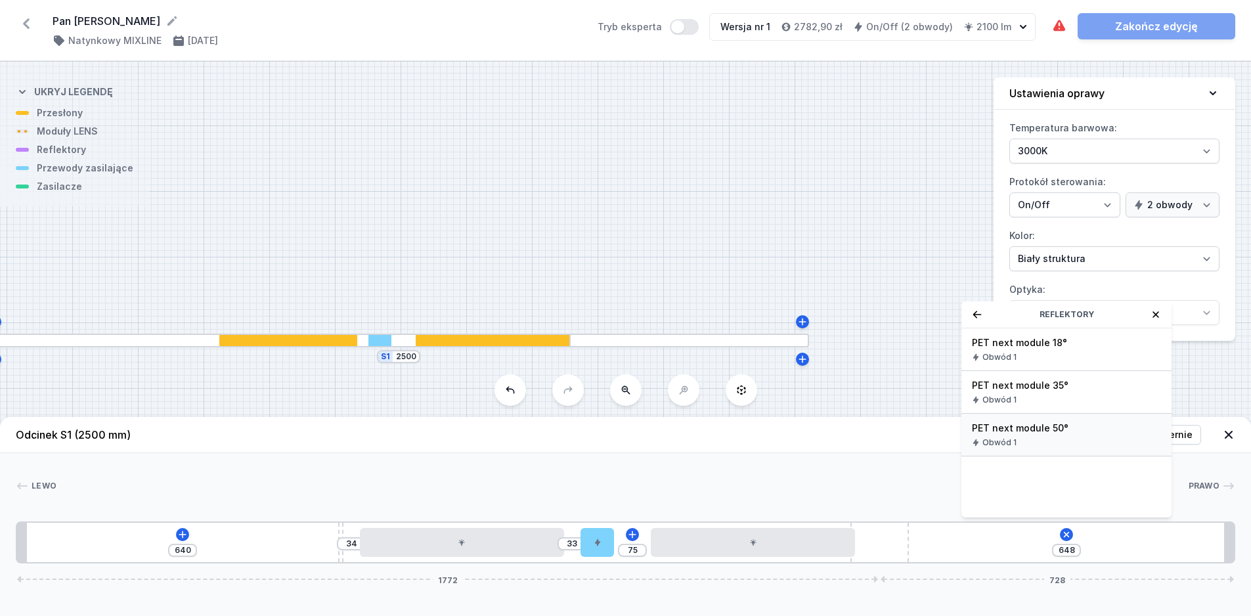
click at [609, 448] on div "Obwód 1" at bounding box center [1066, 442] width 189 height 11
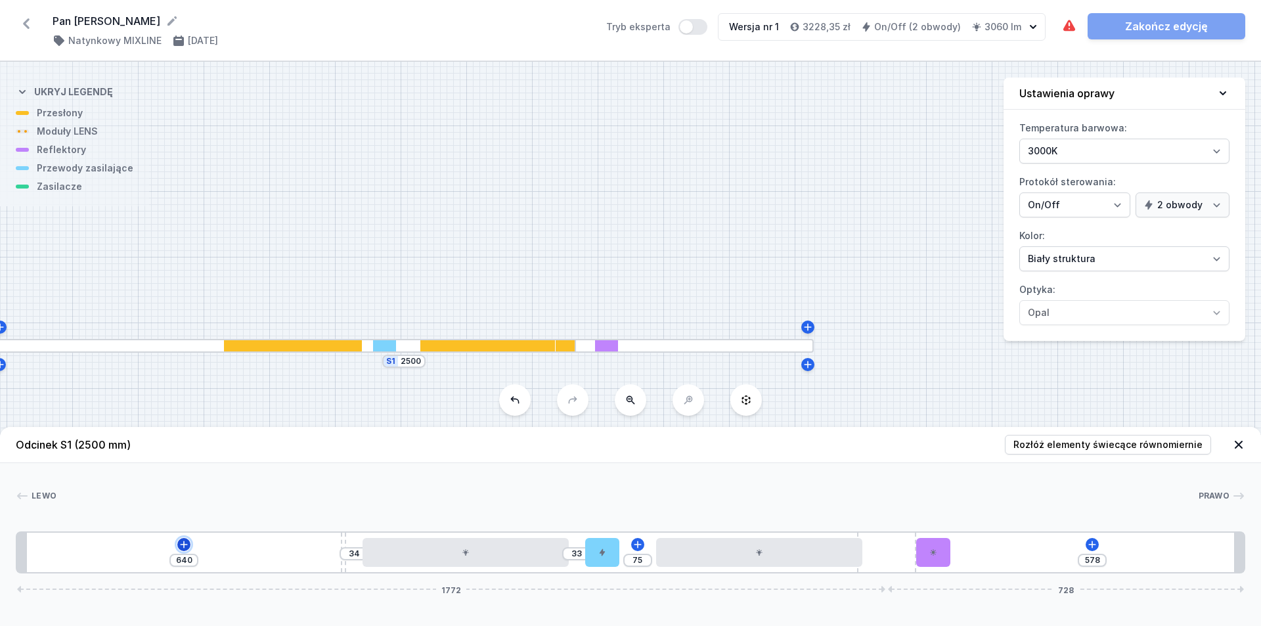
click at [181, 546] on icon at bounding box center [184, 544] width 11 height 11
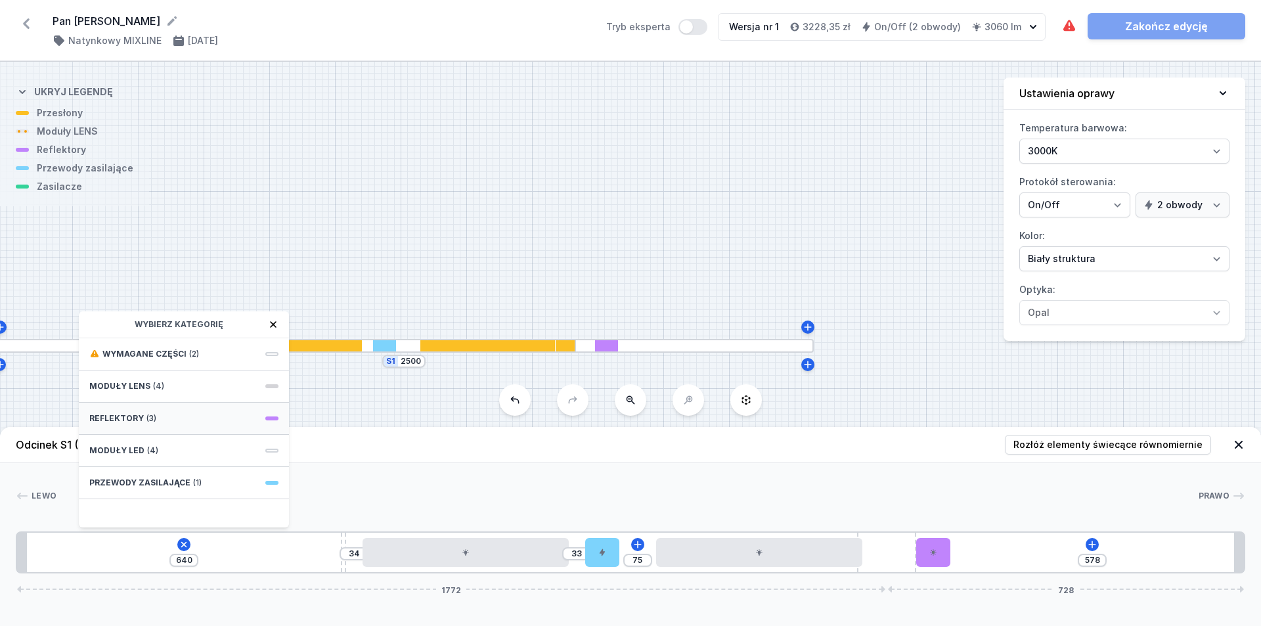
click at [192, 420] on div "Reflektory (3)" at bounding box center [184, 419] width 210 height 32
click at [147, 394] on span "PET next module 35°" at bounding box center [183, 395] width 189 height 13
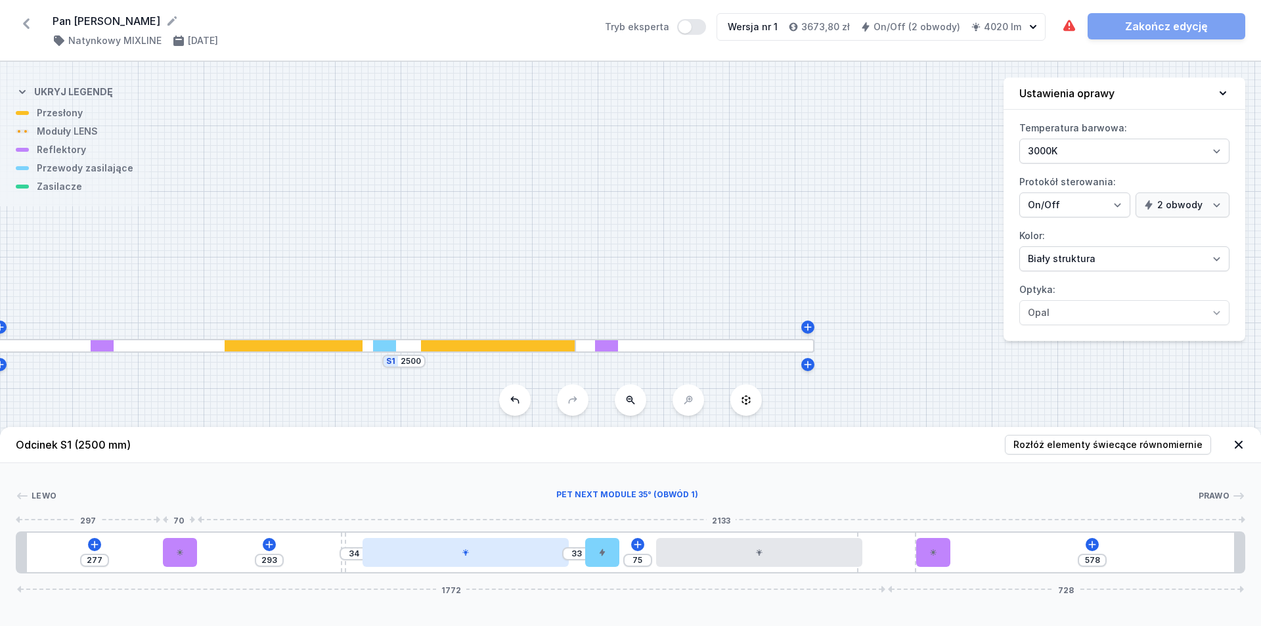
drag, startPoint x: 44, startPoint y: 552, endPoint x: 520, endPoint y: 556, distance: 476.2
click at [173, 550] on div at bounding box center [180, 552] width 34 height 29
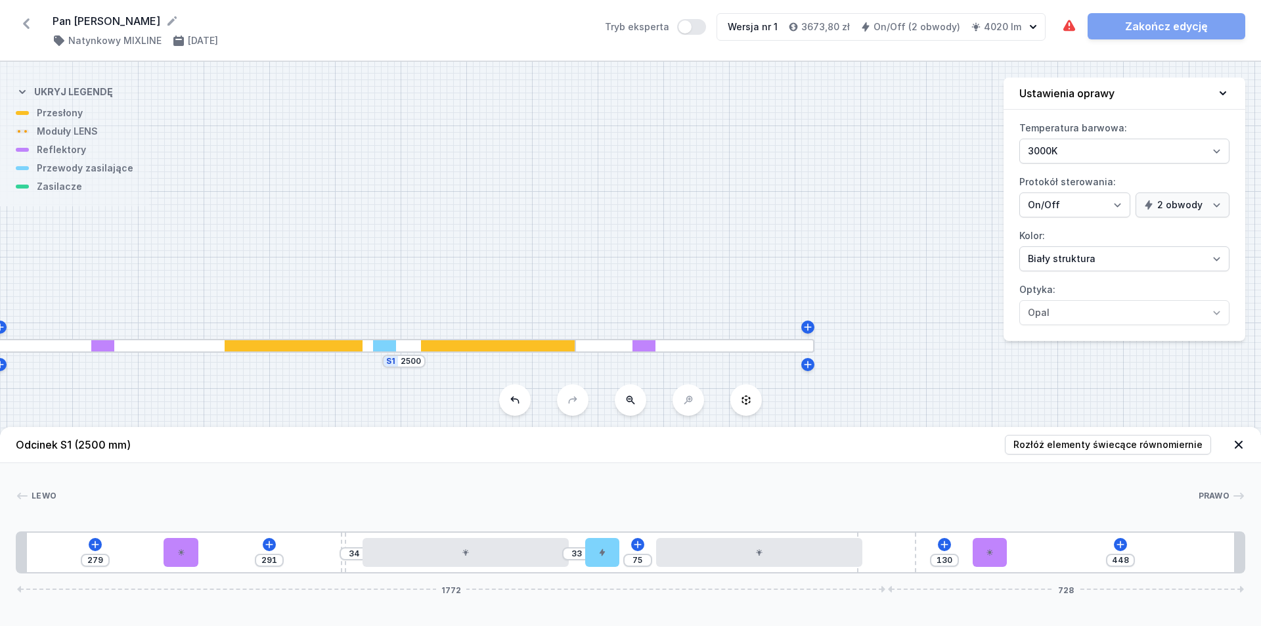
drag, startPoint x: 939, startPoint y: 554, endPoint x: 1021, endPoint y: 551, distance: 81.5
click at [609, 550] on div "279 291 34 33 75 130 448 1772 728" at bounding box center [630, 552] width 1229 height 42
click at [609, 544] on icon at bounding box center [1124, 544] width 11 height 11
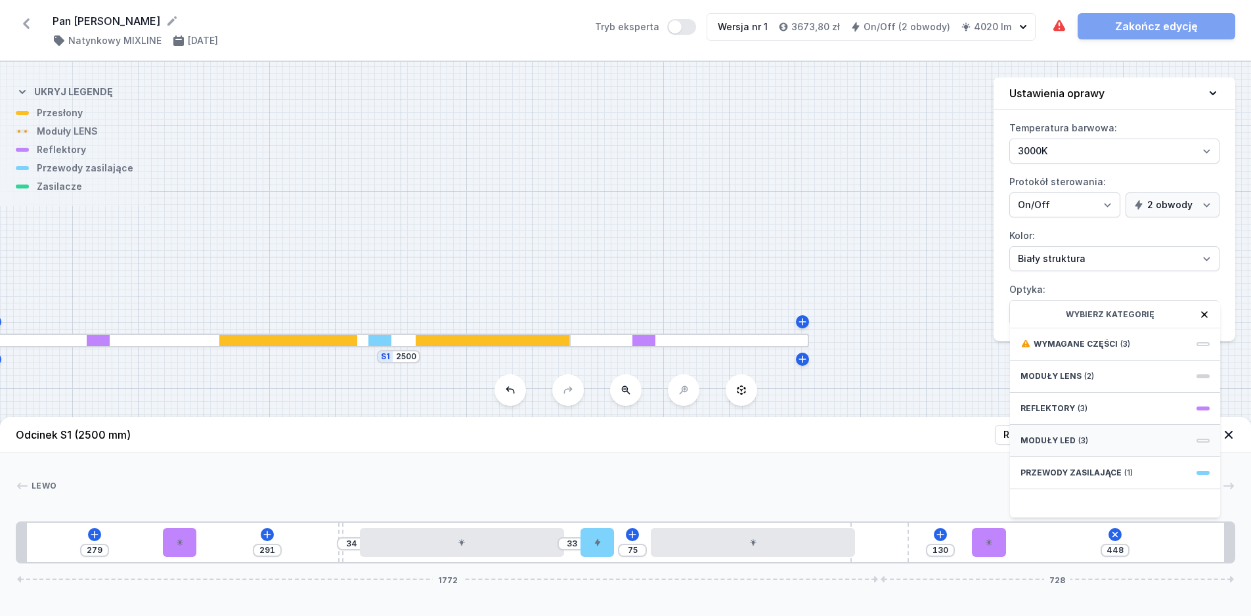
click at [609, 446] on div "Moduły LED (3)" at bounding box center [1115, 441] width 210 height 32
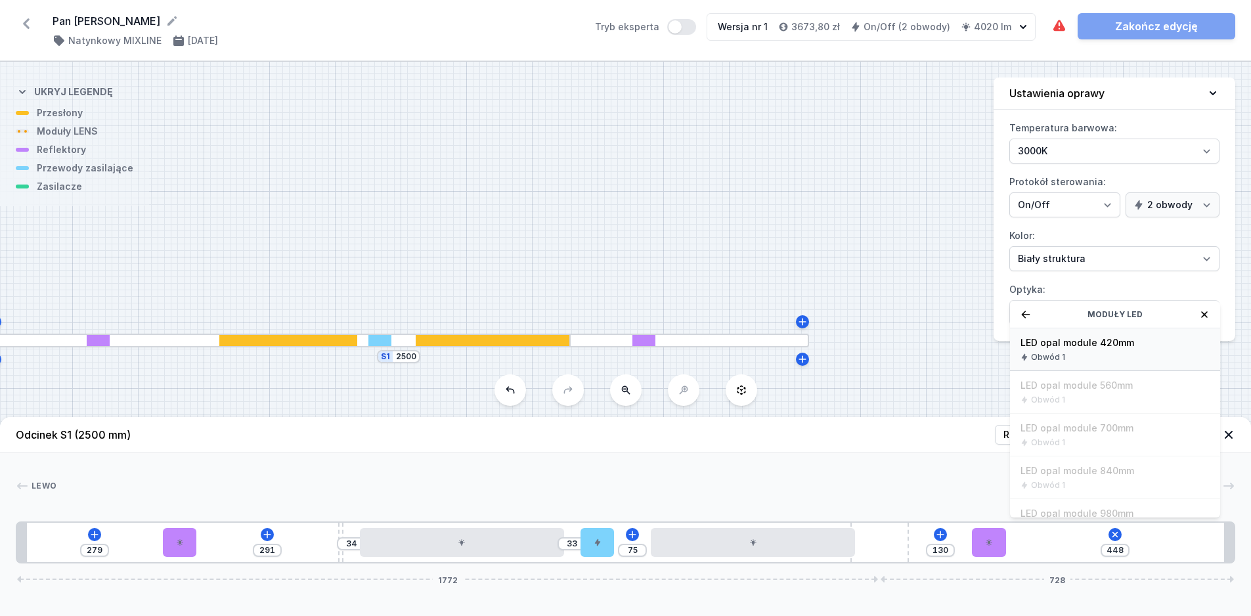
click at [609, 360] on div "LED opal module 420mm Obwód 1" at bounding box center [1115, 349] width 210 height 43
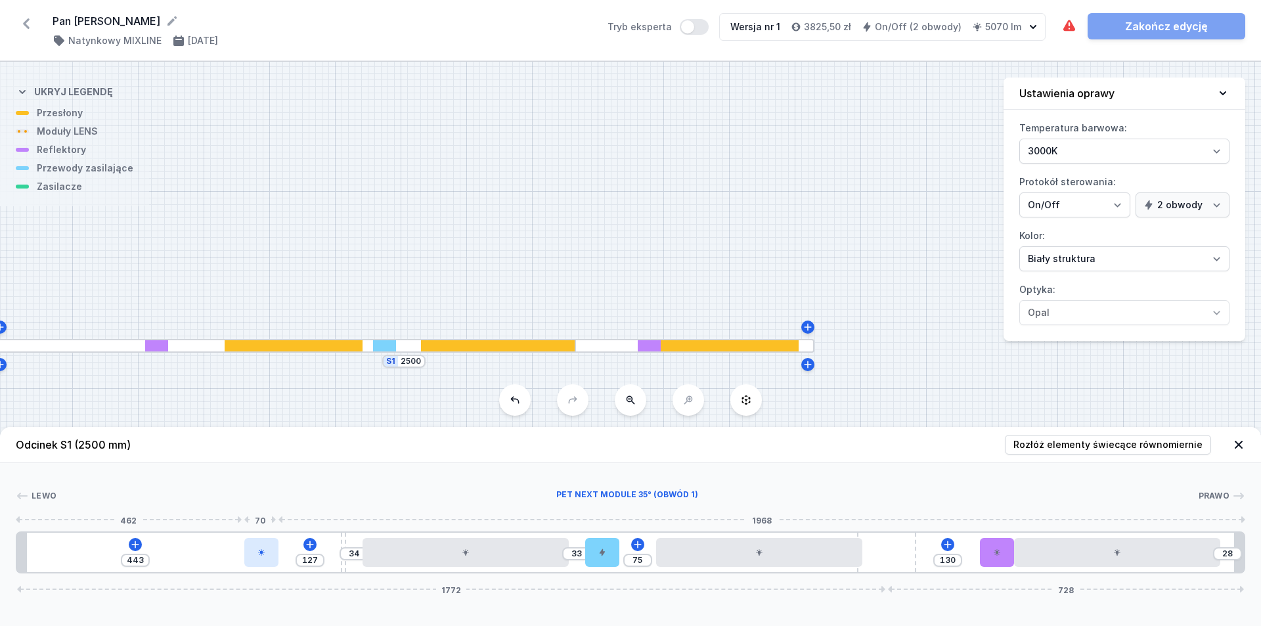
drag, startPoint x: 175, startPoint y: 553, endPoint x: 250, endPoint y: 556, distance: 74.9
click at [250, 556] on div at bounding box center [261, 552] width 34 height 29
click at [132, 544] on icon at bounding box center [135, 544] width 11 height 11
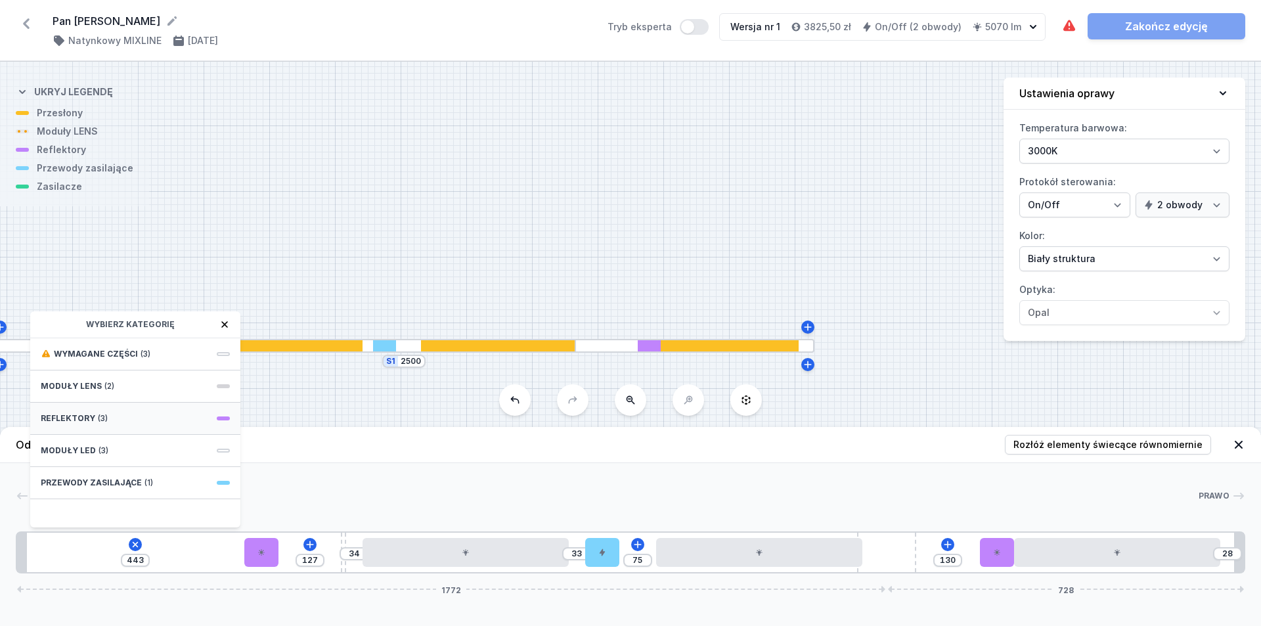
click at [125, 424] on div "Reflektory (3)" at bounding box center [135, 419] width 210 height 32
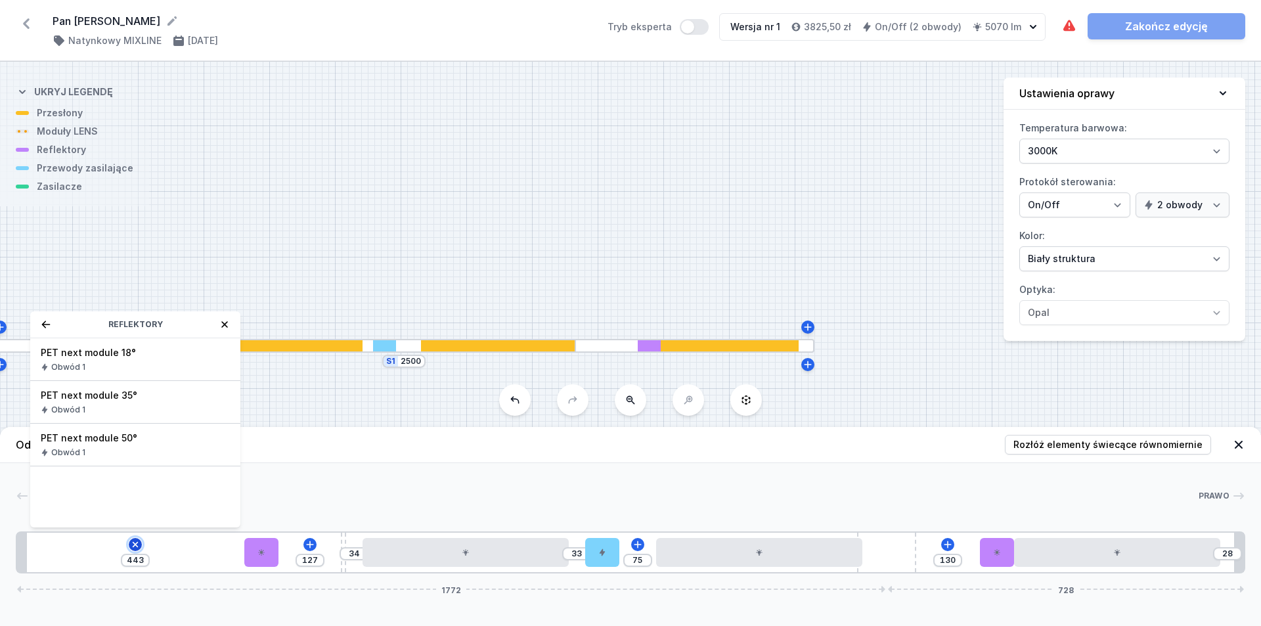
click at [133, 542] on icon at bounding box center [136, 544] width 11 height 11
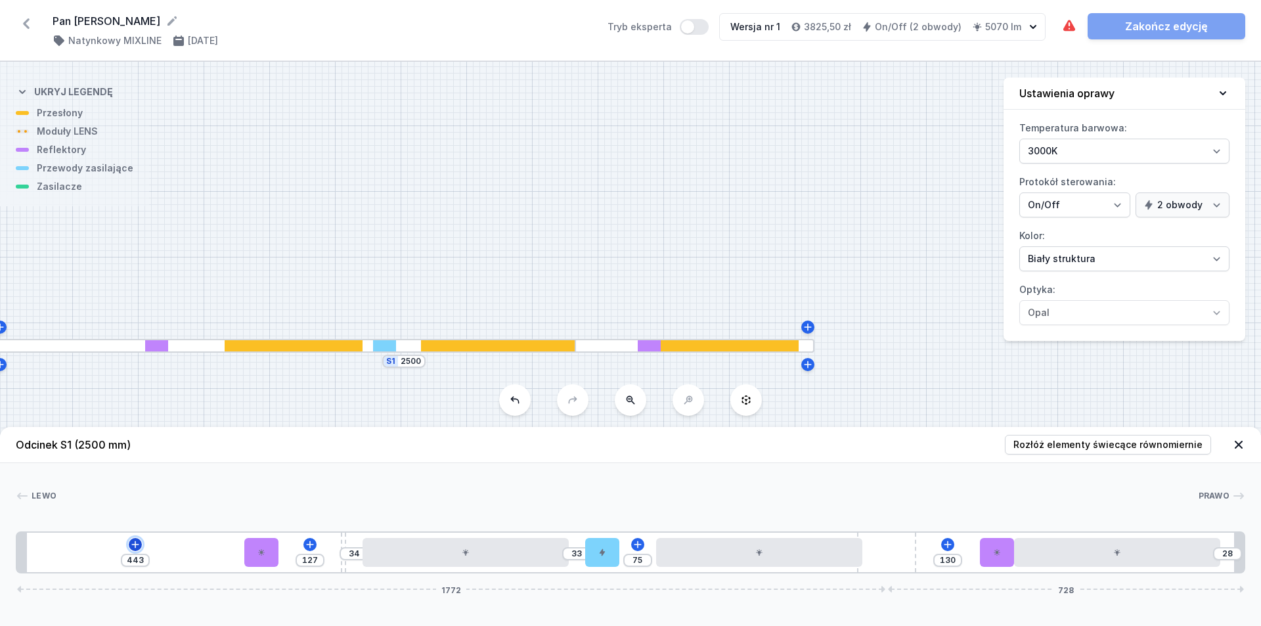
click at [133, 542] on icon at bounding box center [135, 544] width 11 height 11
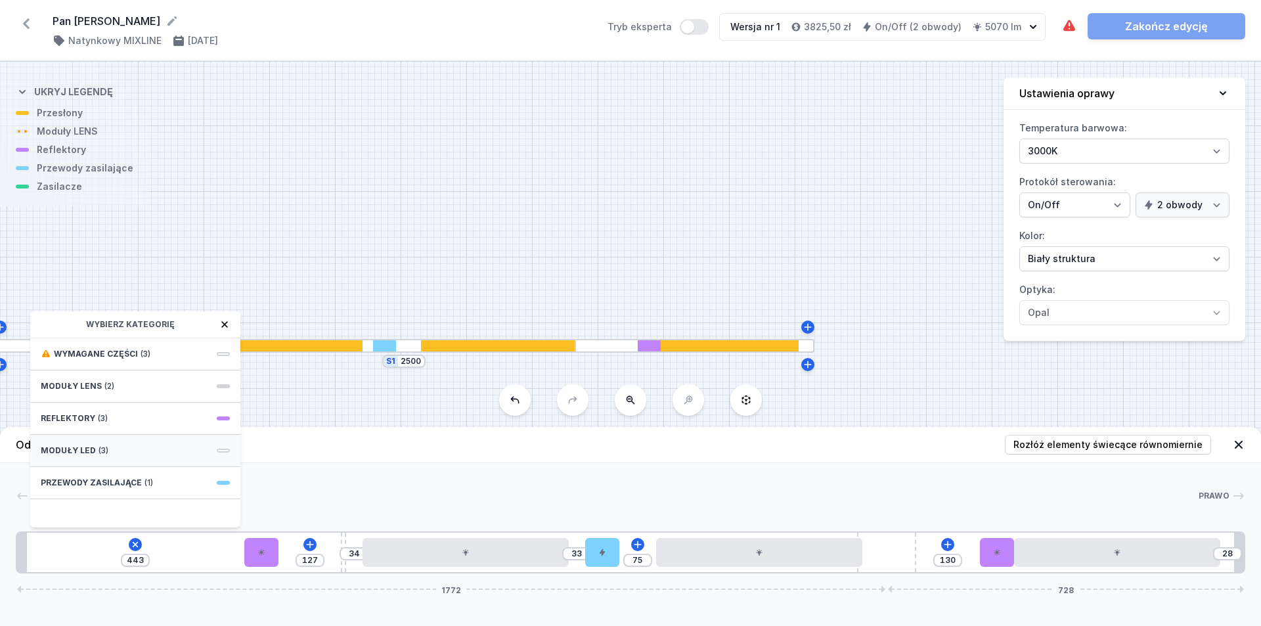
click at [99, 448] on span "(3)" at bounding box center [104, 450] width 10 height 11
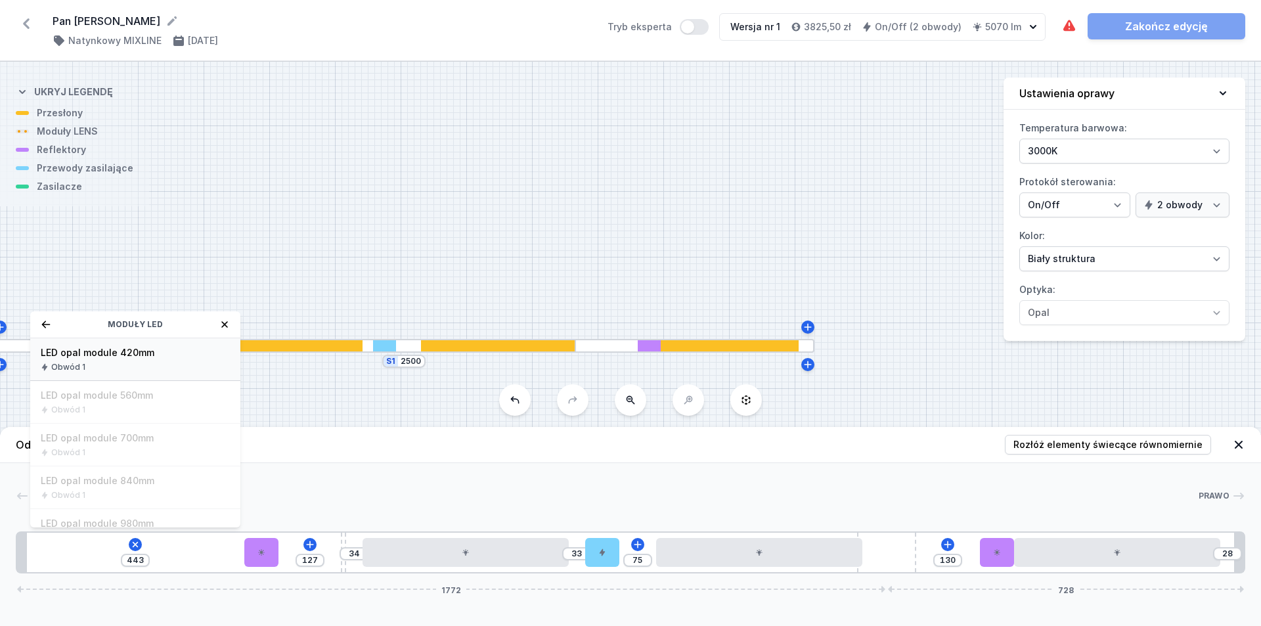
click at [110, 361] on div "LED opal module 420mm Obwód 1" at bounding box center [135, 359] width 210 height 43
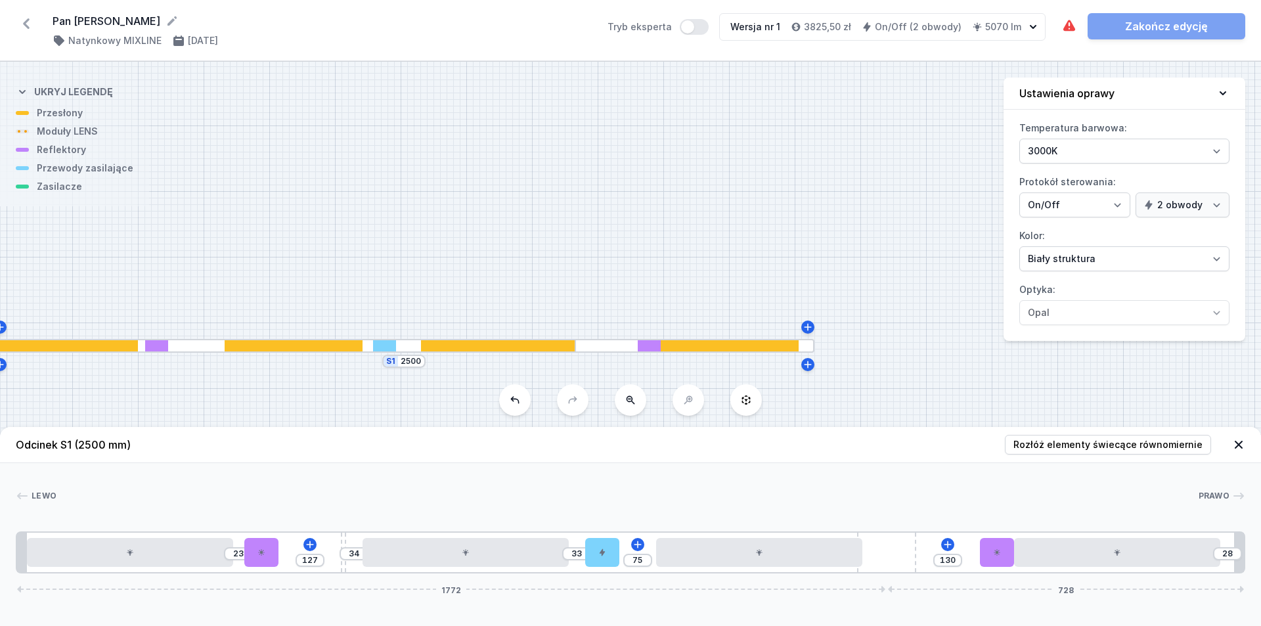
click at [326, 478] on div "Lewo Prawo 1 2 1 3 1 4 2 1 5 2 1 6 7 1 2 1 1 23 127 34 33 75 130 28 1772 728 20…" at bounding box center [630, 518] width 1261 height 110
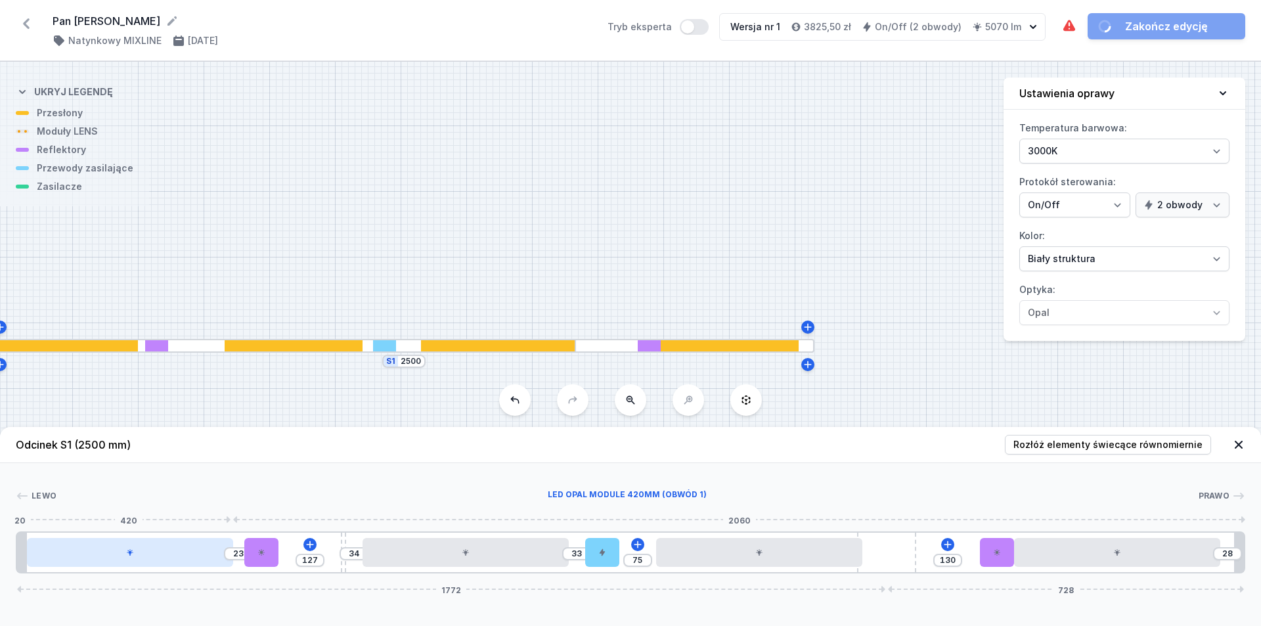
drag, startPoint x: 133, startPoint y: 552, endPoint x: 144, endPoint y: 551, distance: 11.8
click at [144, 551] on div at bounding box center [130, 552] width 206 height 29
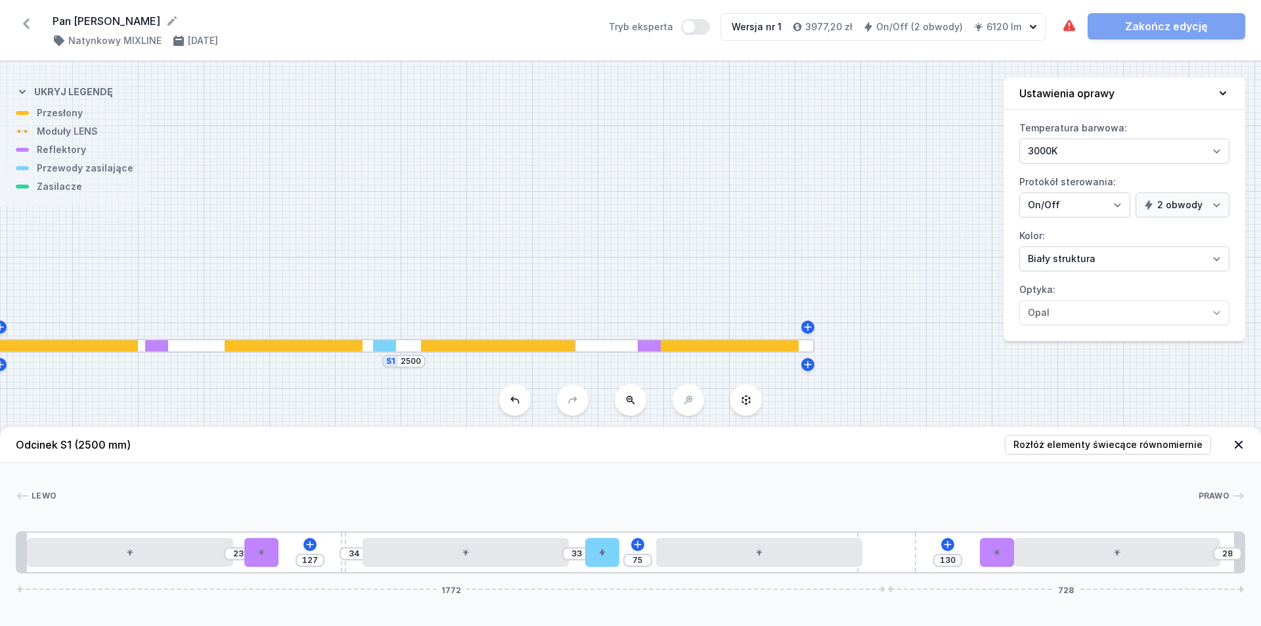
click at [205, 483] on div "Lewo Prawo 1 2 1 3 1 4 2 1 5 2 1 6 7 1 2 1 1 23 127 34 33 75 130 28 1772 728 20…" at bounding box center [630, 518] width 1261 height 110
click at [609, 449] on span "Rozłóż elementy świecące równomiernie" at bounding box center [1107, 444] width 189 height 13
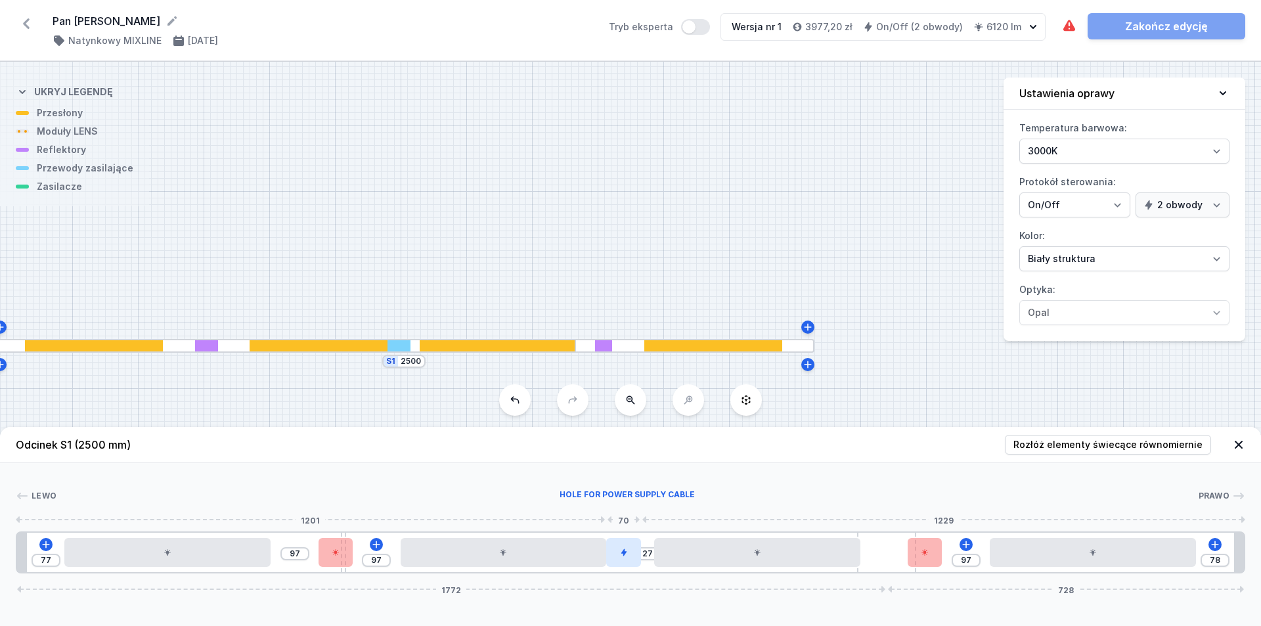
drag, startPoint x: 609, startPoint y: 557, endPoint x: 630, endPoint y: 556, distance: 21.1
click at [609, 556] on div at bounding box center [623, 552] width 34 height 29
drag, startPoint x: 336, startPoint y: 557, endPoint x: 314, endPoint y: 556, distance: 21.7
click at [314, 556] on div "77 73 111 27 97 78 1772 728" at bounding box center [630, 552] width 1229 height 42
drag, startPoint x: 295, startPoint y: 557, endPoint x: 317, endPoint y: 554, distance: 21.8
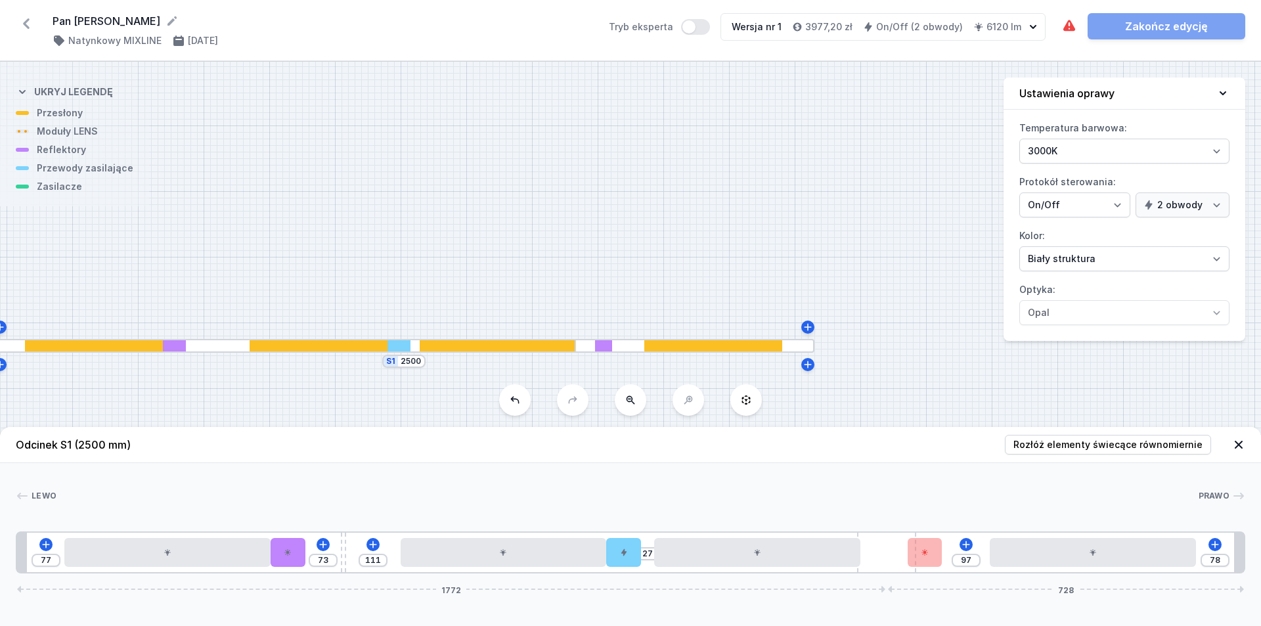
click at [317, 556] on div "77 73 111 27 97 78 1772 728" at bounding box center [630, 552] width 1229 height 42
drag, startPoint x: 288, startPoint y: 552, endPoint x: 316, endPoint y: 558, distance: 28.4
click at [317, 556] on div "77 73 111 27 97 78 1772 728" at bounding box center [630, 552] width 1229 height 42
click at [323, 563] on input "73" at bounding box center [323, 560] width 21 height 11
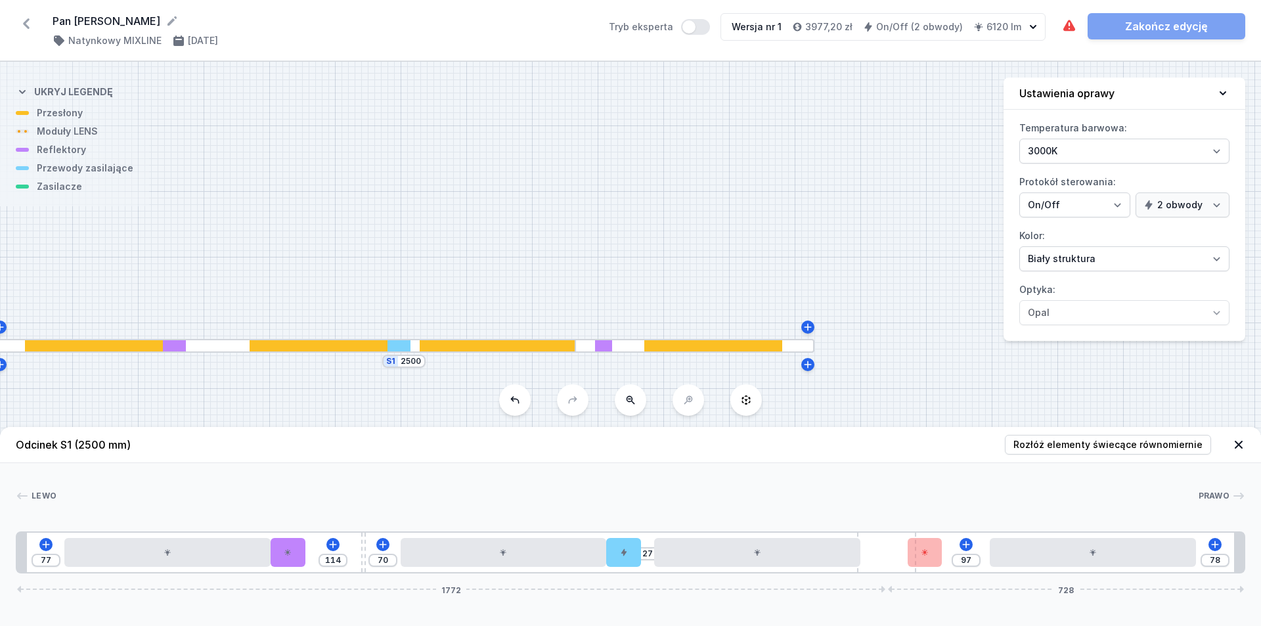
drag, startPoint x: 330, startPoint y: 540, endPoint x: 357, endPoint y: 539, distance: 27.6
click at [357, 539] on div "77 114 70 27 97 78 1772 728" at bounding box center [630, 552] width 1229 height 42
drag, startPoint x: 288, startPoint y: 553, endPoint x: 319, endPoint y: 553, distance: 30.2
click at [319, 553] on div at bounding box center [325, 552] width 34 height 29
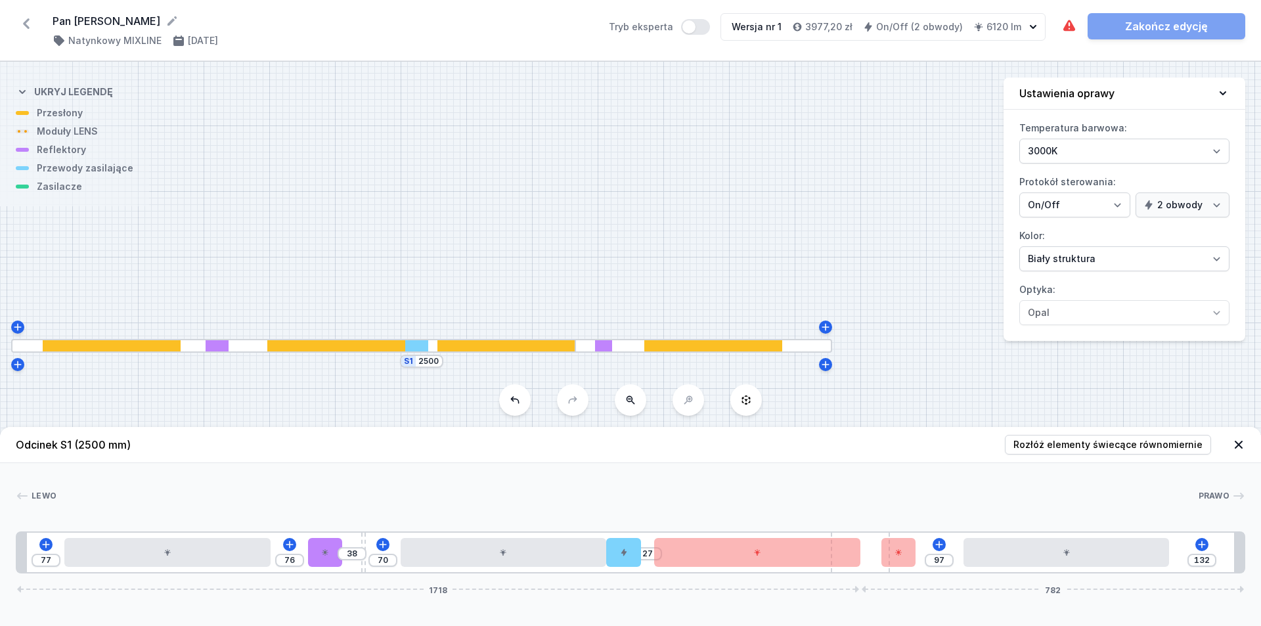
drag, startPoint x: 912, startPoint y: 569, endPoint x: 920, endPoint y: 566, distance: 8.9
click at [609, 566] on div "77 76 38 70 27 97 132 1718 782" at bounding box center [630, 552] width 1229 height 42
drag, startPoint x: 861, startPoint y: 562, endPoint x: 907, endPoint y: 560, distance: 46.0
click at [609, 560] on div "77 76 38 70 27 97 123 1718 782" at bounding box center [630, 552] width 1229 height 42
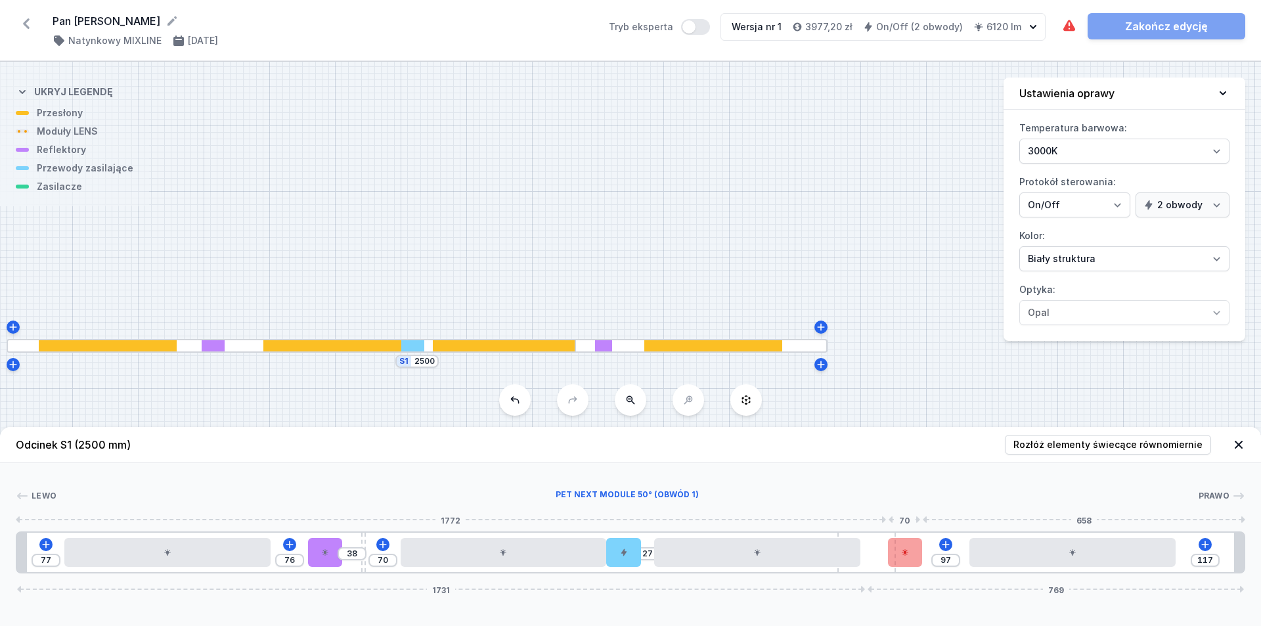
drag, startPoint x: 873, startPoint y: 548, endPoint x: 898, endPoint y: 543, distance: 26.0
click at [609, 545] on div "77 76 38 70 27 97 117 1731 769" at bounding box center [630, 552] width 1229 height 42
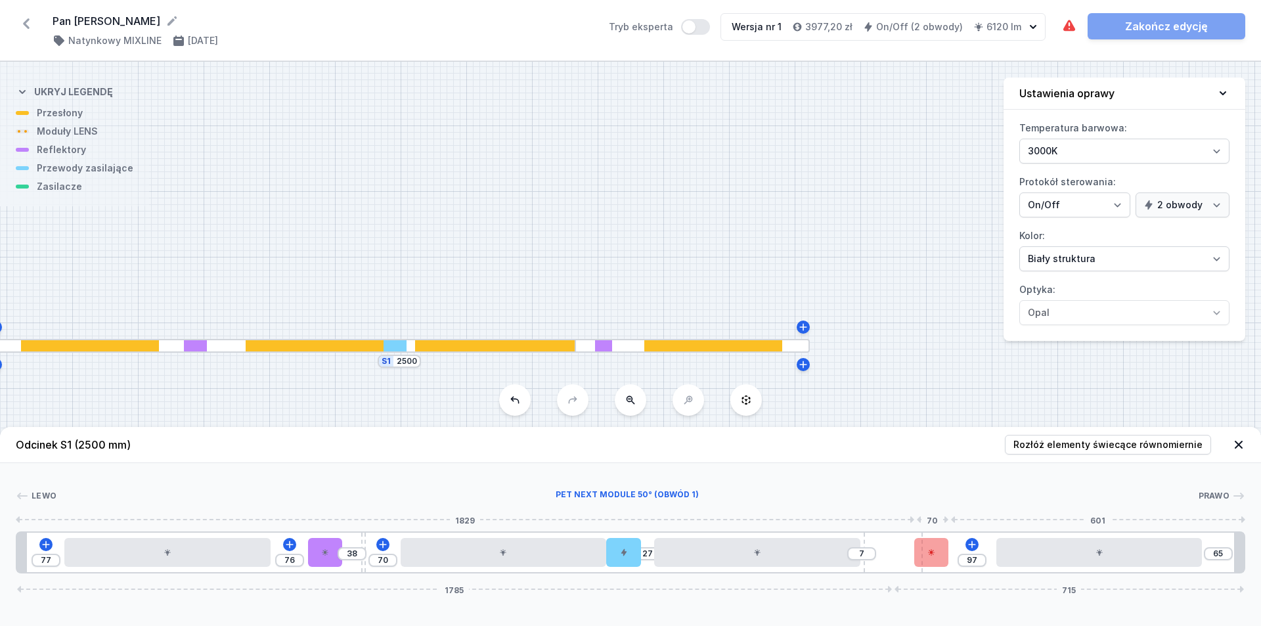
drag, startPoint x: 868, startPoint y: 541, endPoint x: 939, endPoint y: 540, distance: 70.9
click at [609, 540] on div "77 76 38 70 27 7 97 65 1785 715" at bounding box center [630, 552] width 1229 height 42
drag, startPoint x: 945, startPoint y: 559, endPoint x: 953, endPoint y: 557, distance: 8.1
click at [609, 557] on div at bounding box center [940, 552] width 34 height 29
click at [326, 552] on div "77 114 38 70 27 7 80 65 1785 715" at bounding box center [630, 552] width 1229 height 42
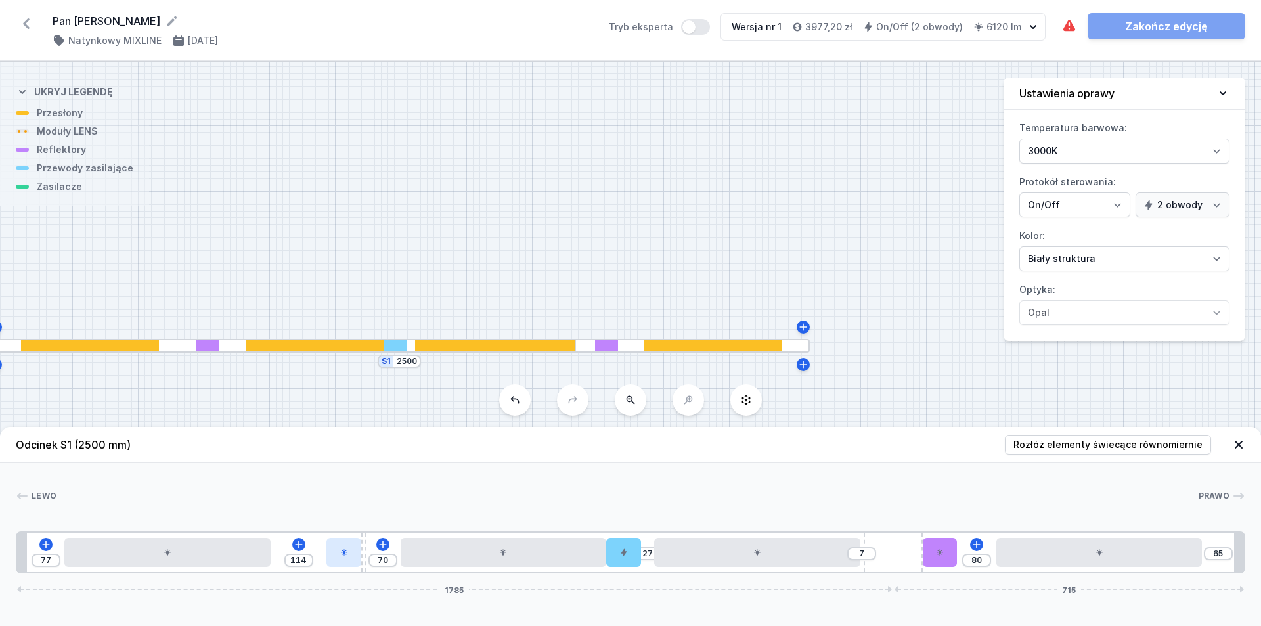
click at [326, 552] on div "77 114 70 27 7 80 65 1785 715" at bounding box center [630, 552] width 1229 height 42
click at [609, 434] on header "Odcinek S1 (2500 mm) Rozłóż elementy świecące równomiernie" at bounding box center [630, 445] width 1261 height 36
click at [609, 443] on span "Rozłóż elementy świecące równomiernie" at bounding box center [1107, 444] width 189 height 13
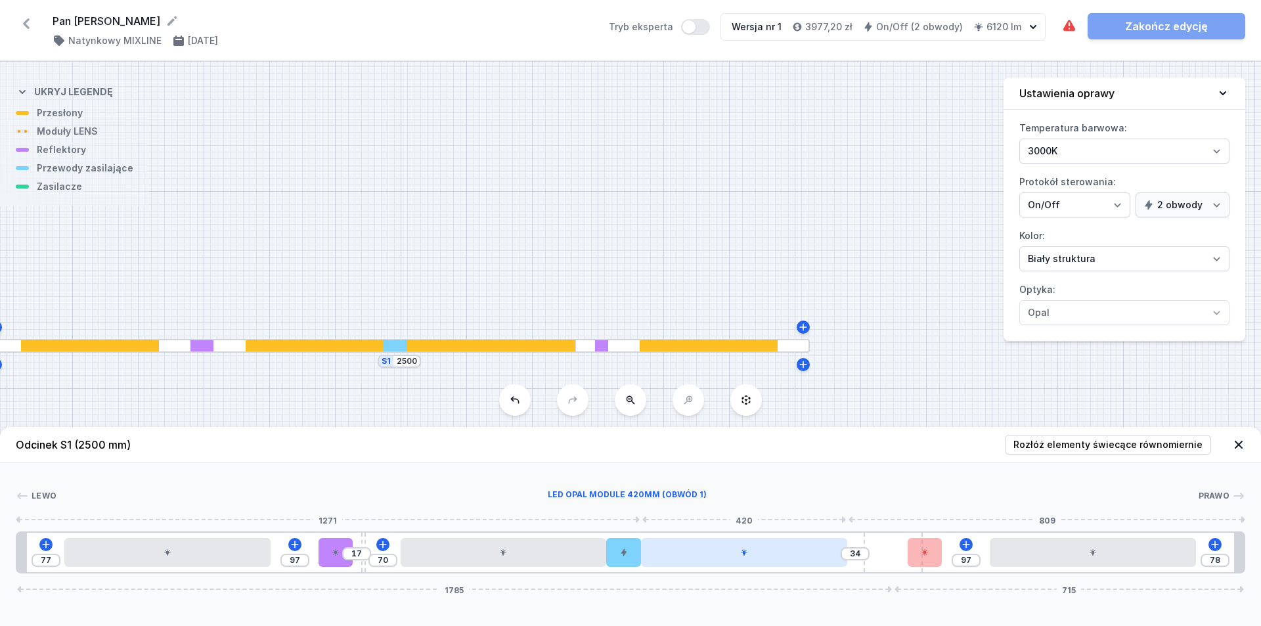
click at [609, 560] on div at bounding box center [744, 552] width 206 height 29
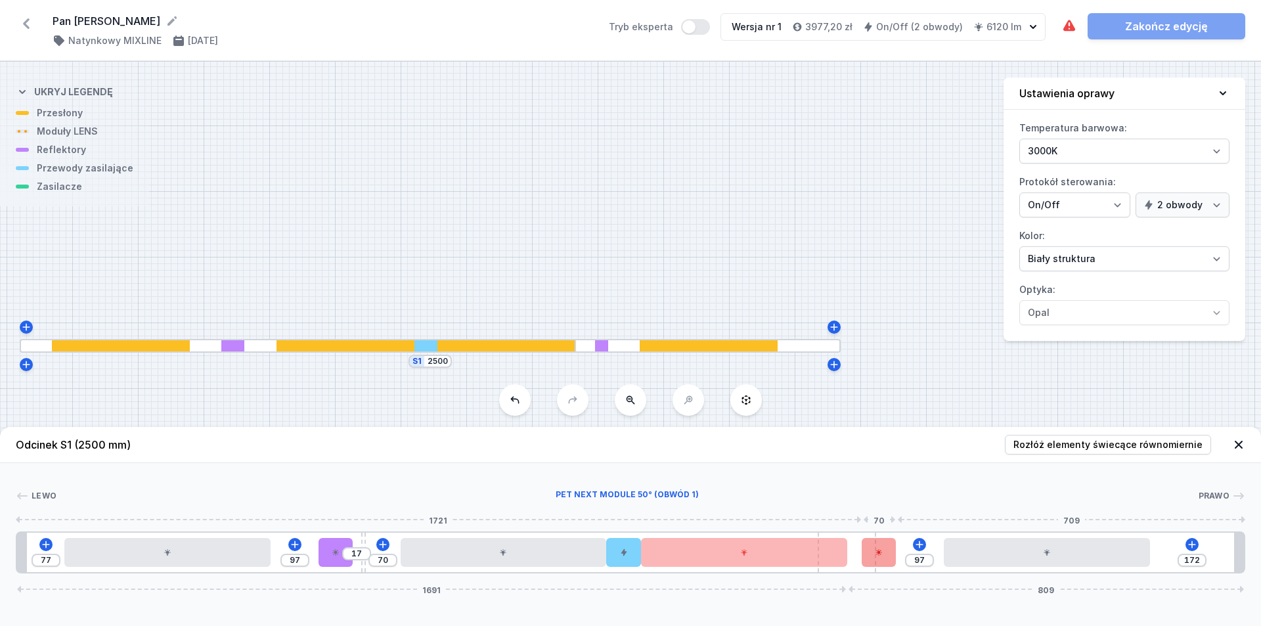
drag, startPoint x: 896, startPoint y: 558, endPoint x: 887, endPoint y: 558, distance: 8.6
click at [609, 558] on div "77 97 17 70 97 172 1691 809" at bounding box center [630, 552] width 1229 height 42
click at [609, 445] on span "Rozłóż elementy świecące równomiernie" at bounding box center [1107, 444] width 189 height 13
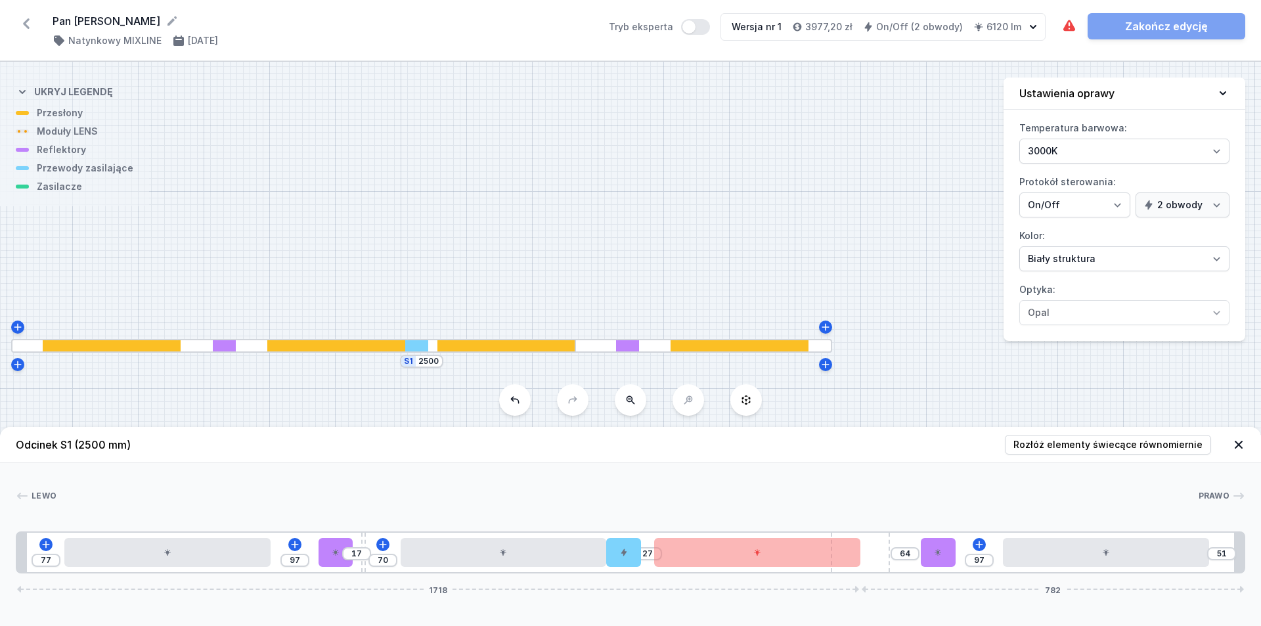
drag, startPoint x: 875, startPoint y: 556, endPoint x: 916, endPoint y: 555, distance: 40.7
click at [609, 555] on div "77 97 17 70 27 64 97 51 1718 782" at bounding box center [630, 552] width 1229 height 42
drag, startPoint x: 875, startPoint y: 547, endPoint x: 903, endPoint y: 546, distance: 28.2
click at [609, 546] on div "77 97 17 70 27 64 97 51 1718 782" at bounding box center [630, 552] width 1229 height 42
click at [609, 485] on div "[PERSON_NAME] 1 2 1 3 1 4 2 1 5 2 1 6 7 1 2 1 1 77 97 17 70 27 64 97 51 1718 78…" at bounding box center [630, 518] width 1261 height 110
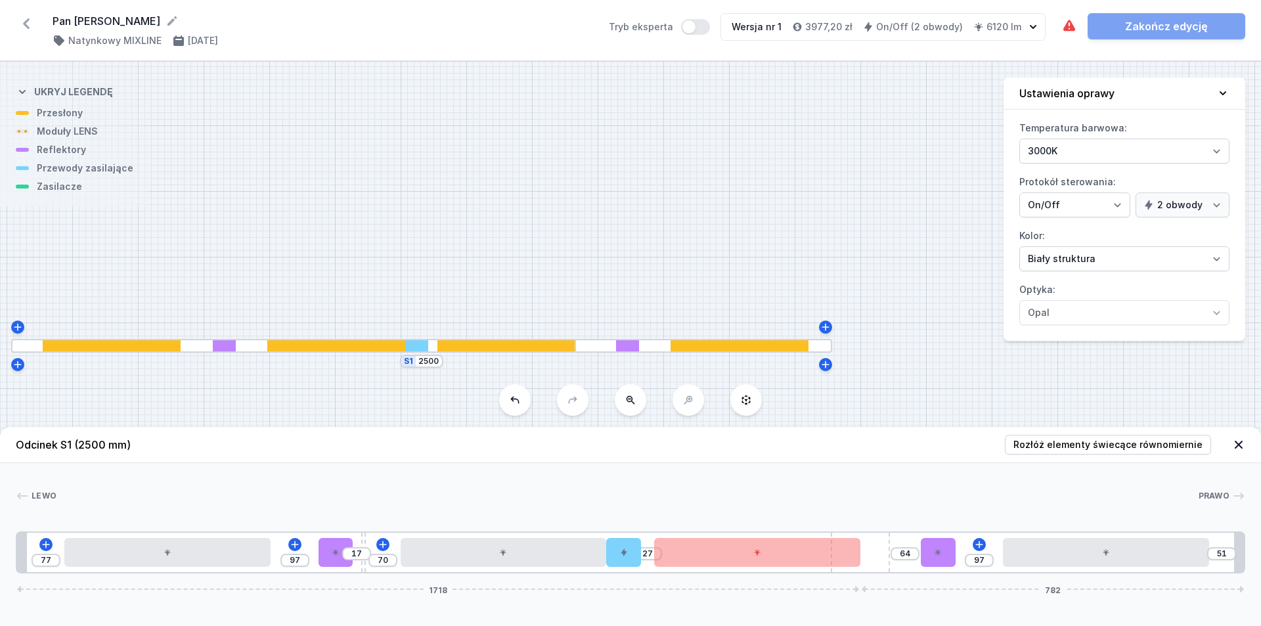
click at [609, 26] on div "Oprawa zawiera kolizje elementów. Wymagane części nie zostały dodane. Zakończ e…" at bounding box center [1153, 26] width 184 height 26
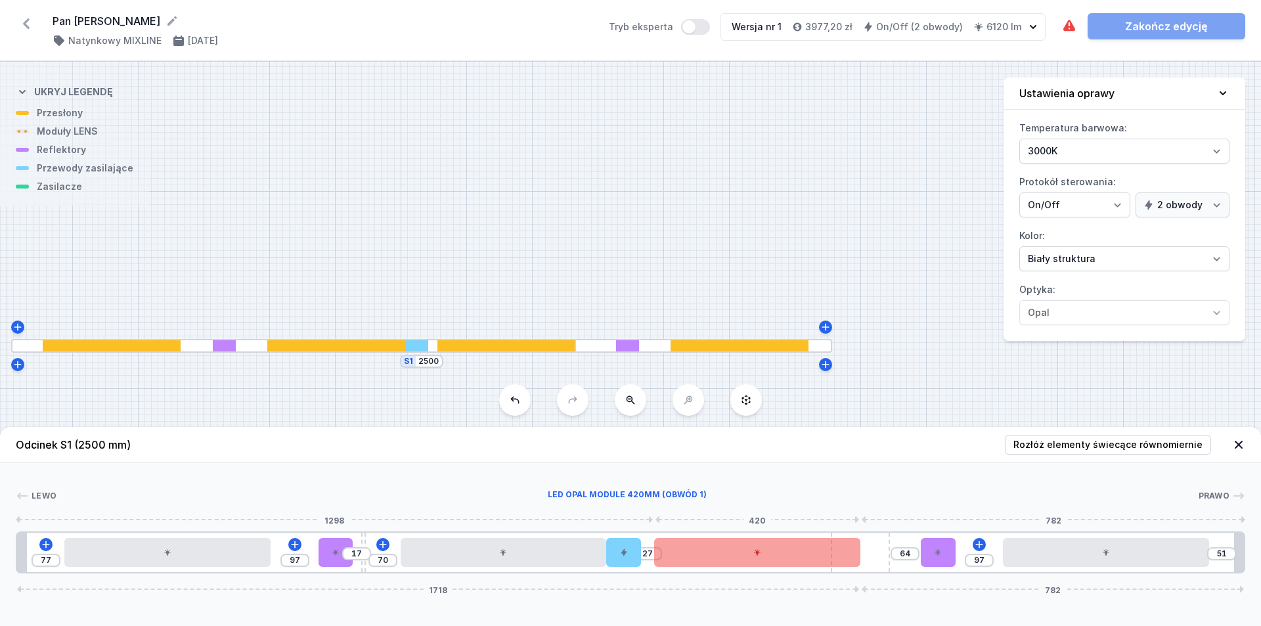
click at [609, 562] on div at bounding box center [757, 552] width 206 height 29
drag, startPoint x: 747, startPoint y: 562, endPoint x: 732, endPoint y: 561, distance: 14.5
click at [609, 561] on div at bounding box center [744, 552] width 206 height 29
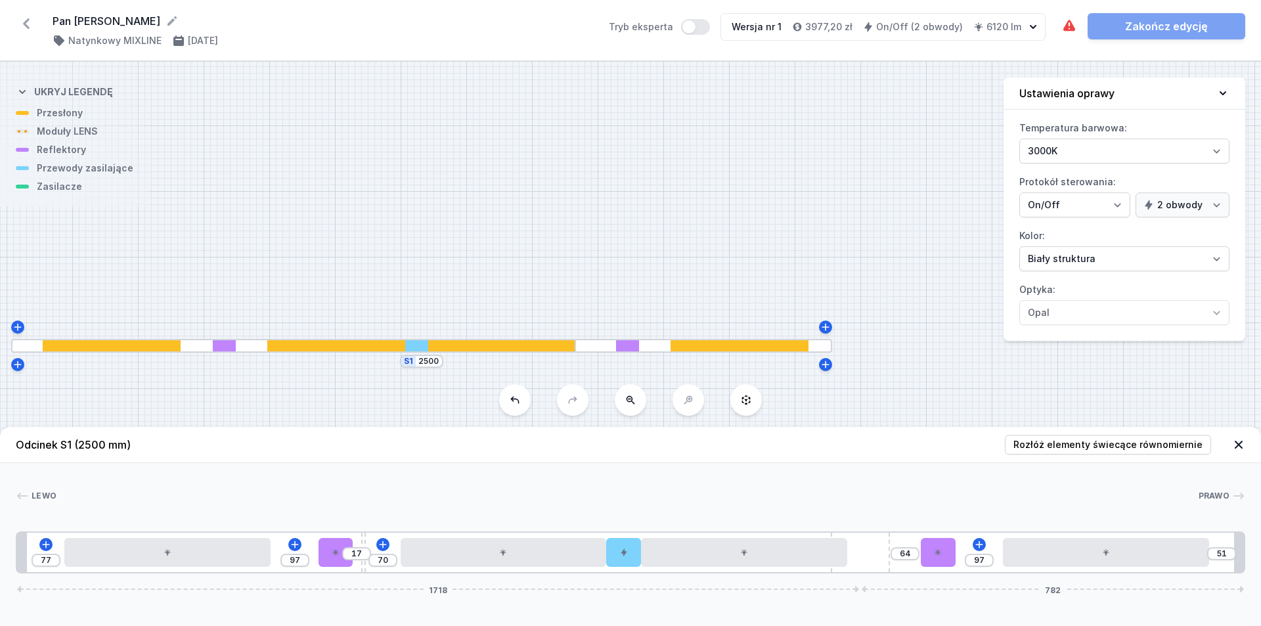
click at [609, 23] on div "Wymagane części nie zostały dodane. Zakończ edycję" at bounding box center [1153, 26] width 184 height 26
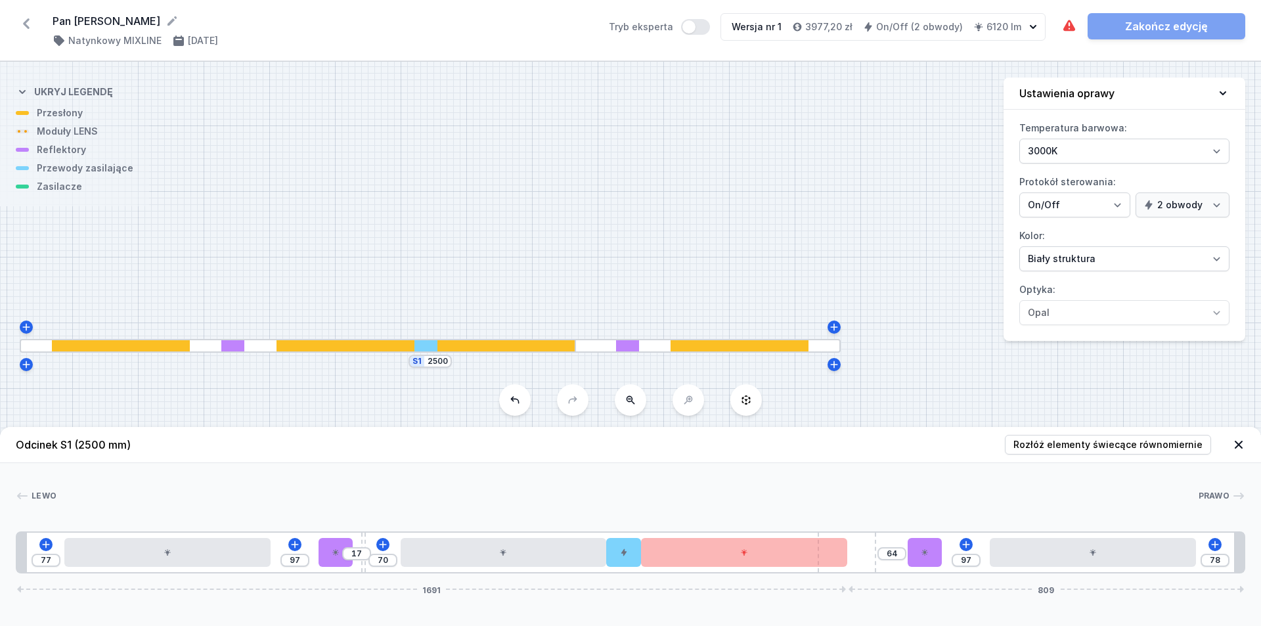
drag, startPoint x: 875, startPoint y: 562, endPoint x: 891, endPoint y: 556, distance: 16.6
click at [609, 556] on div "77 97 17 70 64 97 78 1691 809" at bounding box center [630, 552] width 1229 height 42
drag, startPoint x: 857, startPoint y: 552, endPoint x: 878, endPoint y: 549, distance: 21.2
click at [609, 549] on div "77 97 17 70 64 97 78 1691 809" at bounding box center [630, 552] width 1229 height 42
drag, startPoint x: 865, startPoint y: 548, endPoint x: 900, endPoint y: 548, distance: 34.8
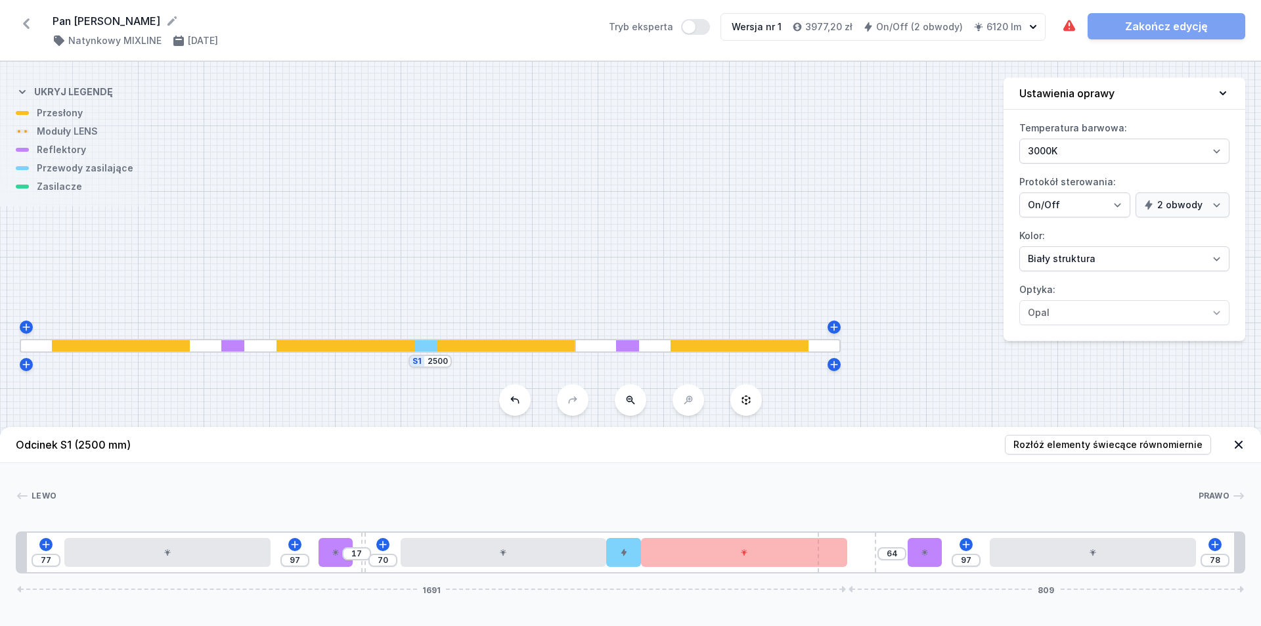
click at [609, 548] on div "77 97 17 70 64 97 78 1691 809" at bounding box center [630, 552] width 1229 height 42
drag, startPoint x: 872, startPoint y: 554, endPoint x: 904, endPoint y: 556, distance: 32.2
click at [609, 556] on div "77 97 17 70 64 97 78 1691 809" at bounding box center [630, 552] width 1229 height 42
click at [609, 554] on icon at bounding box center [925, 552] width 8 height 8
drag, startPoint x: 929, startPoint y: 559, endPoint x: 956, endPoint y: 558, distance: 27.6
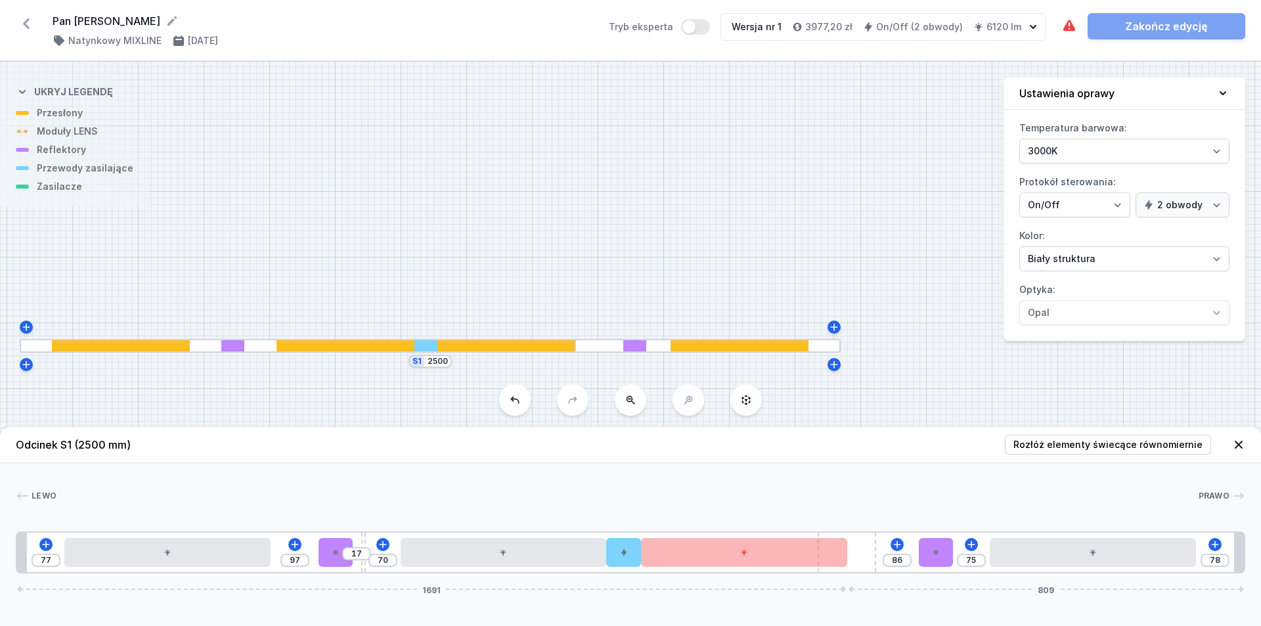
click at [609, 558] on div "77 97 17 70 86 75 78 1691 809" at bounding box center [630, 552] width 1229 height 42
drag, startPoint x: 329, startPoint y: 560, endPoint x: 308, endPoint y: 559, distance: 21.0
click at [308, 559] on div "77 114 70 86 75 78 1691 809" at bounding box center [630, 552] width 1229 height 42
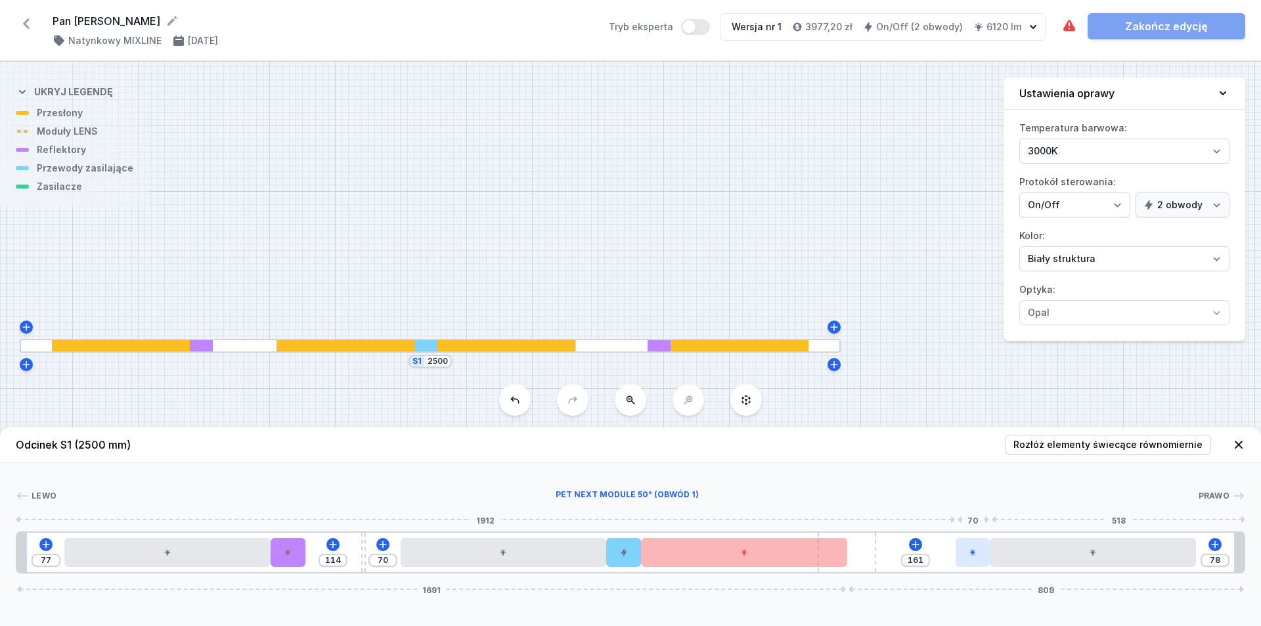
drag, startPoint x: 937, startPoint y: 553, endPoint x: 971, endPoint y: 556, distance: 34.3
click at [609, 556] on div at bounding box center [973, 552] width 34 height 29
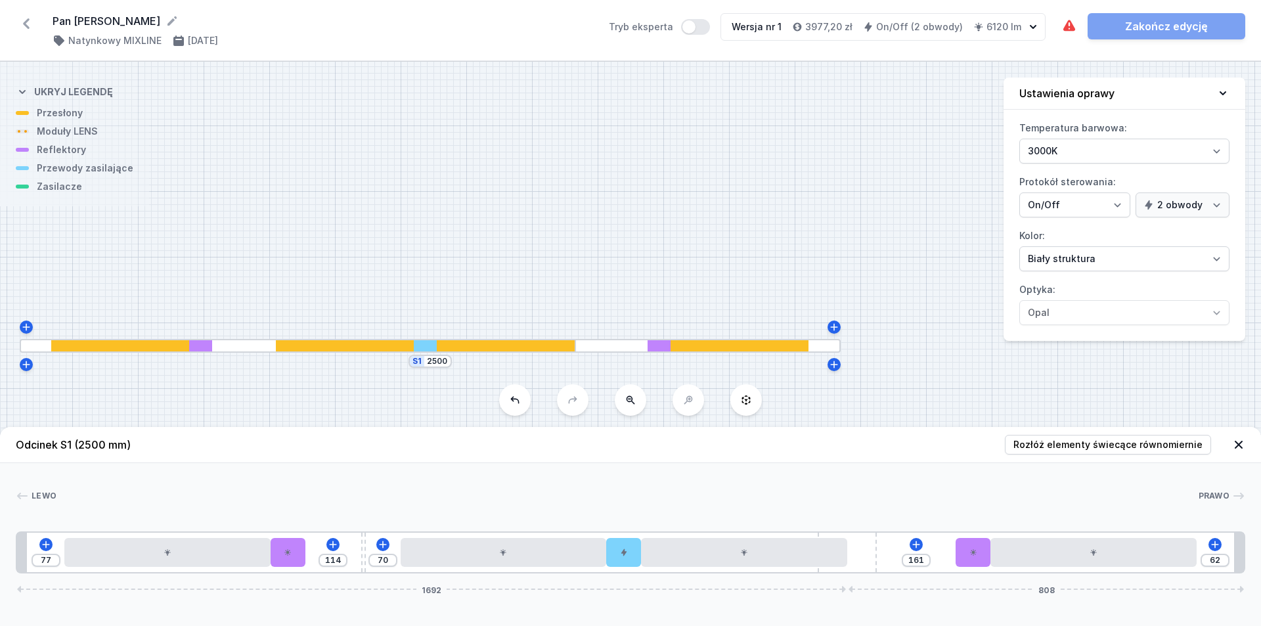
drag, startPoint x: 856, startPoint y: 558, endPoint x: 889, endPoint y: 556, distance: 32.2
click at [609, 556] on div "77 114 70 161 62 1692 808" at bounding box center [630, 552] width 1229 height 42
click at [609, 30] on div "Wymagane części nie zostały dodane. Zakończ edycję" at bounding box center [1153, 26] width 184 height 26
click at [609, 540] on icon at bounding box center [923, 544] width 11 height 11
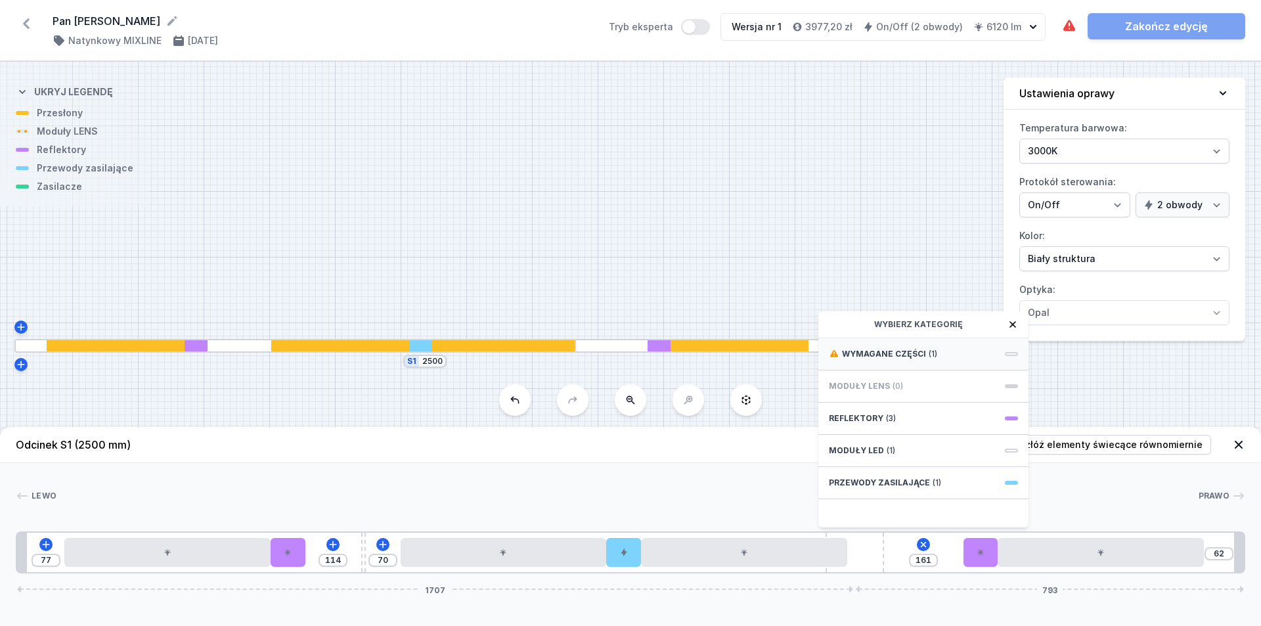
click at [609, 359] on div "Wymagane części (1)" at bounding box center [923, 354] width 210 height 32
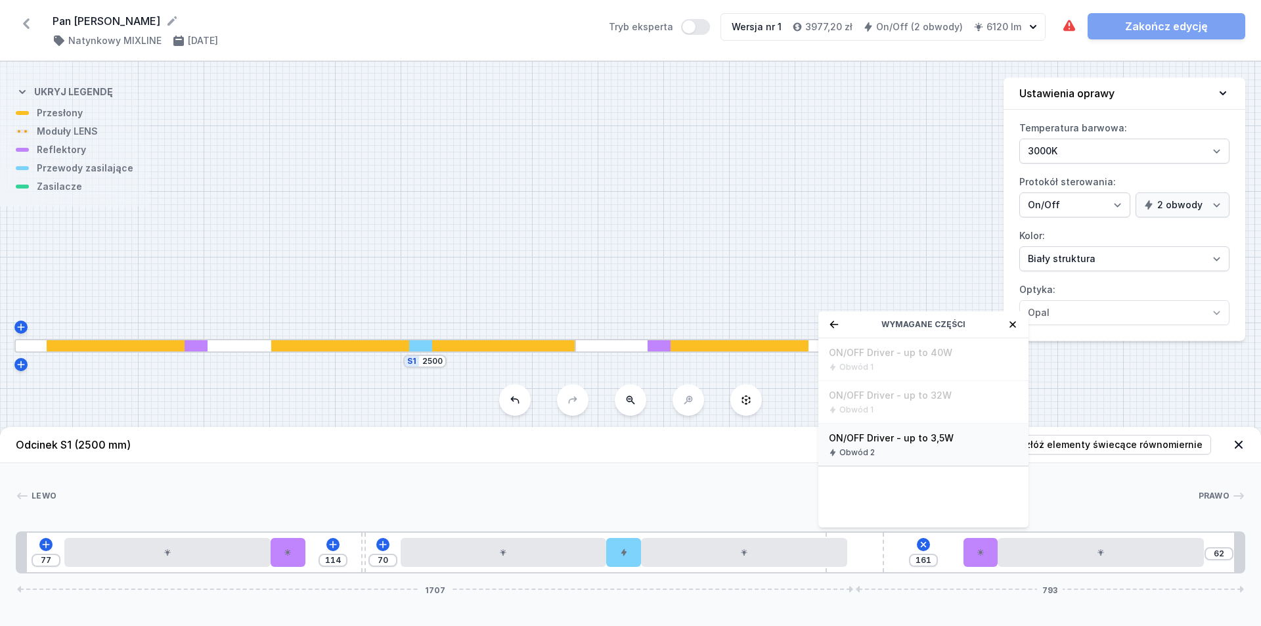
click at [609, 451] on div "Obwód 2" at bounding box center [923, 452] width 189 height 11
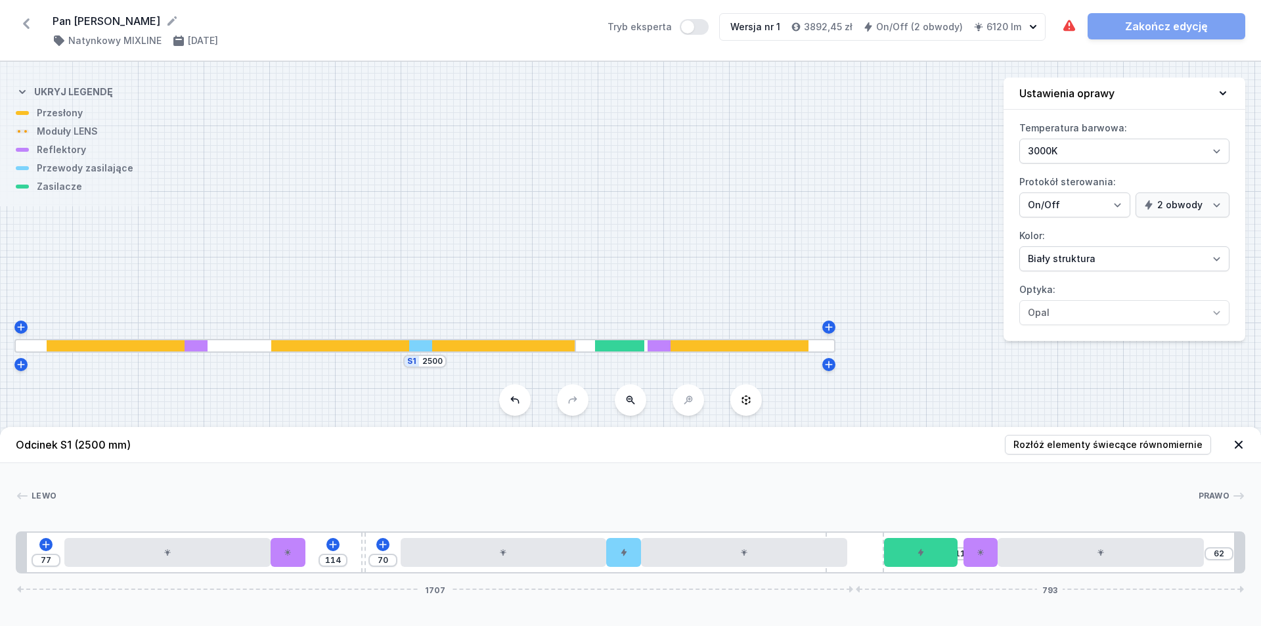
click at [609, 28] on div "Wymagane części nie zostały dodane. Zakończ edycję" at bounding box center [1153, 26] width 184 height 26
click at [609, 458] on header "Odcinek S1 (2500 mm) Rozłóż elementy świecące równomiernie" at bounding box center [630, 445] width 1261 height 36
click at [609, 449] on span "Rozłóż elementy świecące równomiernie" at bounding box center [1107, 444] width 189 height 13
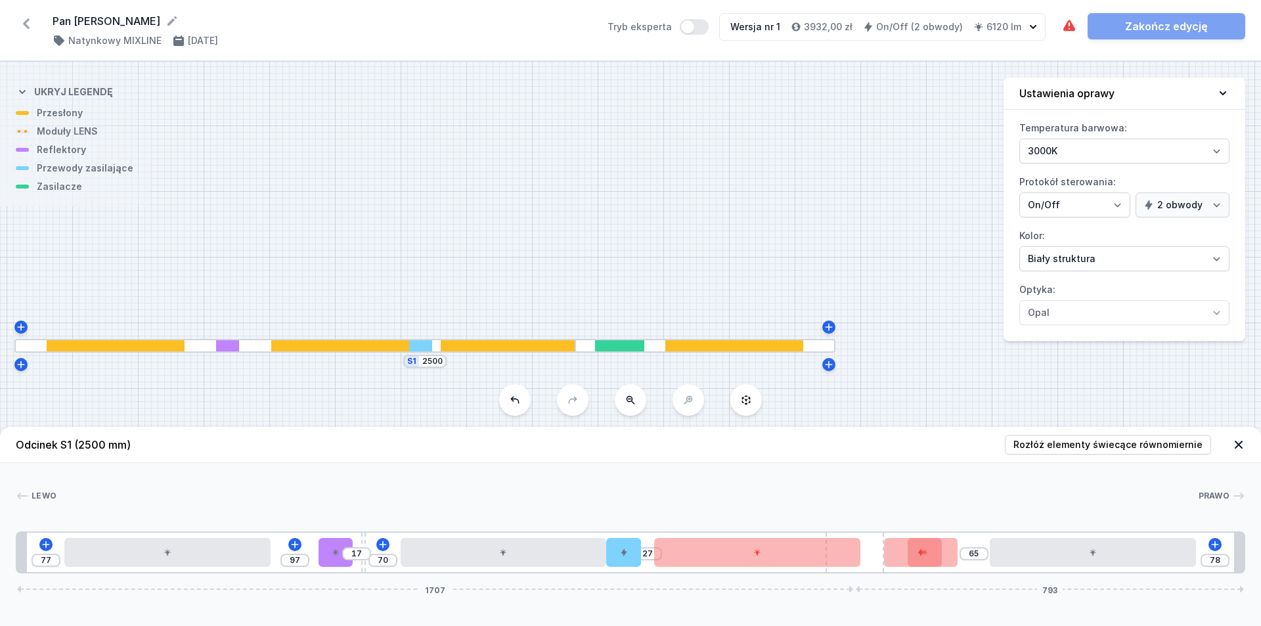
drag, startPoint x: 951, startPoint y: 557, endPoint x: 978, endPoint y: 556, distance: 26.9
click at [609, 556] on div "77 97 17 70 27 65 78 1707 793" at bounding box center [630, 552] width 1229 height 42
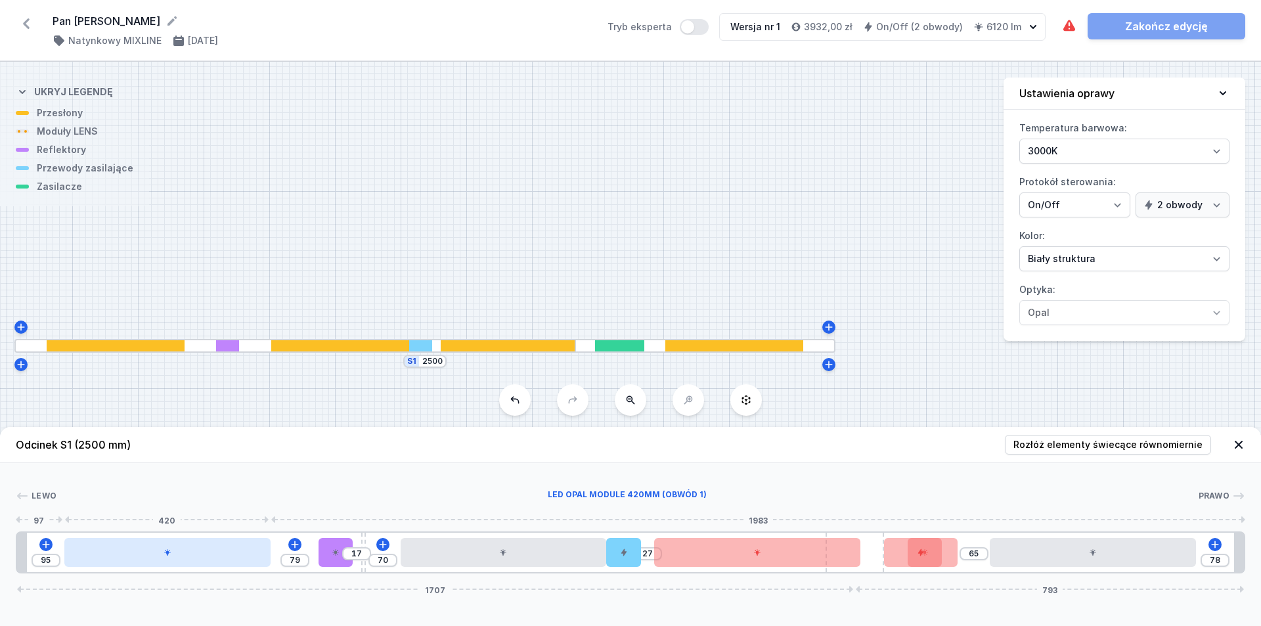
click at [152, 542] on div at bounding box center [167, 552] width 206 height 29
click at [152, 549] on div at bounding box center [177, 552] width 206 height 29
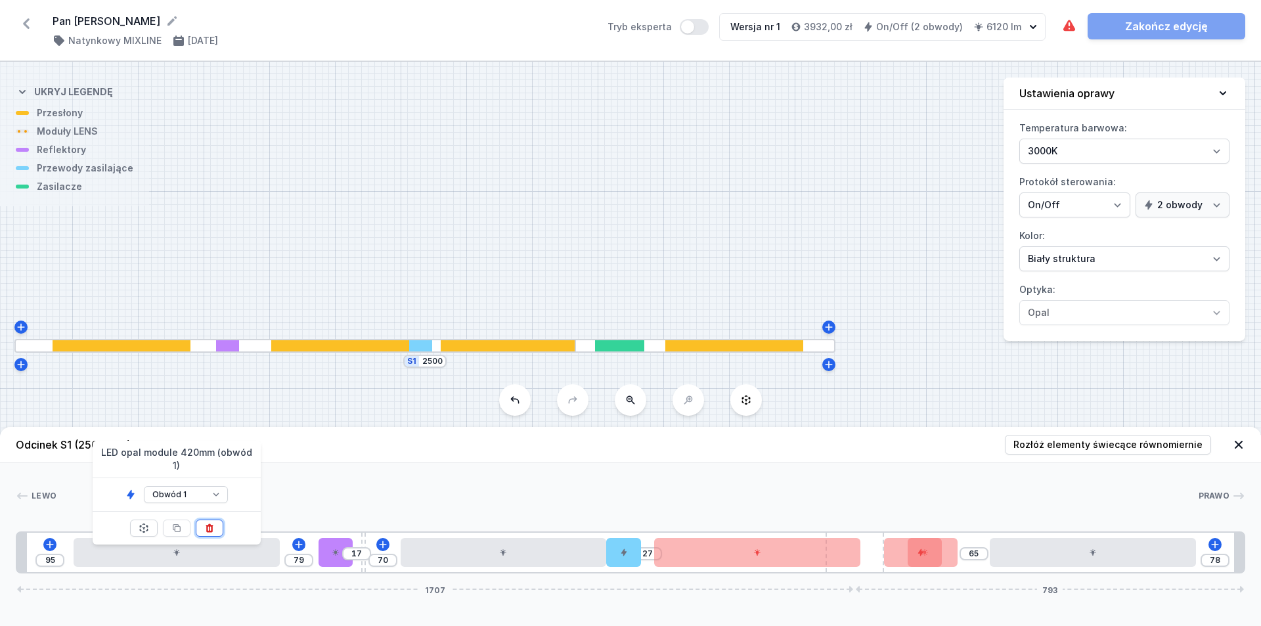
click at [204, 523] on icon at bounding box center [209, 528] width 11 height 11
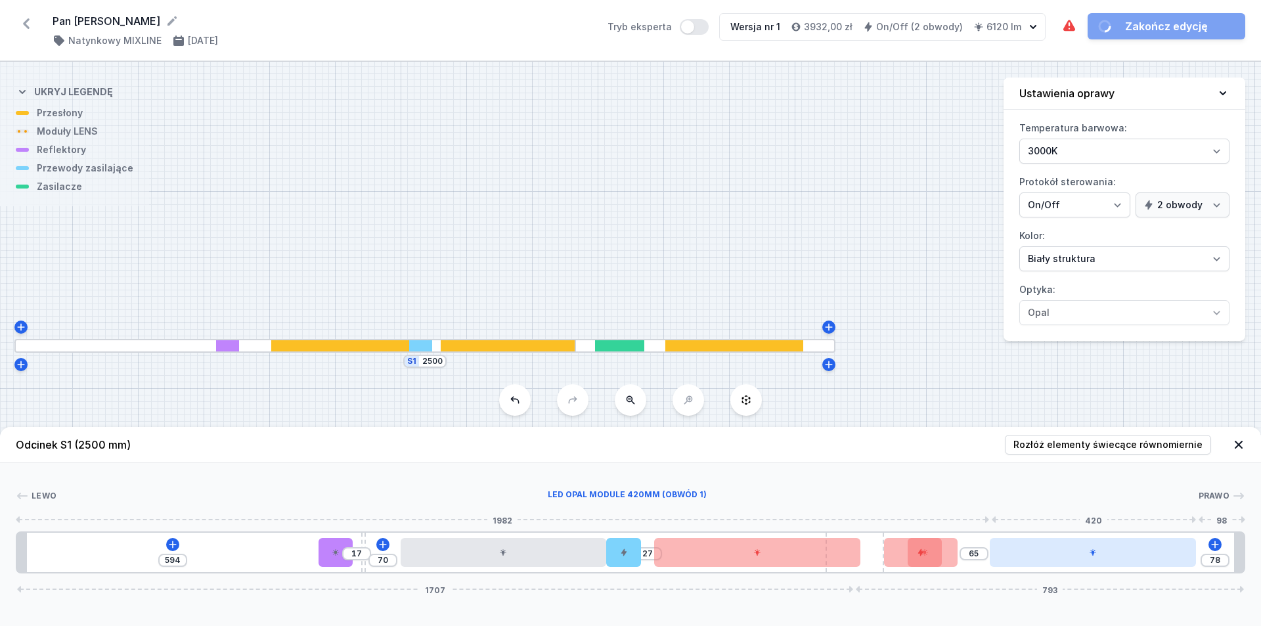
click at [609, 539] on div at bounding box center [1093, 552] width 206 height 29
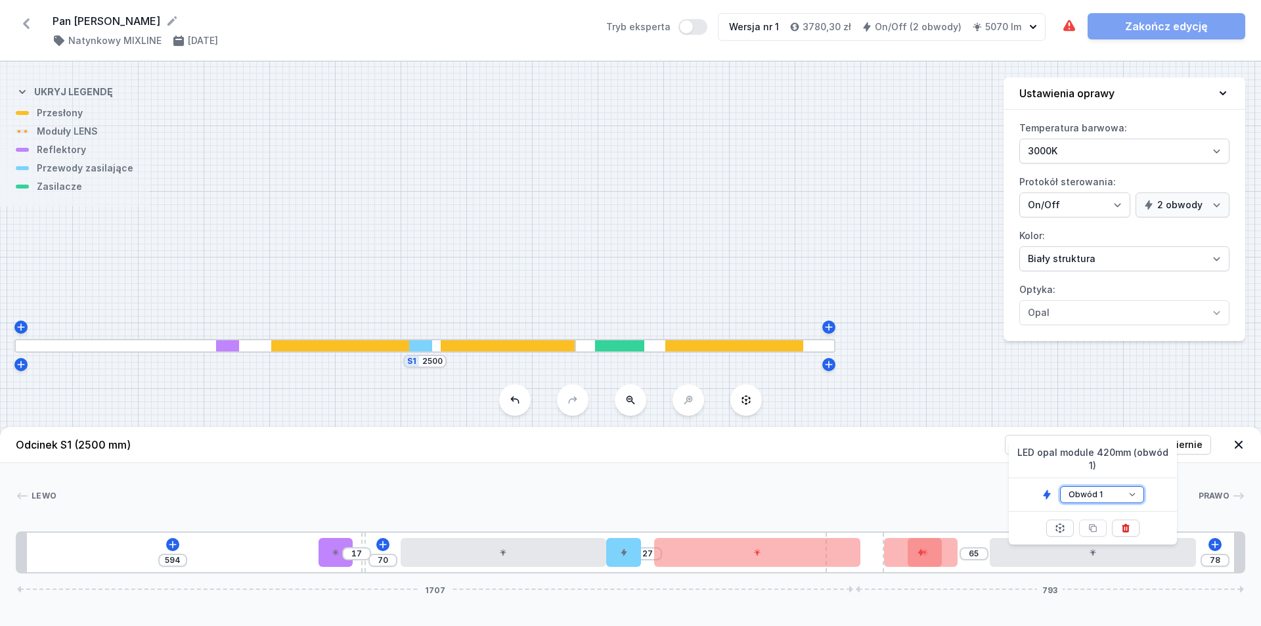
click at [609, 489] on select "Obwód 1 Obwód 2" at bounding box center [1102, 494] width 84 height 17
click at [609, 486] on select "Obwód 1 Obwód 2" at bounding box center [1102, 494] width 84 height 17
click at [609, 524] on icon at bounding box center [1125, 528] width 7 height 9
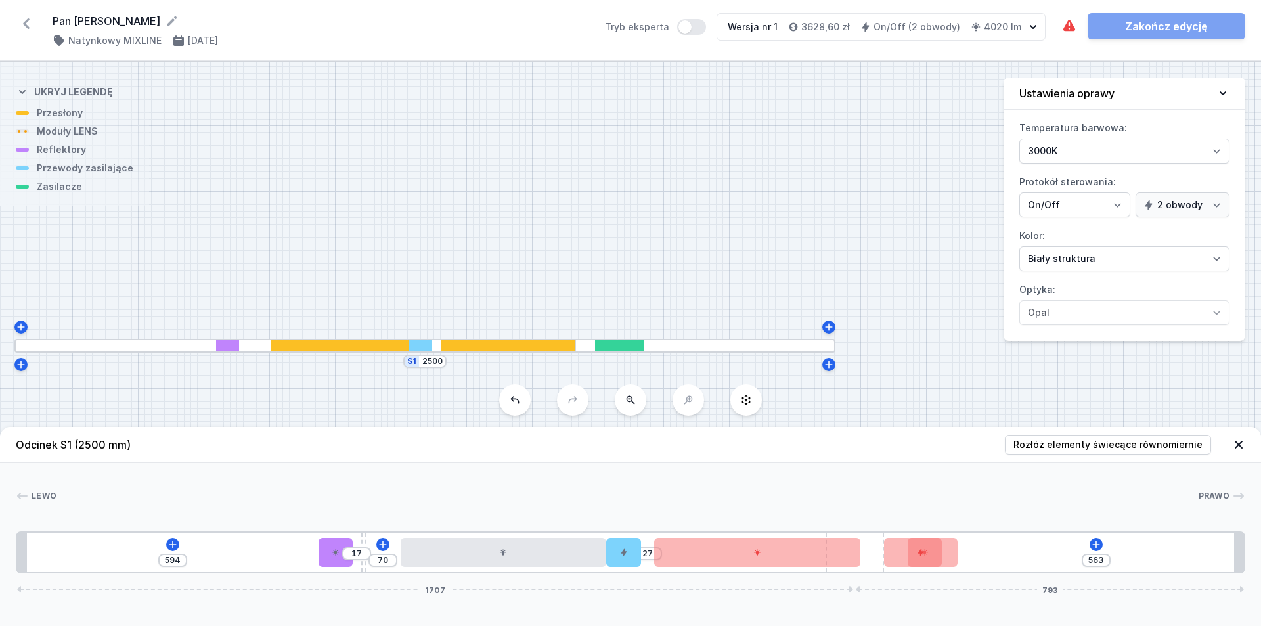
click at [609, 431] on header "Odcinek S1 (2500 mm) Rozłóż elementy świecące równomiernie" at bounding box center [630, 445] width 1261 height 36
click at [609, 446] on span "Rozłóż elementy świecące równomiernie" at bounding box center [1107, 444] width 189 height 13
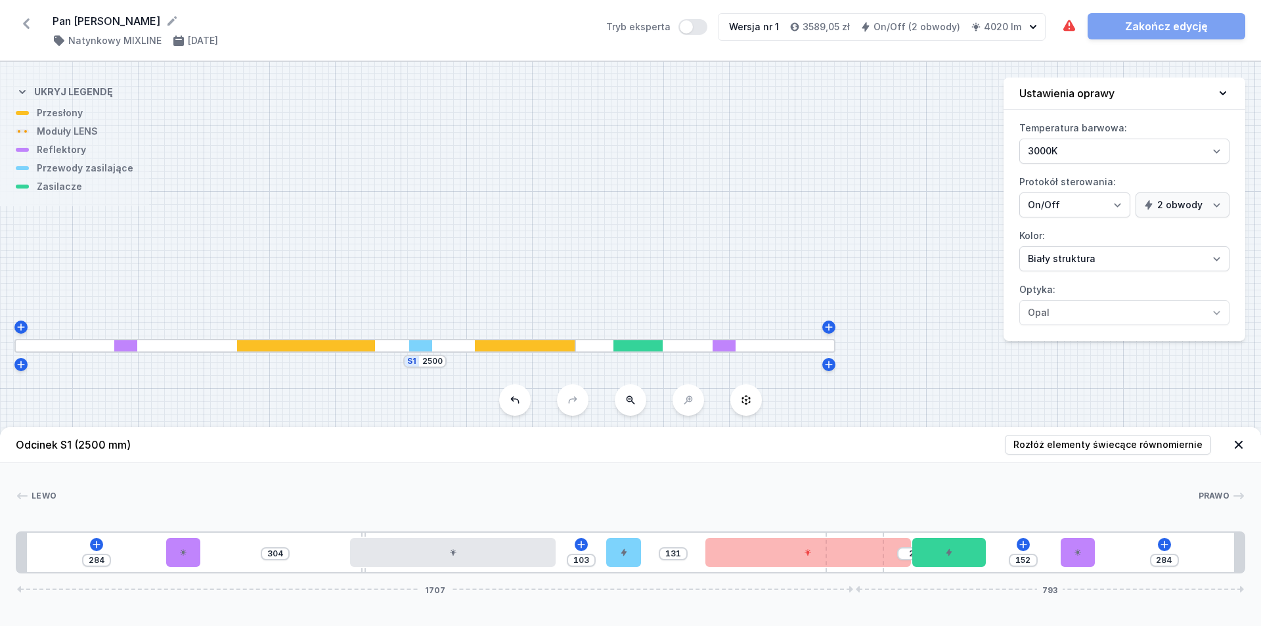
drag, startPoint x: 943, startPoint y: 554, endPoint x: 988, endPoint y: 544, distance: 45.9
click at [609, 544] on div "284 304 103 131 2 152 284 1707 793" at bounding box center [630, 552] width 1229 height 42
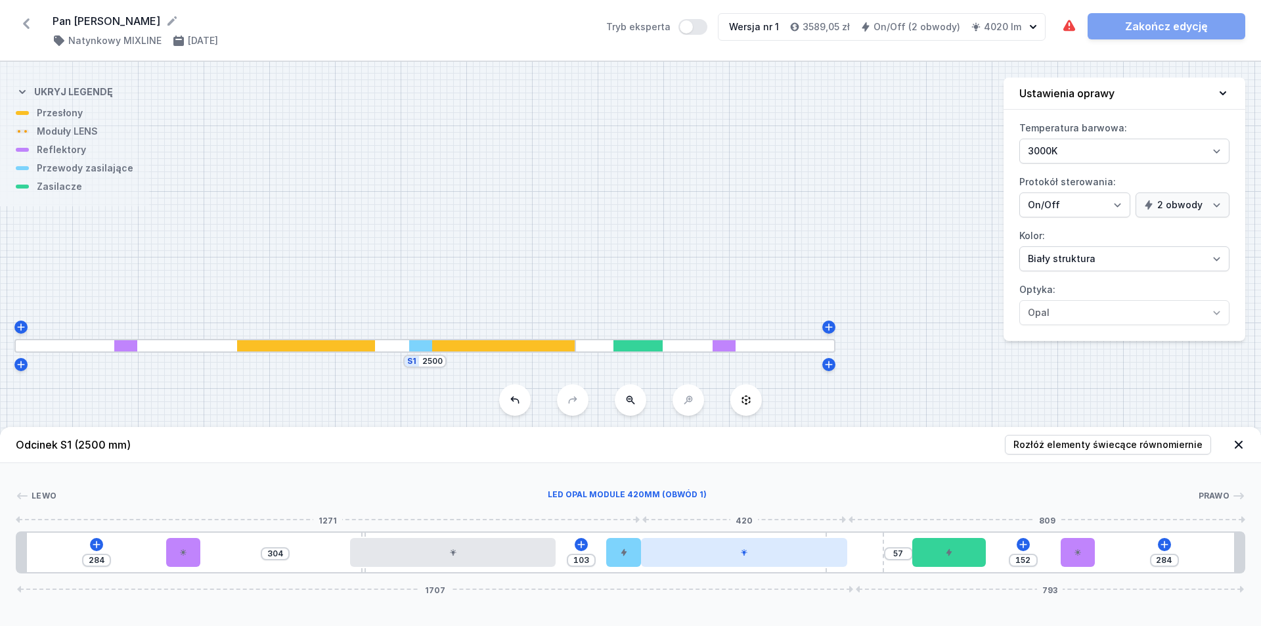
drag, startPoint x: 757, startPoint y: 558, endPoint x: 697, endPoint y: 561, distance: 60.5
click at [609, 561] on div at bounding box center [744, 552] width 206 height 29
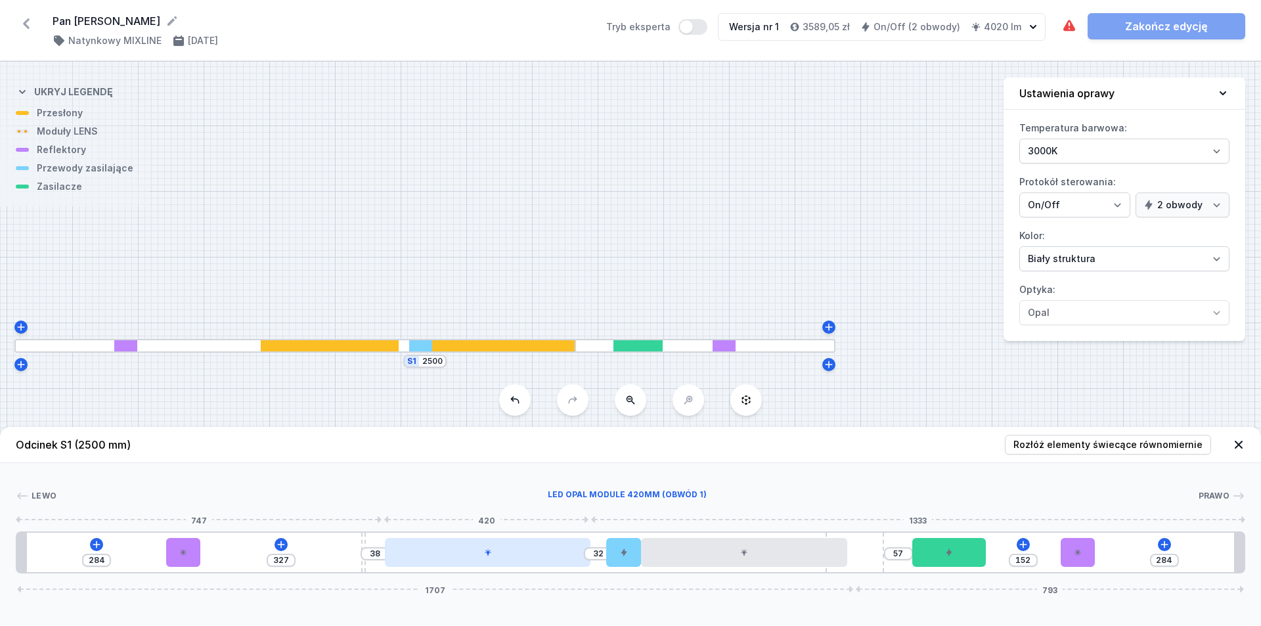
drag, startPoint x: 506, startPoint y: 558, endPoint x: 538, endPoint y: 552, distance: 32.0
click at [538, 552] on div at bounding box center [488, 552] width 206 height 29
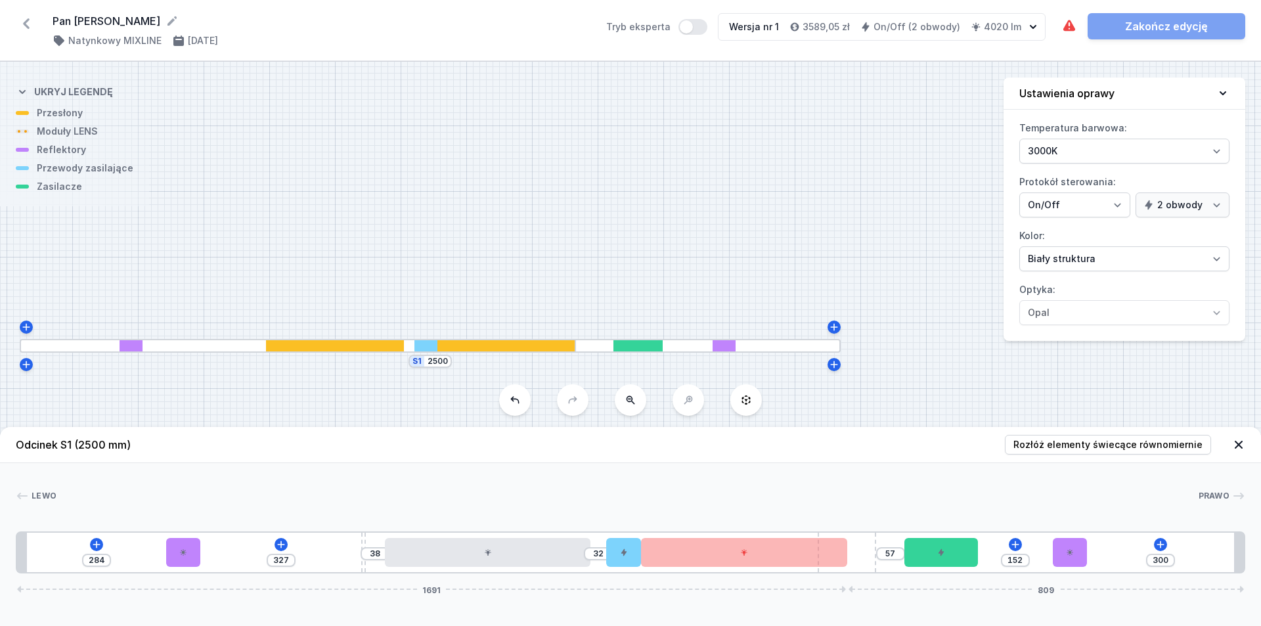
drag, startPoint x: 875, startPoint y: 557, endPoint x: 893, endPoint y: 552, distance: 18.3
click at [609, 552] on div "284 327 38 32 57 152 300 1691 809" at bounding box center [630, 552] width 1229 height 42
drag, startPoint x: 864, startPoint y: 548, endPoint x: 897, endPoint y: 544, distance: 33.1
click at [609, 544] on div "284 327 38 32 57 152 300 1691 809" at bounding box center [630, 552] width 1229 height 42
drag, startPoint x: 865, startPoint y: 548, endPoint x: 906, endPoint y: 551, distance: 41.5
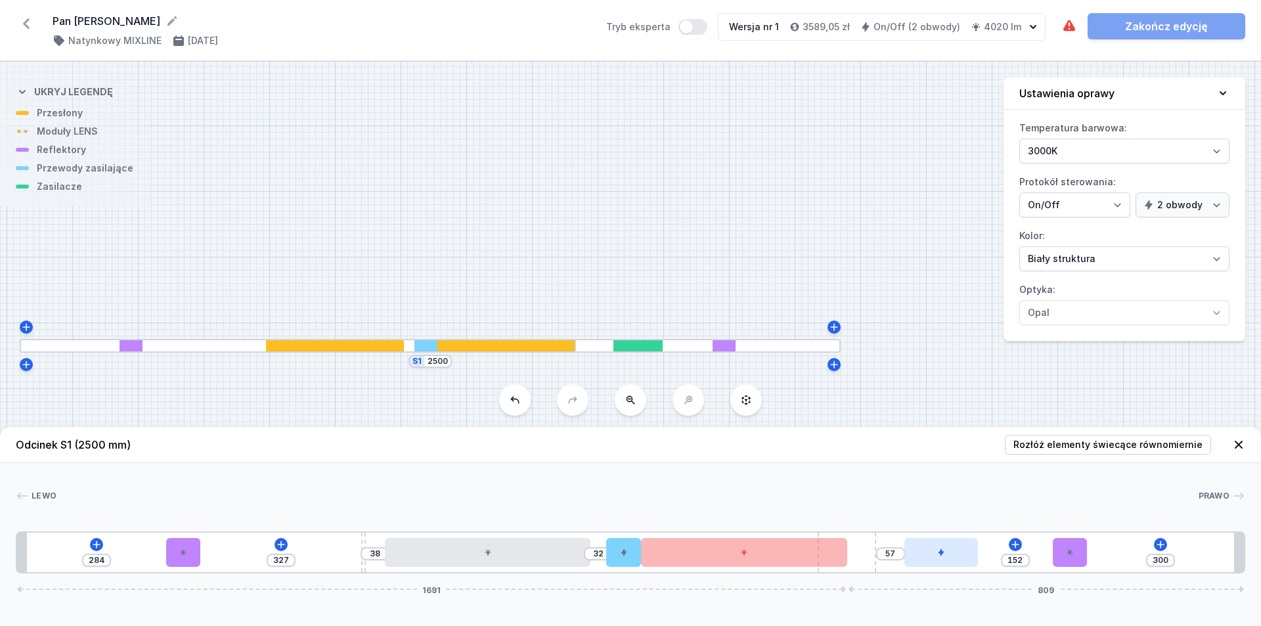
click at [609, 551] on div "284 327 38 32 57 152 300 1691 809" at bounding box center [630, 552] width 1229 height 42
click at [609, 567] on div at bounding box center [847, 552] width 59 height 39
drag, startPoint x: 619, startPoint y: 555, endPoint x: 611, endPoint y: 556, distance: 7.3
click at [609, 556] on div at bounding box center [607, 552] width 34 height 29
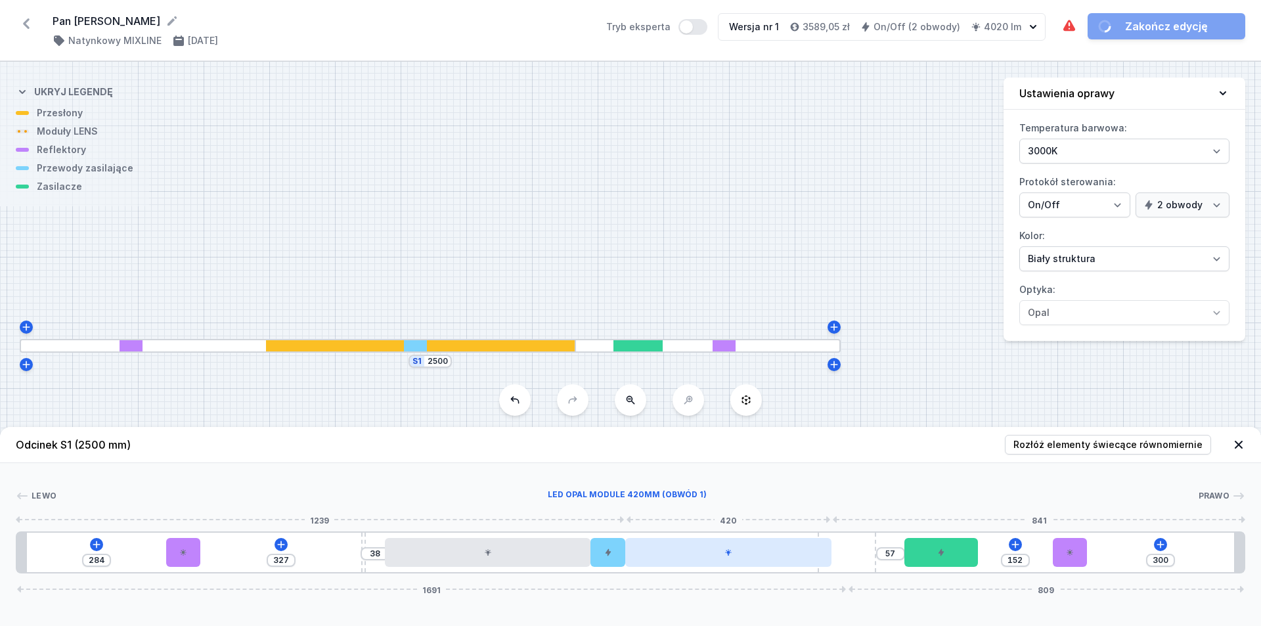
drag, startPoint x: 738, startPoint y: 556, endPoint x: 726, endPoint y: 556, distance: 11.8
click at [609, 556] on div at bounding box center [728, 552] width 206 height 29
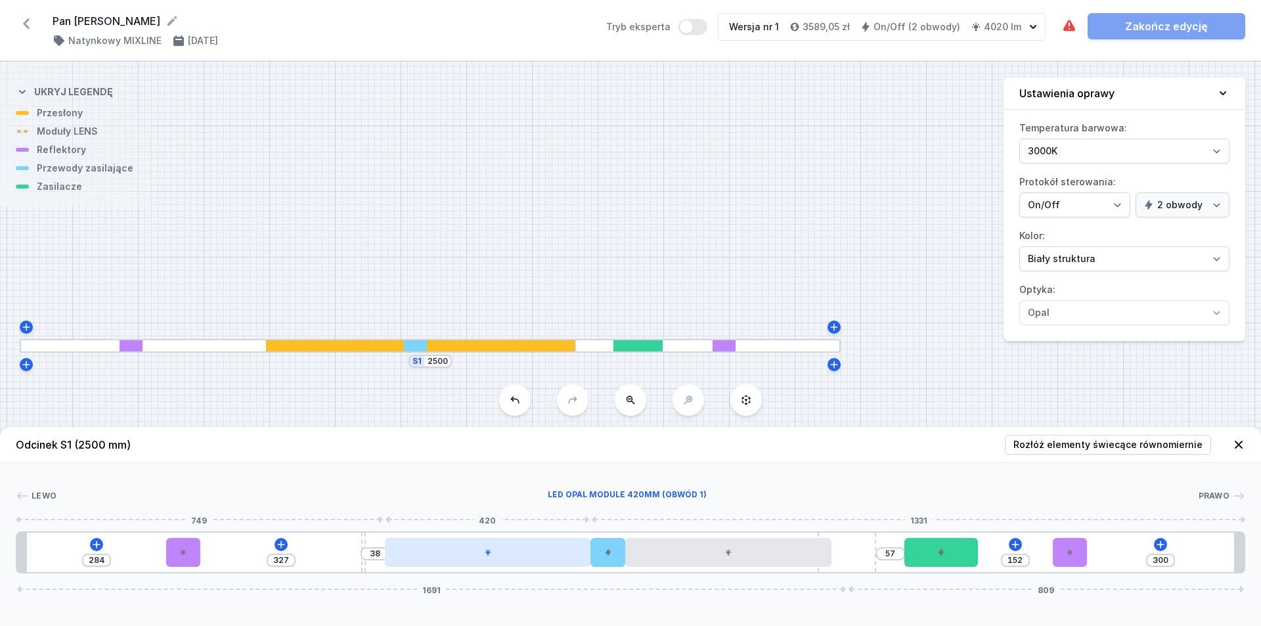
click at [523, 556] on div at bounding box center [488, 552] width 206 height 29
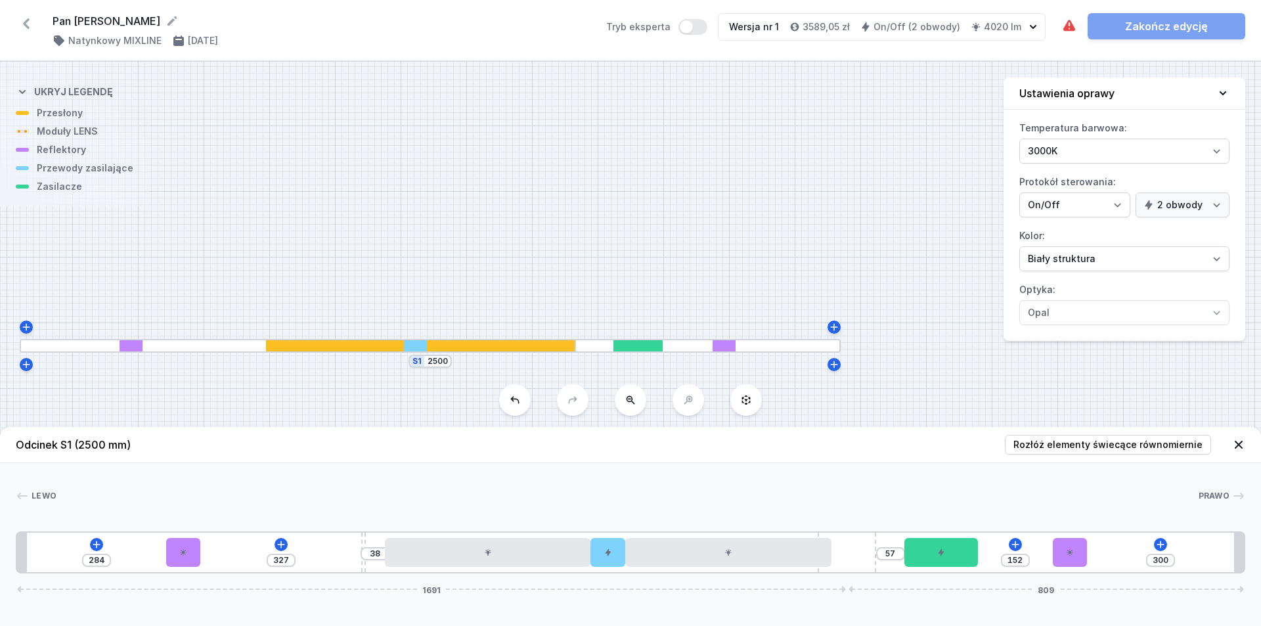
click at [609, 467] on div "[PERSON_NAME] 1 2 1 3 4 1 5 4 1 6 7 2 8 1 1 284 327 38 57 152 300 1691 809 304 …" at bounding box center [630, 518] width 1261 height 110
click at [609, 546] on div "284 327 38 57 152 300 1691 809" at bounding box center [630, 552] width 1229 height 42
click at [609, 541] on icon at bounding box center [1160, 544] width 11 height 11
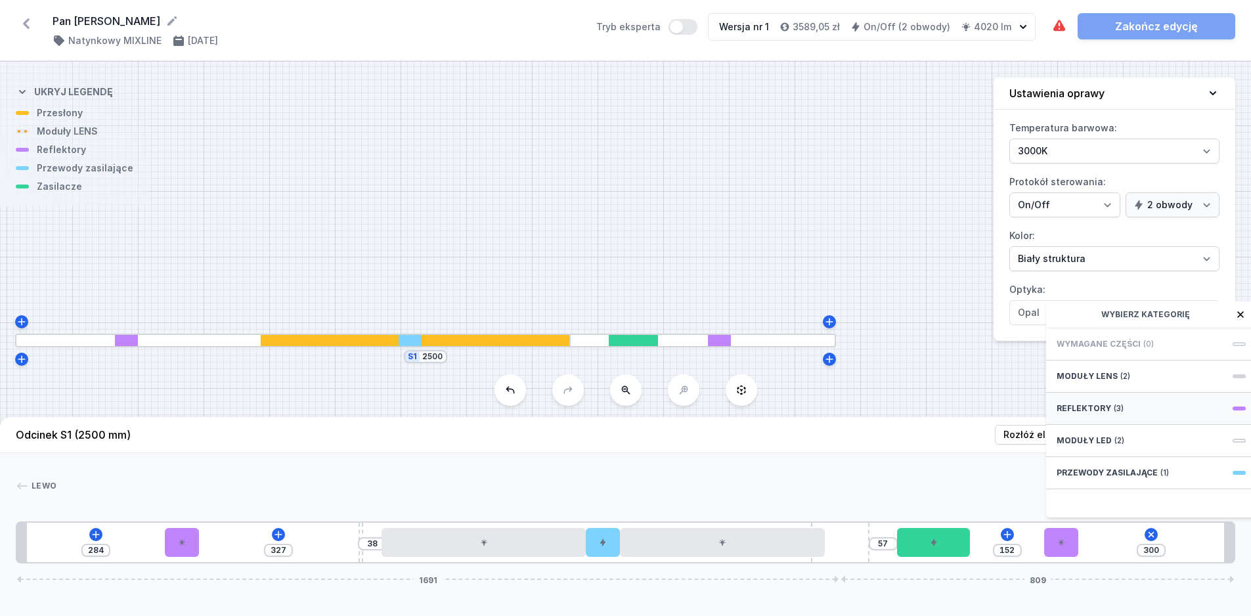
click at [609, 414] on span "(3)" at bounding box center [1119, 408] width 10 height 11
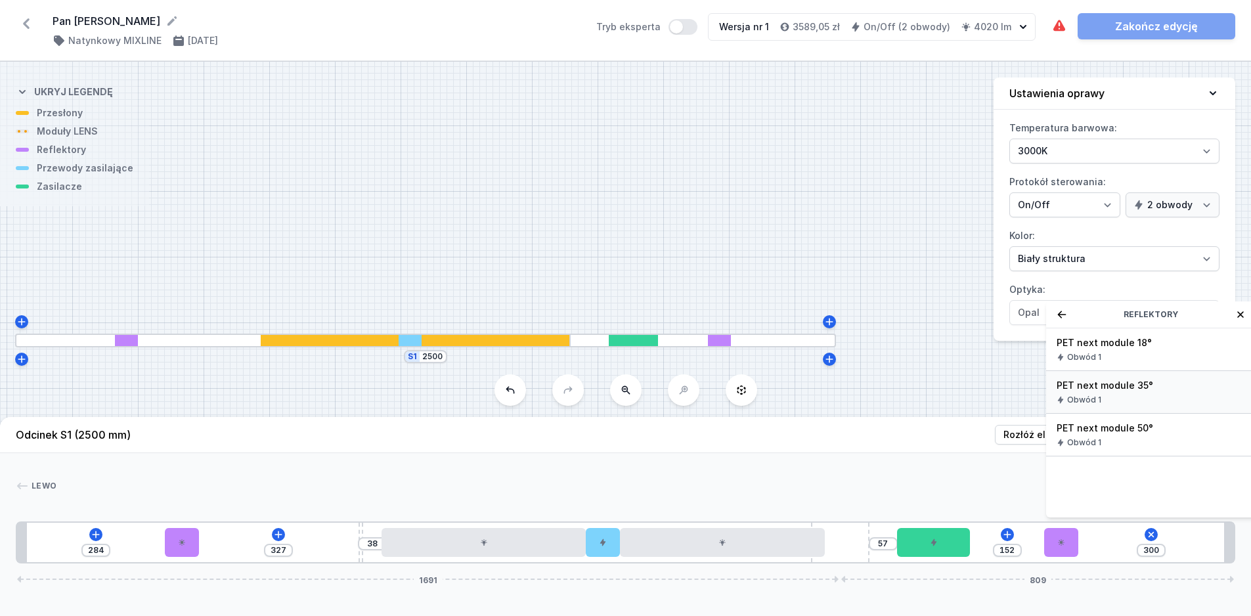
click at [609, 403] on div "PET next module 35° Obwód 1" at bounding box center [1151, 392] width 210 height 43
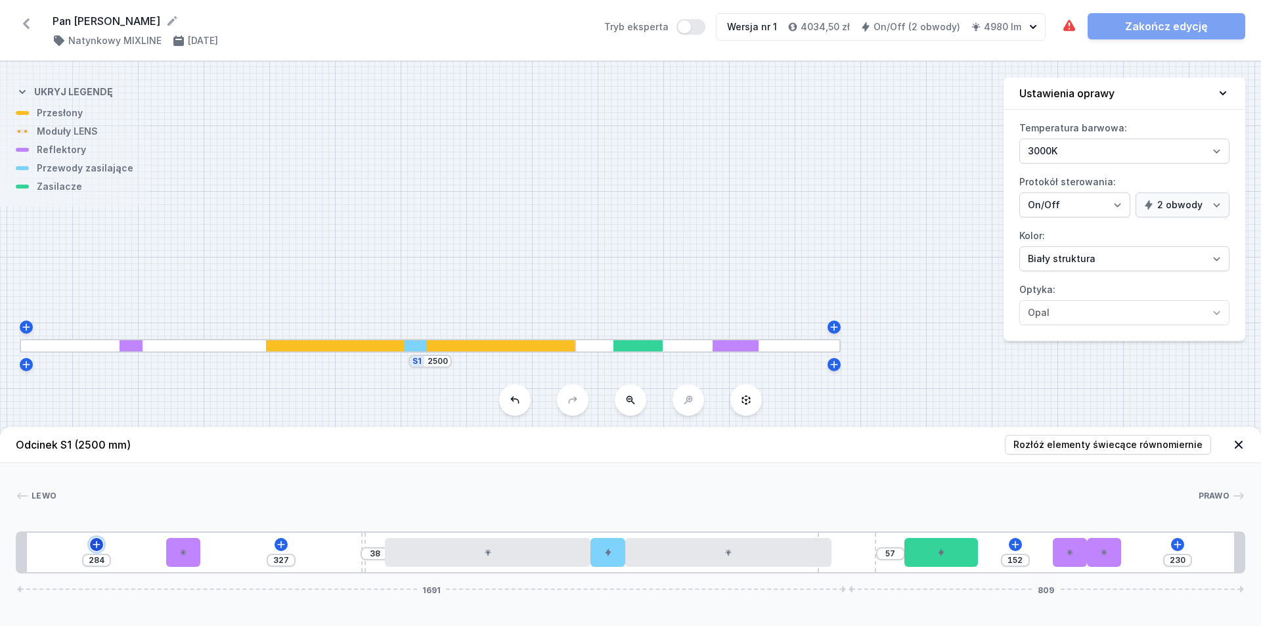
click at [97, 548] on icon at bounding box center [96, 544] width 11 height 11
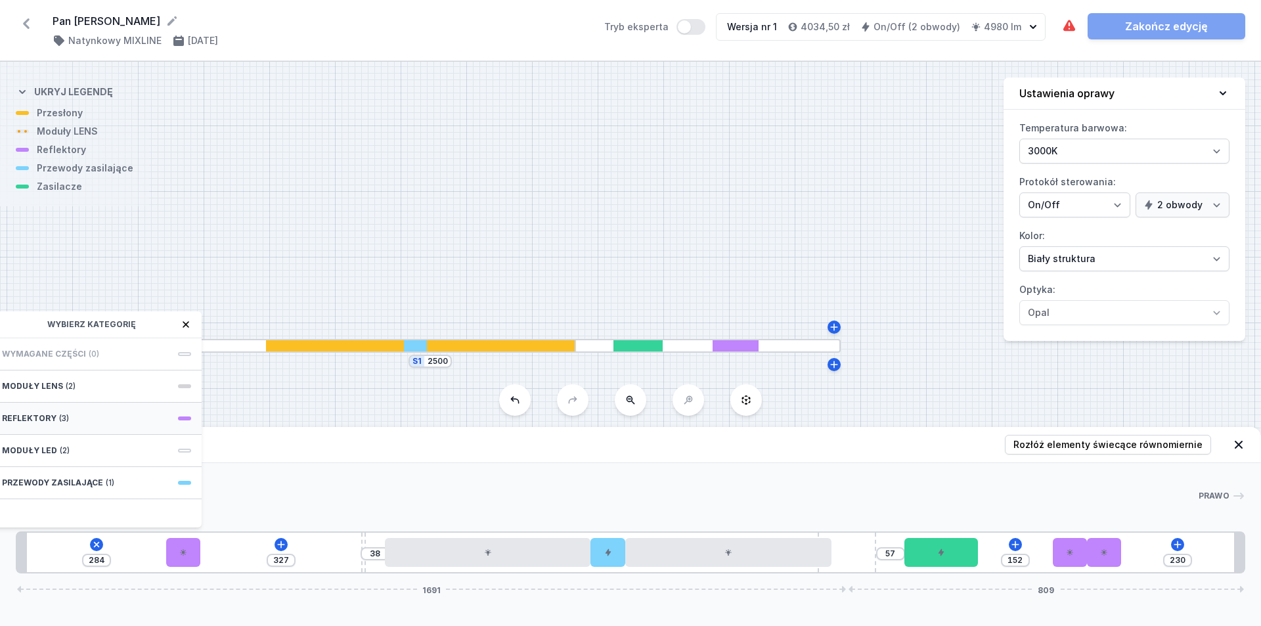
click at [71, 410] on div "Reflektory (3)" at bounding box center [96, 419] width 210 height 32
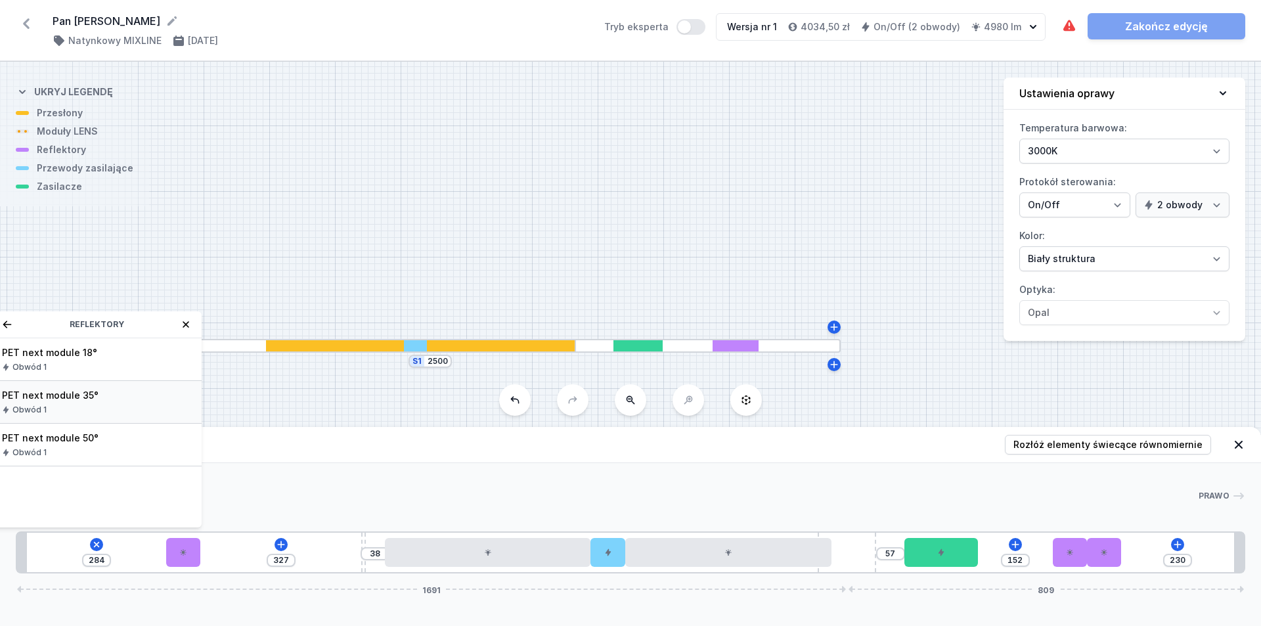
click at [42, 405] on span "Obwód 1" at bounding box center [29, 410] width 34 height 11
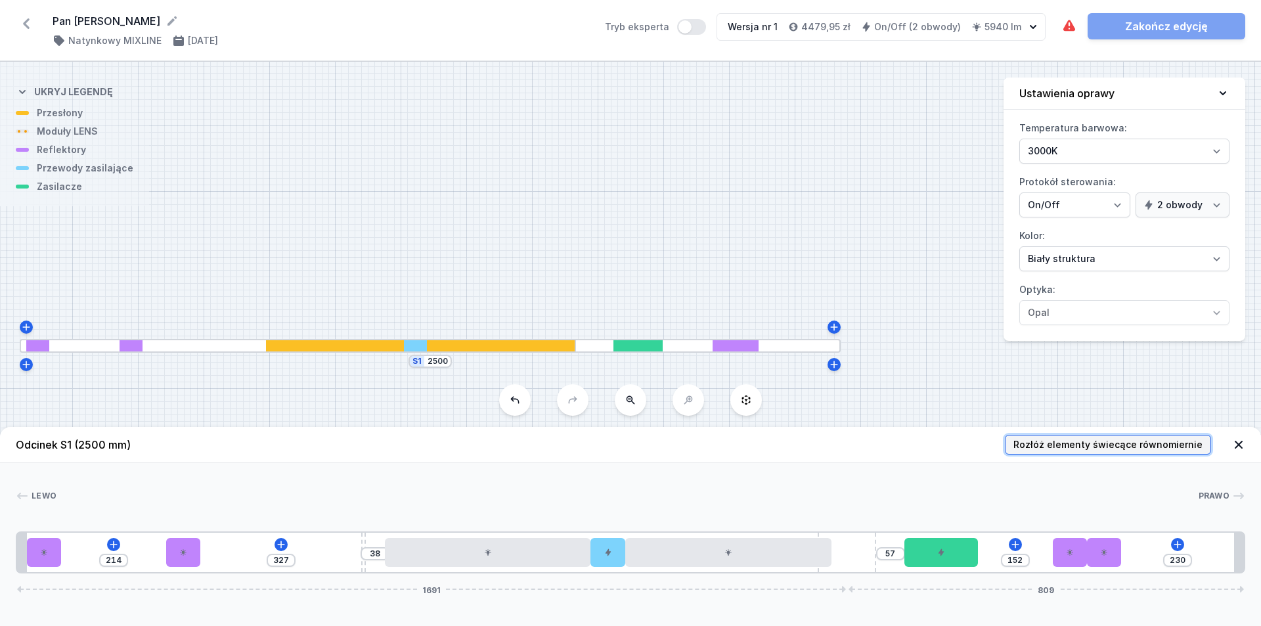
click at [609, 450] on span "Rozłóż elementy świecące równomiernie" at bounding box center [1107, 444] width 189 height 13
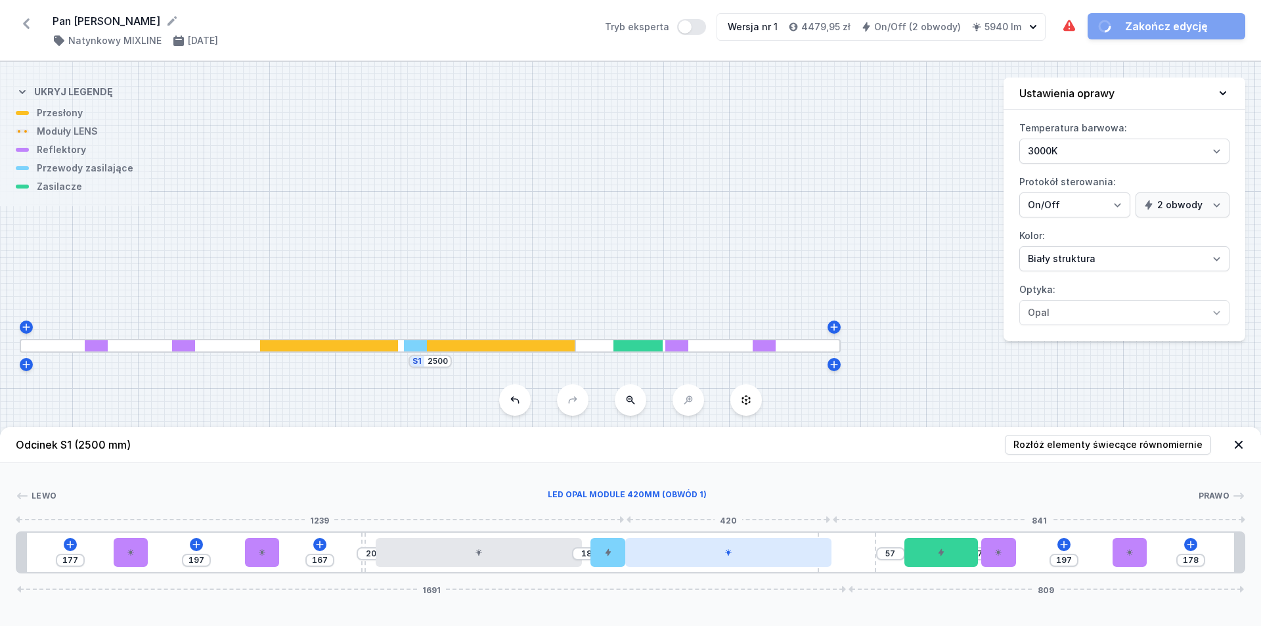
drag, startPoint x: 799, startPoint y: 564, endPoint x: 774, endPoint y: 561, distance: 25.7
click at [609, 561] on div at bounding box center [728, 552] width 206 height 29
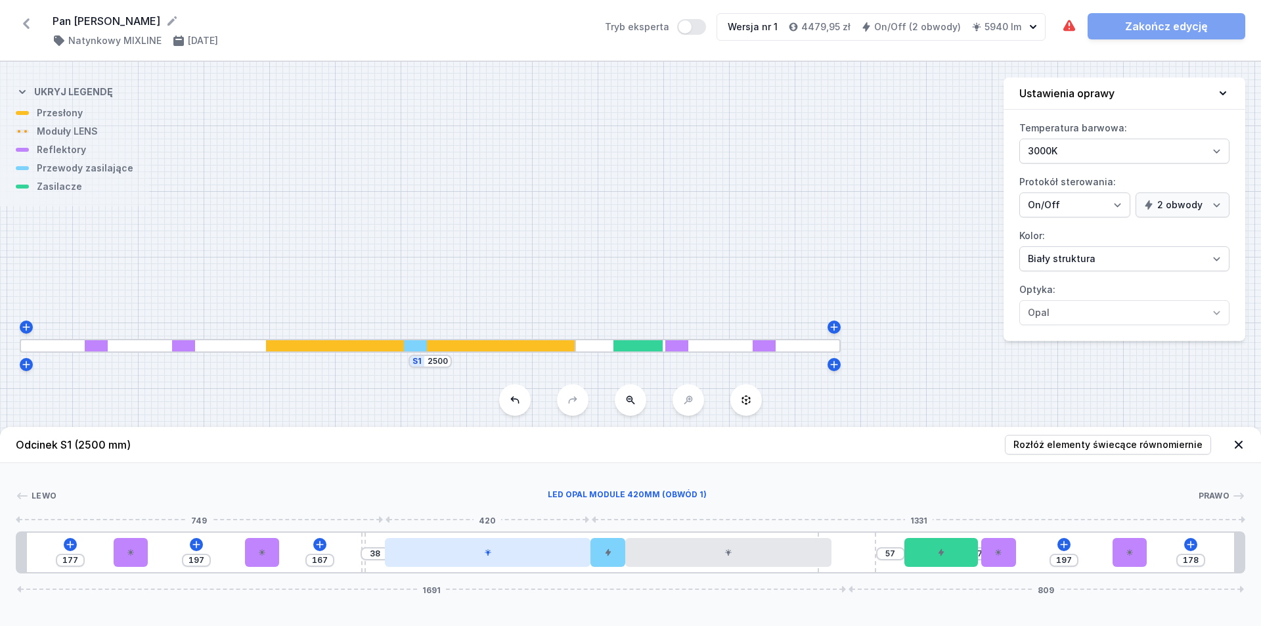
drag, startPoint x: 537, startPoint y: 556, endPoint x: 546, endPoint y: 554, distance: 9.4
click at [546, 554] on div at bounding box center [488, 552] width 206 height 29
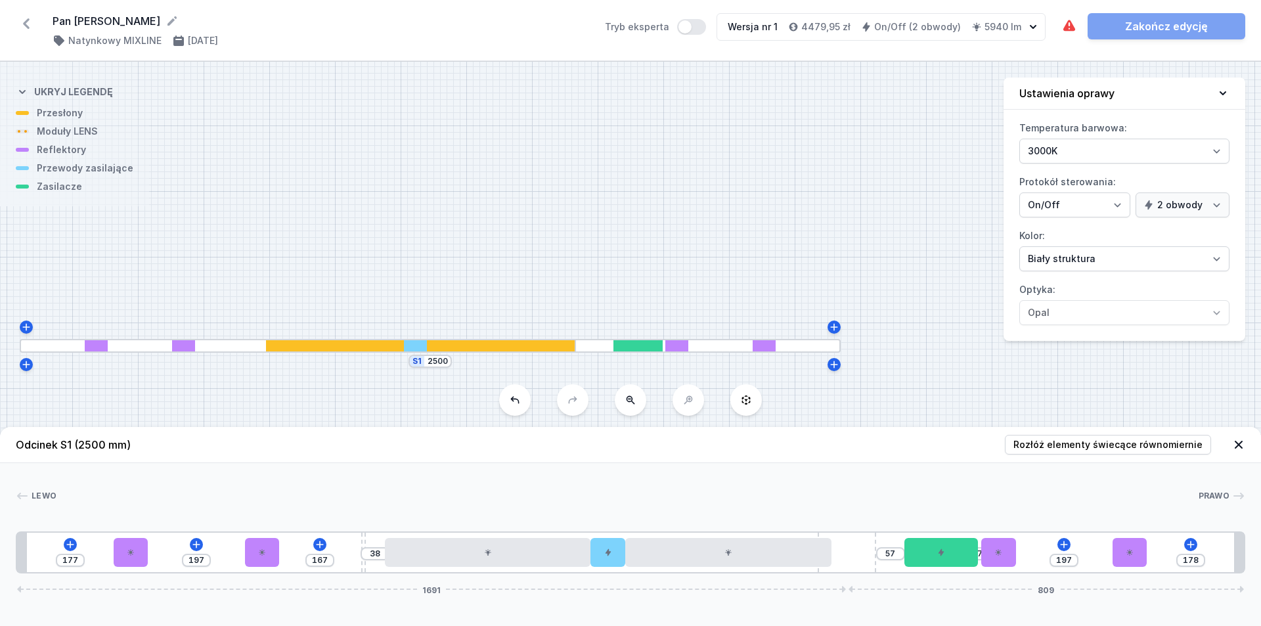
click at [609, 489] on div "[PERSON_NAME] 1 2 1 2 1 3 4 1 5 4 1 6 7 2 8 1 2 1 1 177 197 167 38 57 7 197 178…" at bounding box center [630, 518] width 1261 height 110
click at [266, 554] on div at bounding box center [262, 552] width 34 height 29
click at [298, 515] on icon at bounding box center [295, 515] width 11 height 11
click at [609, 553] on icon at bounding box center [1130, 552] width 8 height 8
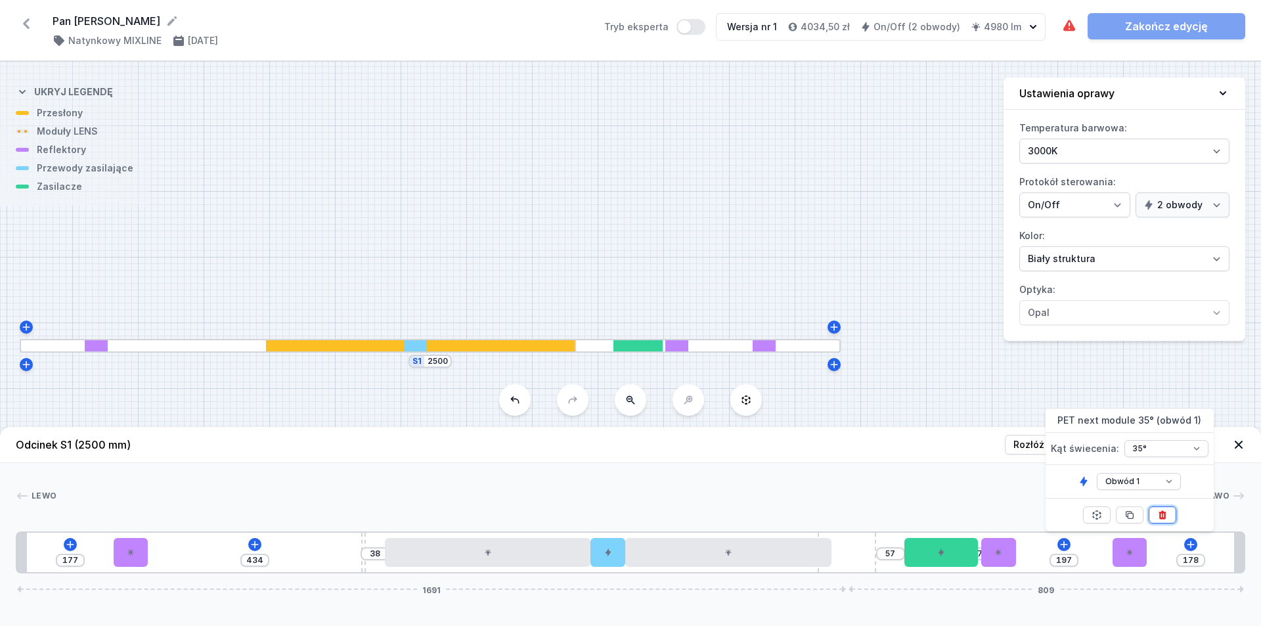
click at [609, 514] on icon at bounding box center [1162, 515] width 11 height 11
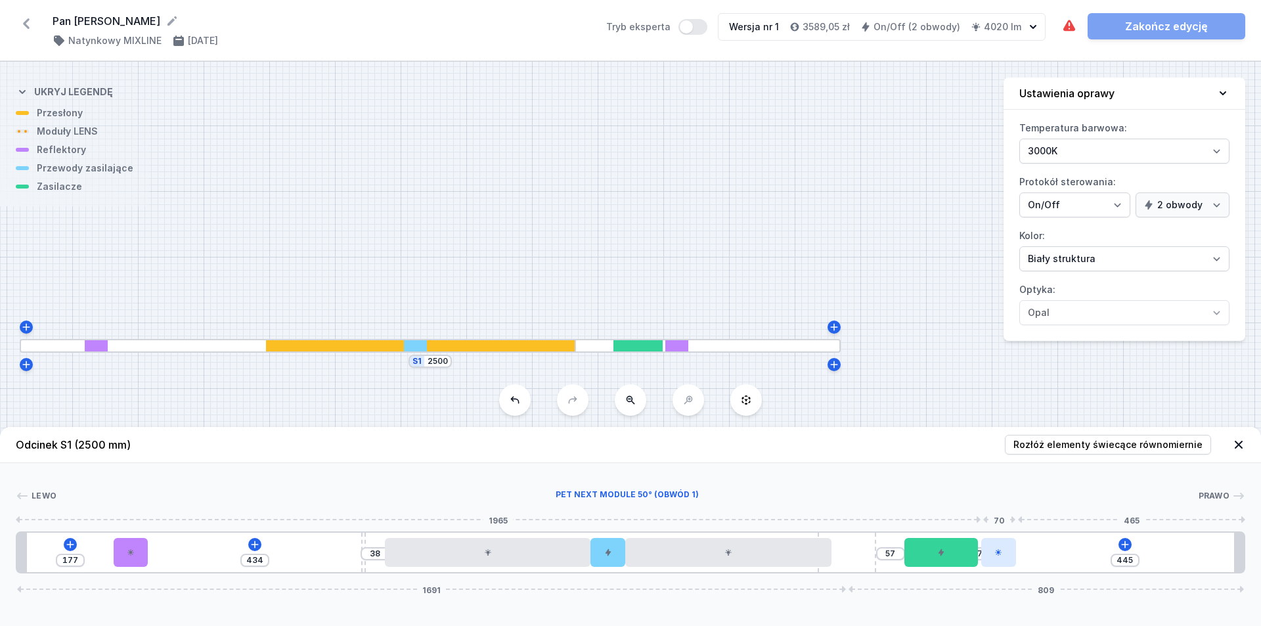
click at [609, 548] on icon at bounding box center [998, 552] width 8 height 8
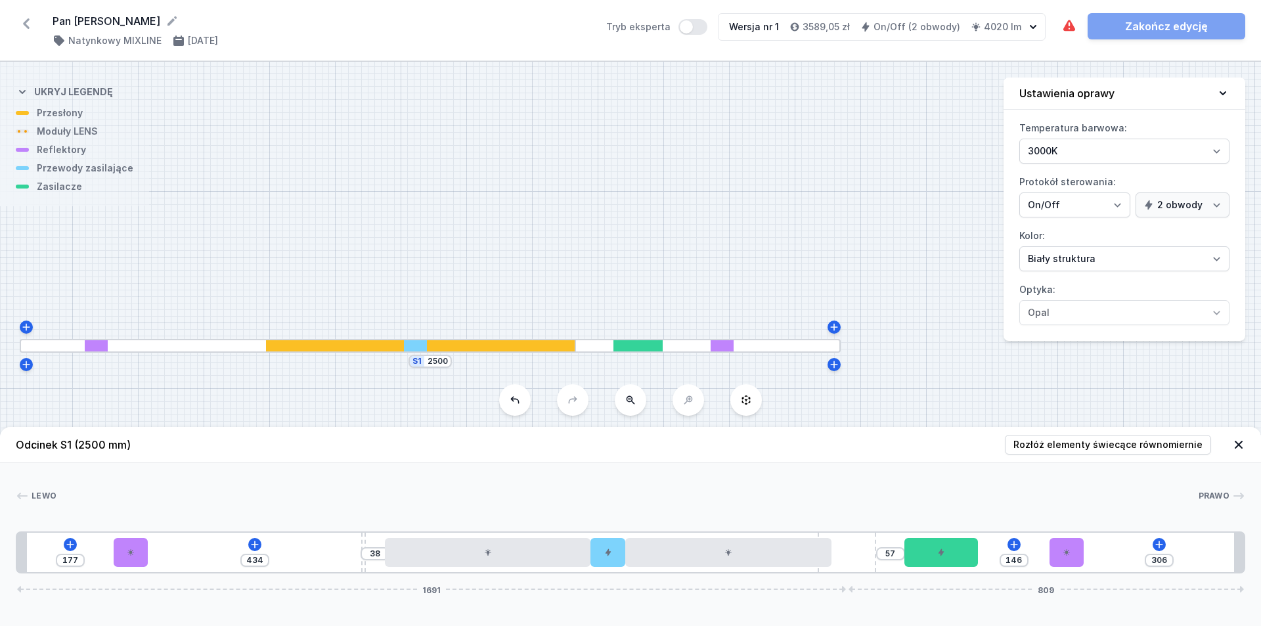
drag, startPoint x: 1001, startPoint y: 548, endPoint x: 1088, endPoint y: 551, distance: 87.4
click at [609, 551] on div "177 434 38 57 146 306 1691 809" at bounding box center [630, 552] width 1229 height 42
click at [609, 439] on span "Rozłóż elementy świecące równomiernie" at bounding box center [1107, 444] width 189 height 13
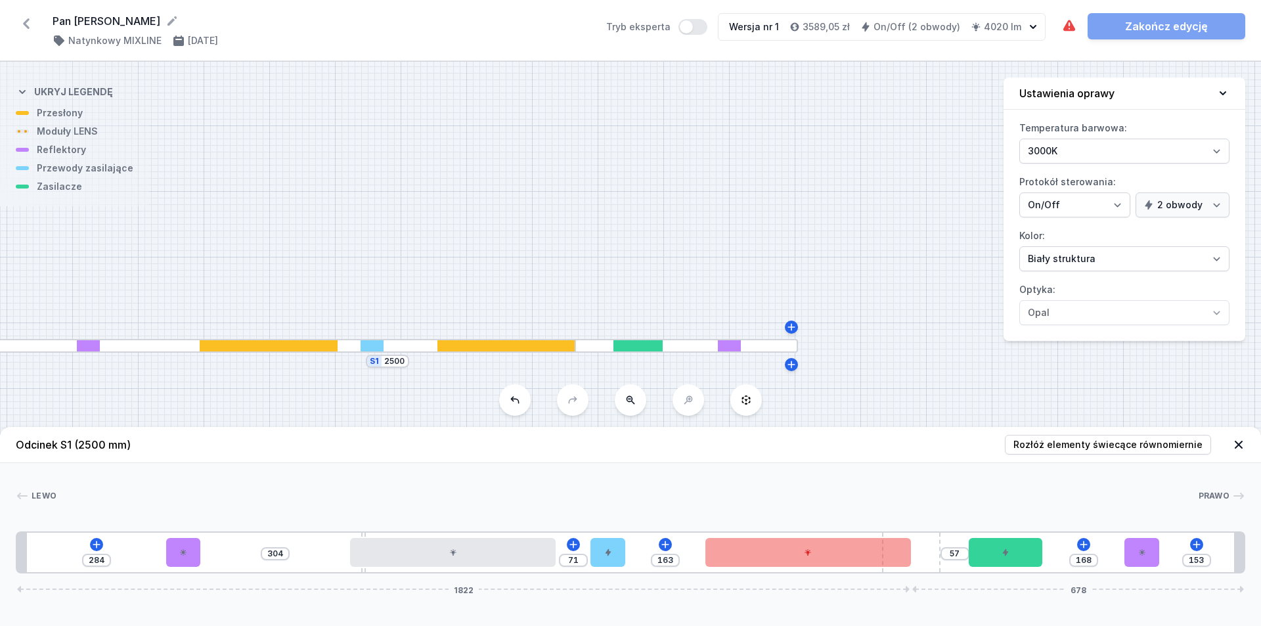
drag, startPoint x: 837, startPoint y: 536, endPoint x: 812, endPoint y: 566, distance: 39.2
drag, startPoint x: 915, startPoint y: 567, endPoint x: 791, endPoint y: 566, distance: 124.1
click at [609, 566] on div "284 304 71 163 57 168 153 1822 678" at bounding box center [630, 552] width 1229 height 42
click at [609, 565] on div at bounding box center [911, 552] width 59 height 39
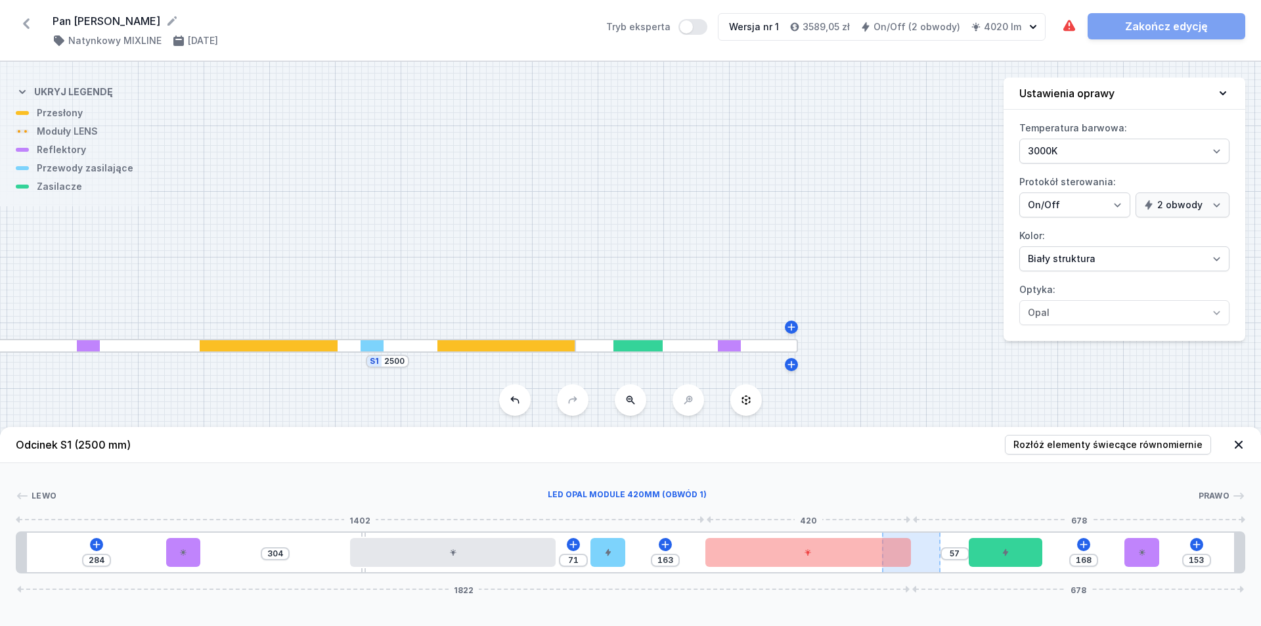
drag, startPoint x: 930, startPoint y: 555, endPoint x: 919, endPoint y: 546, distance: 14.0
click at [609, 546] on div at bounding box center [911, 552] width 59 height 39
click at [609, 544] on div at bounding box center [911, 552] width 59 height 39
drag, startPoint x: 923, startPoint y: 544, endPoint x: 889, endPoint y: 543, distance: 33.5
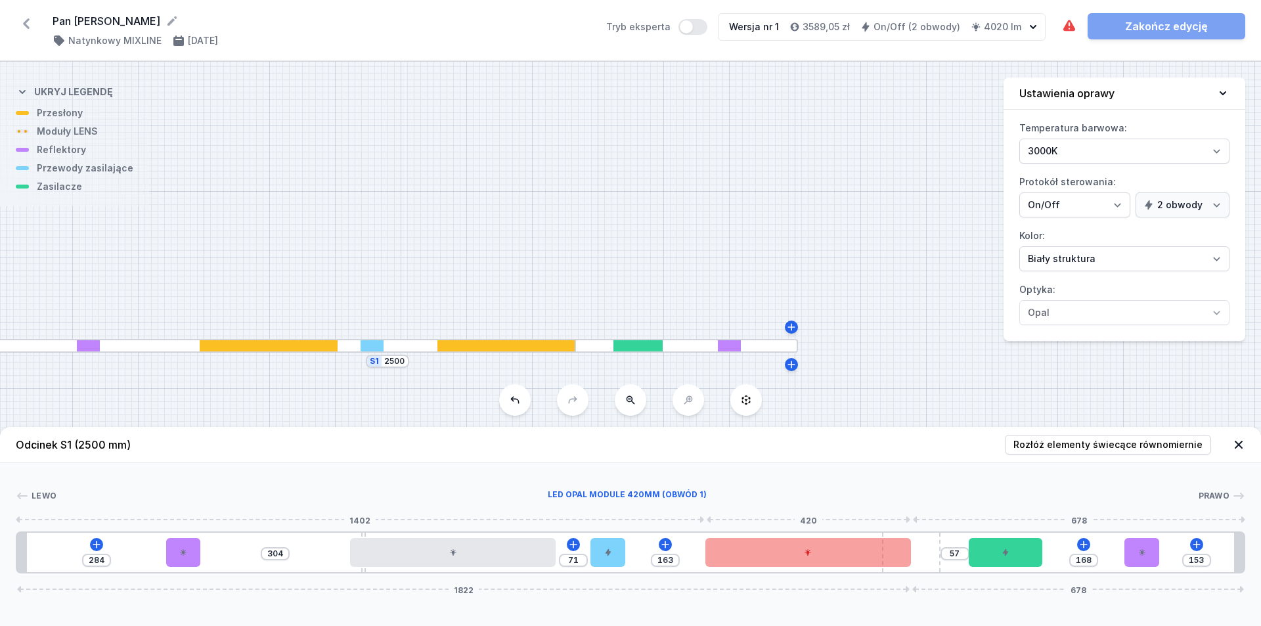
click at [609, 542] on div "284 304 71 163 57 168 153 1822 678" at bounding box center [630, 552] width 1229 height 42
drag, startPoint x: 933, startPoint y: 550, endPoint x: 898, endPoint y: 571, distance: 40.9
click at [609, 571] on div at bounding box center [911, 552] width 59 height 39
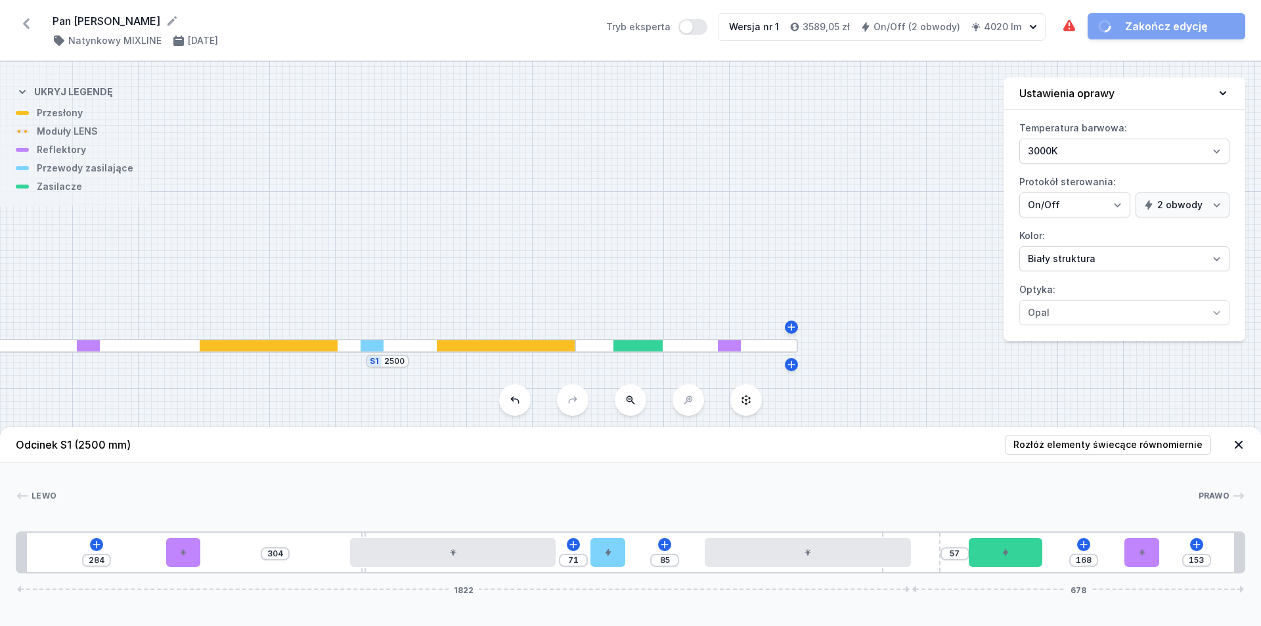
drag, startPoint x: 809, startPoint y: 559, endPoint x: 773, endPoint y: 492, distance: 76.1
click at [609, 492] on div "Lewo Prawo 1 2 1 3 4 1 5 4 1 6 7 2 8 1 1 284 304 71 85 57 168 153 1822 678 304 …" at bounding box center [630, 518] width 1261 height 110
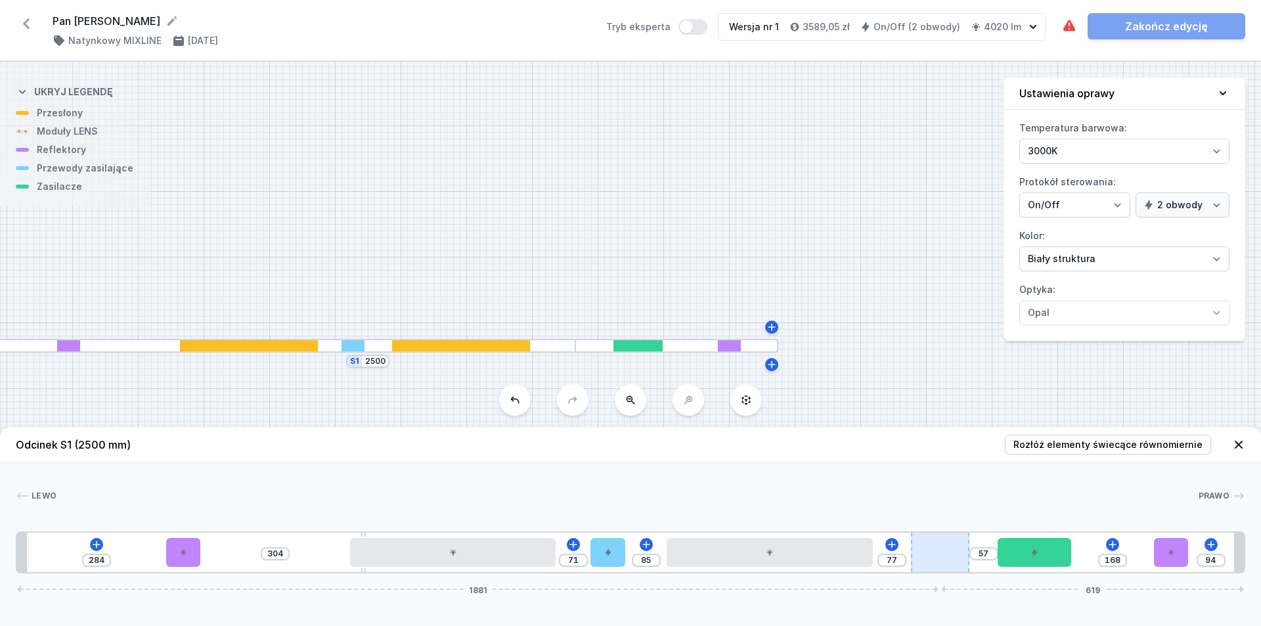
drag, startPoint x: 913, startPoint y: 556, endPoint x: 950, endPoint y: 554, distance: 36.8
click at [609, 565] on div "284 304 71 85 77 57 168 94 1881 619" at bounding box center [630, 552] width 1229 height 42
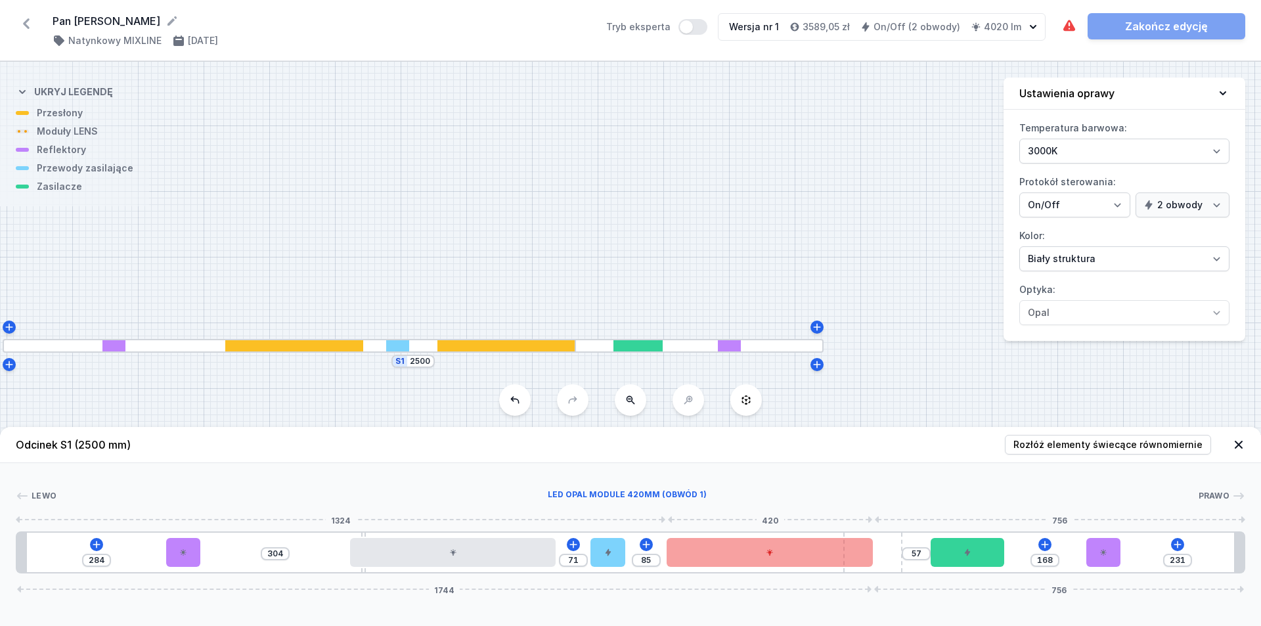
drag, startPoint x: 948, startPoint y: 554, endPoint x: 731, endPoint y: 558, distance: 216.8
click at [609, 558] on div "284 304 71 85 57 168 231 1744 756" at bounding box center [630, 552] width 1229 height 42
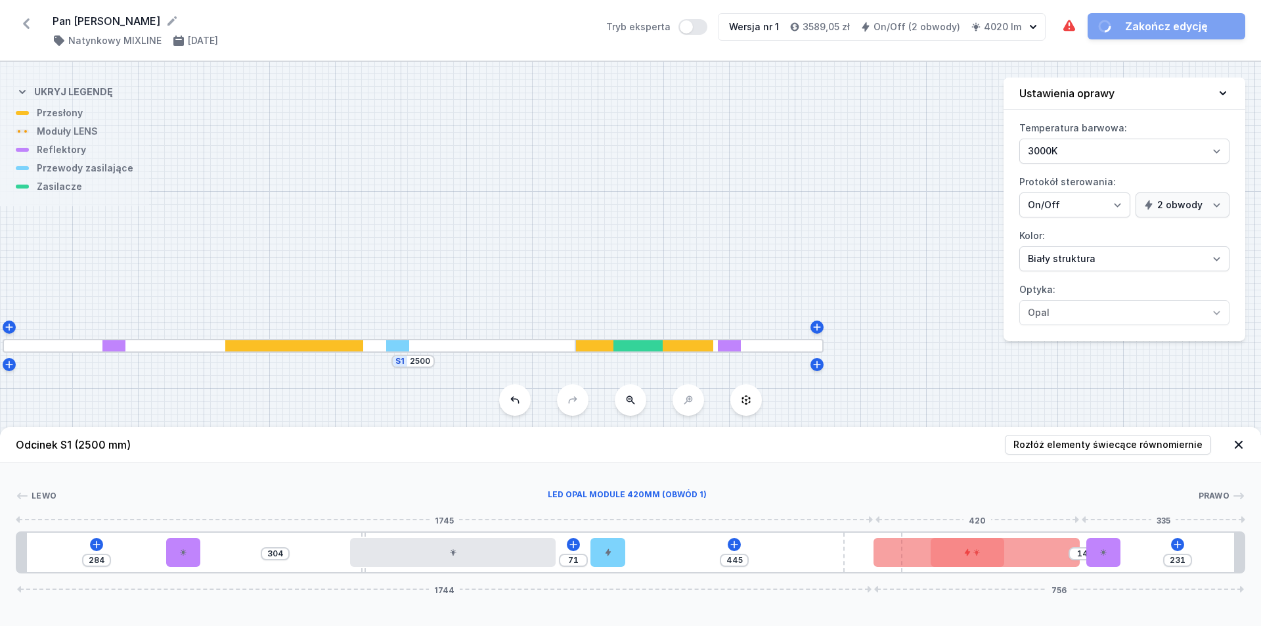
drag, startPoint x: 731, startPoint y: 558, endPoint x: 888, endPoint y: 556, distance: 157.0
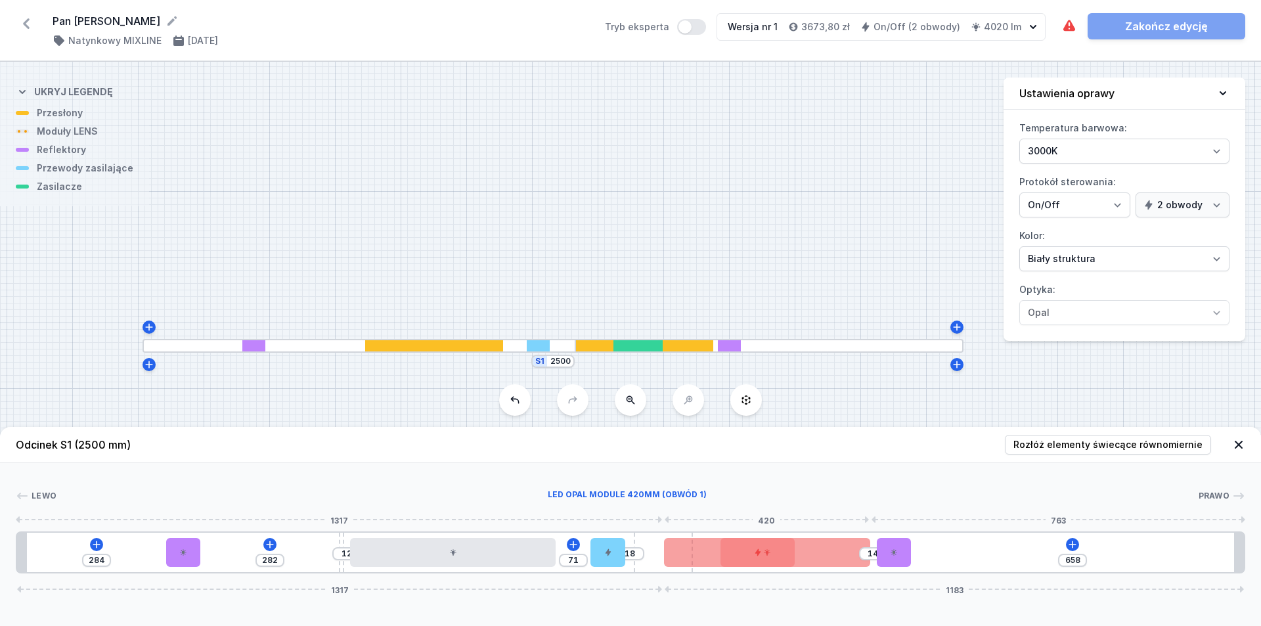
drag, startPoint x: 859, startPoint y: 549, endPoint x: 691, endPoint y: 555, distance: 168.2
click at [609, 555] on div "284 282 12 71 18 14 658 1317 1183" at bounding box center [630, 552] width 1229 height 42
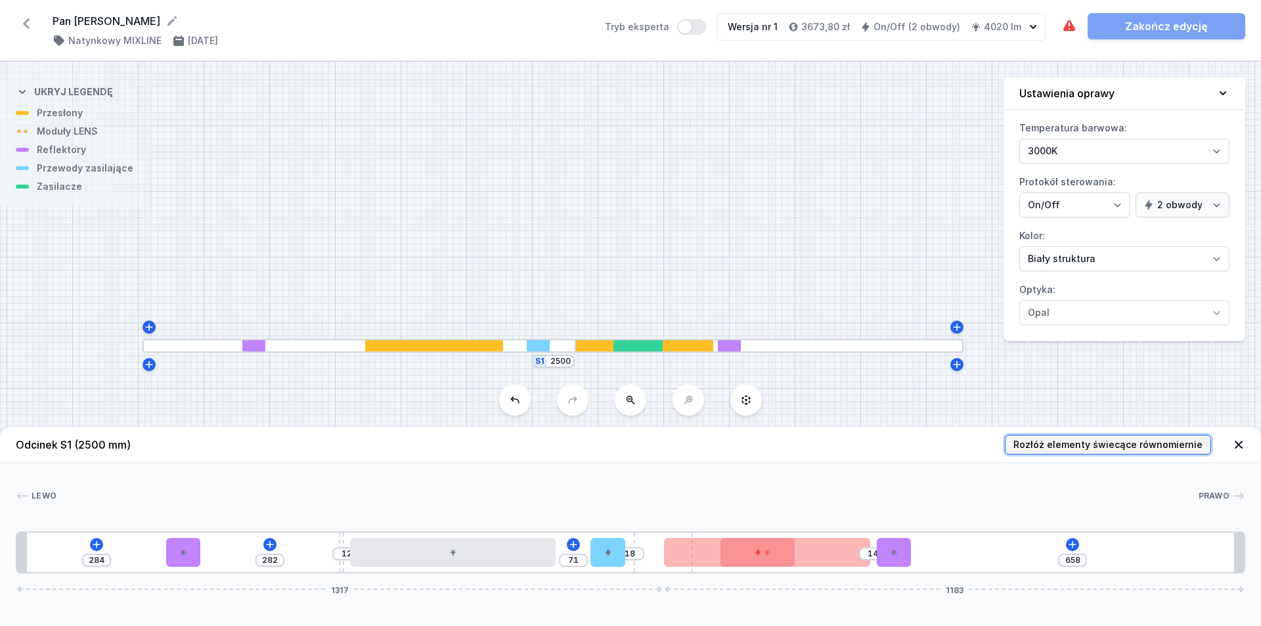
click at [609, 448] on span "Rozłóż elementy świecące równomiernie" at bounding box center [1107, 444] width 189 height 13
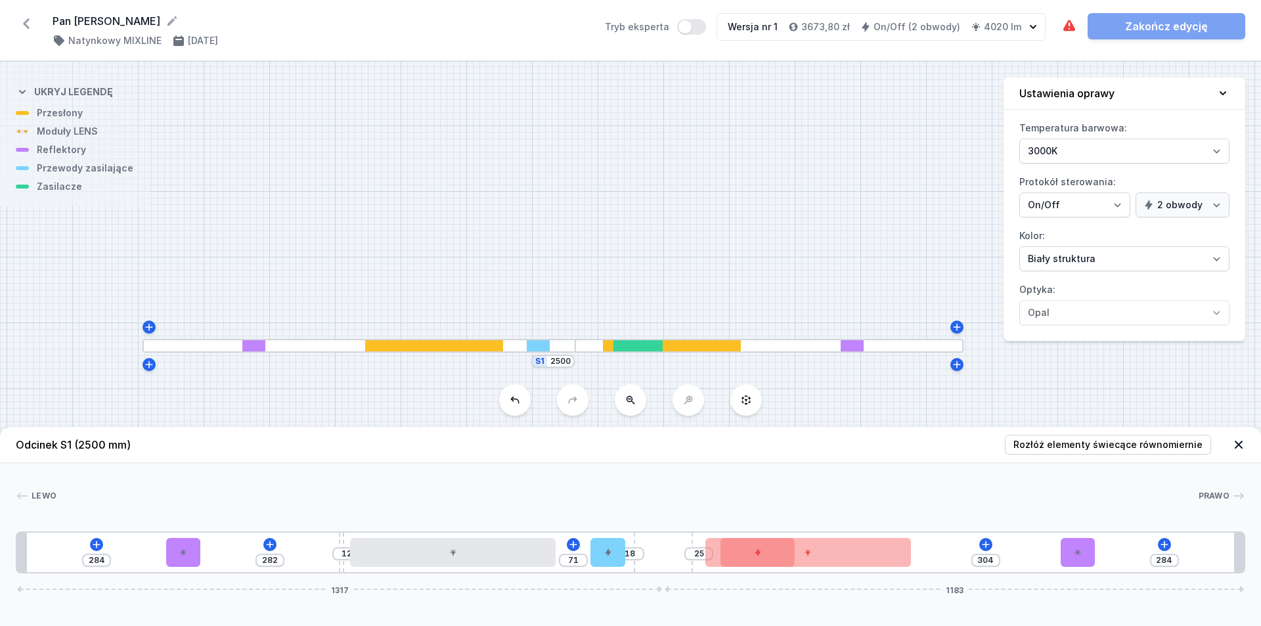
drag, startPoint x: 820, startPoint y: 457, endPoint x: 862, endPoint y: 487, distance: 52.3
click at [609, 458] on header "Odcinek S1 (2500 mm) Rozłóż elementy świecące równomiernie" at bounding box center [630, 445] width 1261 height 36
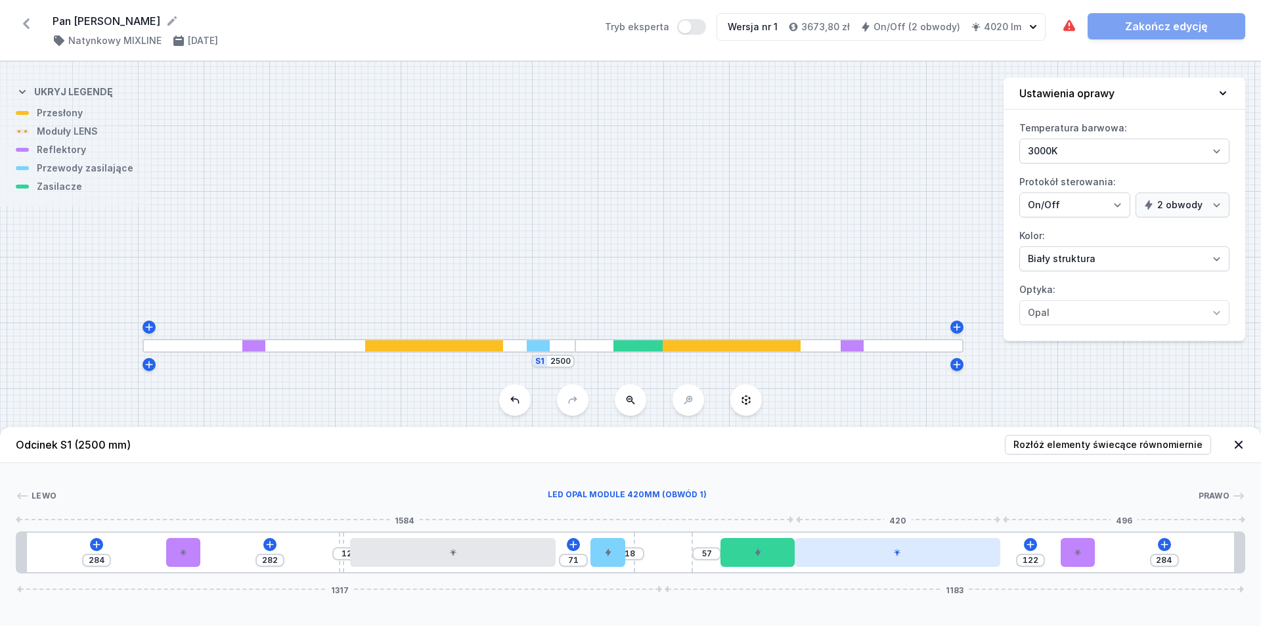
drag, startPoint x: 866, startPoint y: 556, endPoint x: 972, endPoint y: 556, distance: 105.7
click at [609, 556] on div at bounding box center [898, 552] width 206 height 29
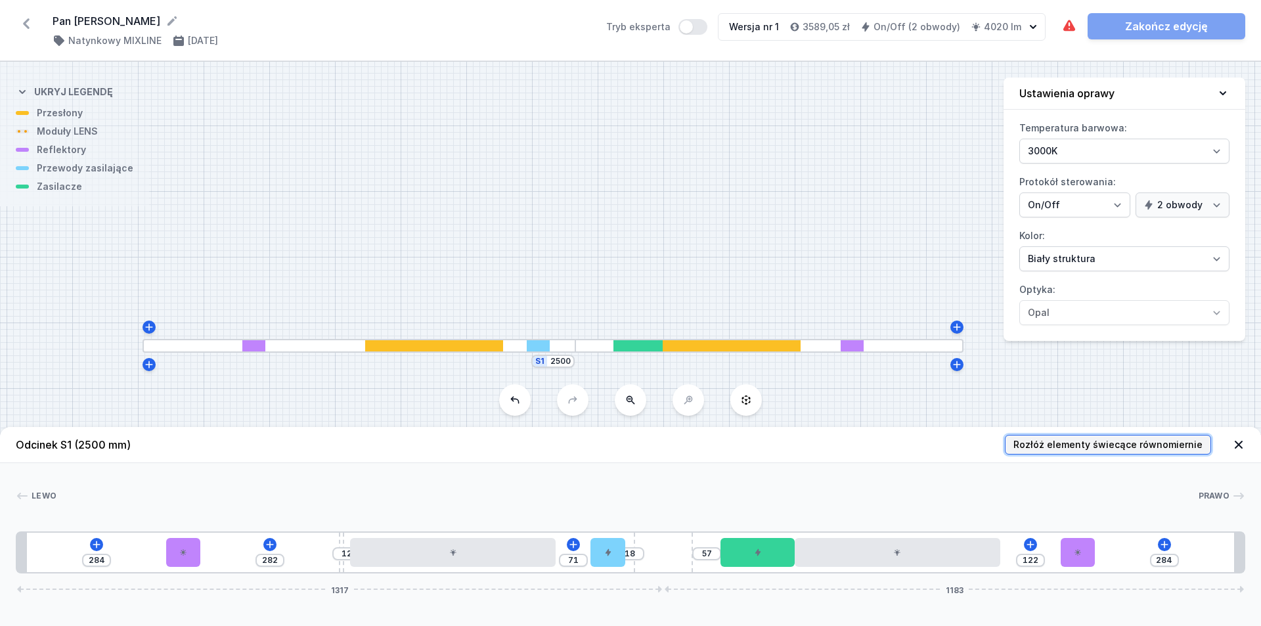
click at [609, 439] on span "Rozłóż elementy świecące równomiernie" at bounding box center [1107, 444] width 189 height 13
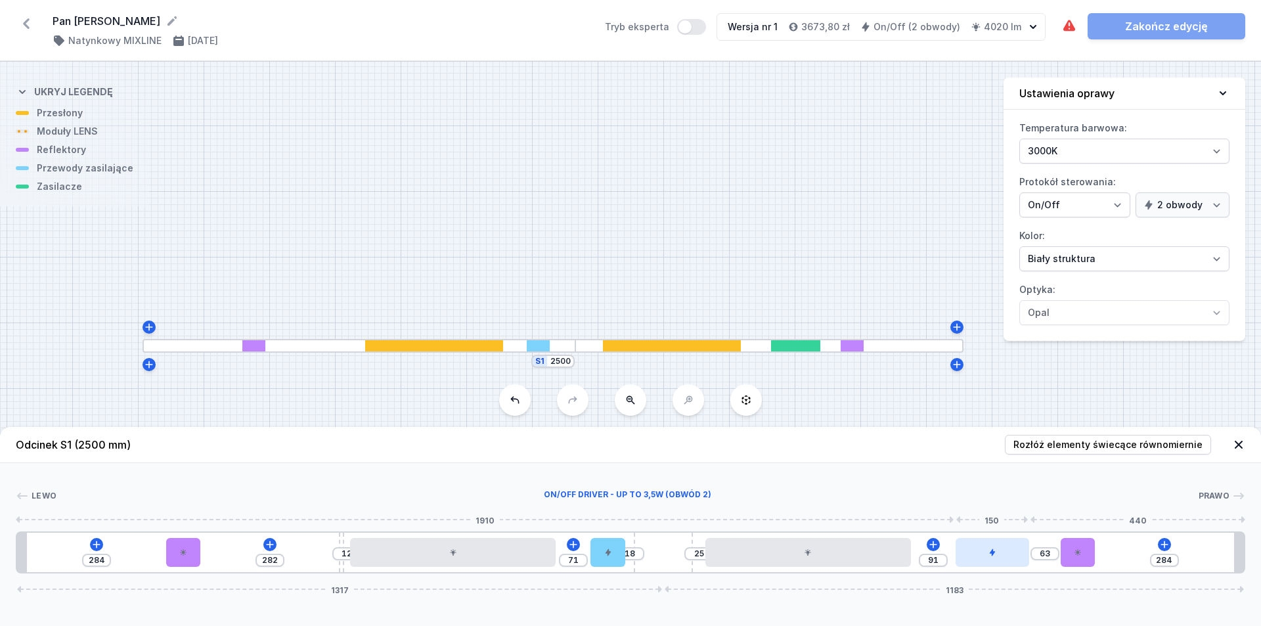
drag, startPoint x: 757, startPoint y: 548, endPoint x: 1009, endPoint y: 556, distance: 252.3
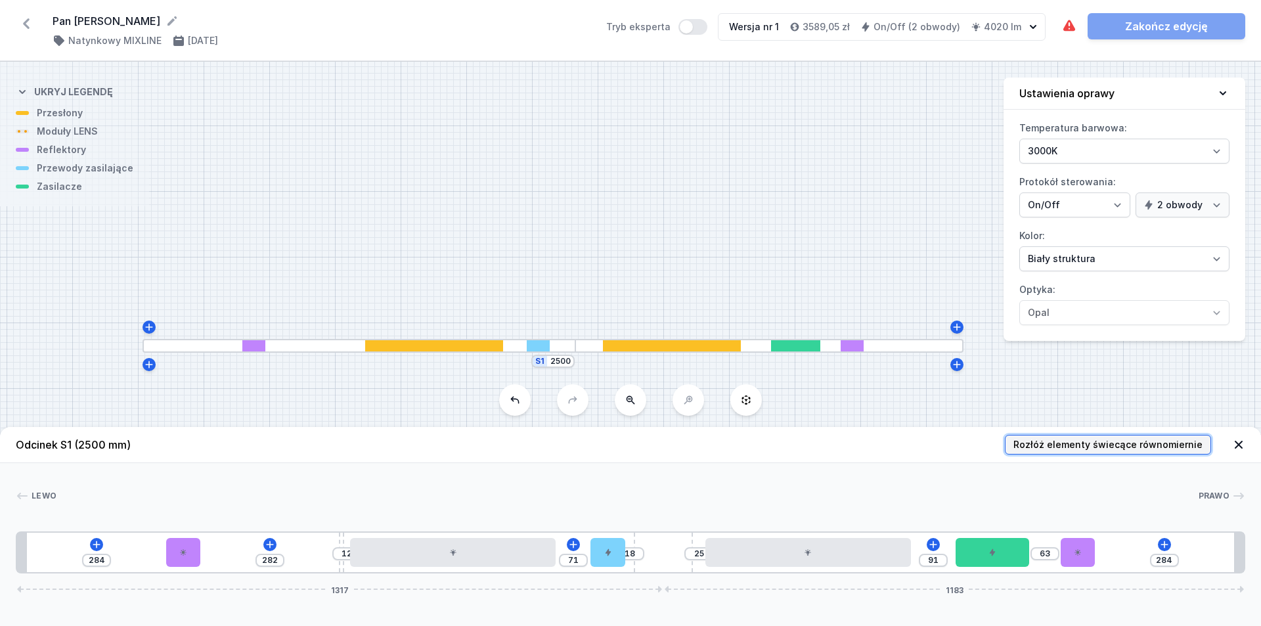
click at [609, 442] on span "Rozłóż elementy świecące równomiernie" at bounding box center [1107, 444] width 189 height 13
click at [609, 454] on button "Rozłóż elementy świecące równomiernie" at bounding box center [1108, 445] width 206 height 20
click at [609, 497] on div at bounding box center [626, 495] width 1141 height 13
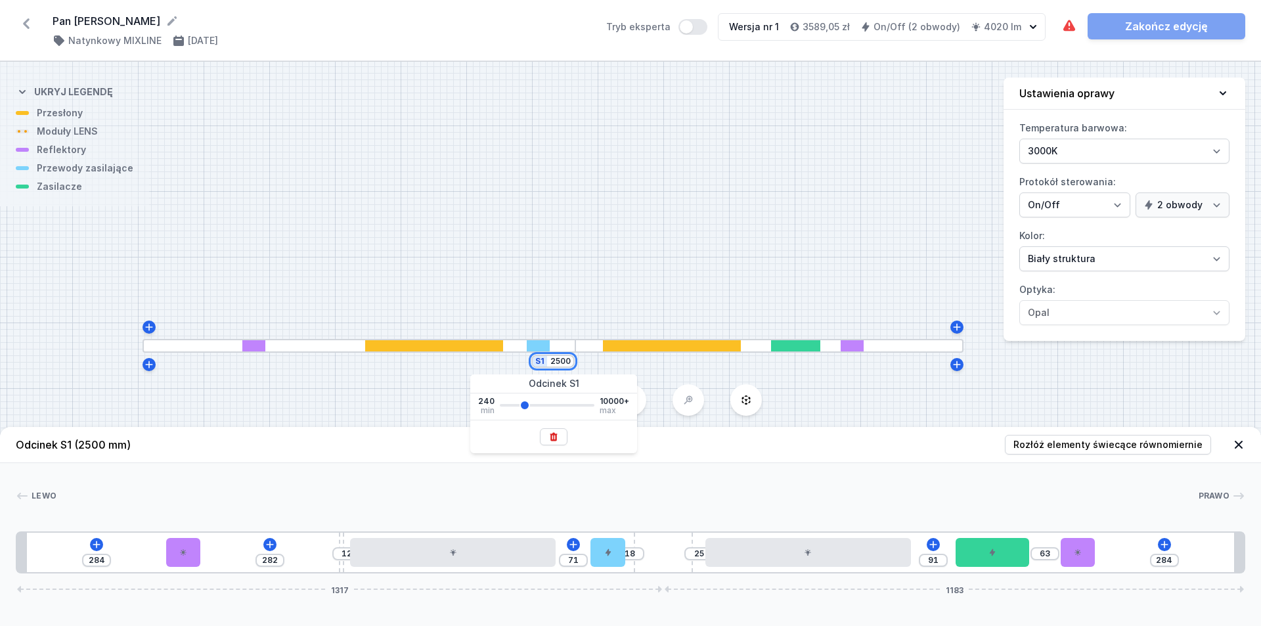
click at [562, 365] on input "2500" at bounding box center [560, 361] width 21 height 11
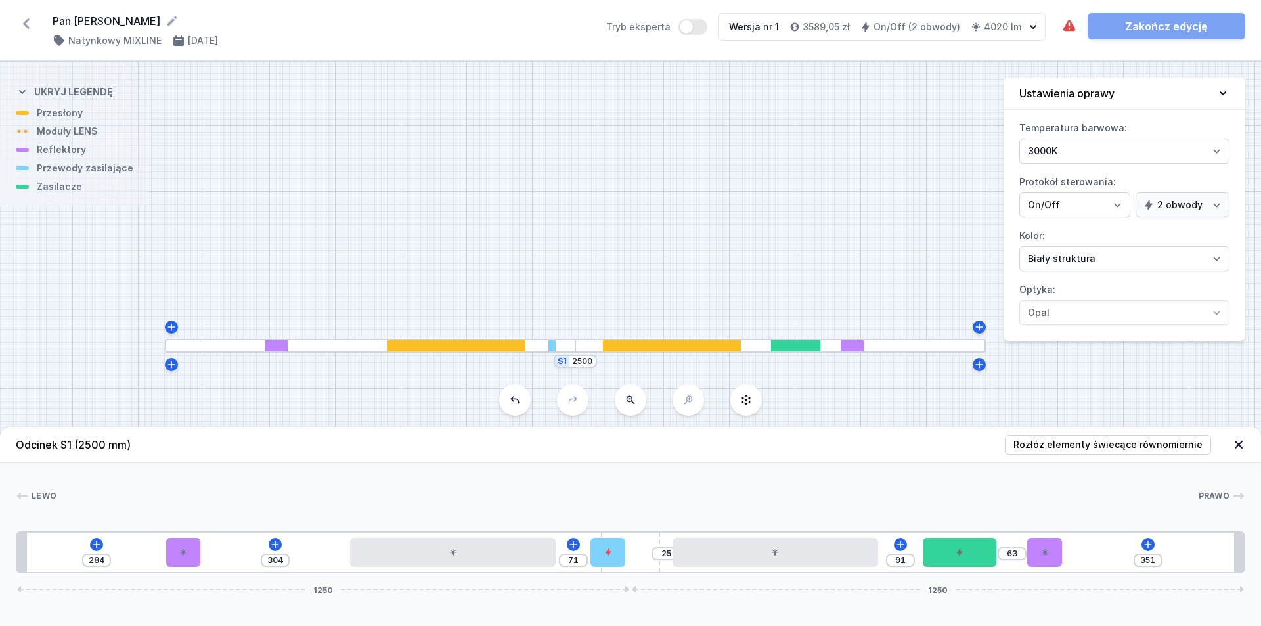
click at [609, 466] on div "[PERSON_NAME] 1 2 1 3 1 4 5 3 1 6 2 7 1 1 284 304 71 25 91 63 351 1250 1250 304…" at bounding box center [630, 518] width 1261 height 110
drag, startPoint x: 615, startPoint y: 551, endPoint x: 598, endPoint y: 551, distance: 17.7
click at [598, 551] on div "284 304 22 25 91 63 351 1250 1250" at bounding box center [630, 552] width 1229 height 42
click at [609, 554] on div at bounding box center [1044, 552] width 34 height 29
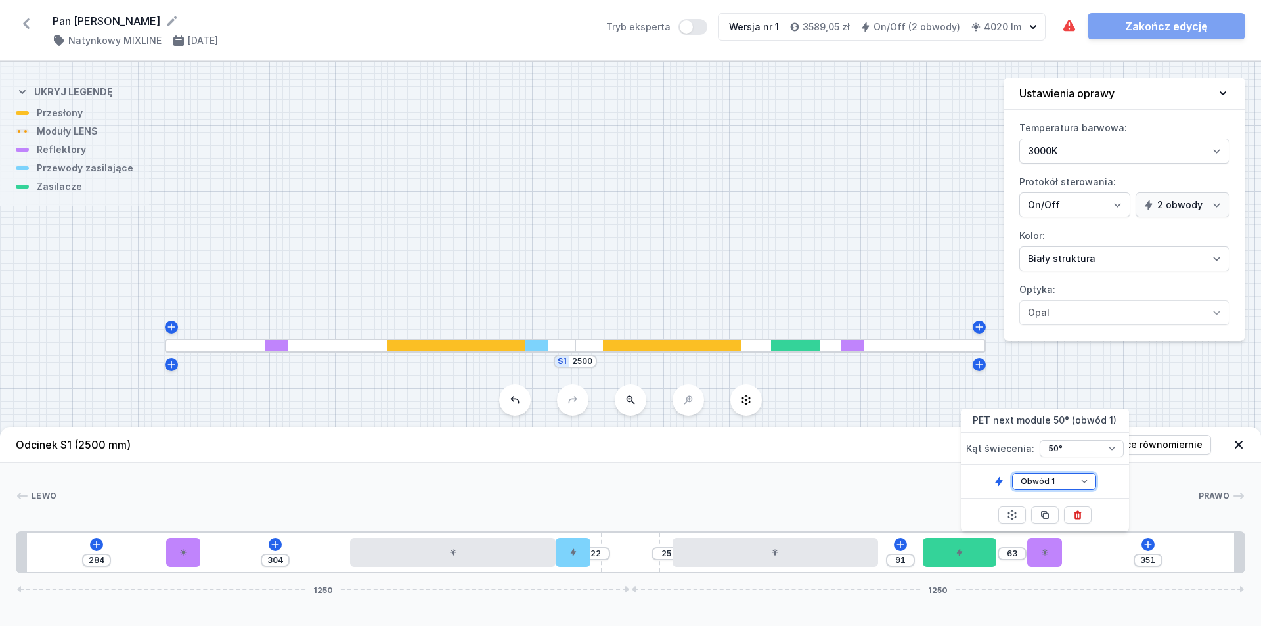
click at [609, 483] on select "Obwód 1 Obwód 2" at bounding box center [1054, 481] width 84 height 17
click at [609, 473] on select "Obwód 1 Obwód 2" at bounding box center [1054, 481] width 84 height 17
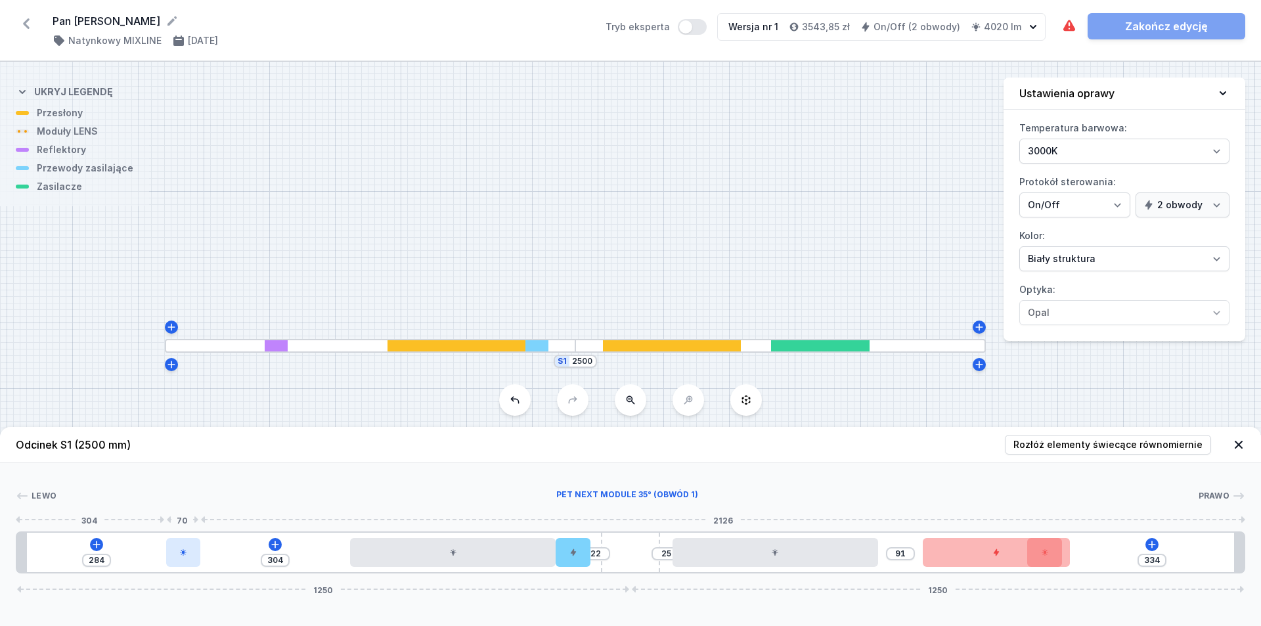
click at [196, 554] on div at bounding box center [183, 552] width 34 height 29
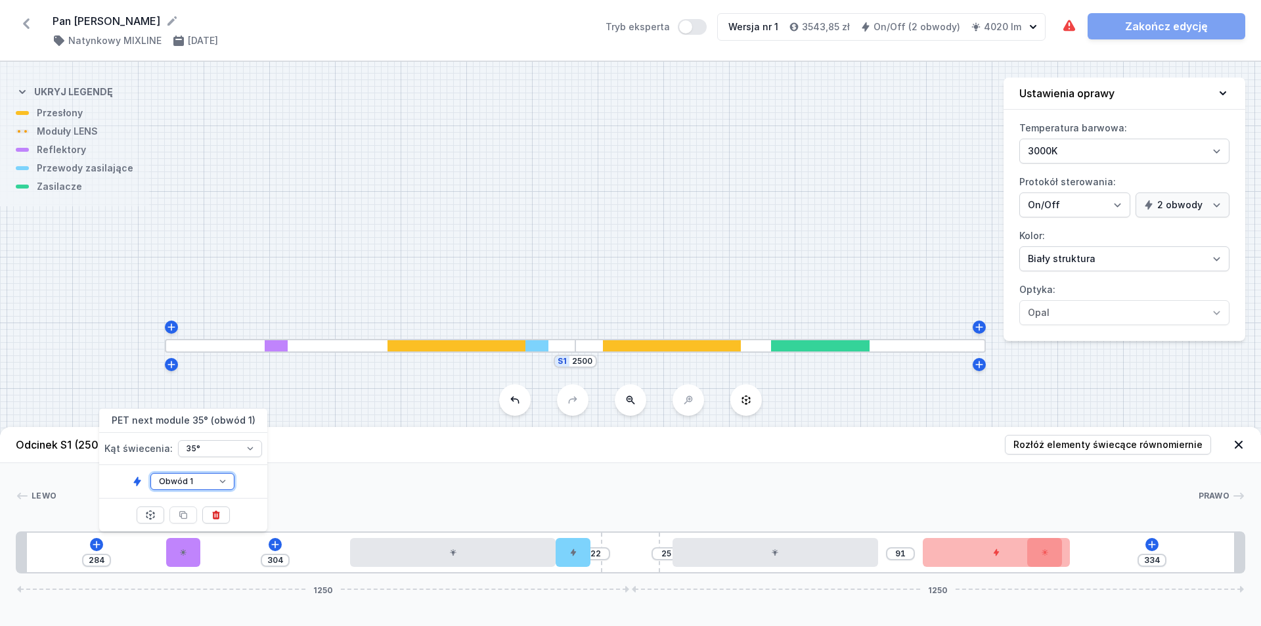
click at [204, 481] on select "Obwód 1 Obwód 2" at bounding box center [192, 481] width 84 height 17
click at [150, 473] on select "Obwód 1 Obwód 2" at bounding box center [192, 481] width 84 height 17
click at [384, 478] on div "[PERSON_NAME] 1 2 2 3 1 4 5 3 1 6 2 7 2 1 284 304 22 25 91 334 1250 1250 304 70…" at bounding box center [630, 518] width 1261 height 110
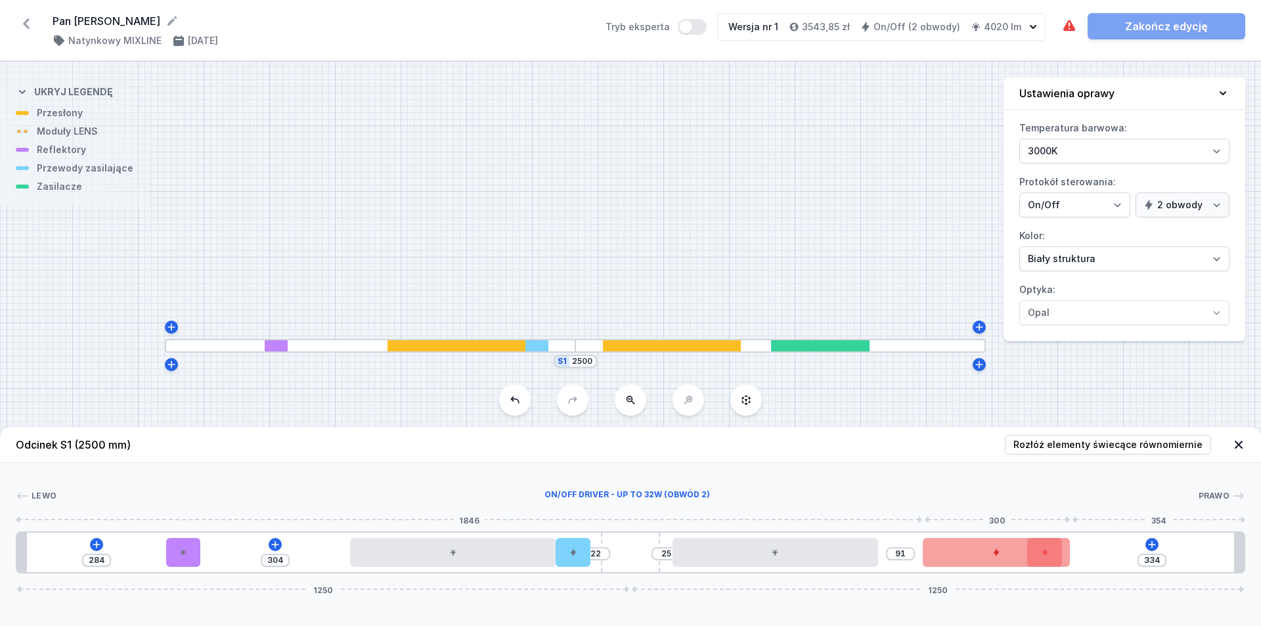
click at [609, 552] on div at bounding box center [996, 552] width 147 height 29
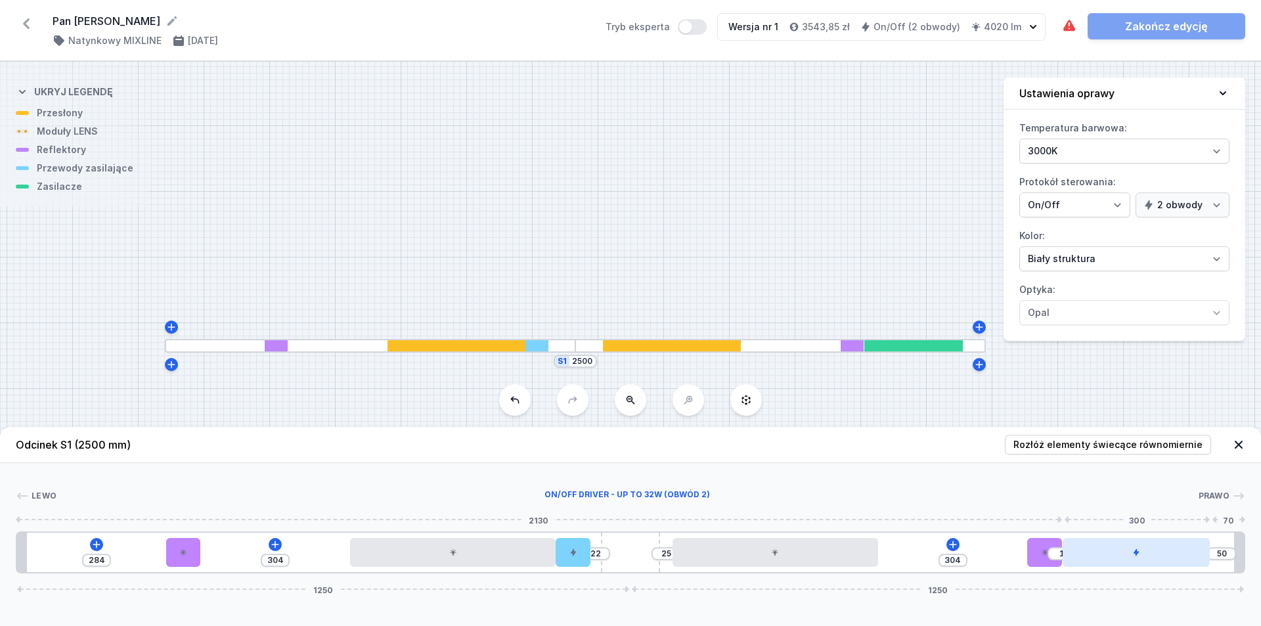
drag, startPoint x: 994, startPoint y: 554, endPoint x: 1167, endPoint y: 555, distance: 173.4
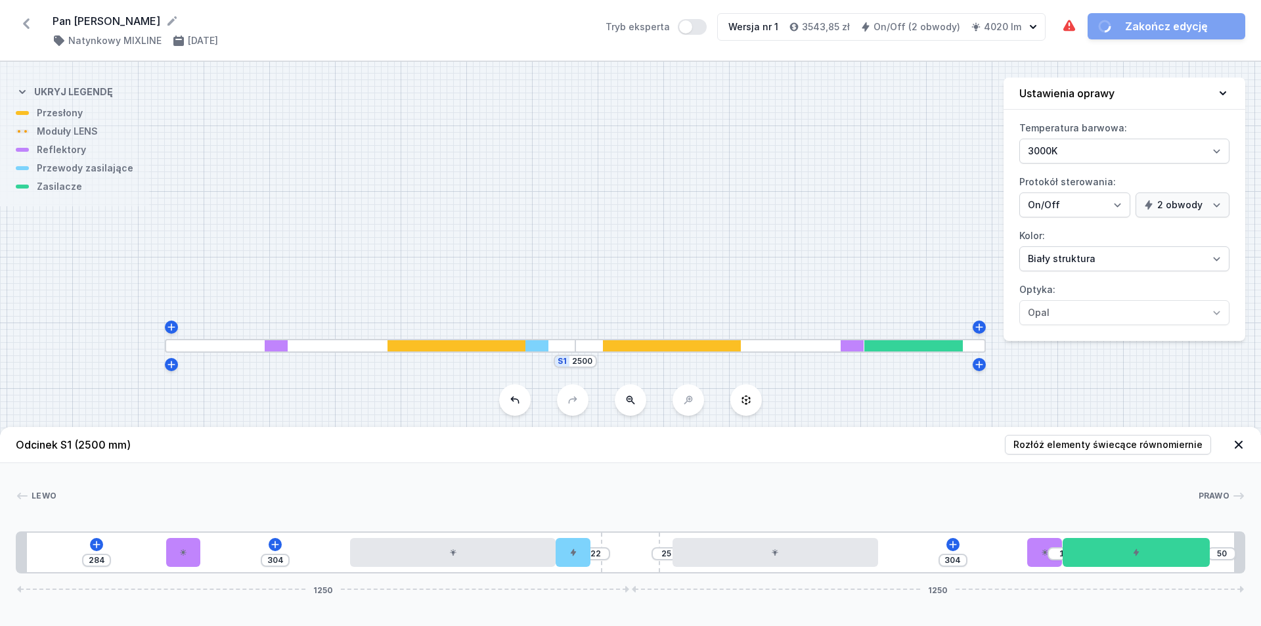
click at [609, 474] on div "Lewo Prawo 1 2 2 3 1 4 5 3 1 6 2 7 2 1 284 304 22 25 304 1 50 1250 1250 304 70 …" at bounding box center [630, 518] width 1261 height 110
